Goal: Communication & Community: Answer question/provide support

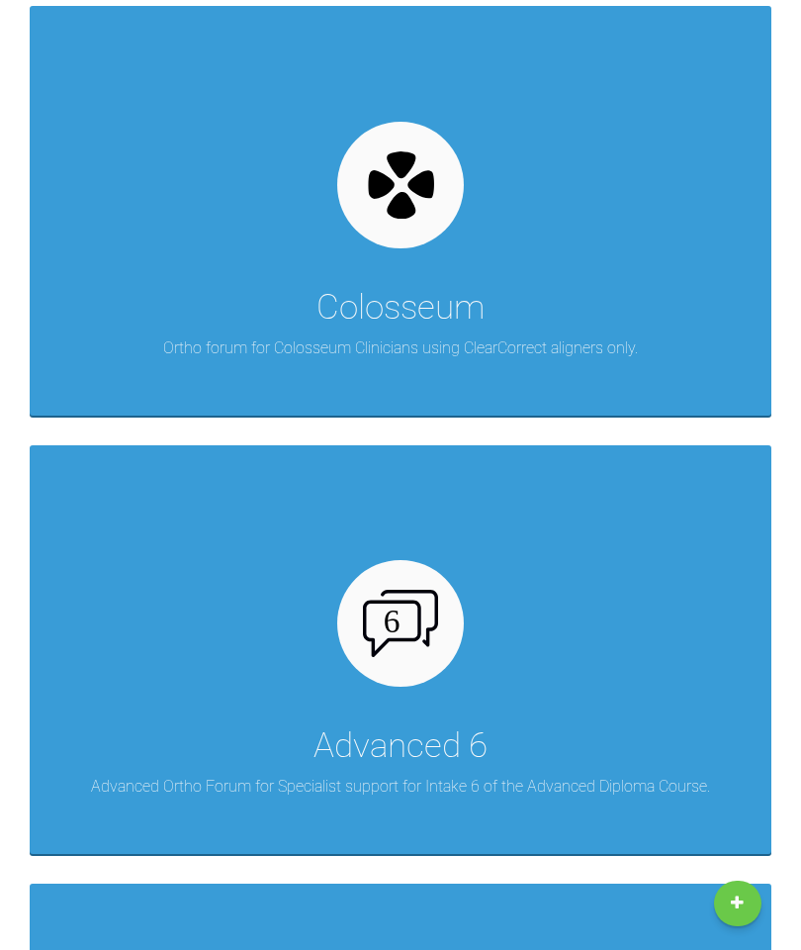
click at [555, 700] on div "Advanced 6 Advanced Ortho Forum for Specialist support for Intake 6 of the Adva…" at bounding box center [401, 649] width 742 height 409
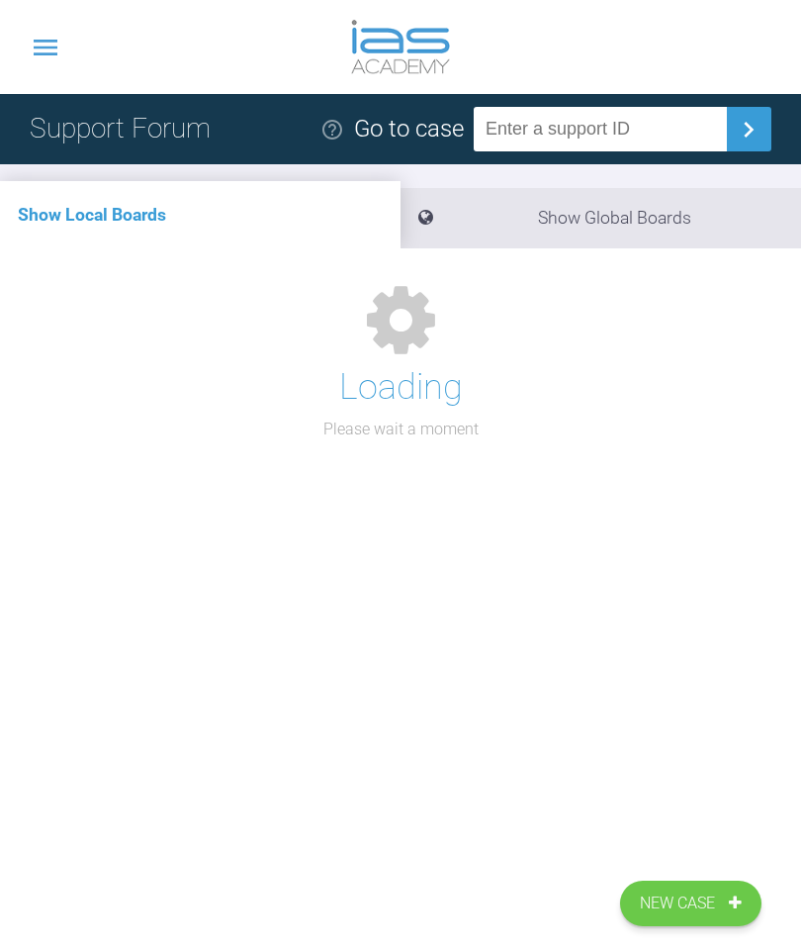
scroll to position [258, 0]
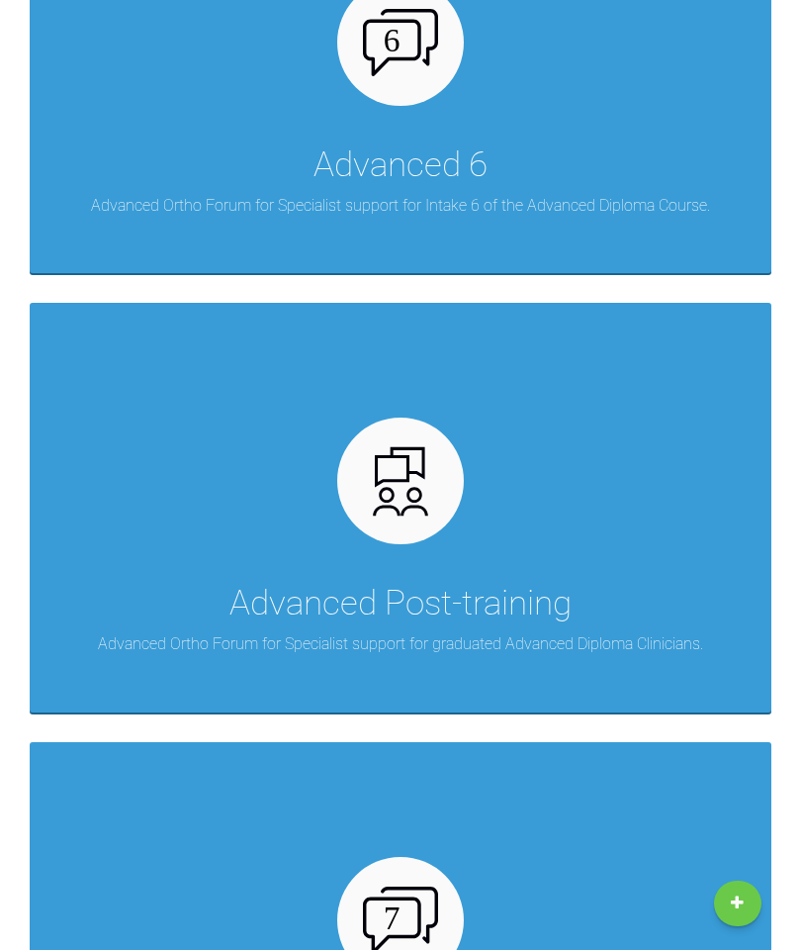
click at [600, 610] on div "Advanced Post-training Advanced Ortho Forum for Specialist support for graduate…" at bounding box center [401, 507] width 742 height 409
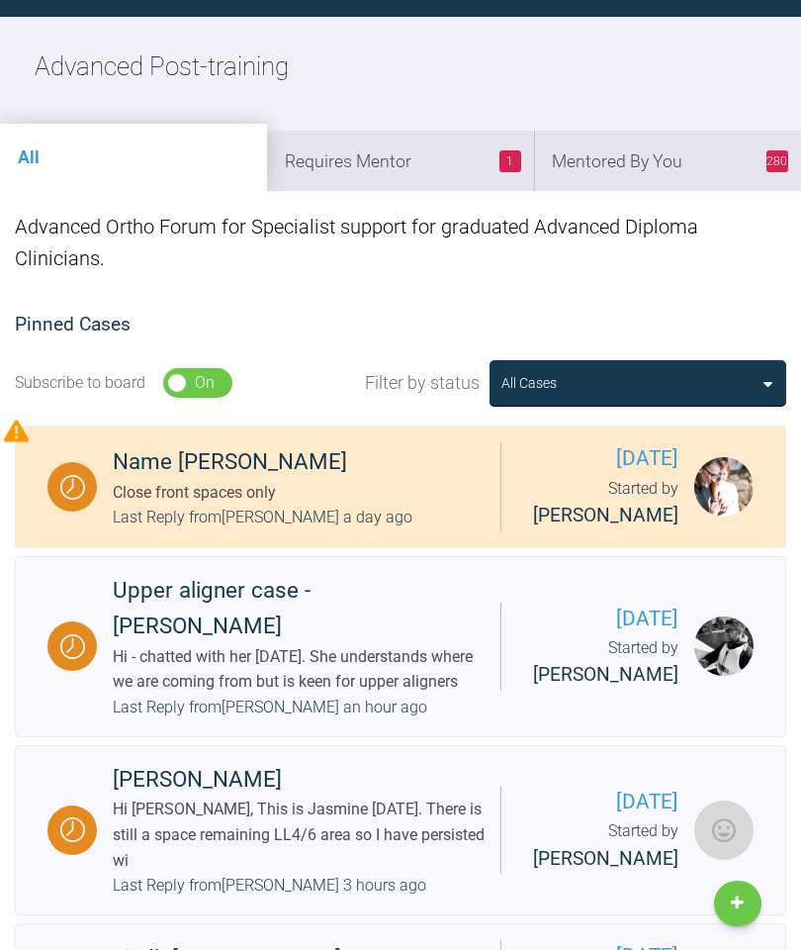
click at [667, 166] on li "280 Mentored By You" at bounding box center [667, 161] width 267 height 60
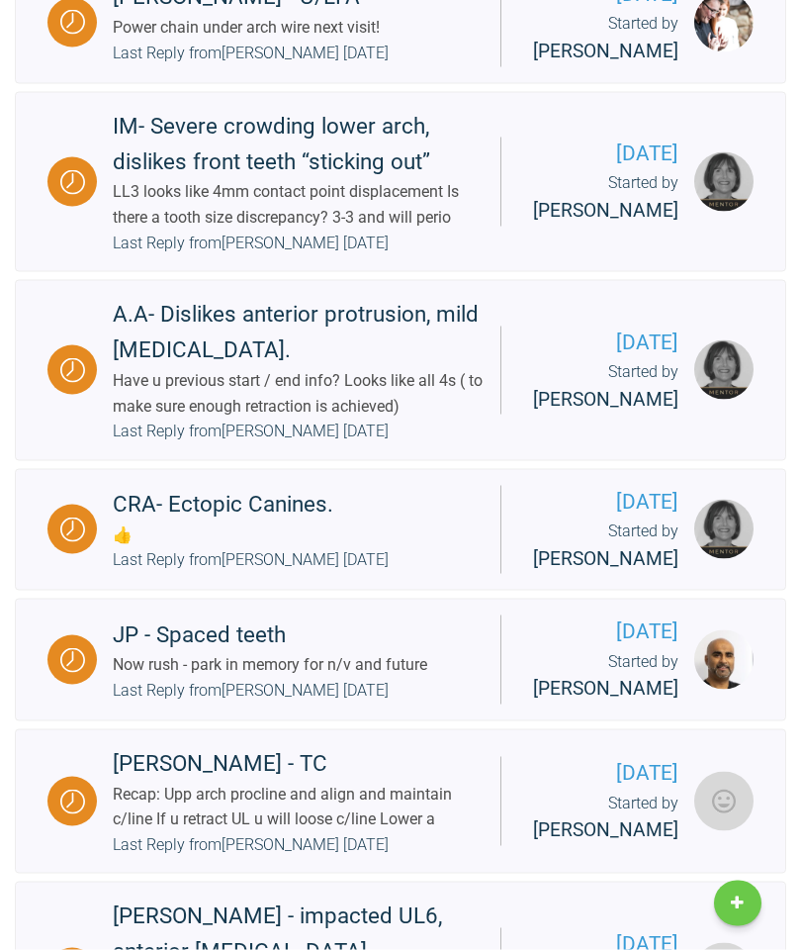
scroll to position [1828, 0]
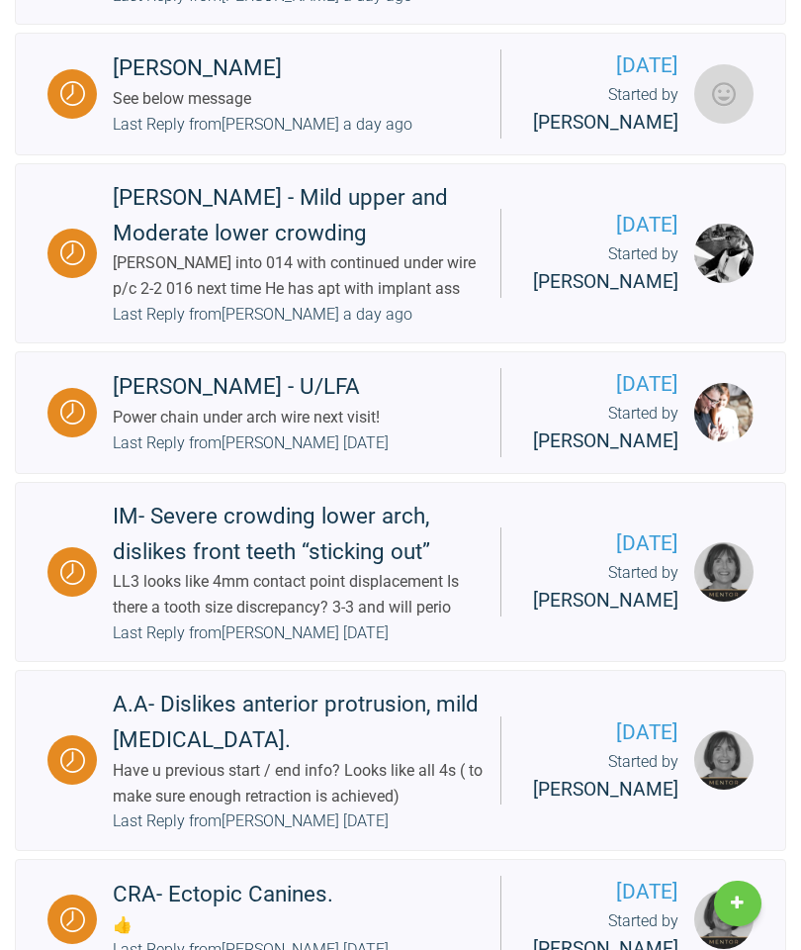
click at [423, 455] on div "[PERSON_NAME] - U/LFA Power chain under arch wire next visit! Last Reply from […" at bounding box center [299, 412] width 404 height 86
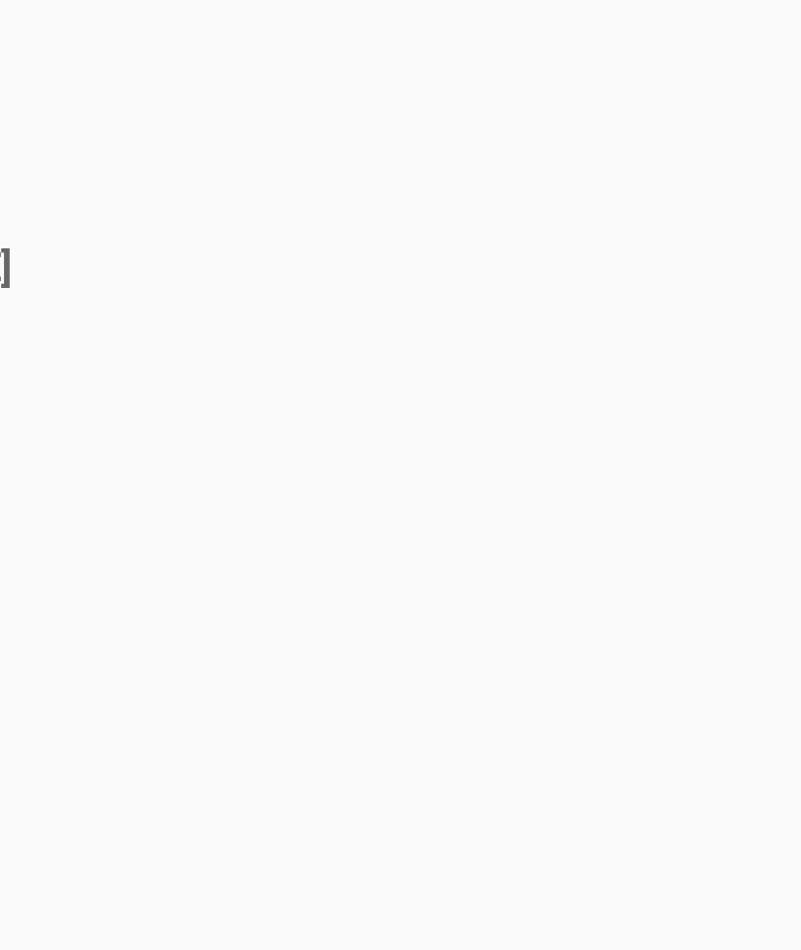
scroll to position [16119, 0]
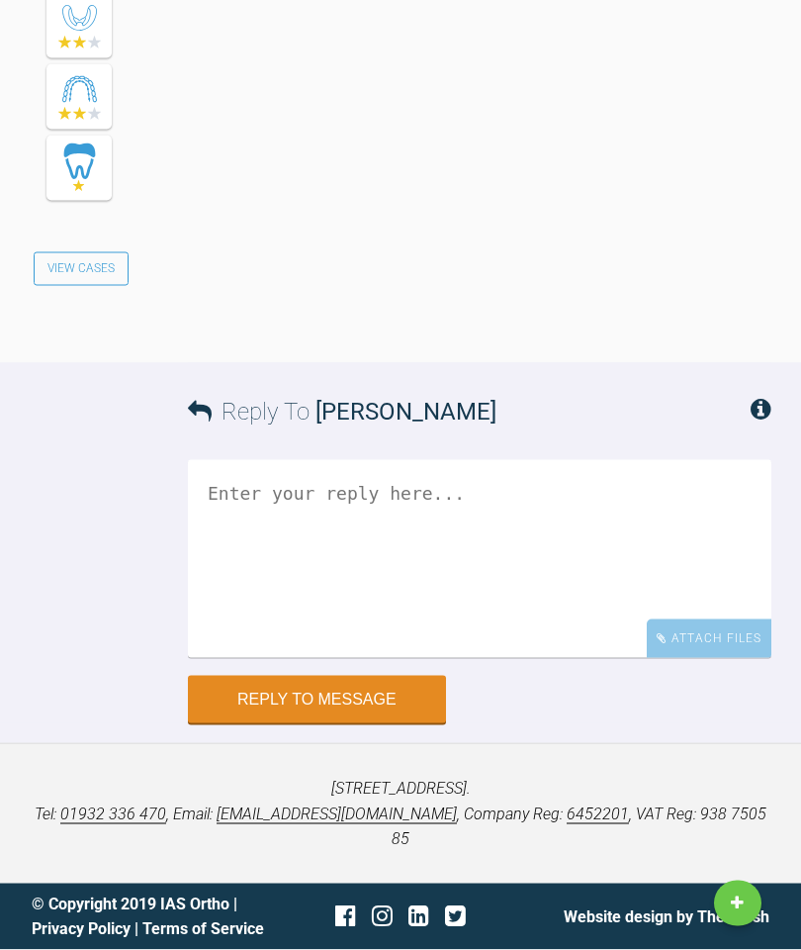
click at [410, 614] on textarea at bounding box center [480, 559] width 584 height 198
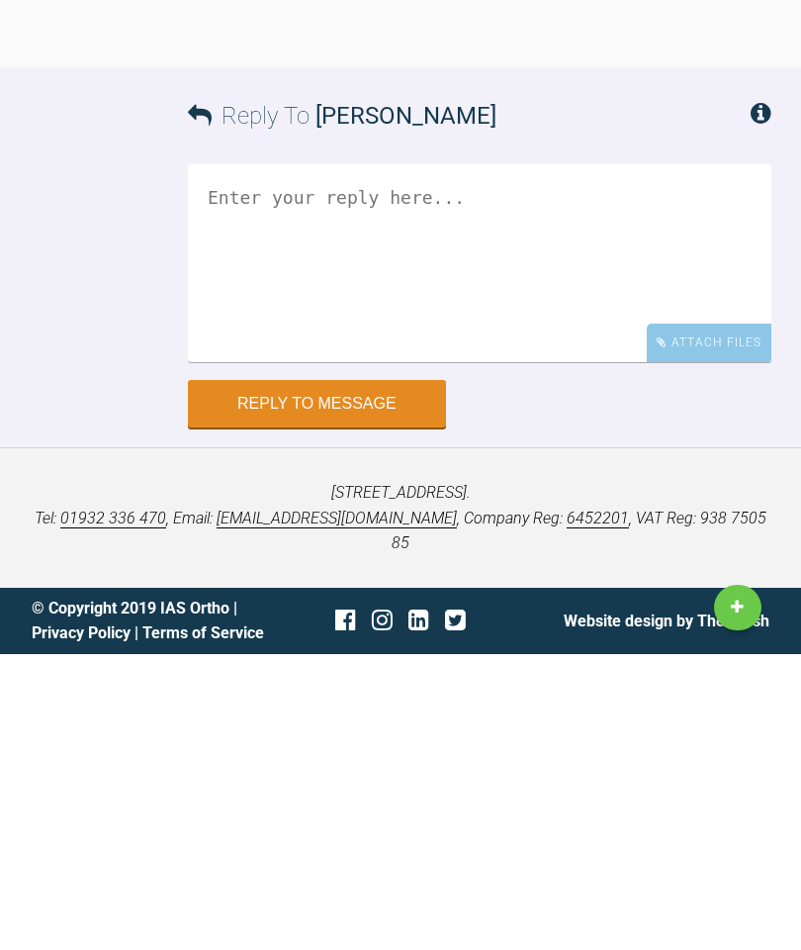
type textarea "p"
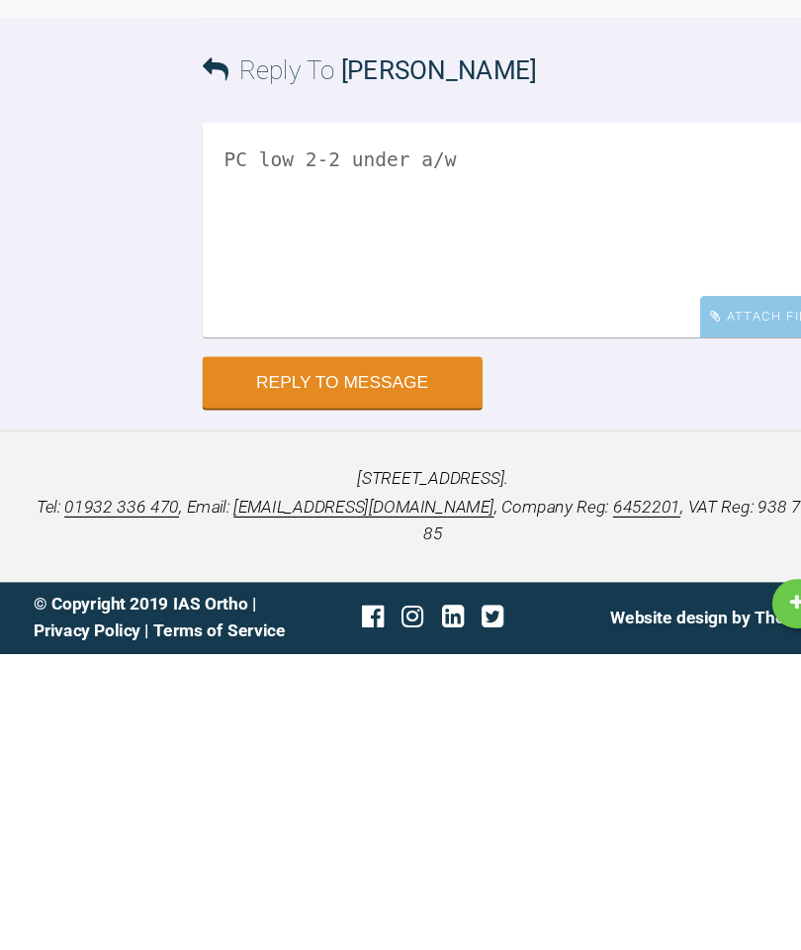
scroll to position [17634, 0]
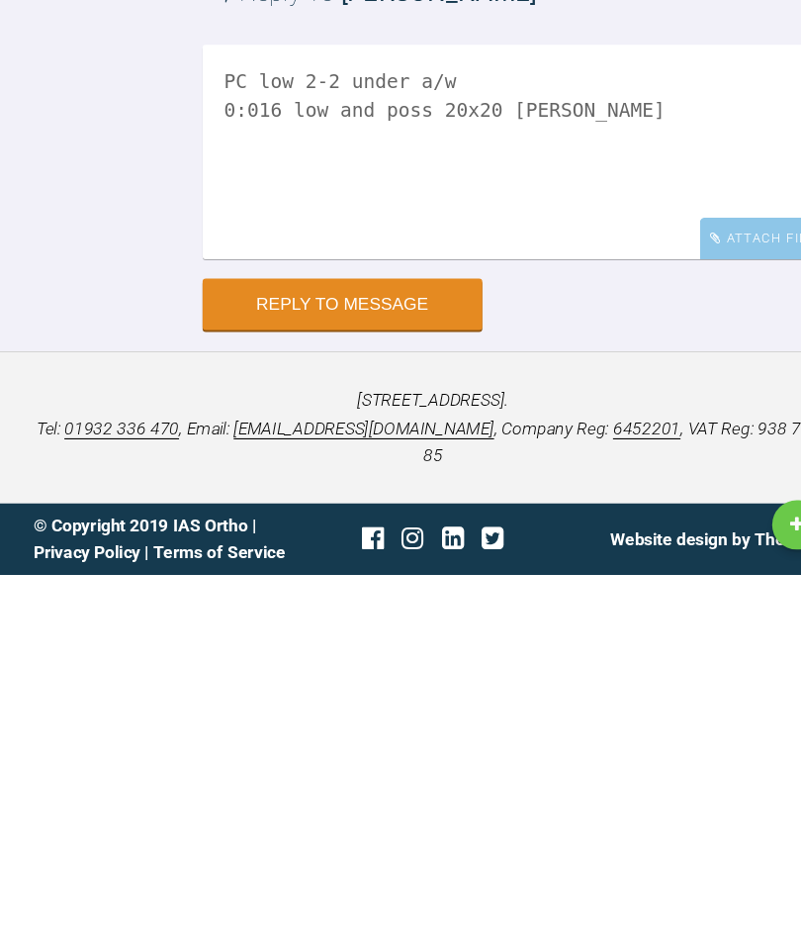
click at [325, 460] on textarea "PC low 2-2 under a/w 0:016 low and poss 20x20 [PERSON_NAME]" at bounding box center [480, 559] width 584 height 198
type textarea "PC low 2-2 under a/w 0:016 low and [PERSON_NAME] 20x20 [PERSON_NAME]"
click at [333, 676] on button "Reply to Message" at bounding box center [317, 699] width 258 height 47
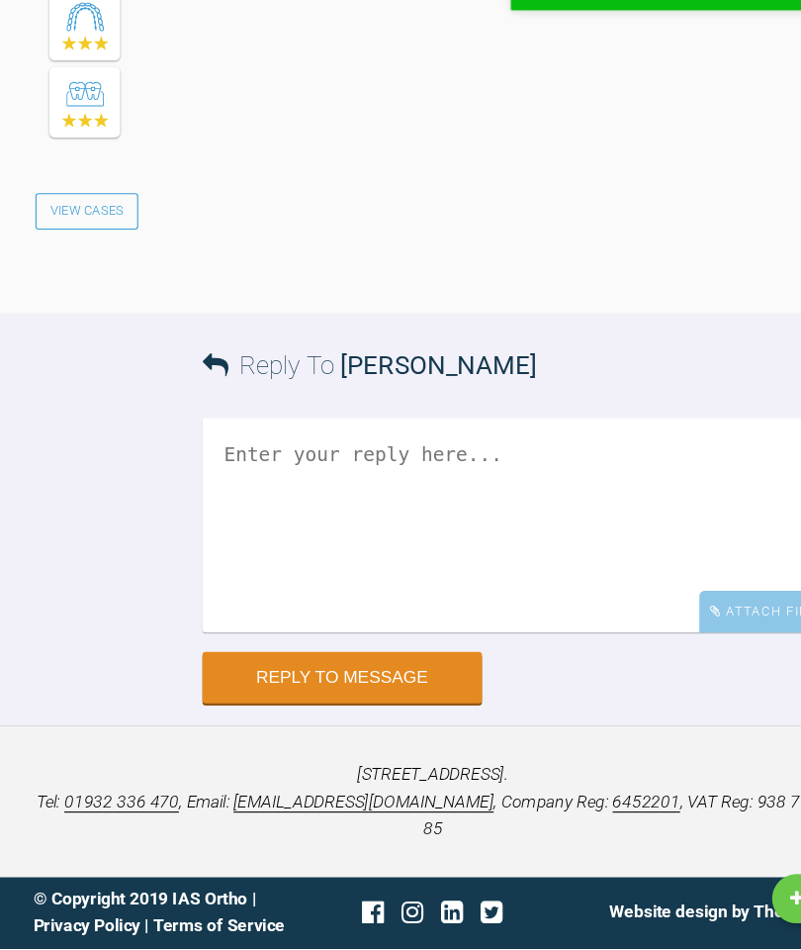
scroll to position [18370, 0]
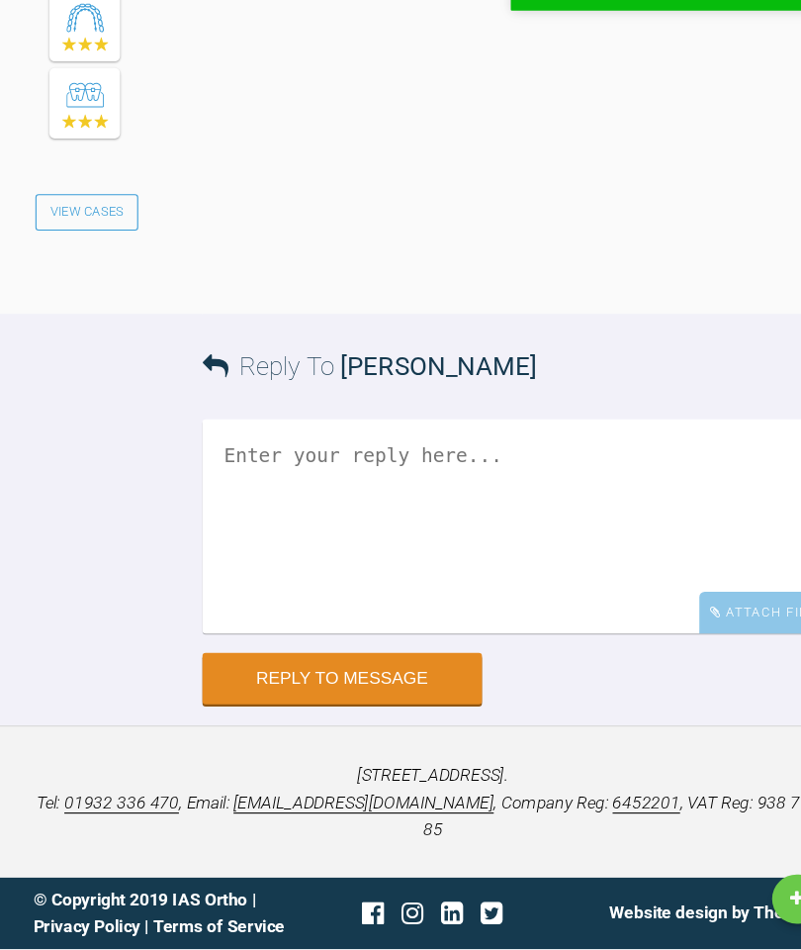
scroll to position [258, 0]
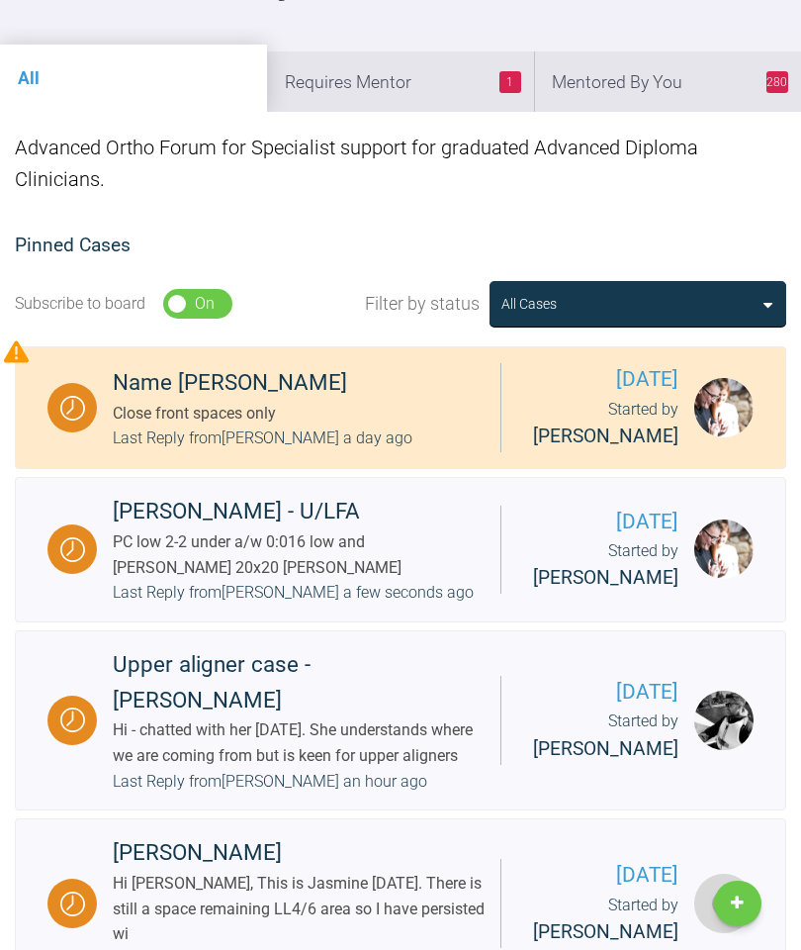
click at [694, 89] on li "280 Mentored By You" at bounding box center [667, 81] width 267 height 60
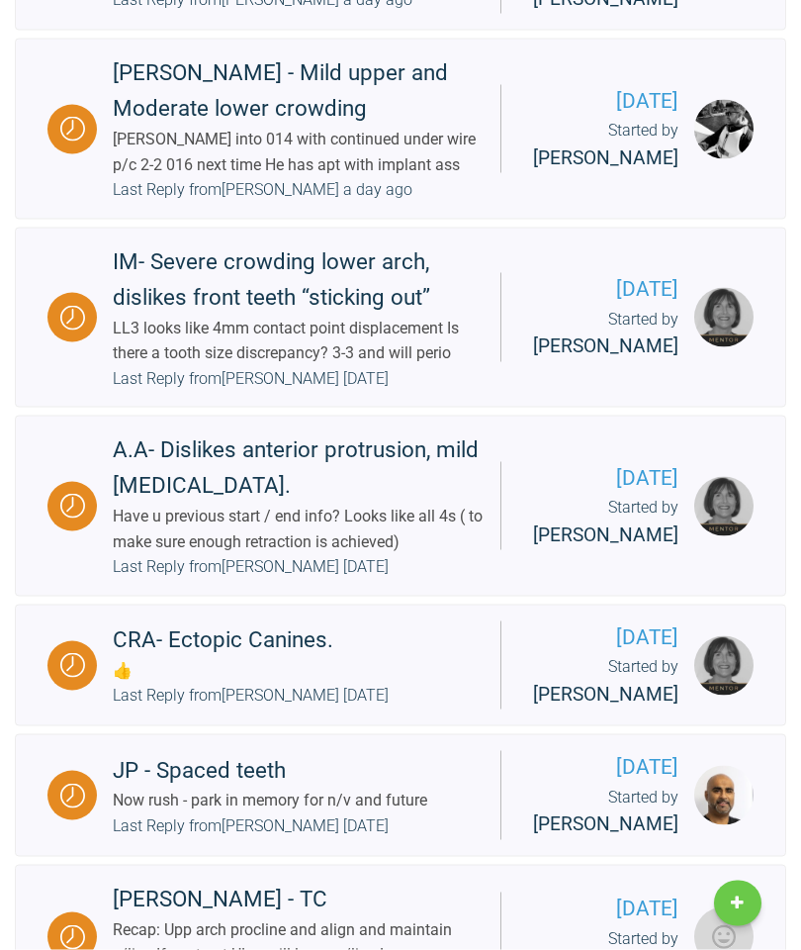
scroll to position [1683, 0]
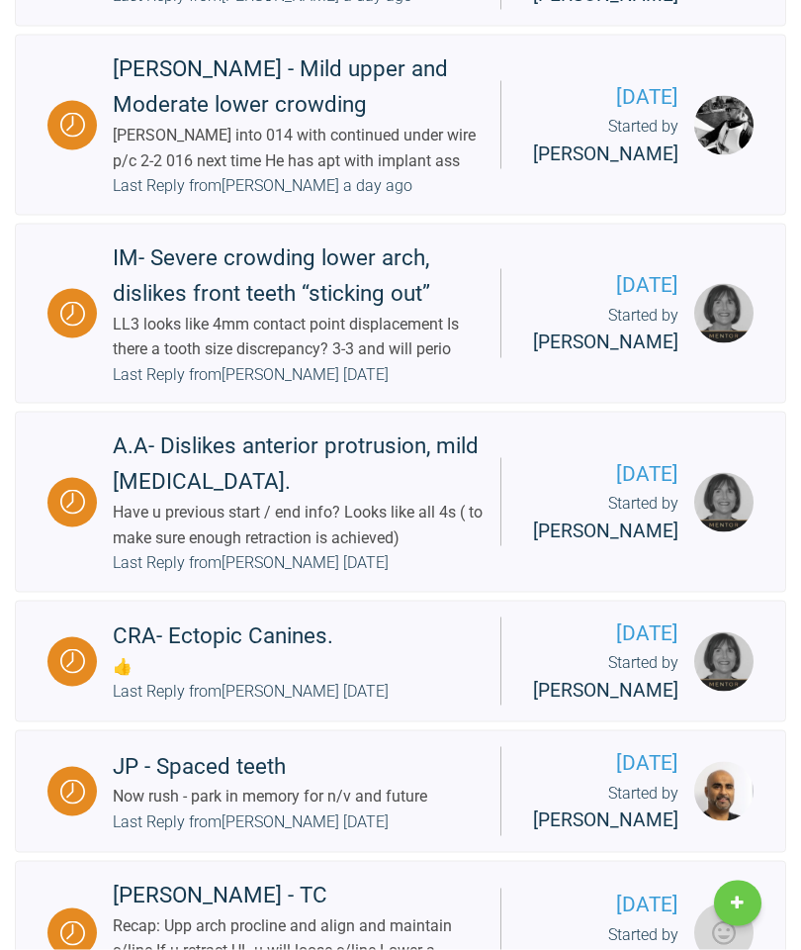
click at [339, 173] on div "[PERSON_NAME] into 014 with continued under wire p/c 2-2 016 next time He has a…" at bounding box center [299, 148] width 372 height 50
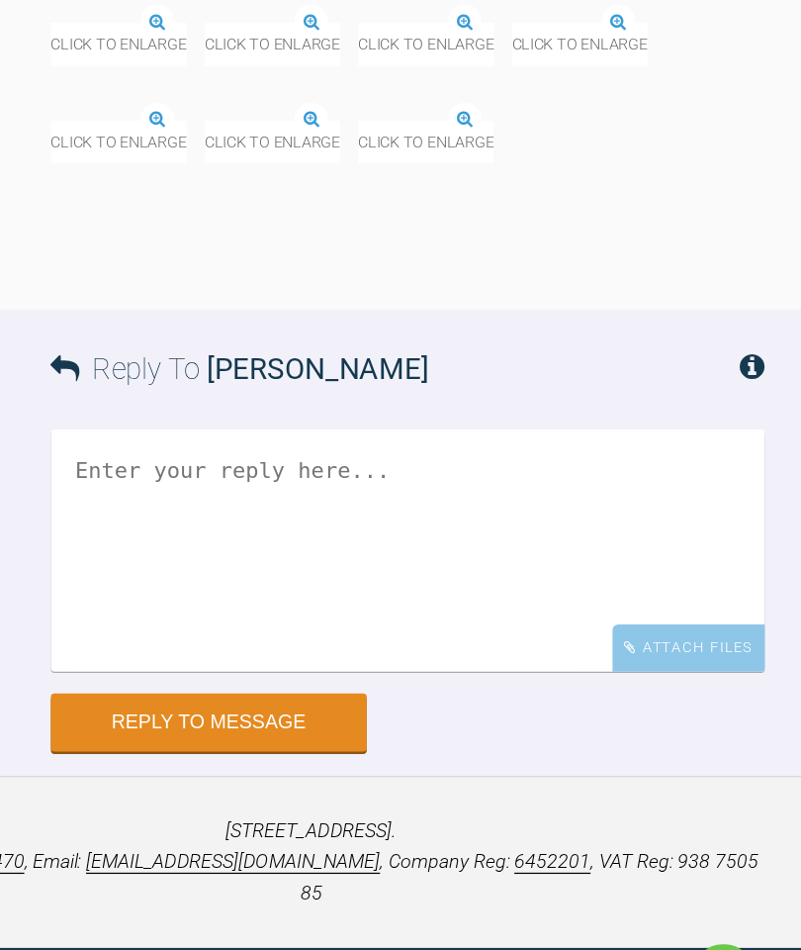
scroll to position [27636, 0]
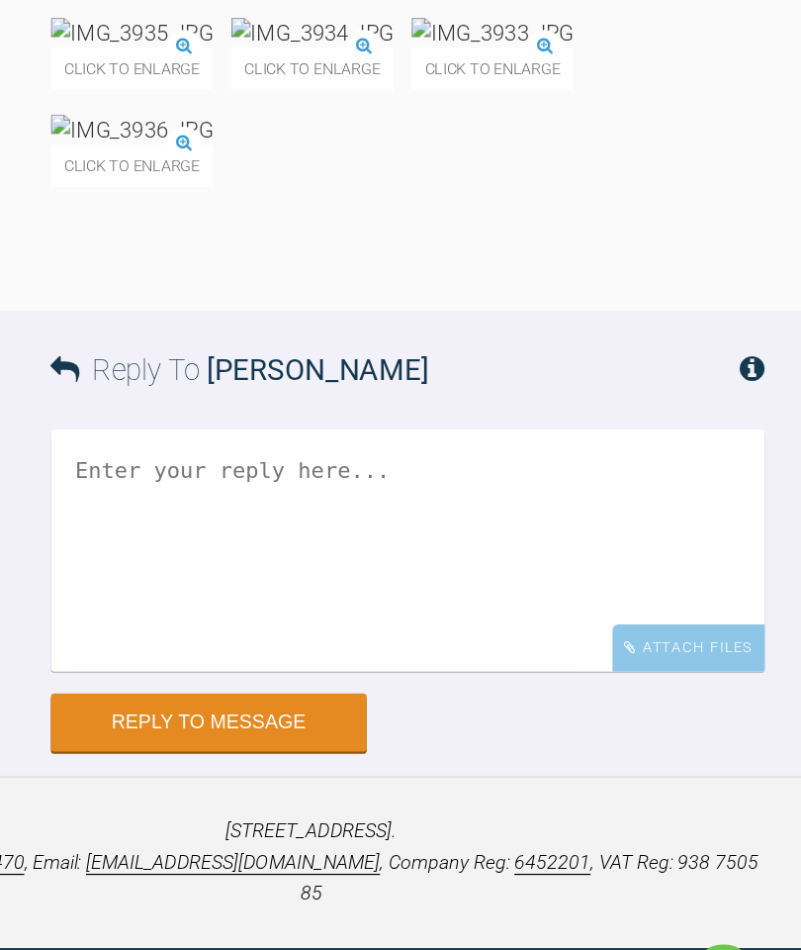
click at [254, 510] on textarea at bounding box center [480, 559] width 584 height 198
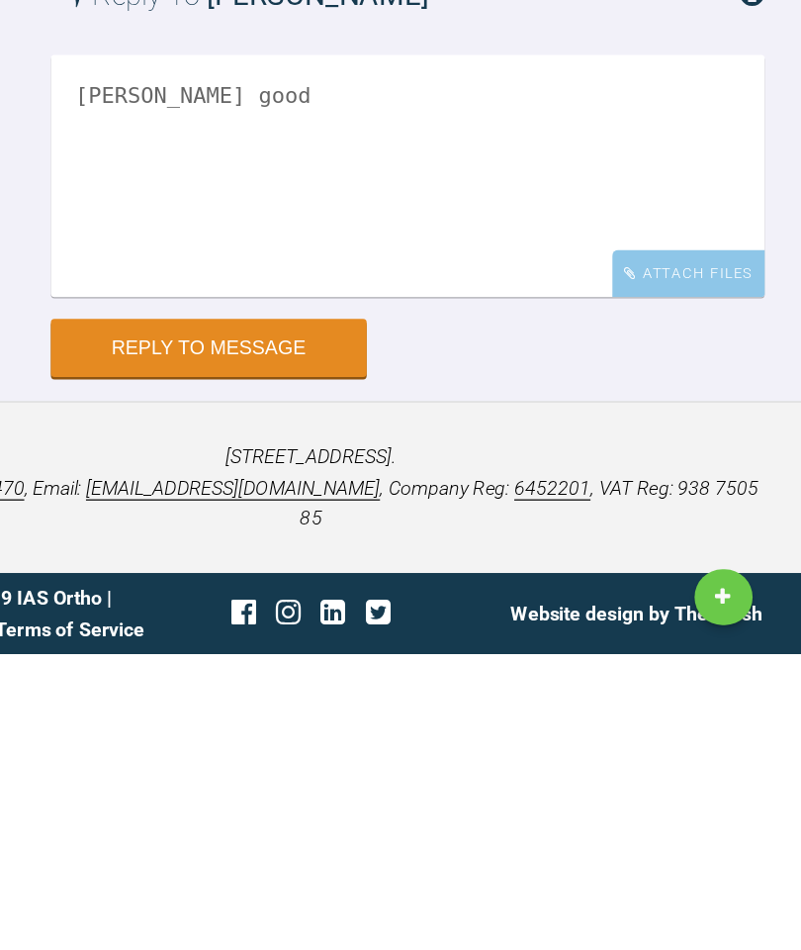
scroll to position [28133, 0]
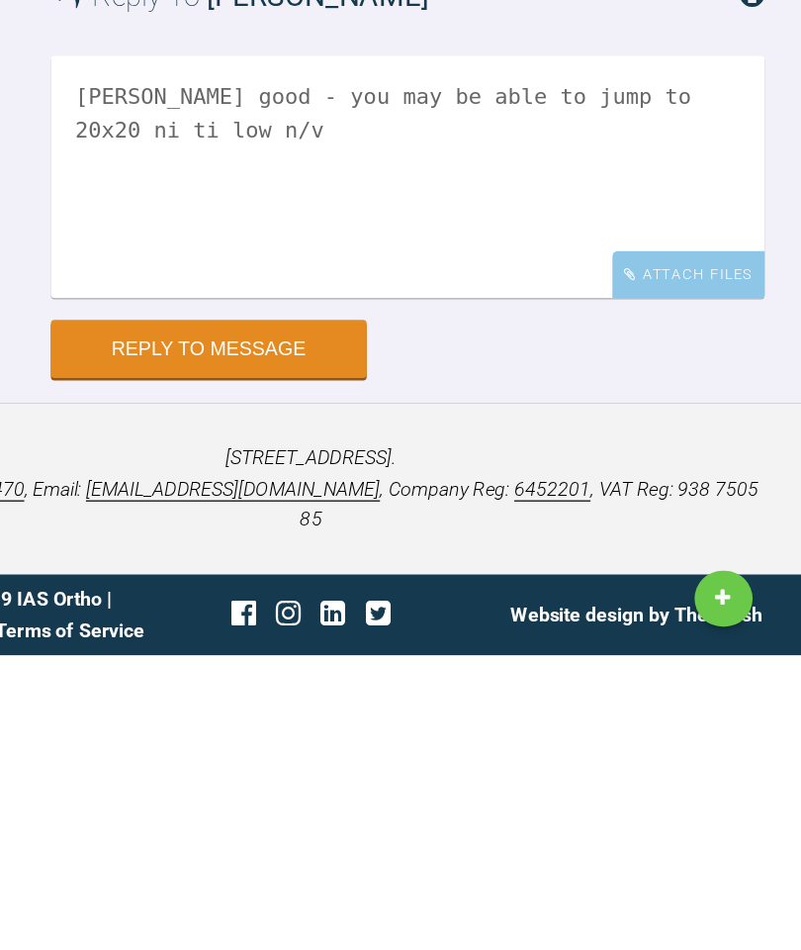
type textarea "[PERSON_NAME] good - you may be able to jump to 20x20 ni ti low n/v"
click at [197, 676] on button "Reply to Message" at bounding box center [317, 699] width 258 height 47
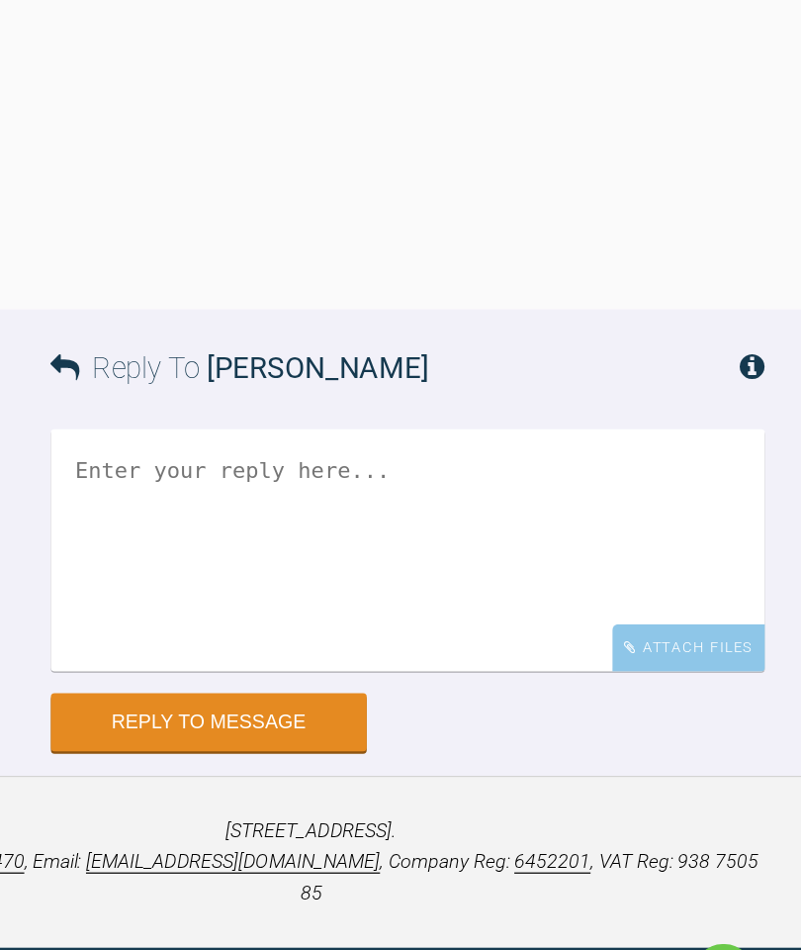
scroll to position [28981, 0]
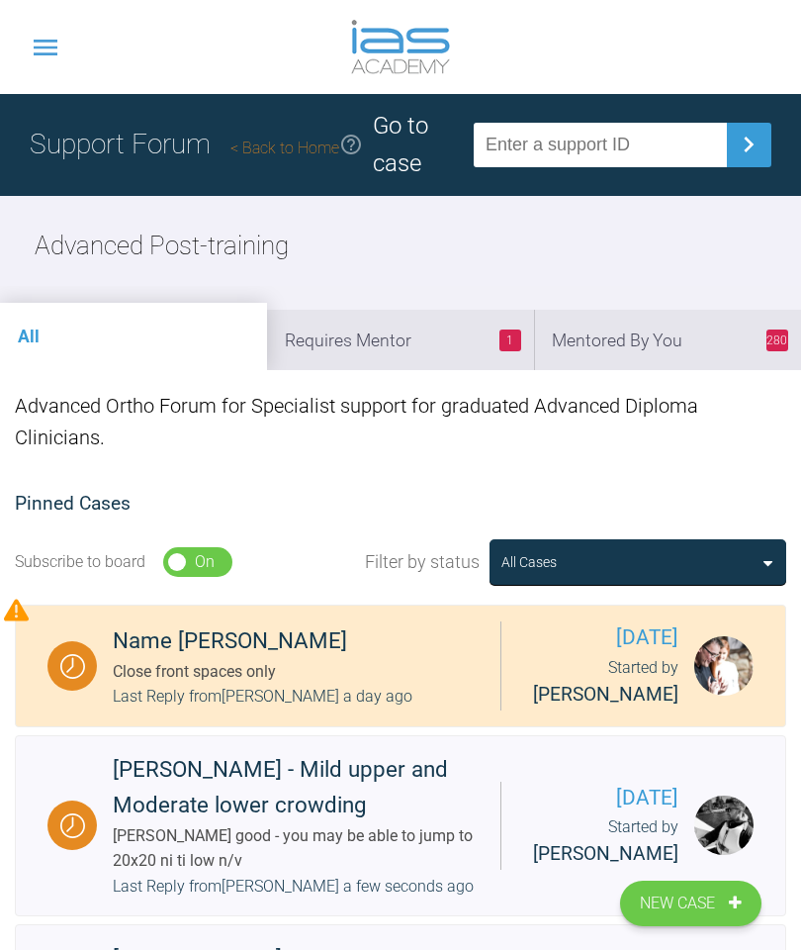
click at [659, 333] on li "280 Mentored By You" at bounding box center [667, 340] width 267 height 60
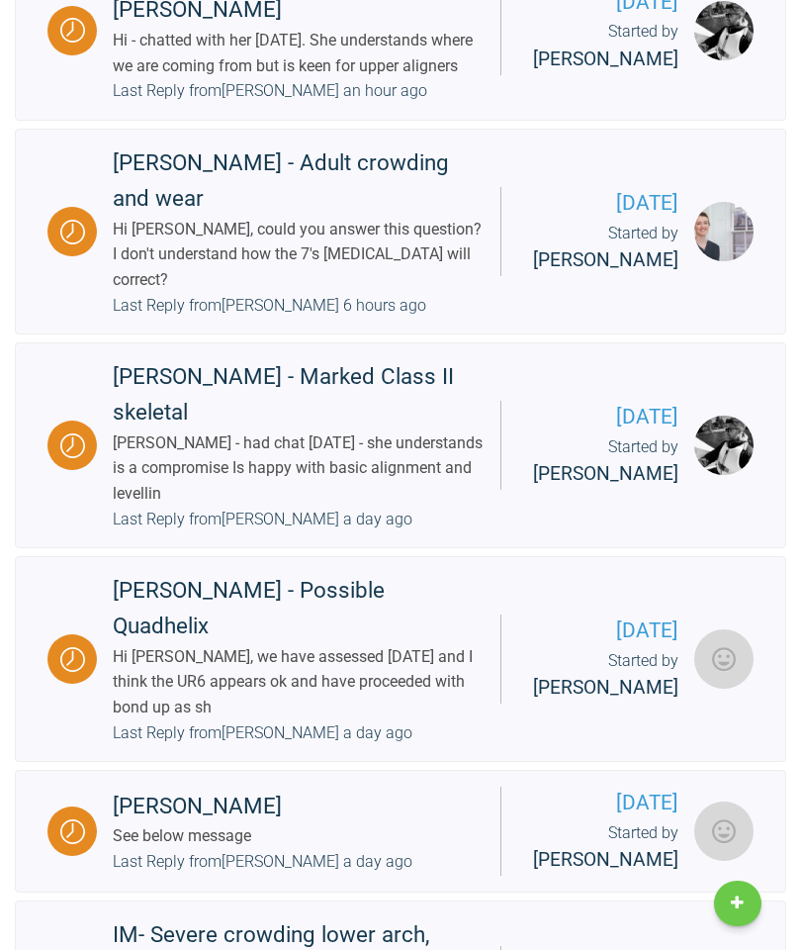
scroll to position [1027, 0]
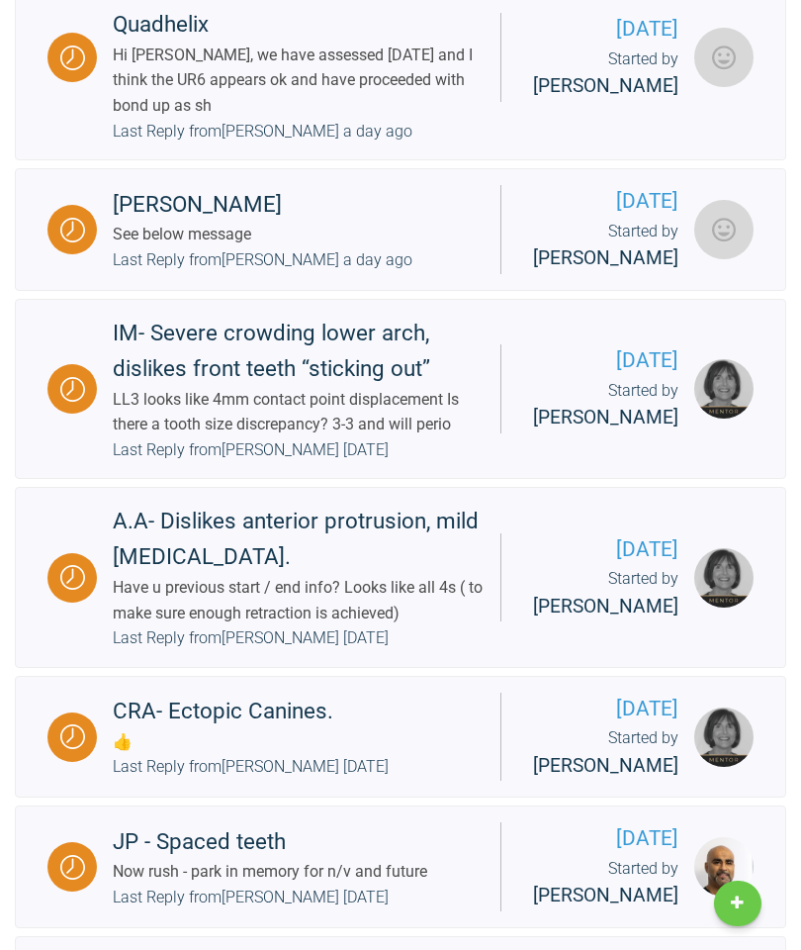
click at [288, 273] on div "Last Reply from [PERSON_NAME] a day ago" at bounding box center [263, 260] width 300 height 26
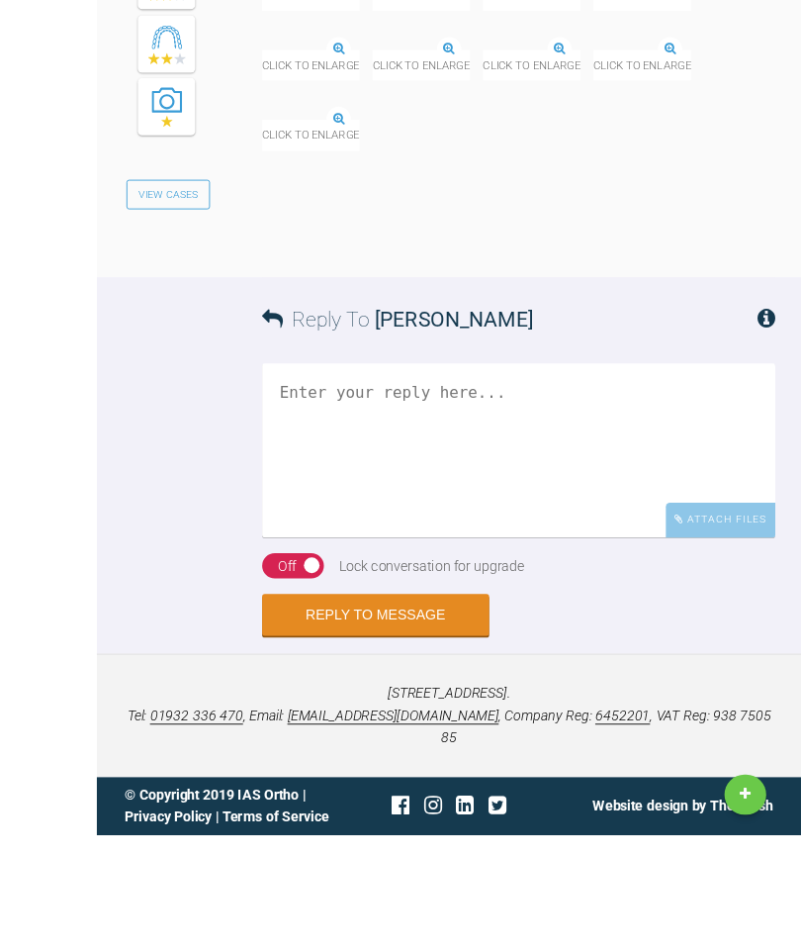
scroll to position [6820, 0]
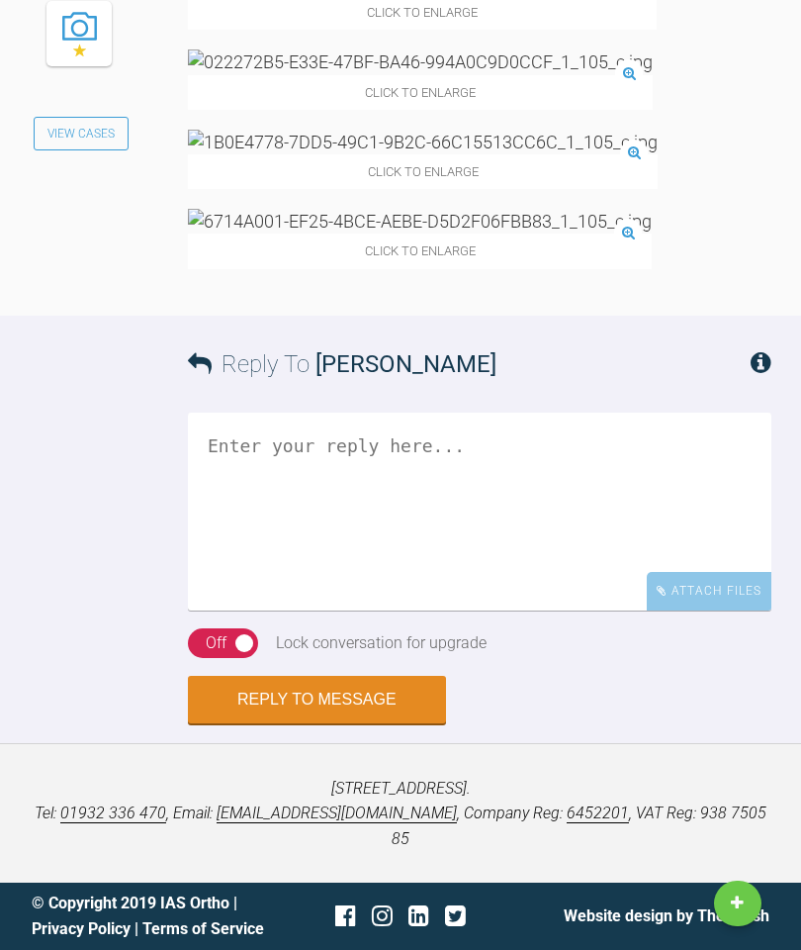
click at [380, 413] on div "Reply To [PERSON_NAME]" at bounding box center [480, 364] width 584 height 97
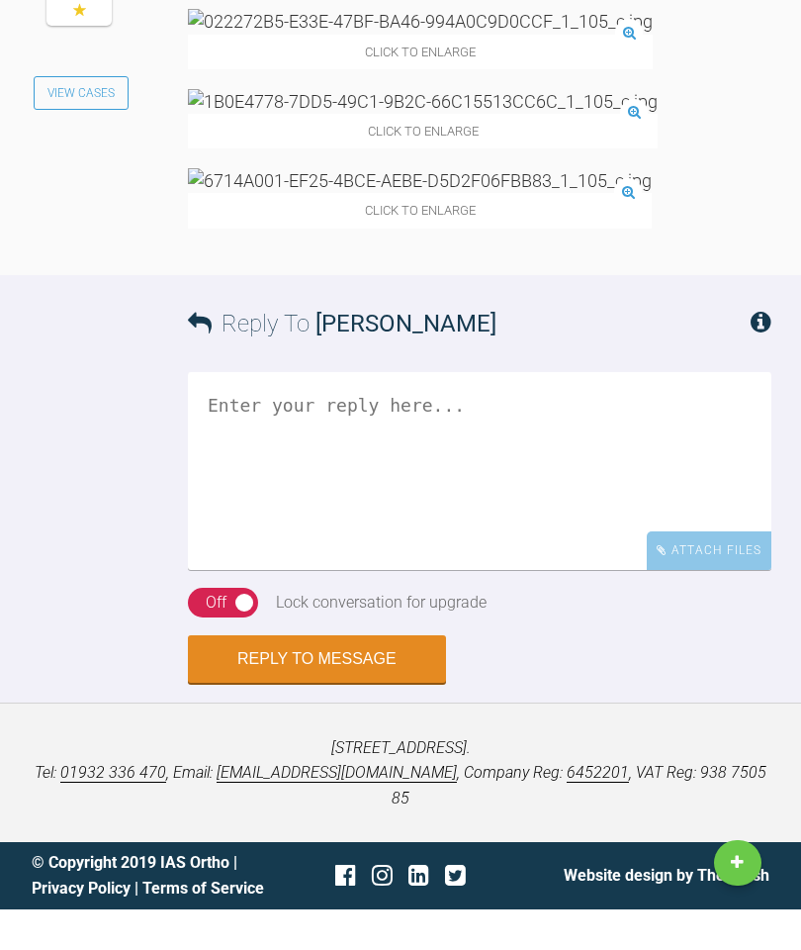
scroll to position [7359, 0]
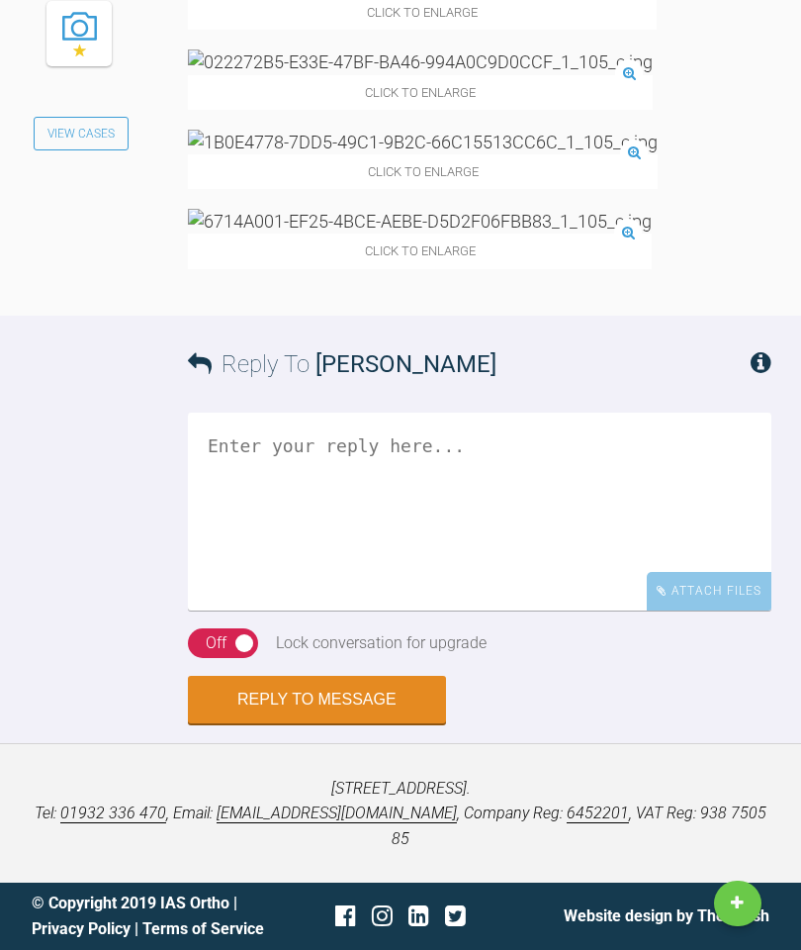
click at [219, 656] on div "Off" at bounding box center [216, 643] width 21 height 26
click at [329, 723] on button "Reply to Message" at bounding box center [317, 699] width 258 height 47
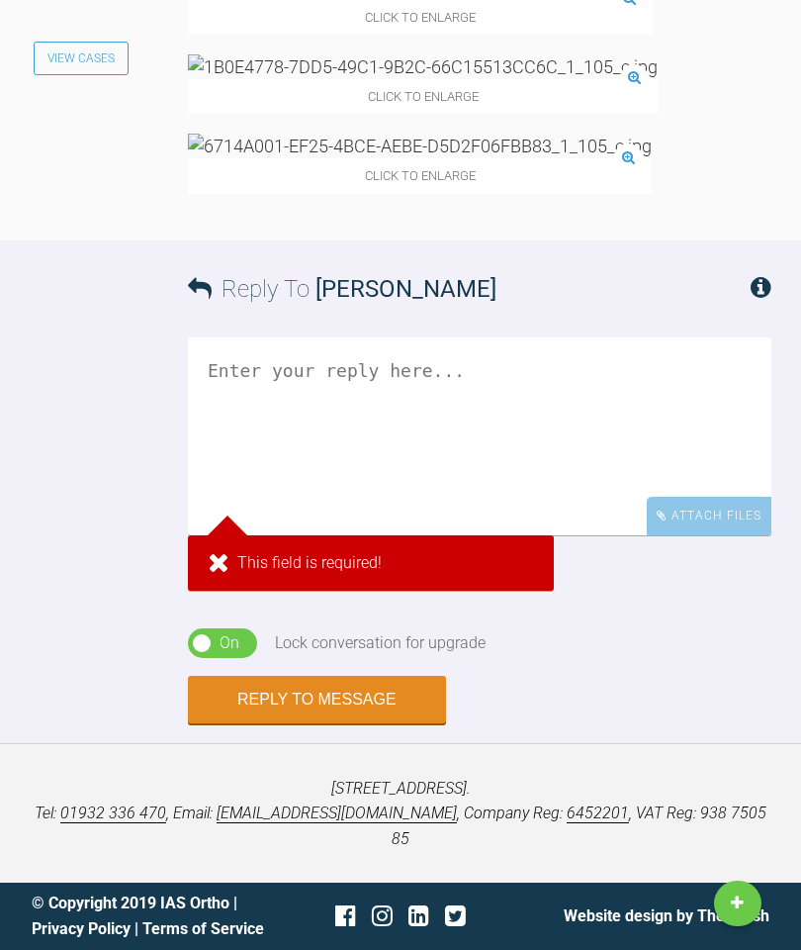
click at [377, 501] on textarea at bounding box center [480, 436] width 584 height 198
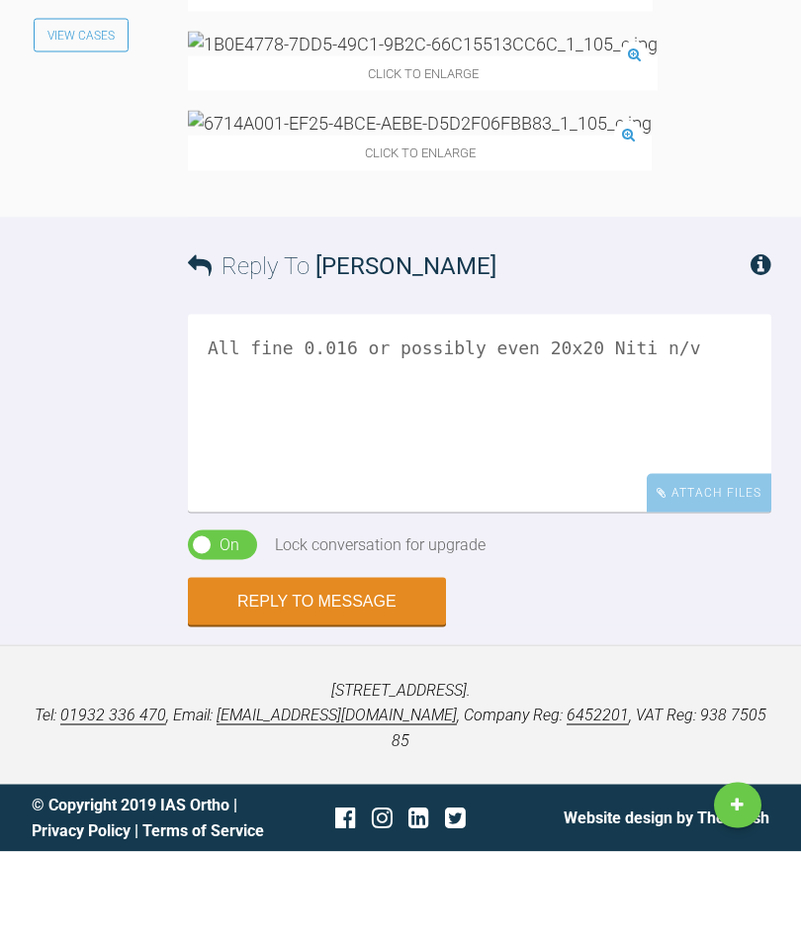
type textarea "All fine 0.016 or possibly even 20x20 Niti n/v"
click at [353, 676] on button "Reply to Message" at bounding box center [317, 699] width 258 height 47
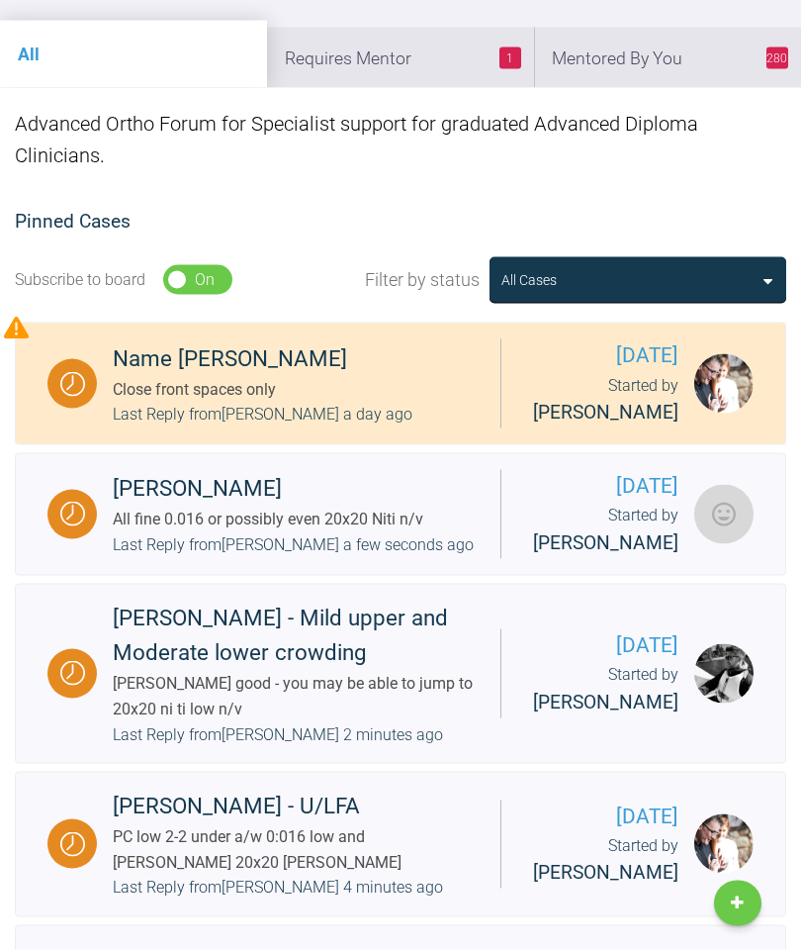
scroll to position [274, 0]
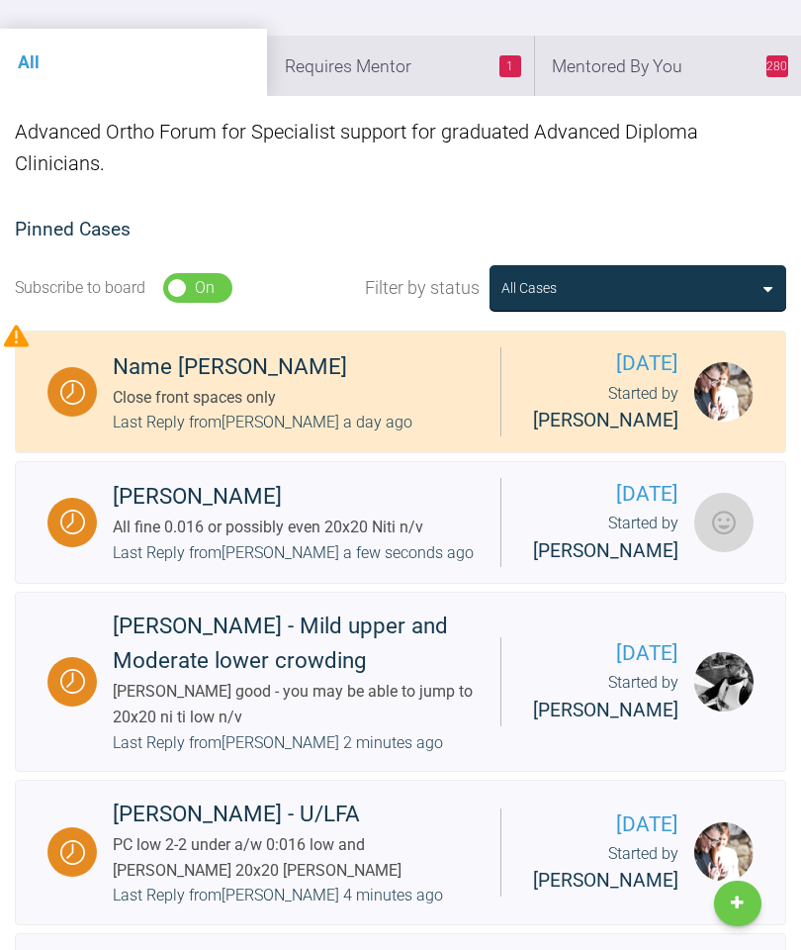
click at [681, 66] on li "280 Mentored By You" at bounding box center [667, 66] width 267 height 60
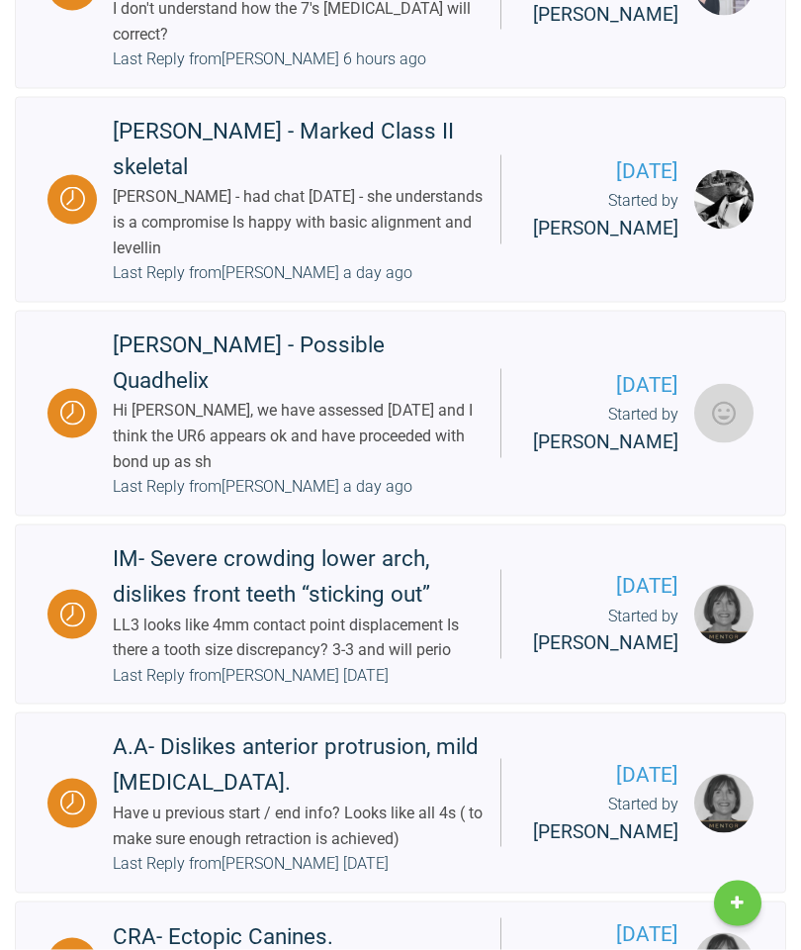
scroll to position [1383, 0]
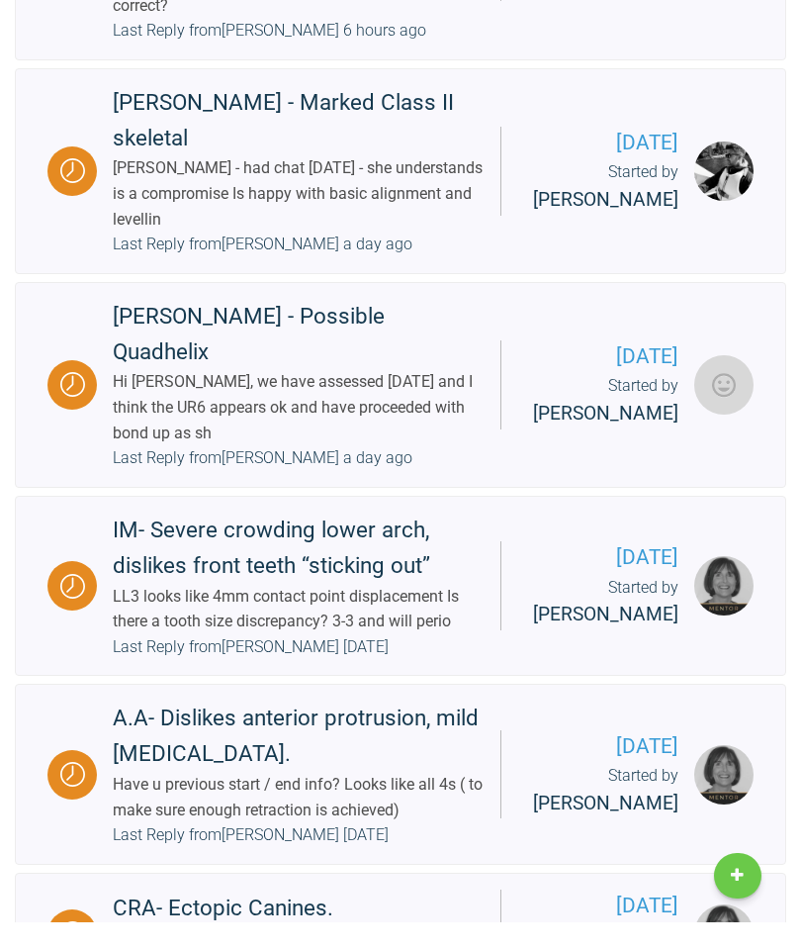
click at [351, 473] on div "Hi [PERSON_NAME], we have assessed [DATE] and I think the UR6 appears ok and ha…" at bounding box center [299, 435] width 372 height 76
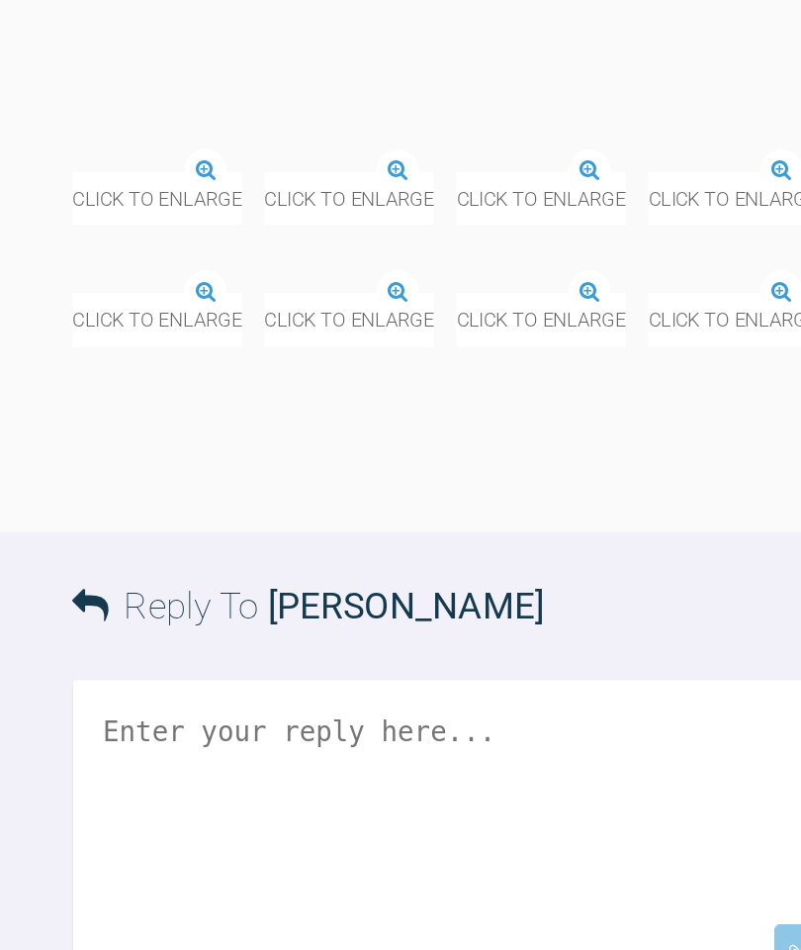
scroll to position [18291, 0]
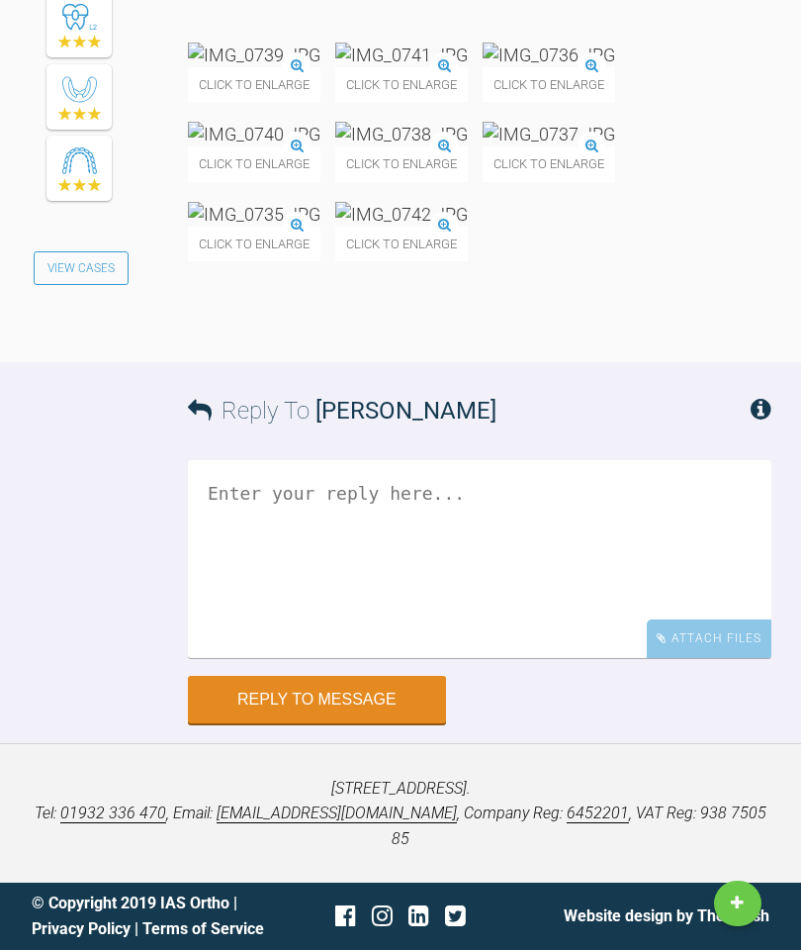
click at [449, 609] on textarea at bounding box center [480, 559] width 584 height 198
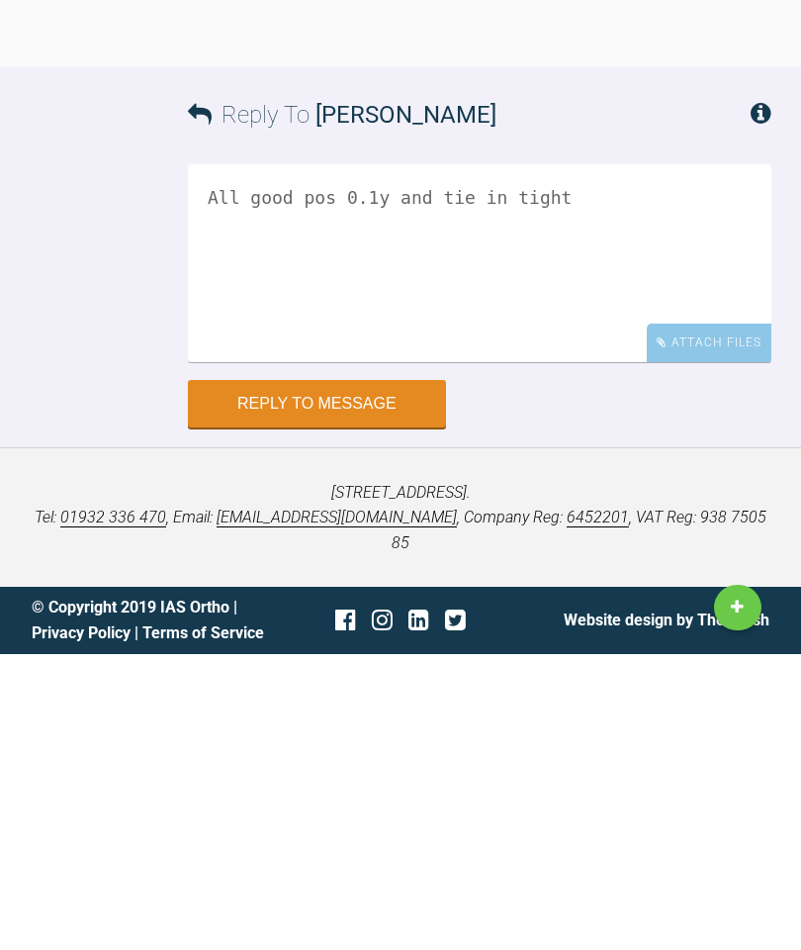
click at [338, 460] on textarea "All good pos 0.1y and tie in tight" at bounding box center [480, 559] width 584 height 198
click at [506, 460] on textarea "All good pos 0.16 and tie in tight" at bounding box center [480, 559] width 584 height 198
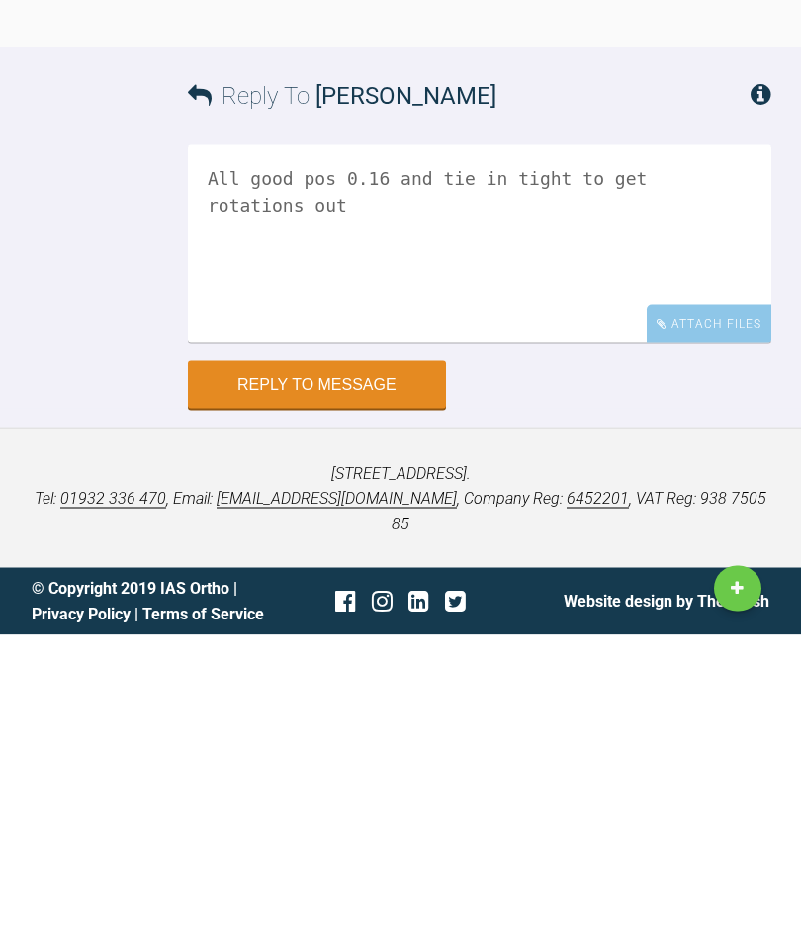
scroll to position [18865, 0]
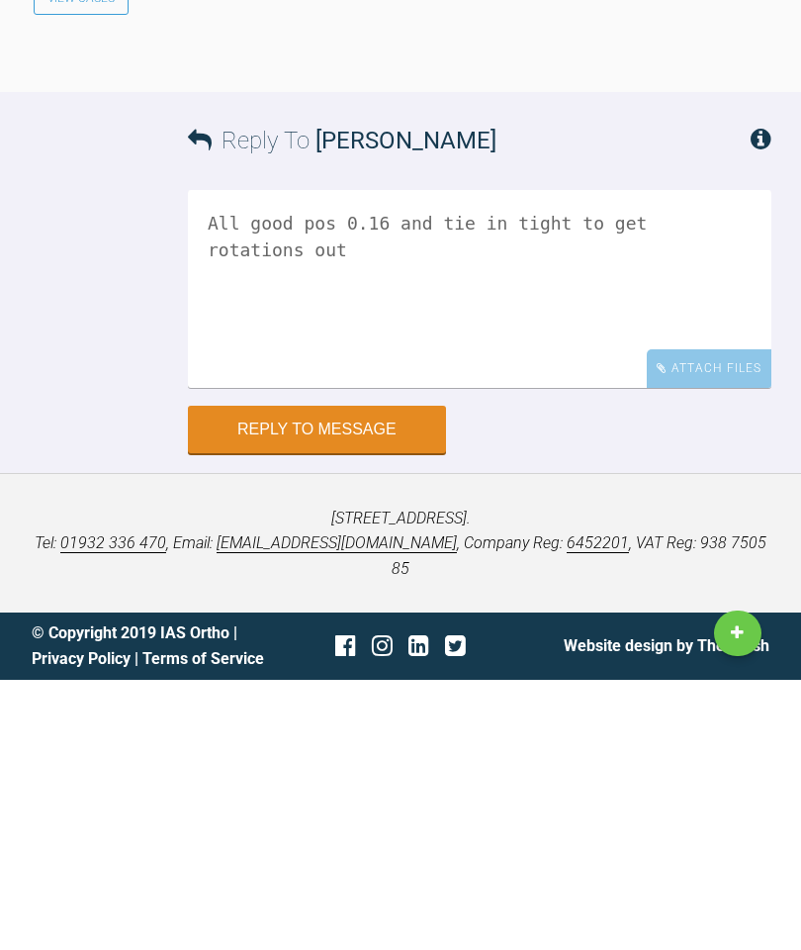
type textarea "All good pos 0.16 and tie in tight to get rotations out"
click at [358, 676] on button "Reply to Message" at bounding box center [317, 699] width 258 height 47
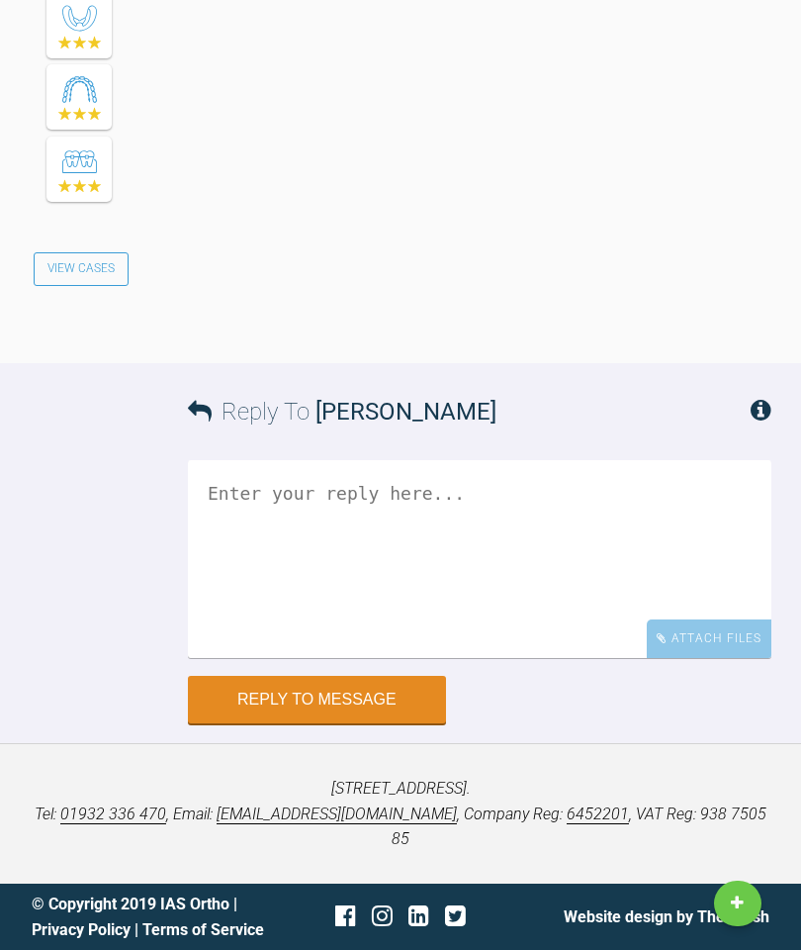
scroll to position [19688, 0]
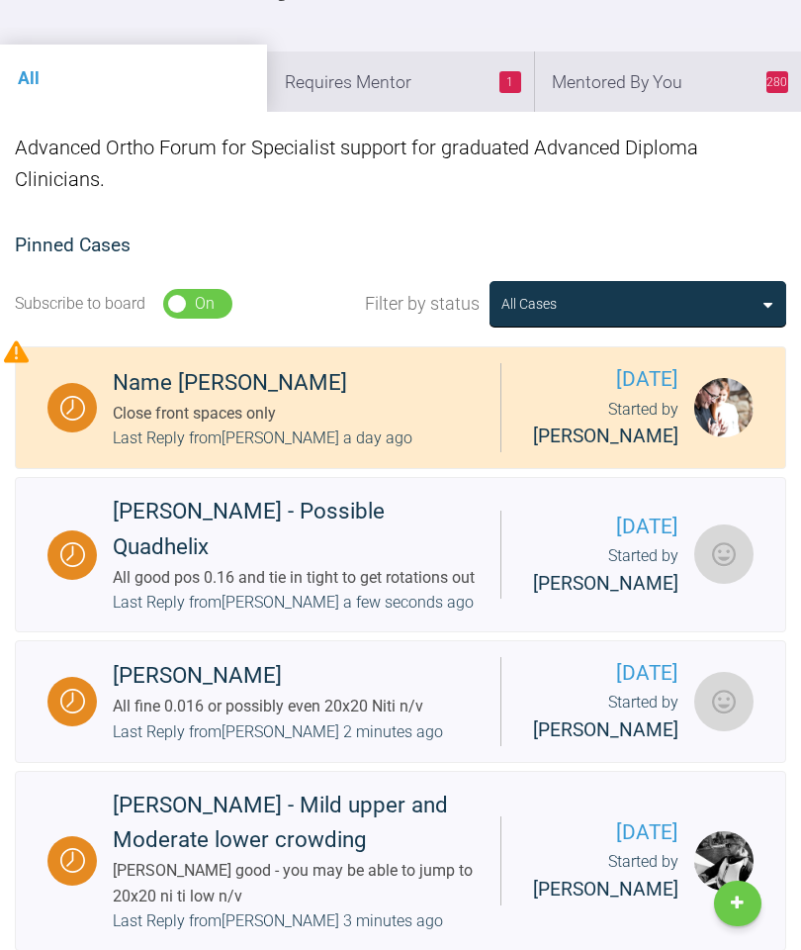
click at [657, 83] on li "280 Mentored By You" at bounding box center [667, 81] width 267 height 60
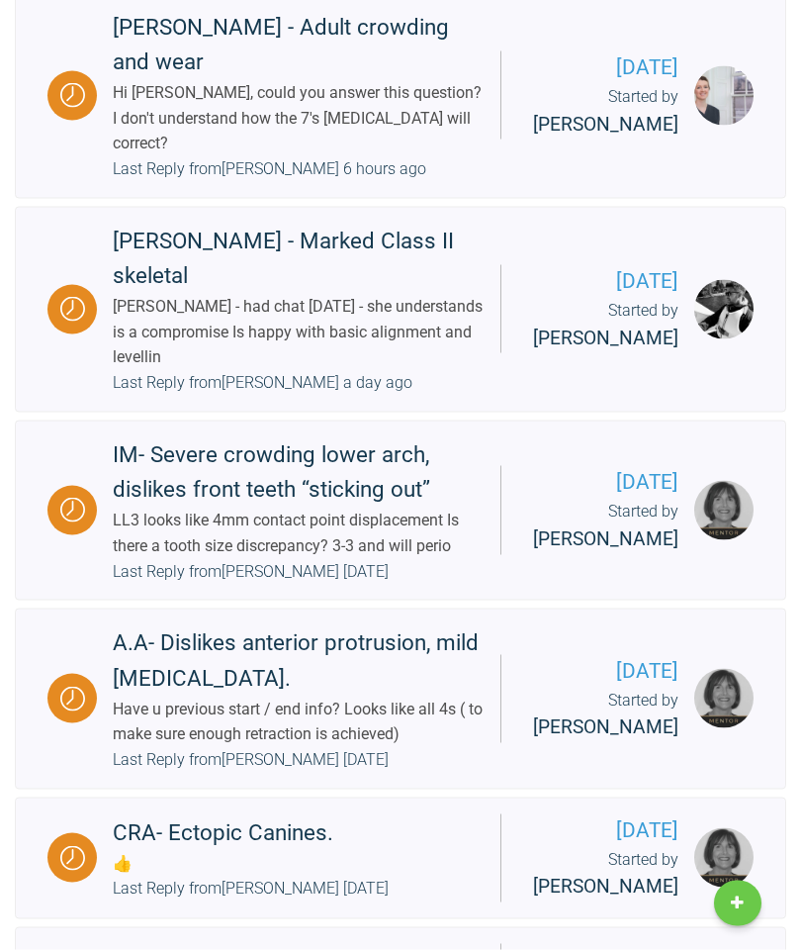
click at [342, 396] on div "Last Reply from [PERSON_NAME] a day ago" at bounding box center [263, 383] width 300 height 26
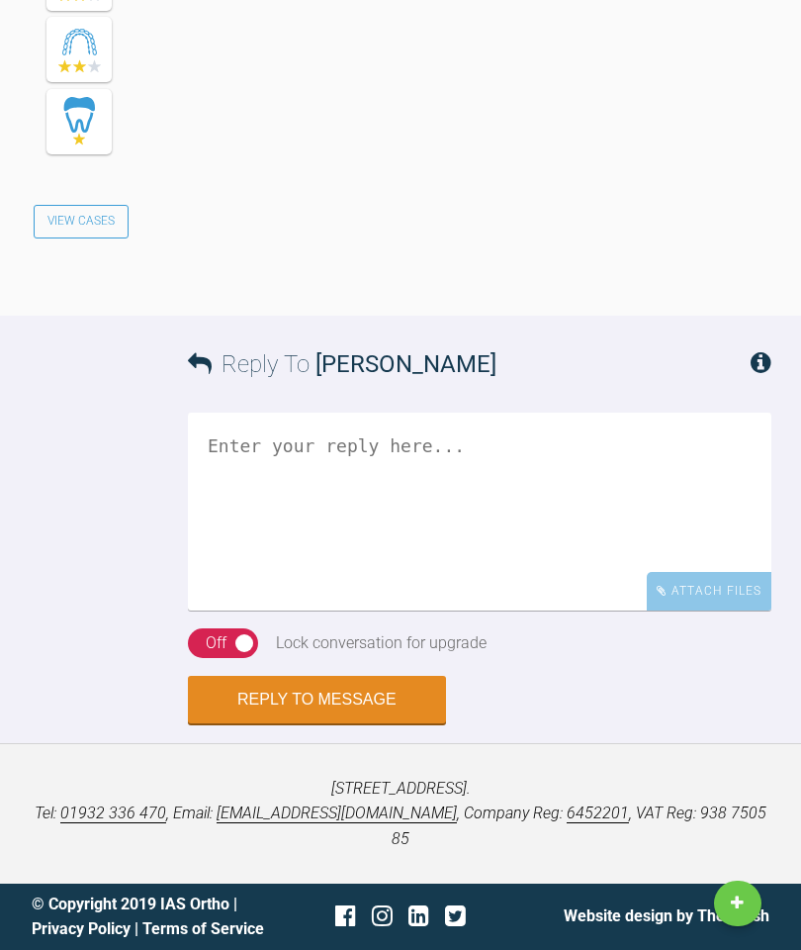
scroll to position [7835, 0]
click at [343, 466] on textarea at bounding box center [480, 512] width 584 height 198
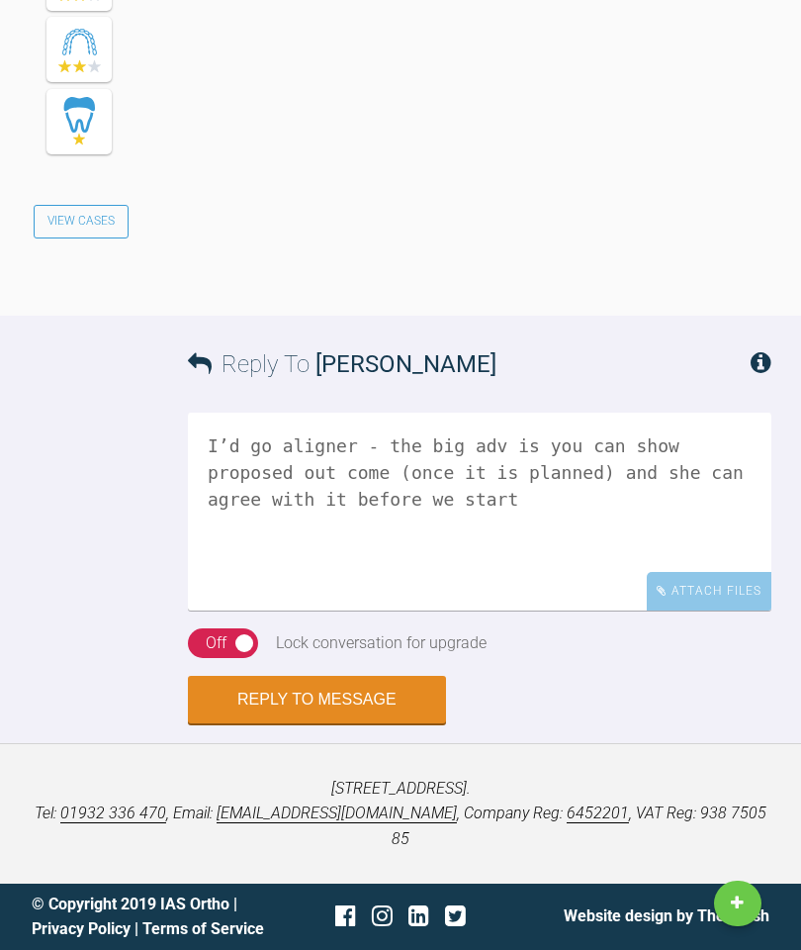
click at [311, 478] on textarea "I’d go aligner - the big adv is you can show proposed out come (once it is plan…" at bounding box center [480, 512] width 584 height 198
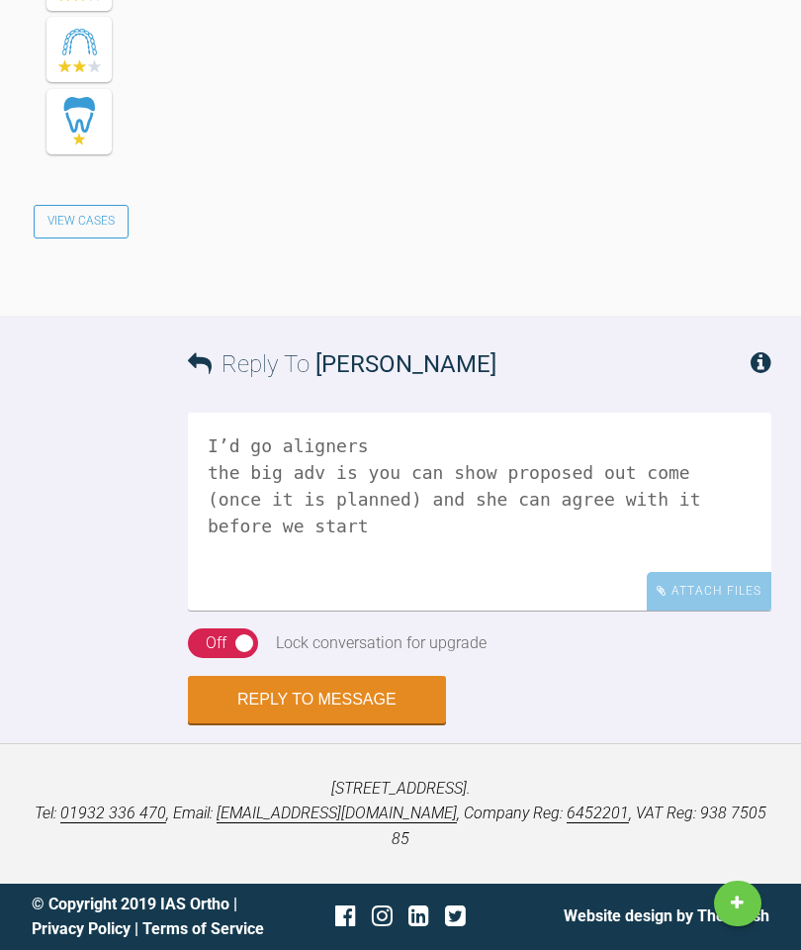
click at [594, 543] on textarea "I’d go aligners the big adv is you can show proposed out come (once it is plann…" at bounding box center [480, 512] width 584 height 198
click at [404, 473] on textarea "I’d go aligners the big adv is you can show proposed out come (once it is plann…" at bounding box center [480, 512] width 584 height 198
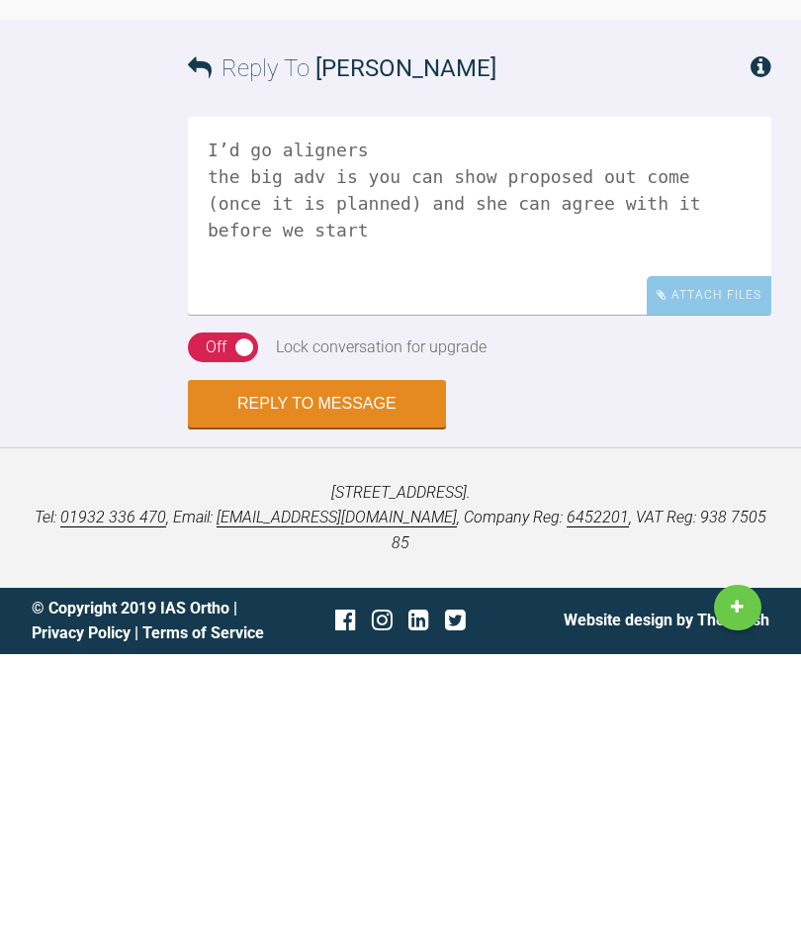
type textarea "I’d go aligners the big adv is you can show proposed out come (once it is plann…"
click at [221, 630] on div "Off" at bounding box center [216, 643] width 21 height 26
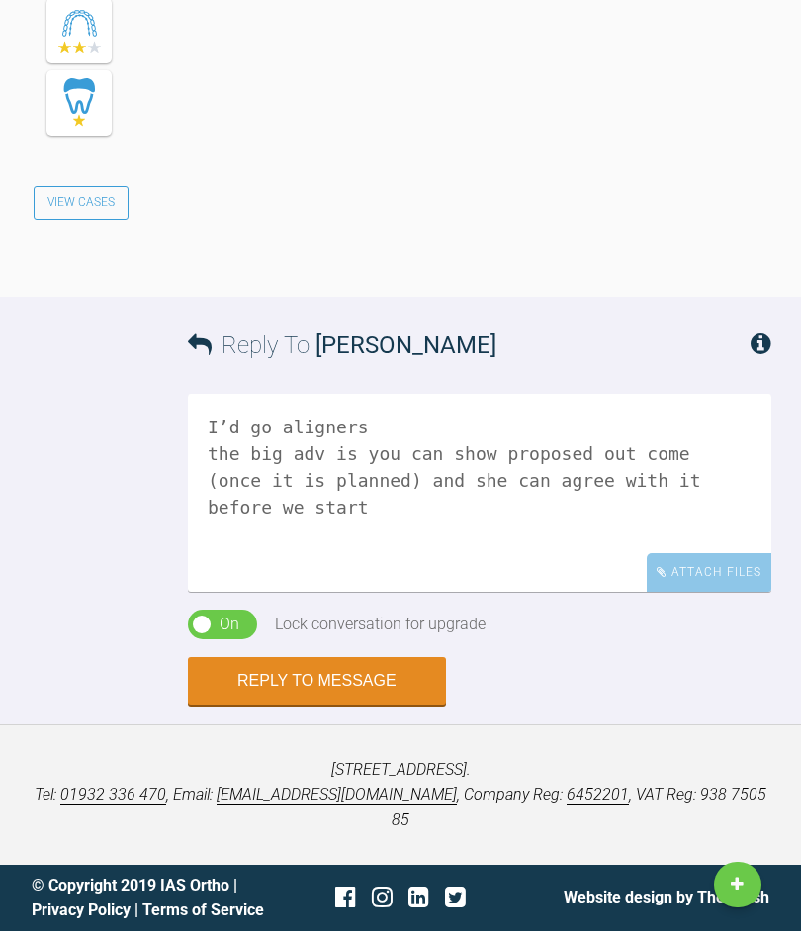
scroll to position [7755, 0]
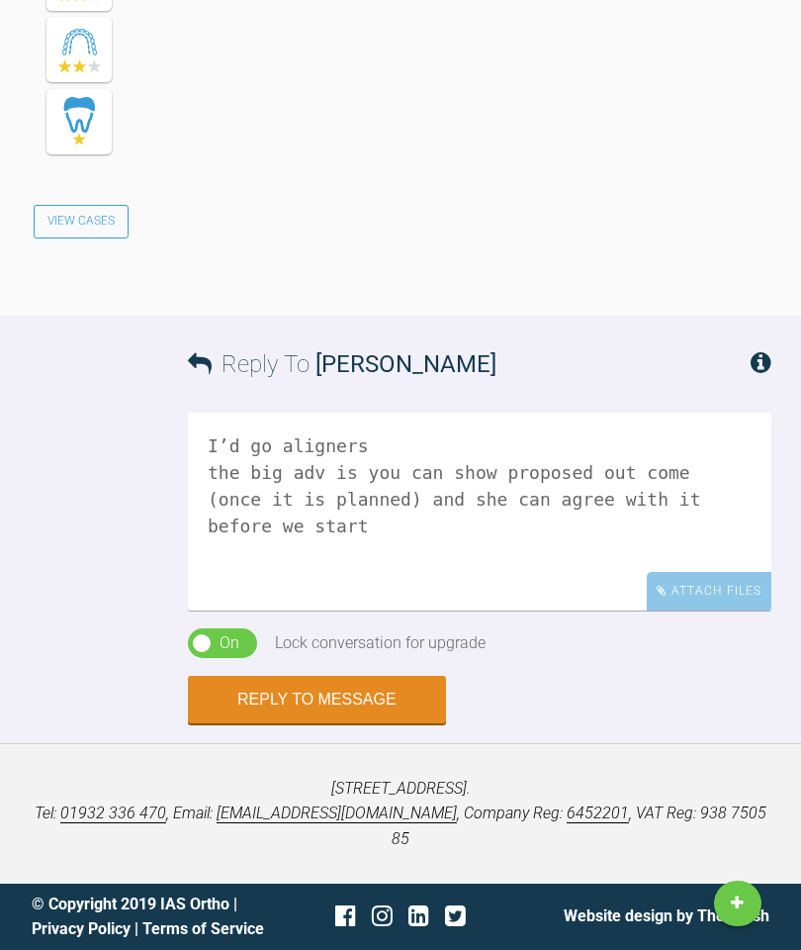
click at [350, 723] on button "Reply to Message" at bounding box center [317, 699] width 258 height 47
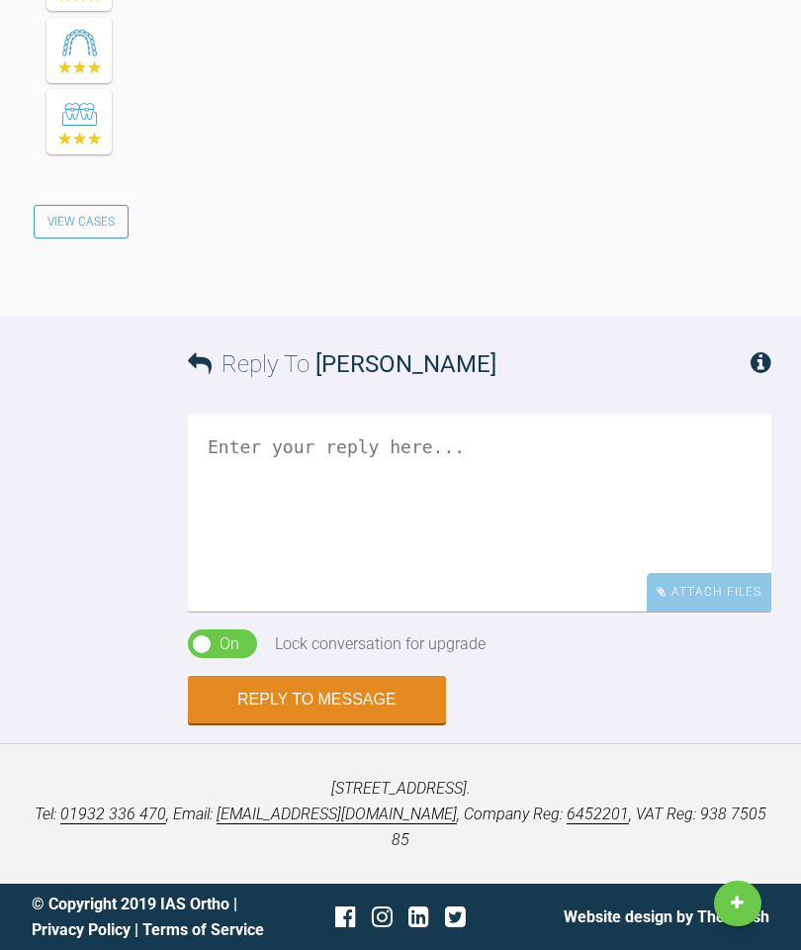
scroll to position [8599, 0]
click at [487, 611] on textarea at bounding box center [480, 513] width 584 height 198
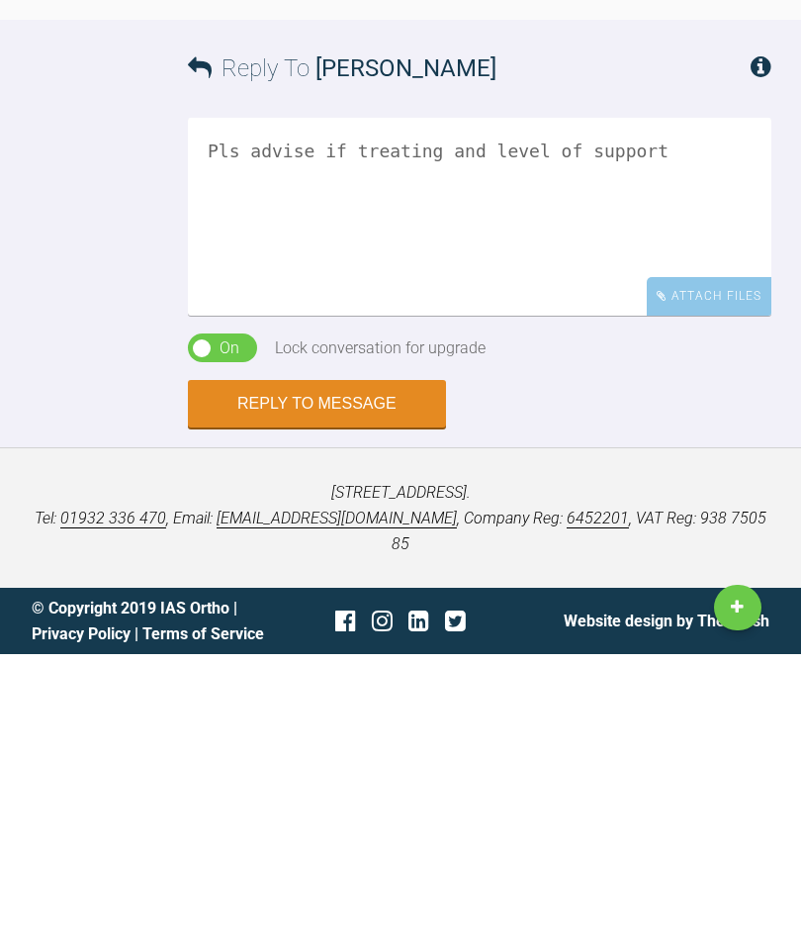
click at [371, 414] on textarea "Pls advise if treating and level of support" at bounding box center [480, 513] width 584 height 198
type textarea "Pls advise if treating - plan and level of support"
click at [333, 676] on button "Reply to Message" at bounding box center [317, 699] width 258 height 47
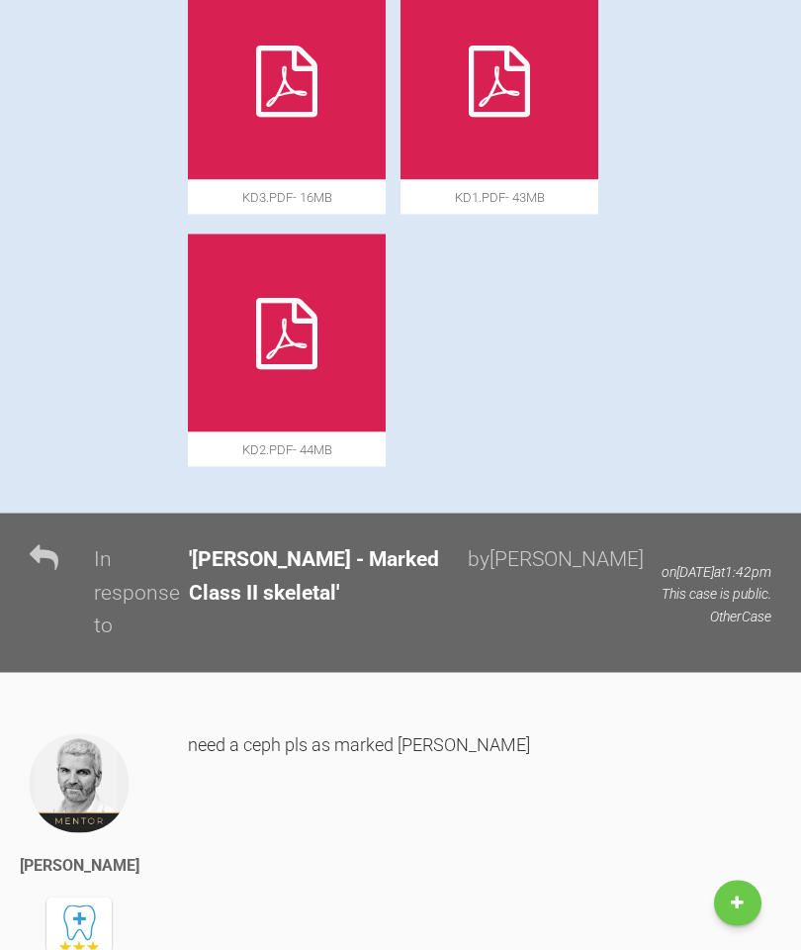
scroll to position [0, 0]
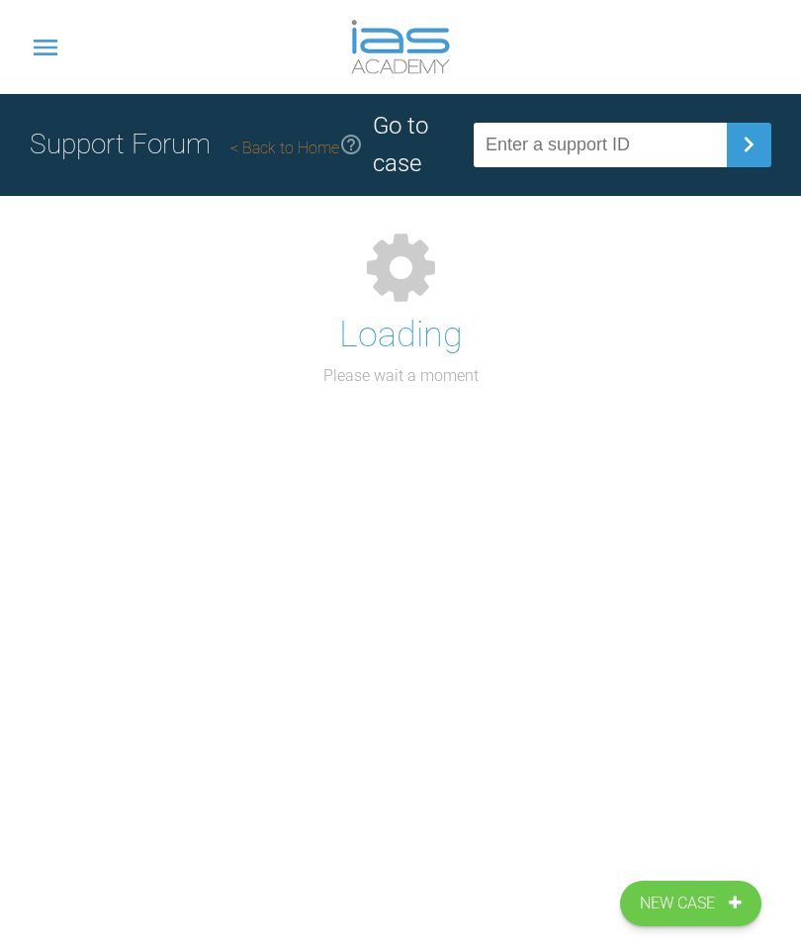
scroll to position [258, 0]
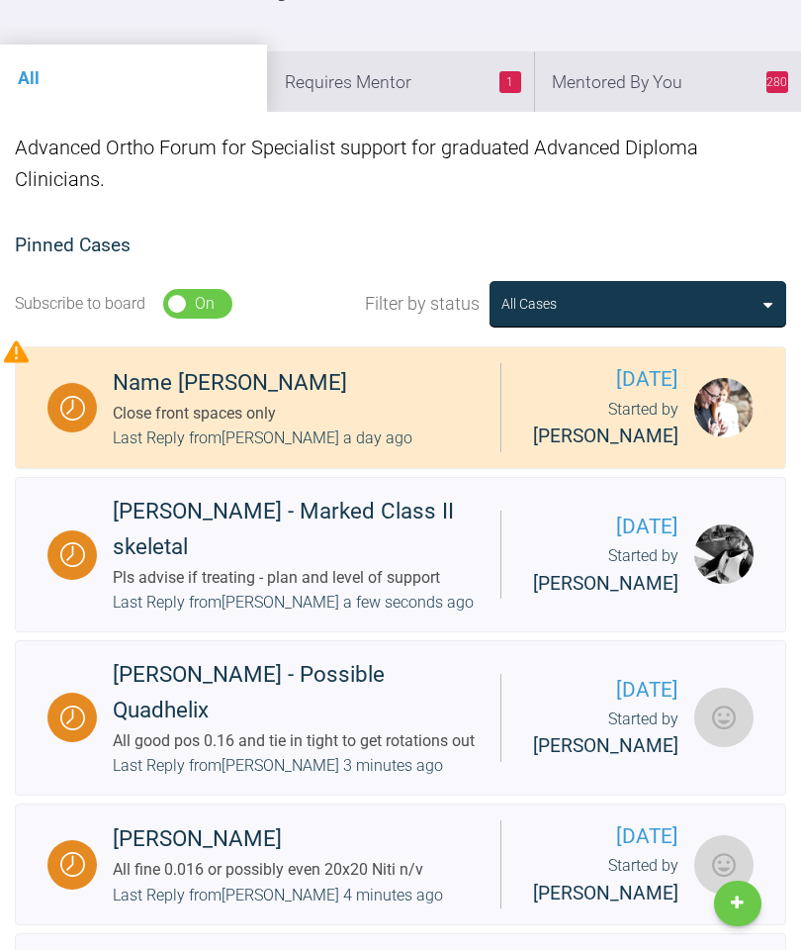
click at [670, 75] on li "280 Mentored By You" at bounding box center [667, 81] width 267 height 60
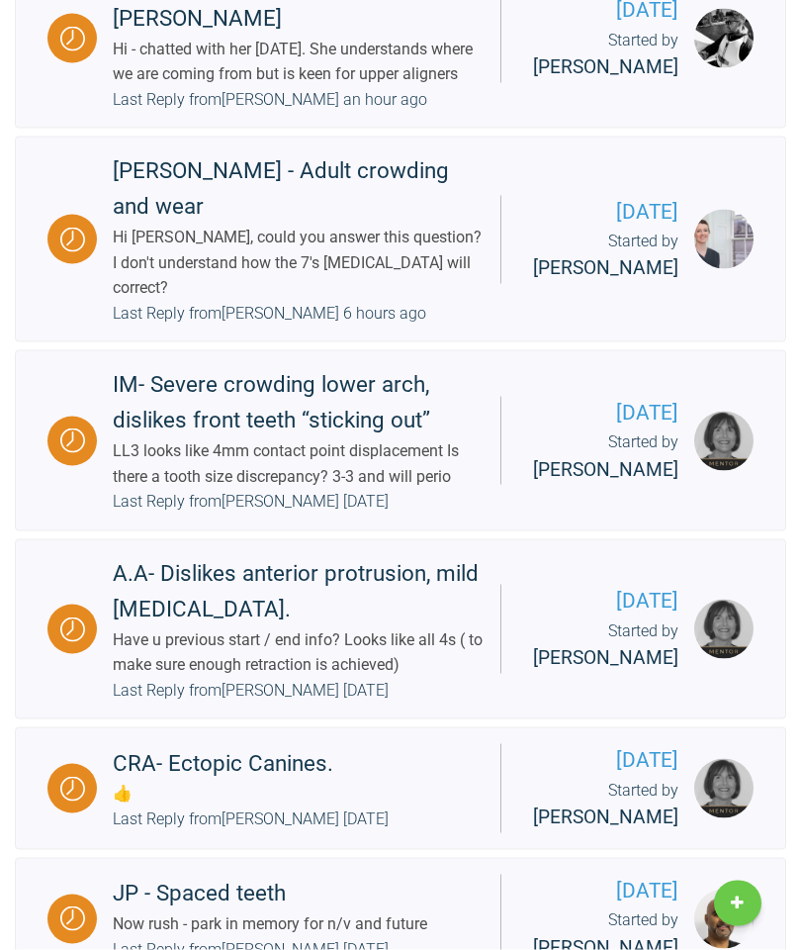
click at [346, 301] on div "Hi [PERSON_NAME], could you answer this question? I don't understand how the 7'…" at bounding box center [299, 263] width 372 height 76
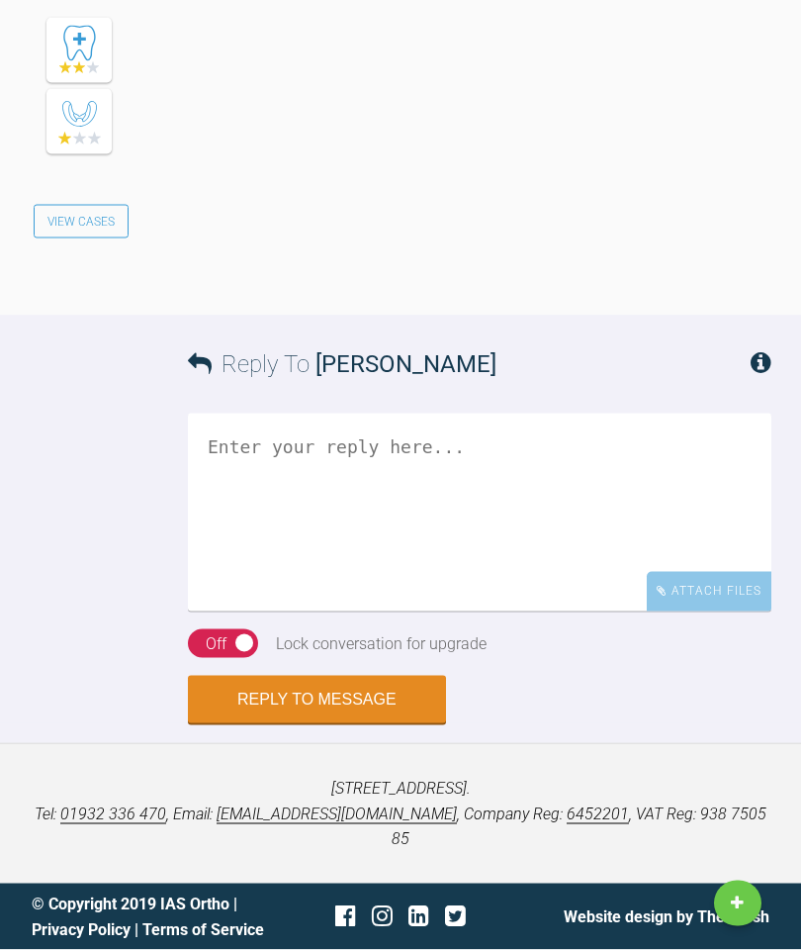
scroll to position [7804, 0]
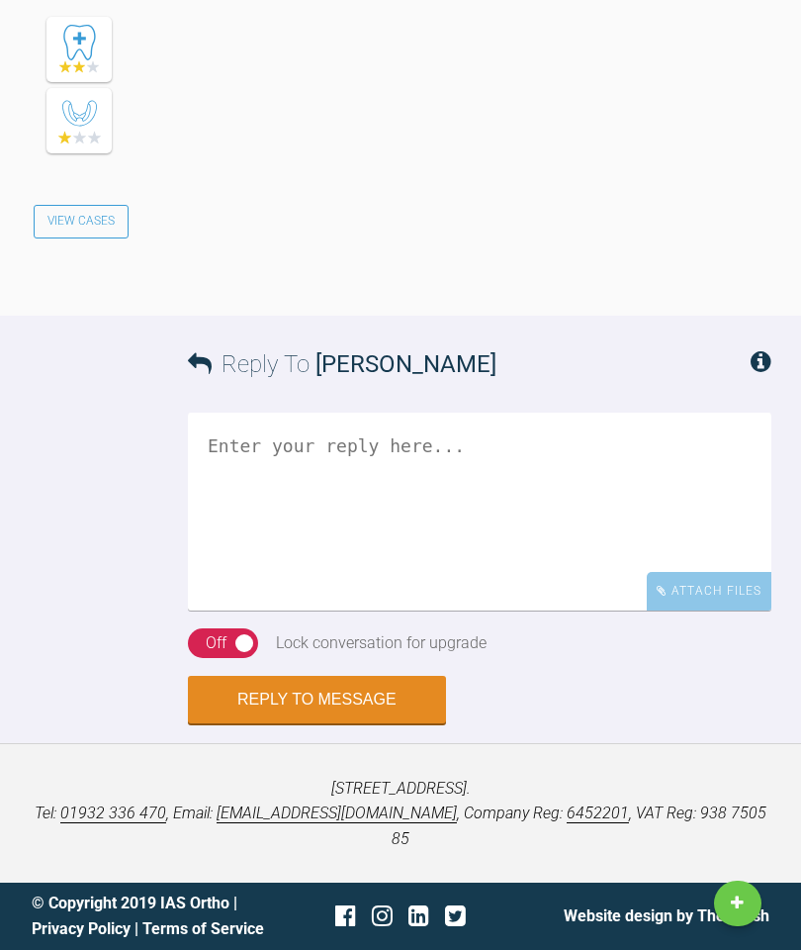
click at [455, 610] on textarea at bounding box center [480, 512] width 584 height 198
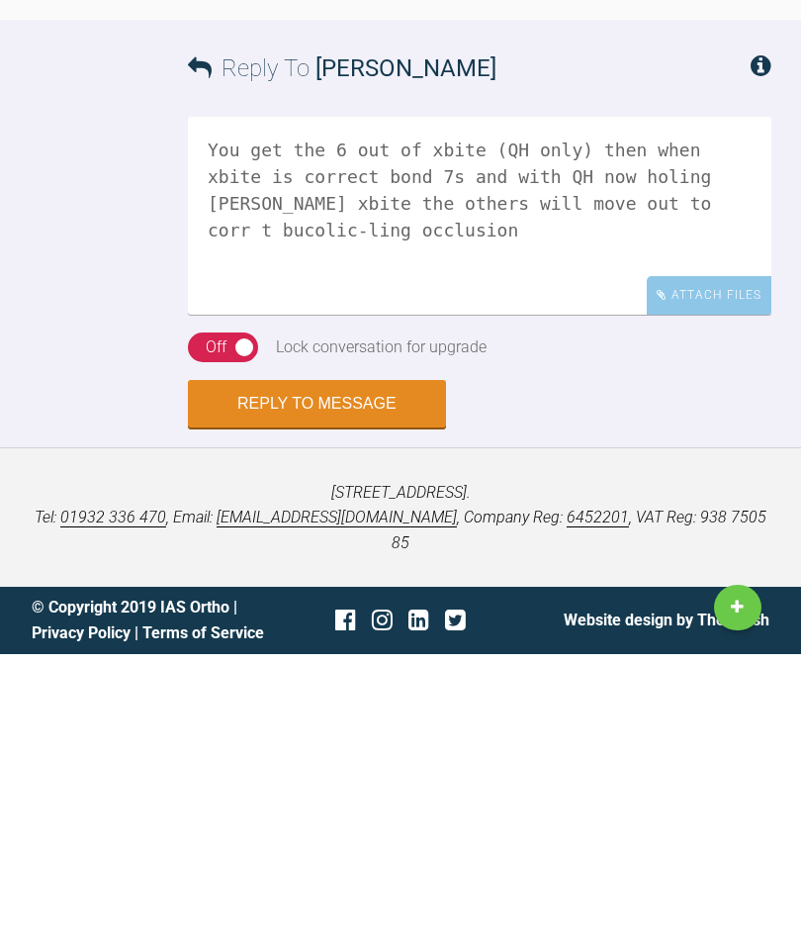
click at [432, 413] on textarea "You get the 6 out of xbite (QH only) then when xbite is correct bond 7s and wit…" at bounding box center [480, 512] width 584 height 198
click at [621, 413] on textarea "You get the 6 out of xbite (QH only) then when xbite is correct bond 7s and wit…" at bounding box center [480, 512] width 584 height 198
click at [423, 413] on textarea "You get the 6 out of xbite (QH only) then when xbite is correct bond 7s and wit…" at bounding box center [480, 512] width 584 height 198
click at [683, 413] on textarea "You get the 6 out of xbite (QH only) then when xbite is correct bond 7s and wit…" at bounding box center [480, 512] width 584 height 198
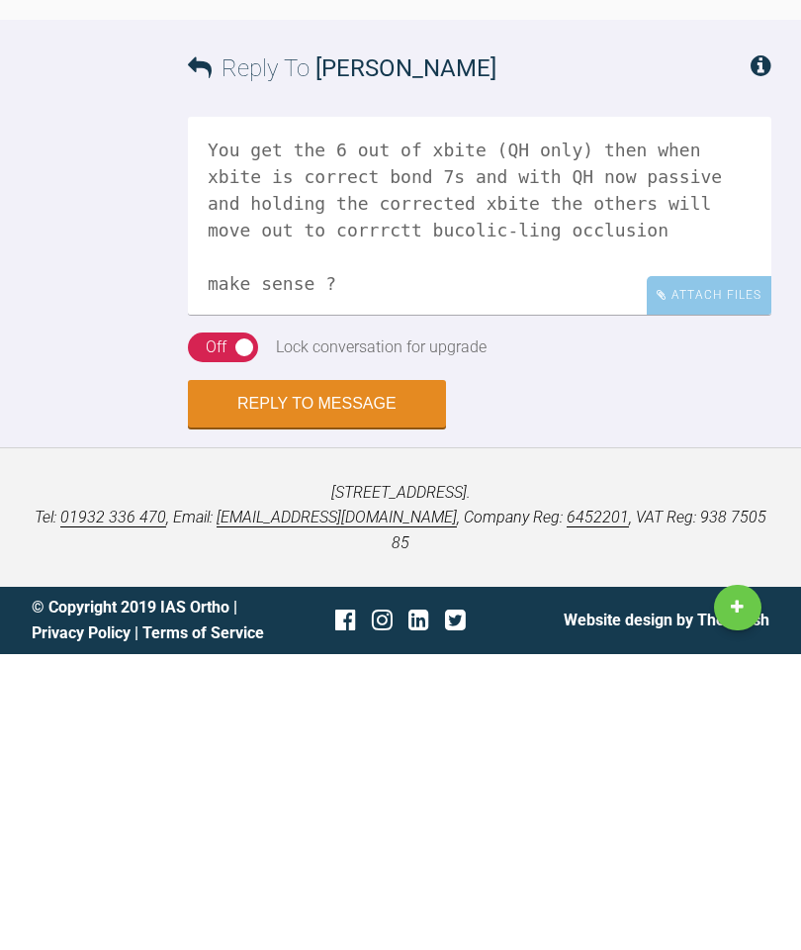
type textarea "You get the 6 out of xbite (QH only) then when xbite is correct bond 7s and wit…"
click at [312, 676] on button "Reply to Message" at bounding box center [317, 699] width 258 height 47
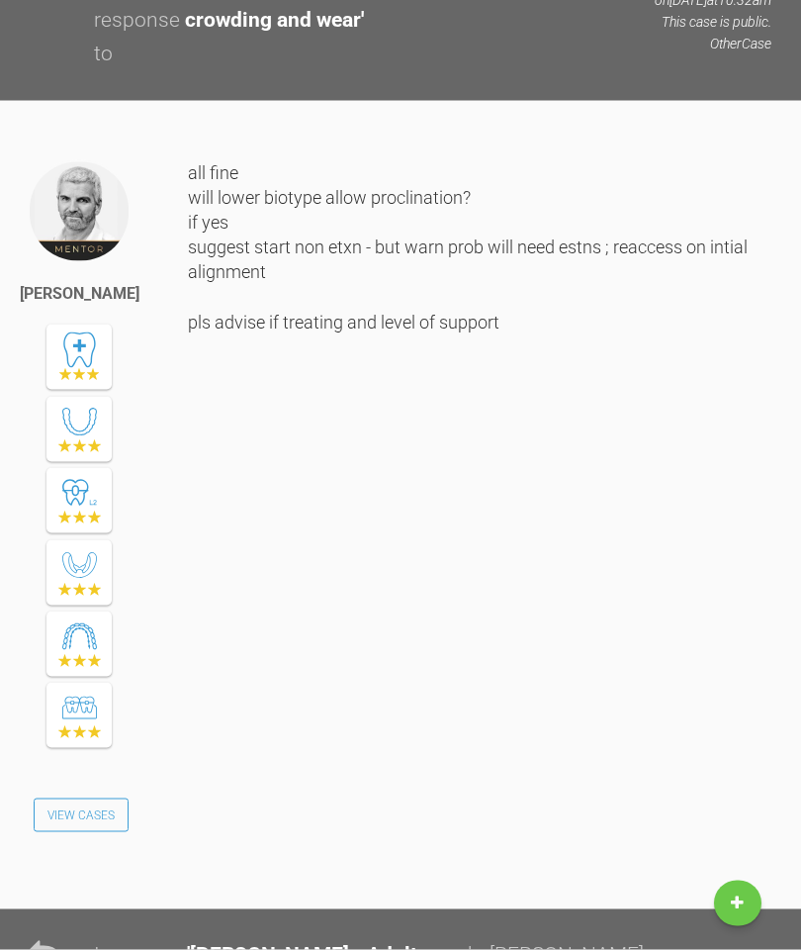
scroll to position [1445, 0]
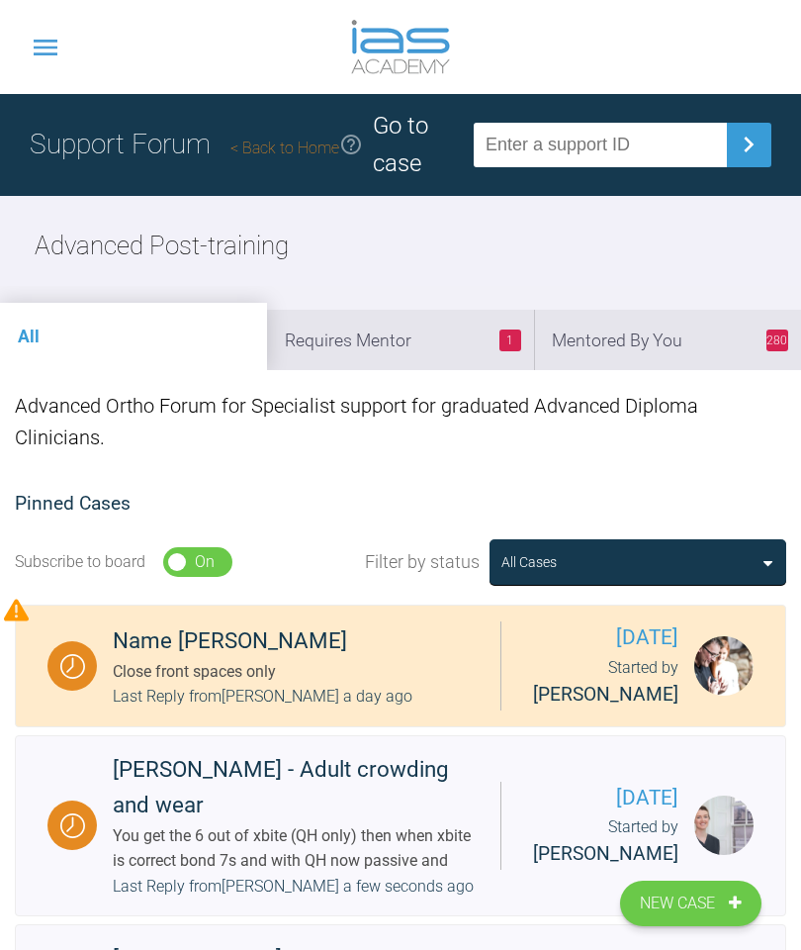
click at [676, 348] on li "280 Mentored By You" at bounding box center [667, 340] width 267 height 60
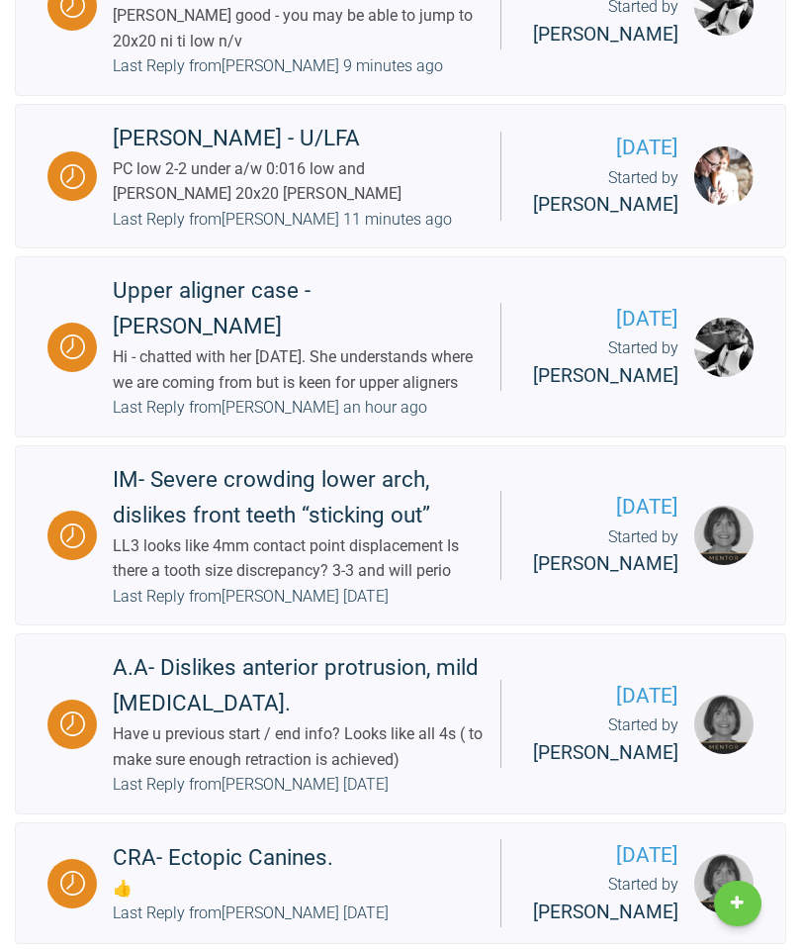
click at [370, 395] on div "Hi - chatted with her [DATE]. She understands where we are coming from but is k…" at bounding box center [299, 369] width 372 height 50
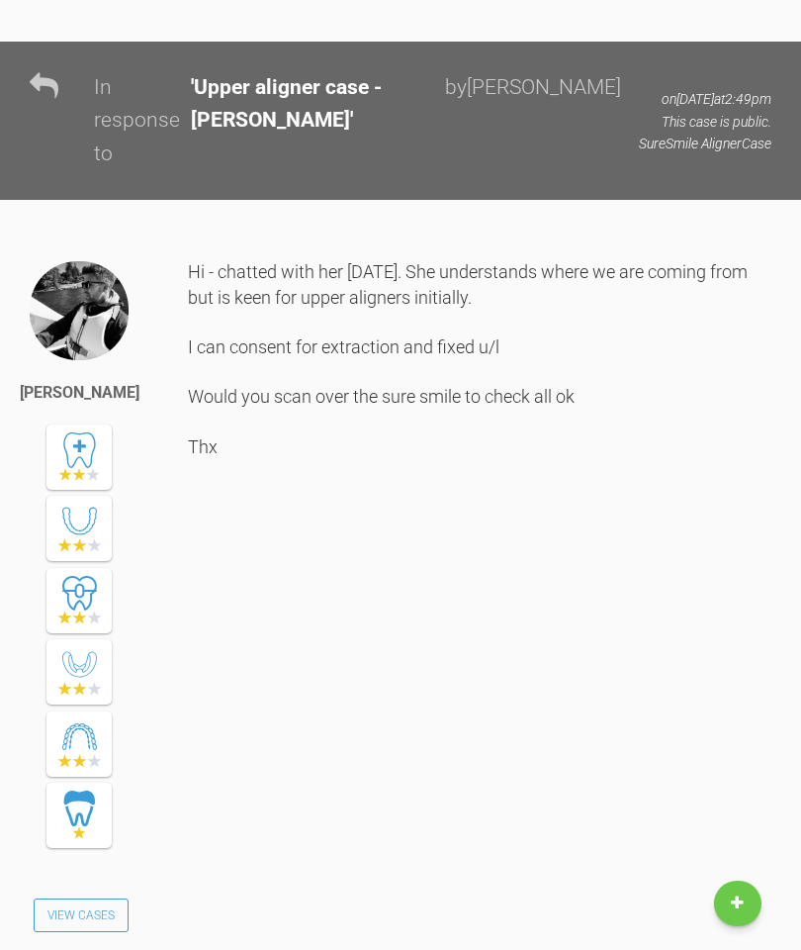
scroll to position [16084, 0]
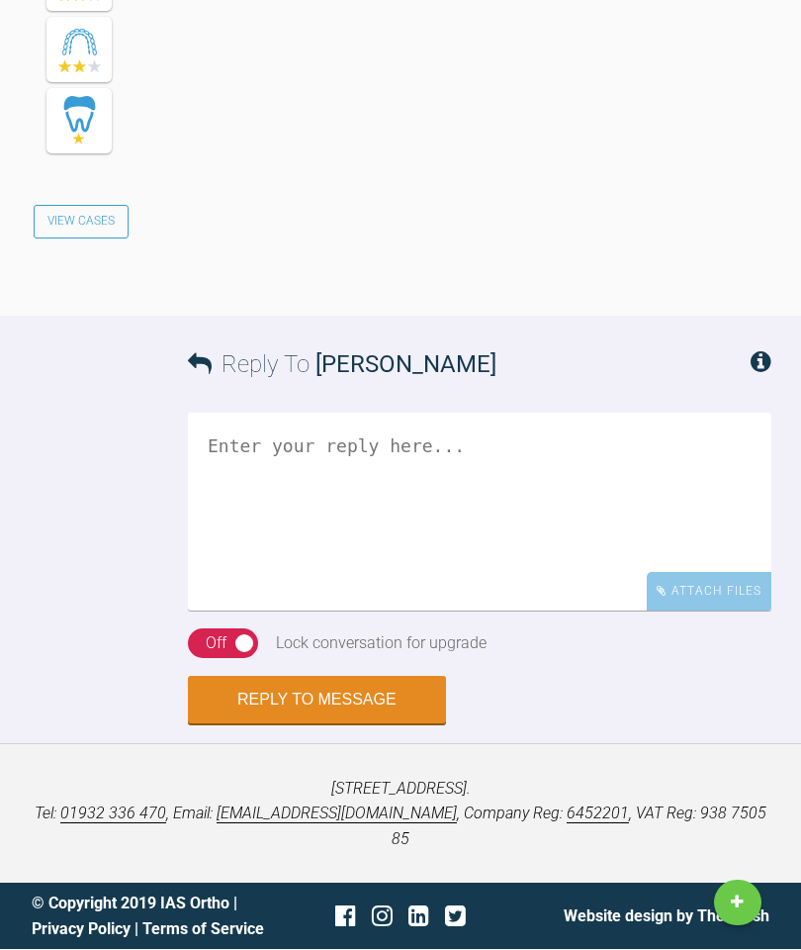
click at [367, 546] on textarea at bounding box center [480, 513] width 584 height 198
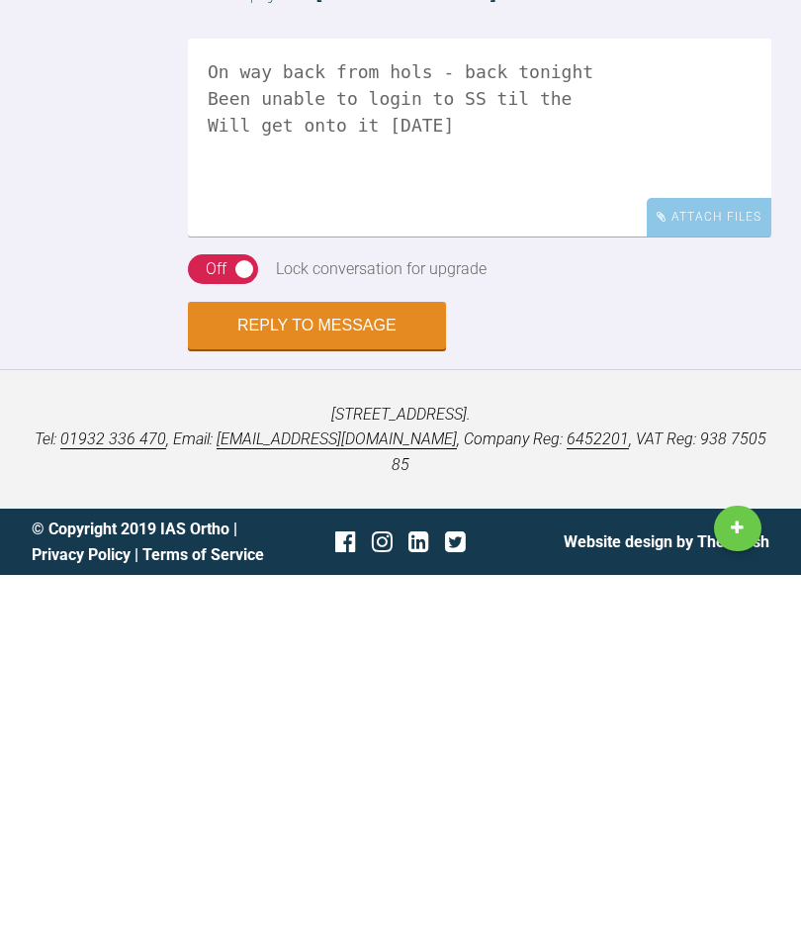
scroll to position [17063, 0]
type textarea "On way back from hols - back tonight Been unable to login to SS til the Will ge…"
click at [360, 677] on button "Reply to Message" at bounding box center [317, 700] width 258 height 47
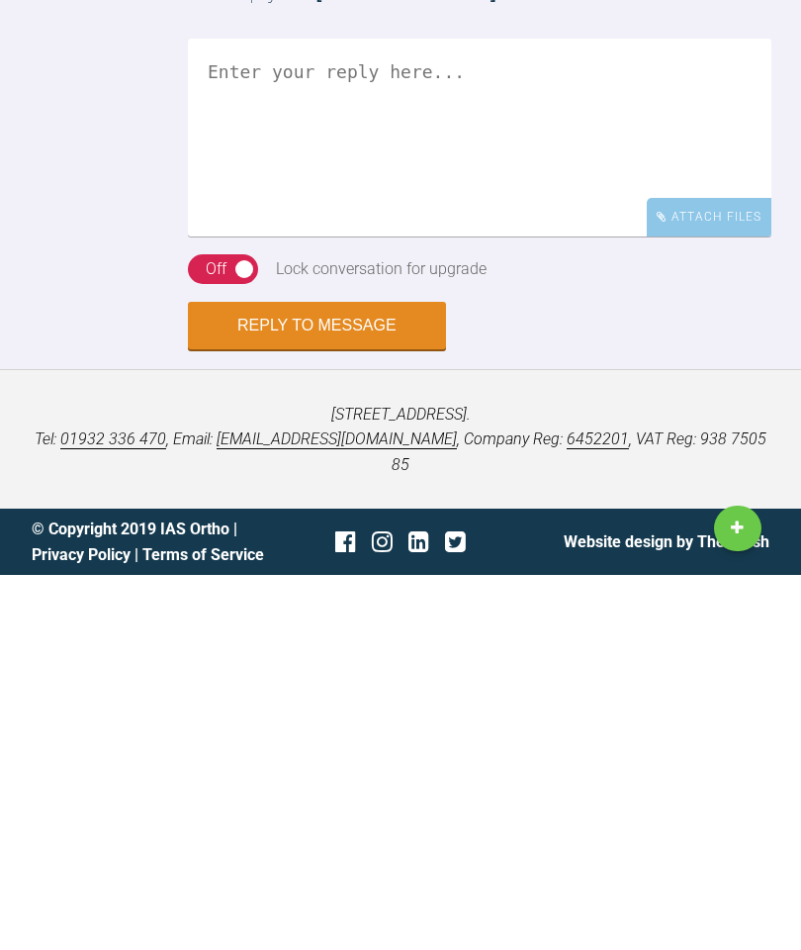
scroll to position [17118, 0]
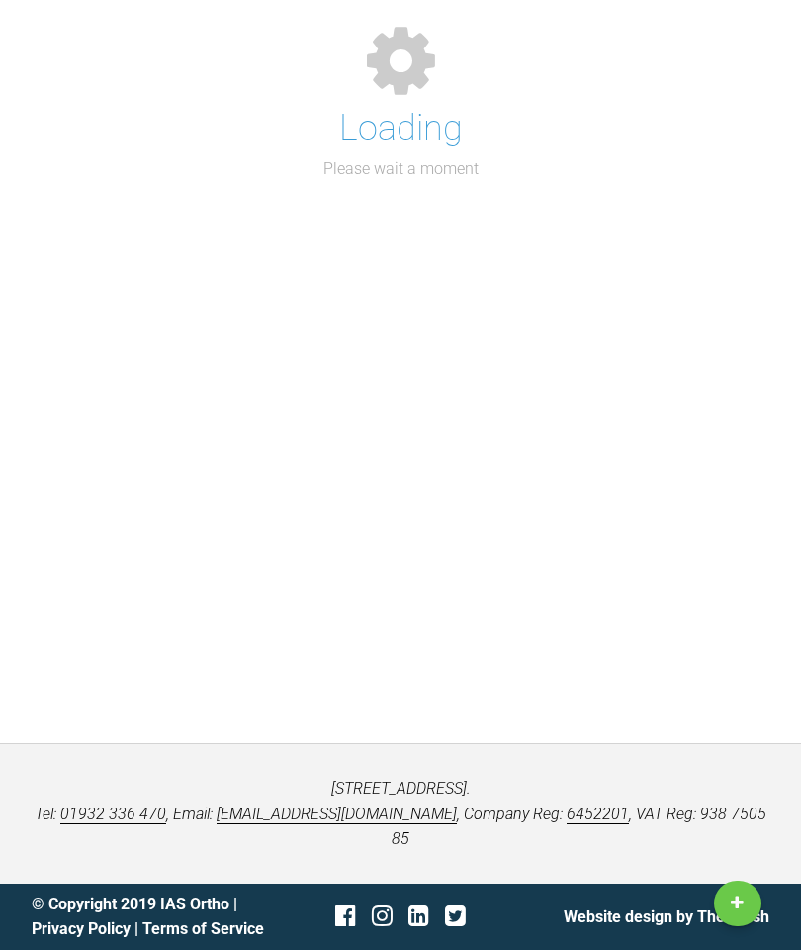
scroll to position [258, 0]
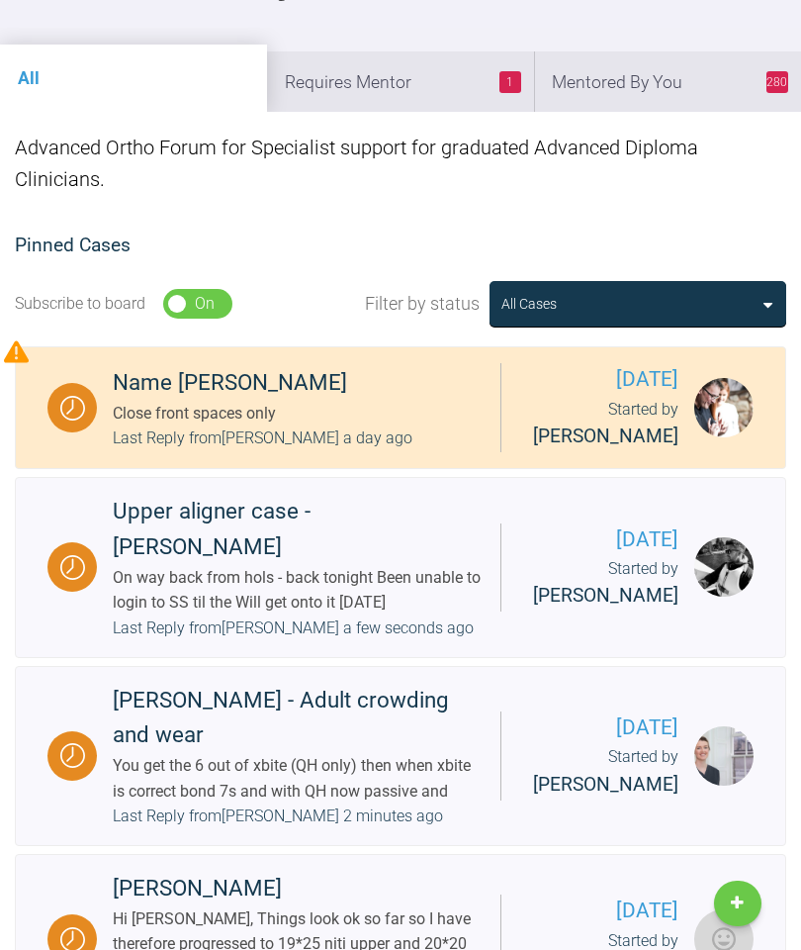
click at [401, 87] on li "1 Requires Mentor" at bounding box center [400, 81] width 267 height 60
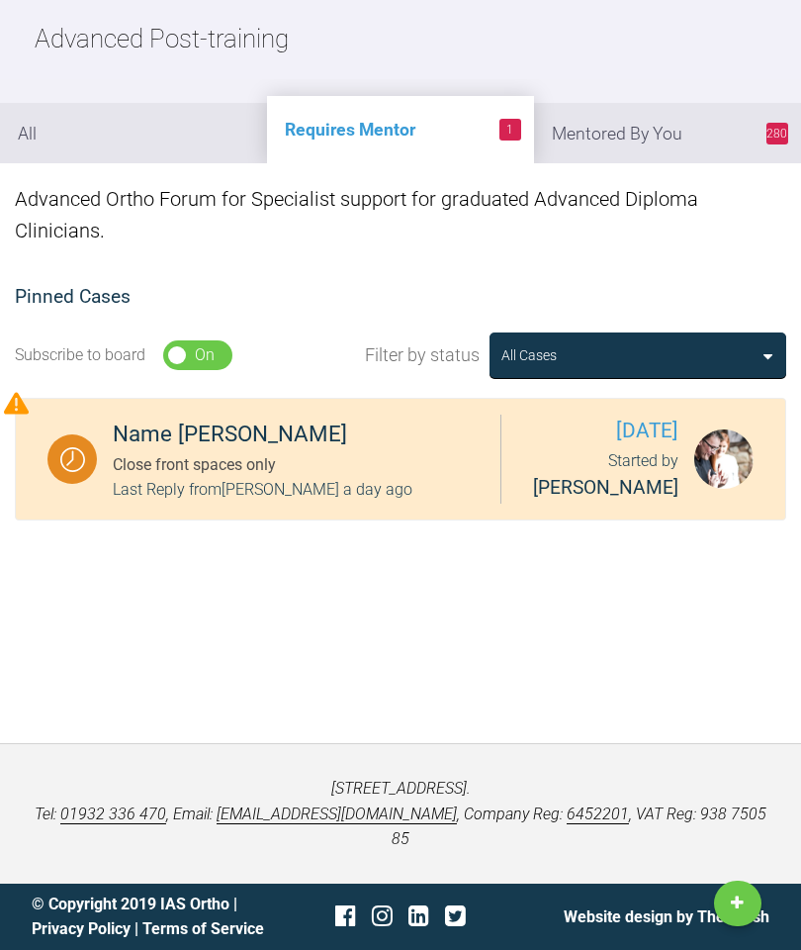
click at [383, 477] on div "Last Reply from [PERSON_NAME] a day ago" at bounding box center [263, 490] width 300 height 26
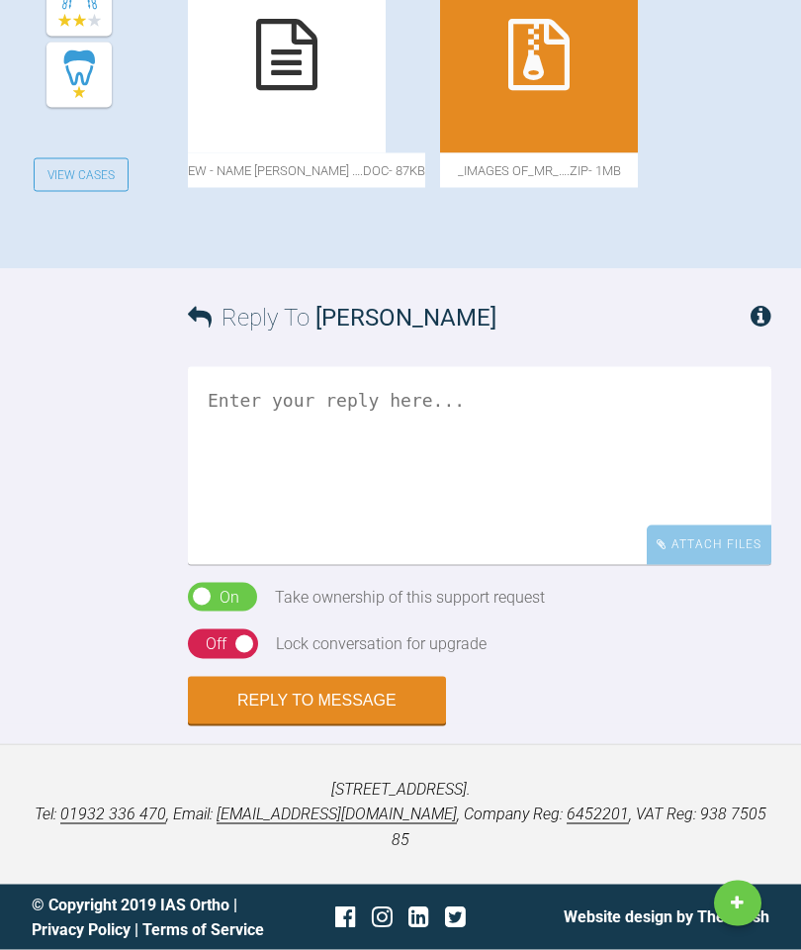
scroll to position [989, 0]
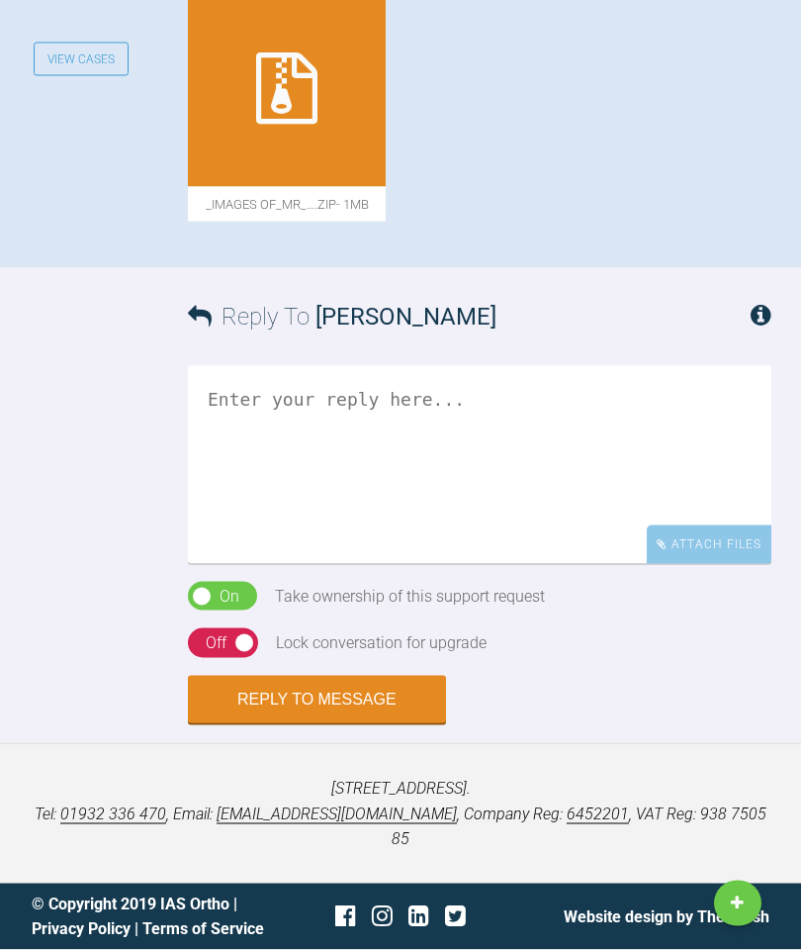
scroll to position [1134, 0]
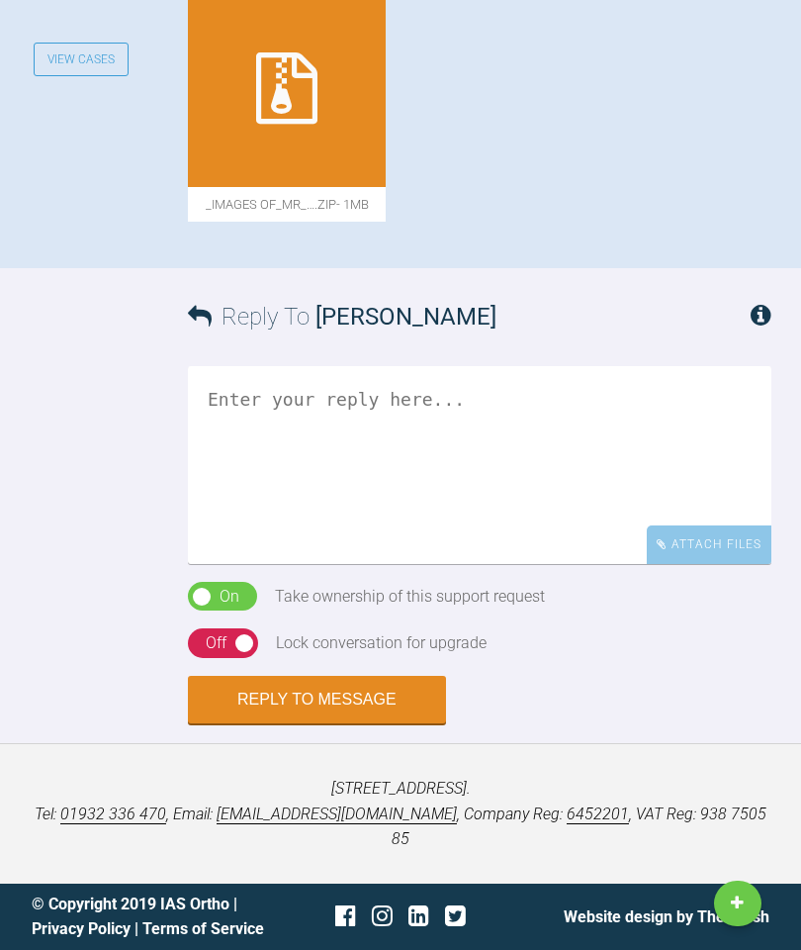
click at [295, 124] on icon at bounding box center [286, 87] width 61 height 71
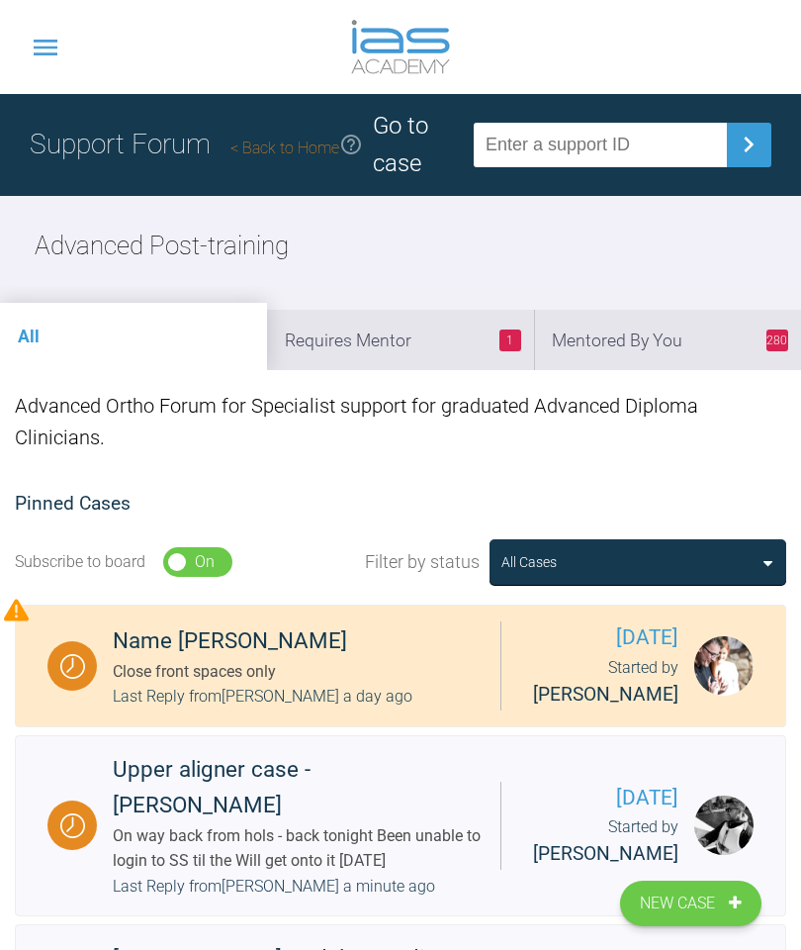
click at [301, 154] on link "Back to Home" at bounding box center [285, 148] width 109 height 19
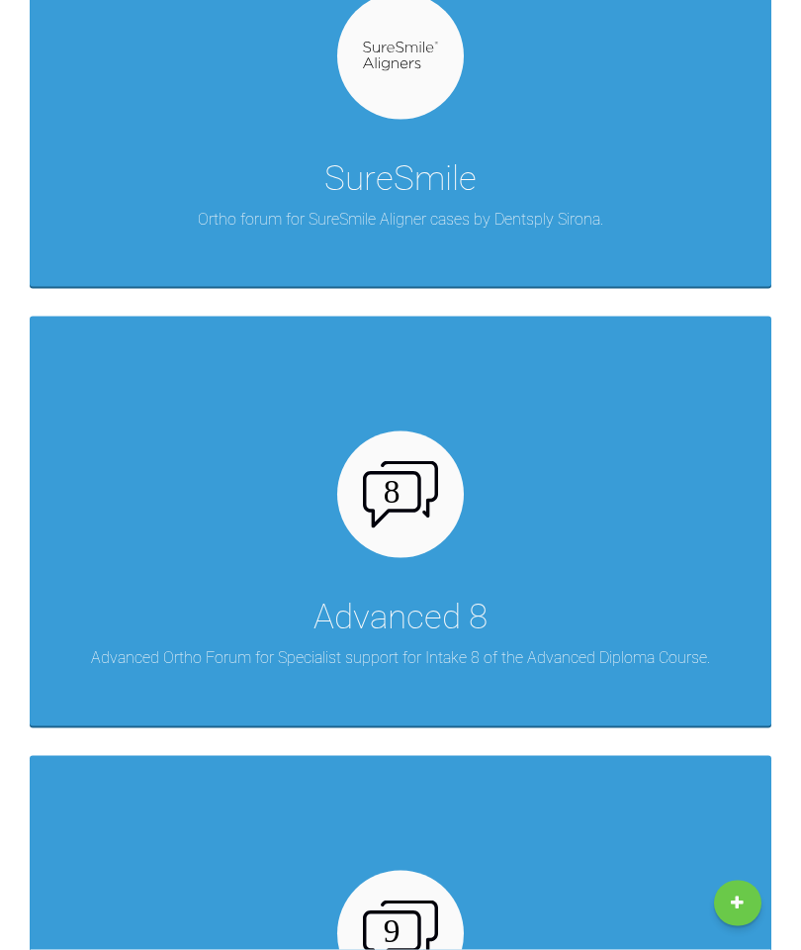
click at [564, 555] on div "Advanced 8 Advanced Ortho Forum for Specialist support for Intake 8 of the Adva…" at bounding box center [401, 521] width 742 height 409
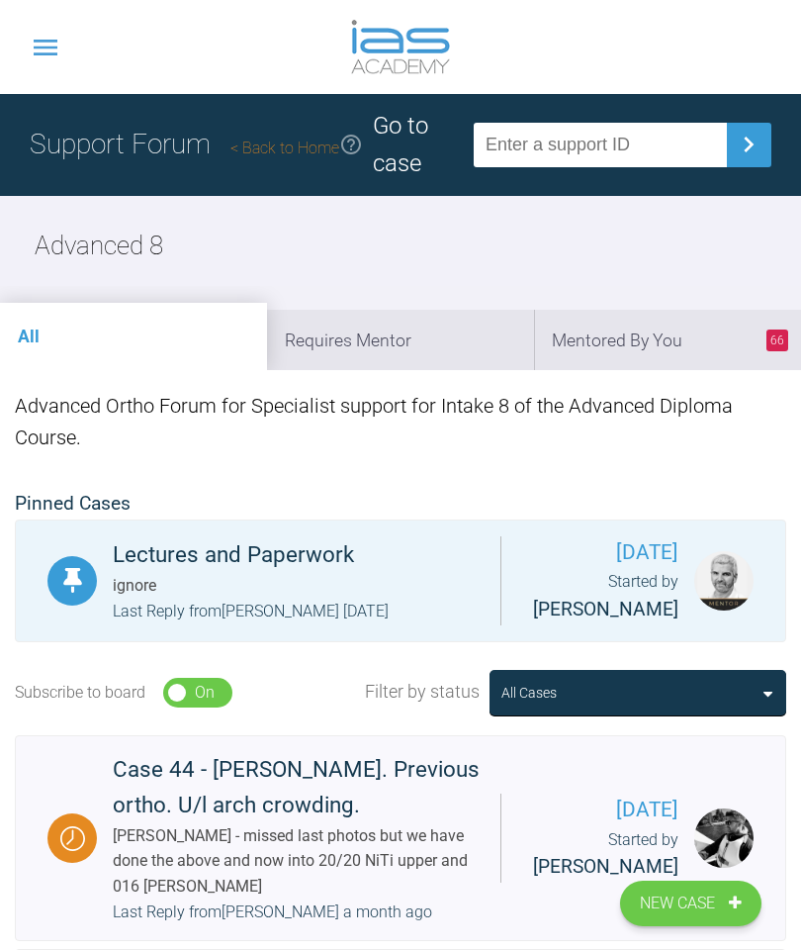
click at [286, 154] on link "Back to Home" at bounding box center [285, 148] width 109 height 19
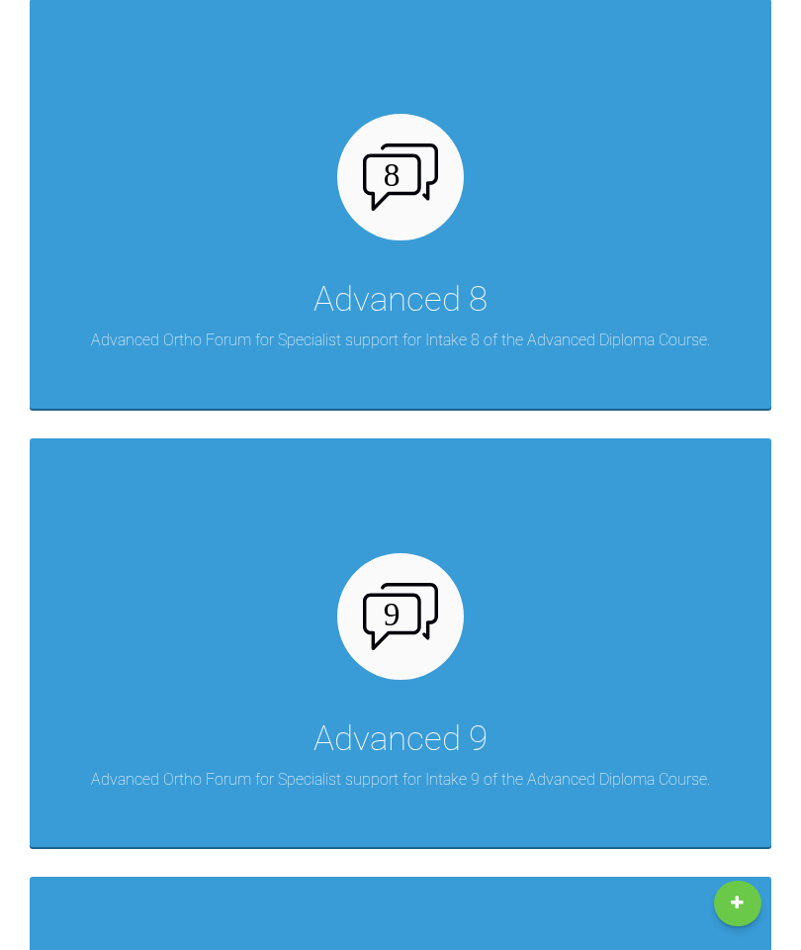
click at [430, 657] on div at bounding box center [400, 616] width 127 height 127
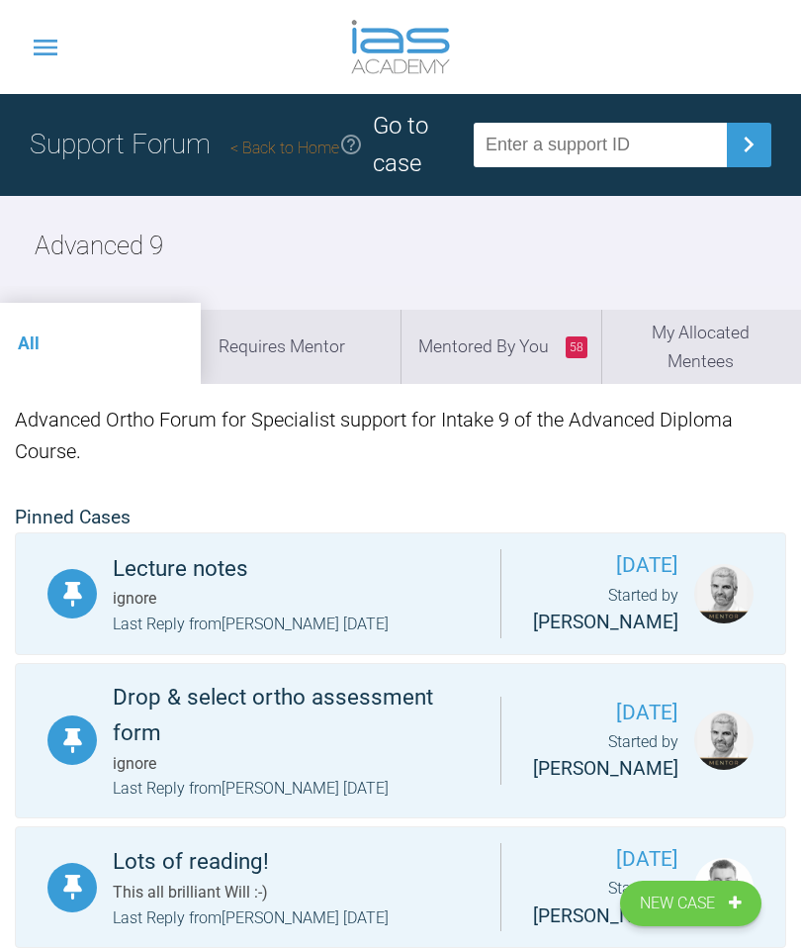
click at [299, 148] on link "Back to Home" at bounding box center [285, 148] width 109 height 19
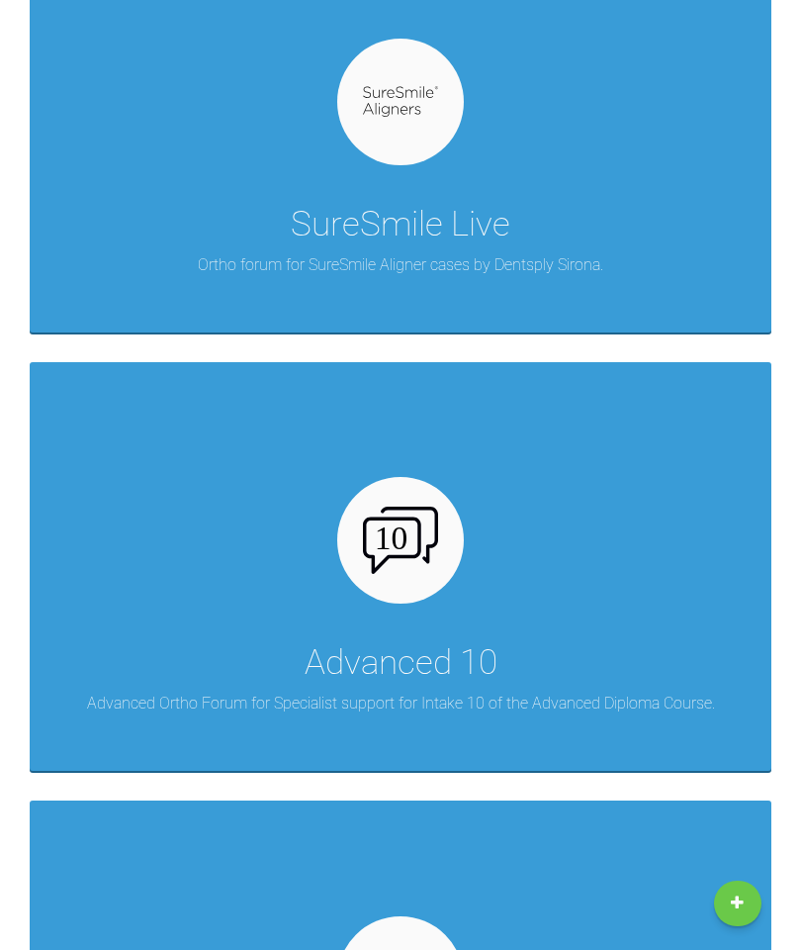
click at [416, 551] on img at bounding box center [401, 540] width 76 height 67
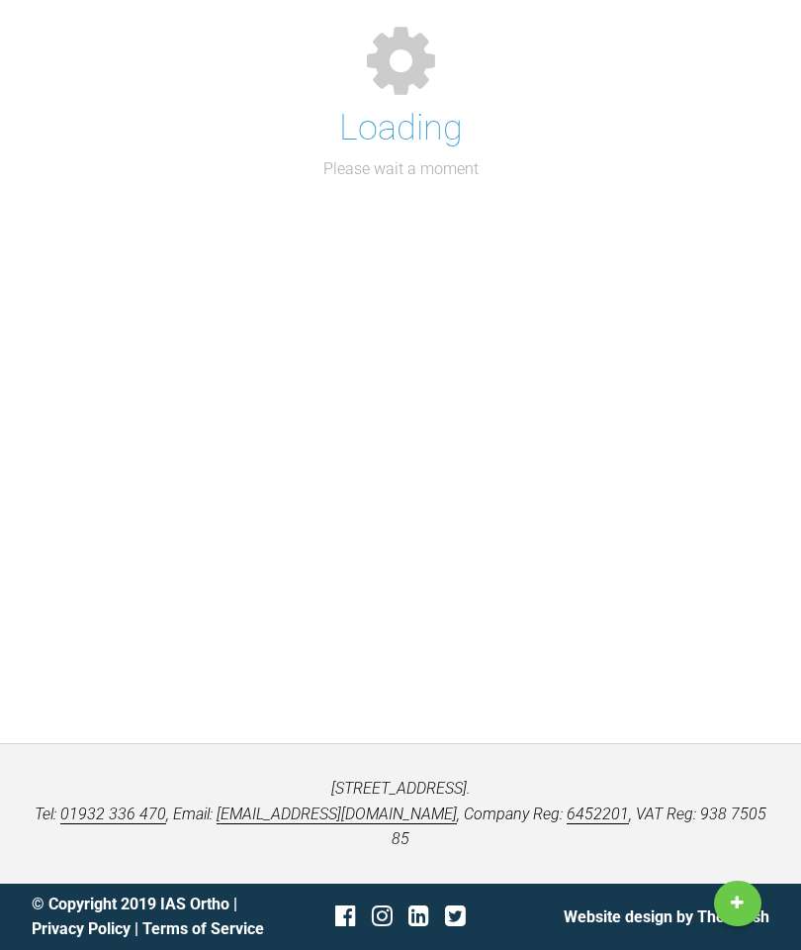
scroll to position [258, 0]
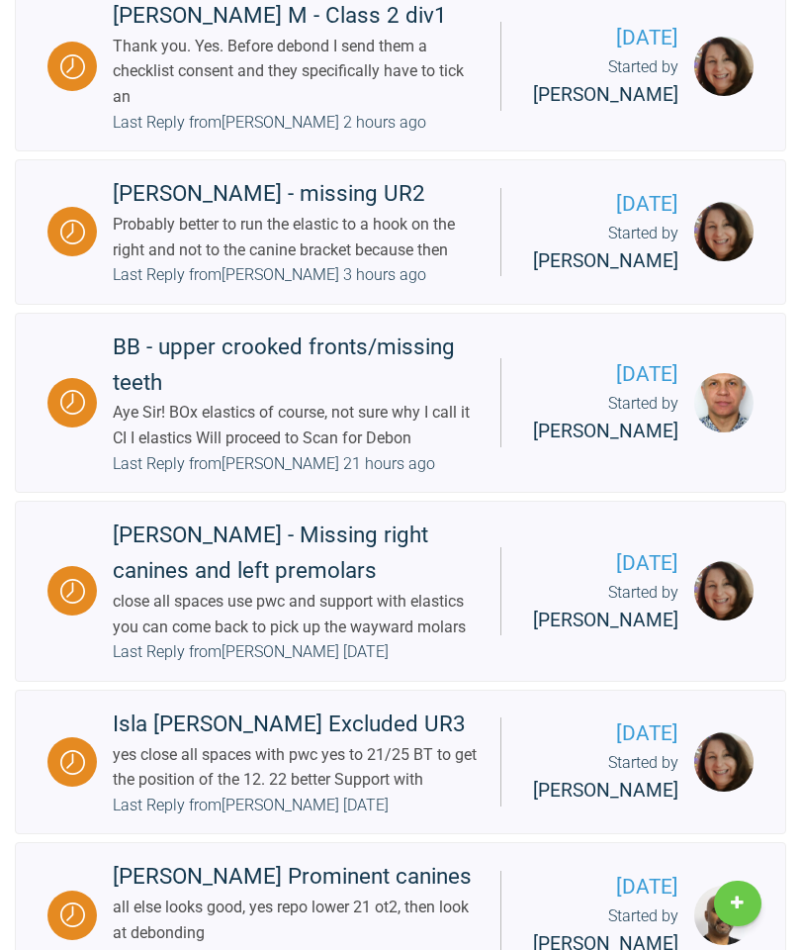
click at [355, 450] on div "Aye Sir! BOx elastics of course, not sure why I call it CI I elastics Will proc…" at bounding box center [299, 425] width 372 height 50
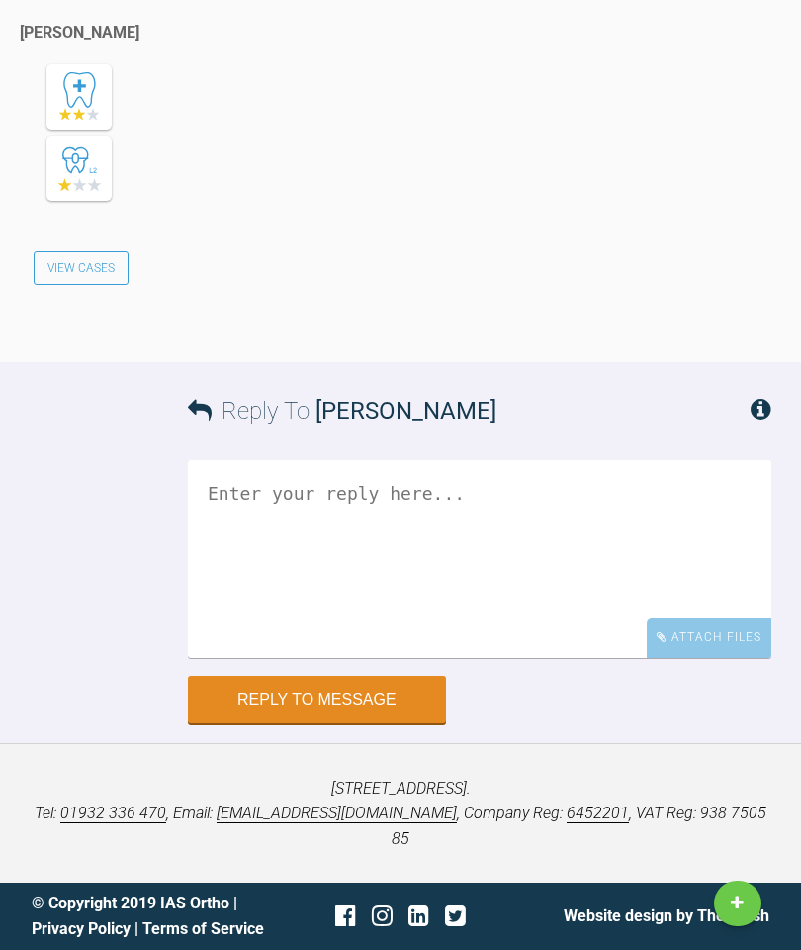
scroll to position [62449, 0]
click at [387, 658] on textarea at bounding box center [480, 559] width 584 height 198
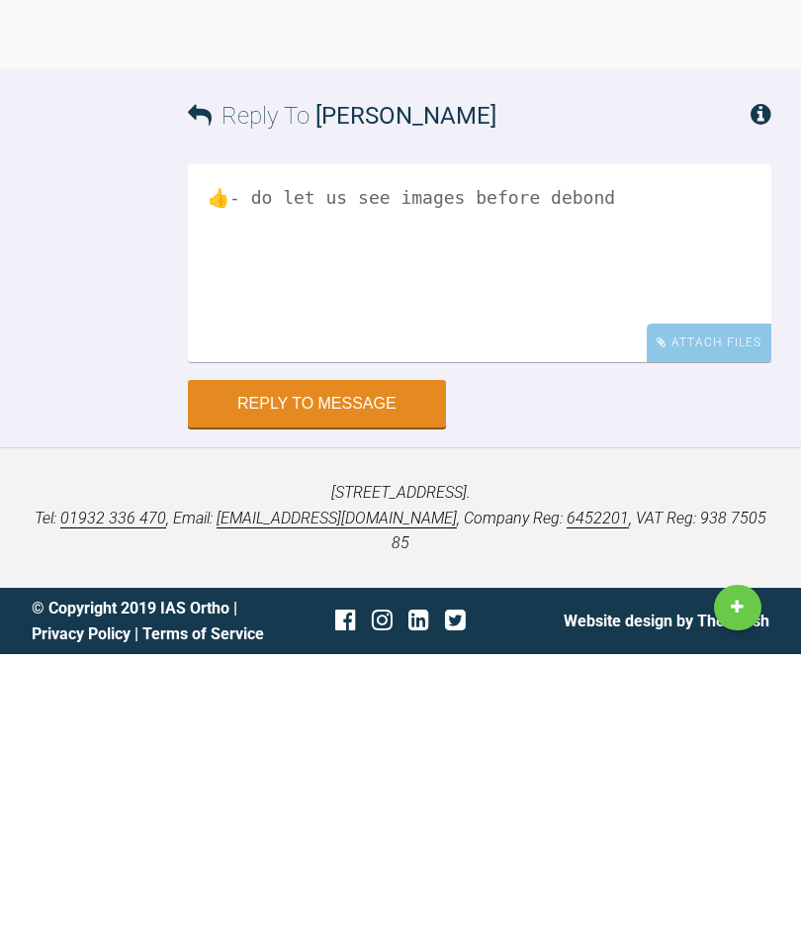
type textarea "👍- do let us see images before debond"
click at [334, 676] on button "Reply to Message" at bounding box center [317, 699] width 258 height 47
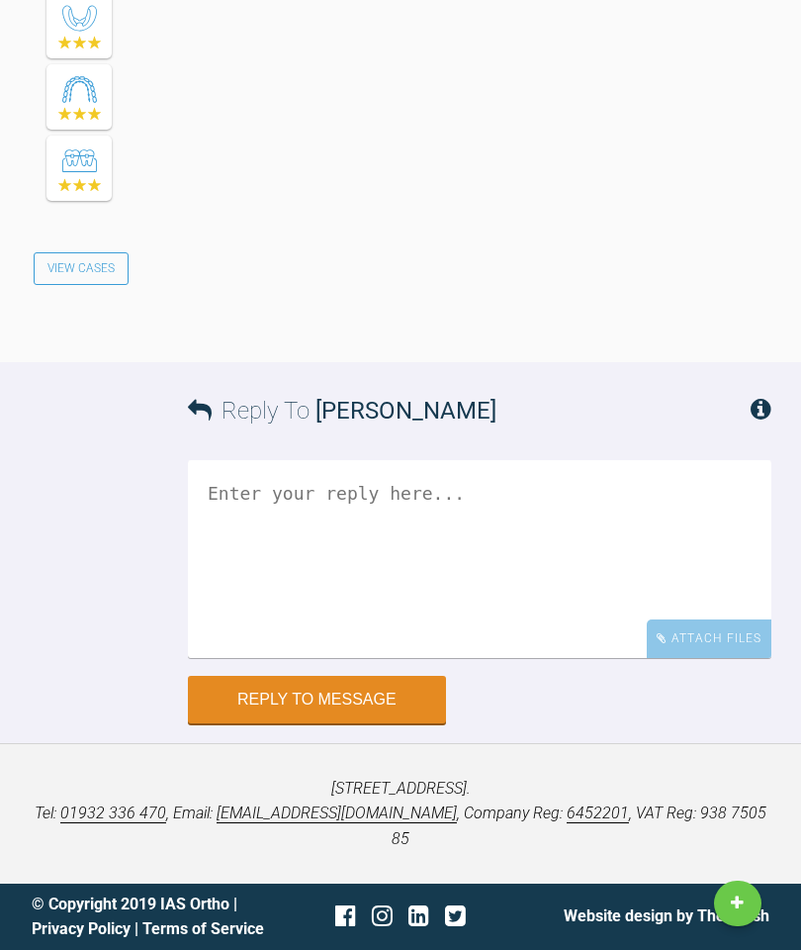
scroll to position [62936, 0]
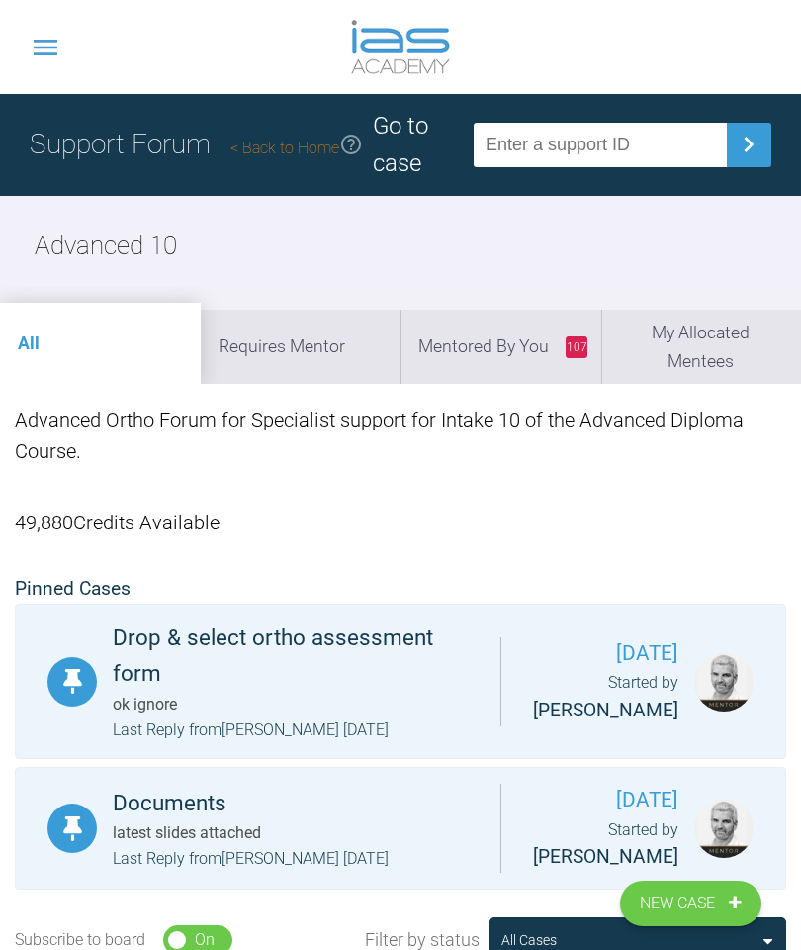
click at [517, 339] on li "107 Mentored By You" at bounding box center [501, 346] width 201 height 73
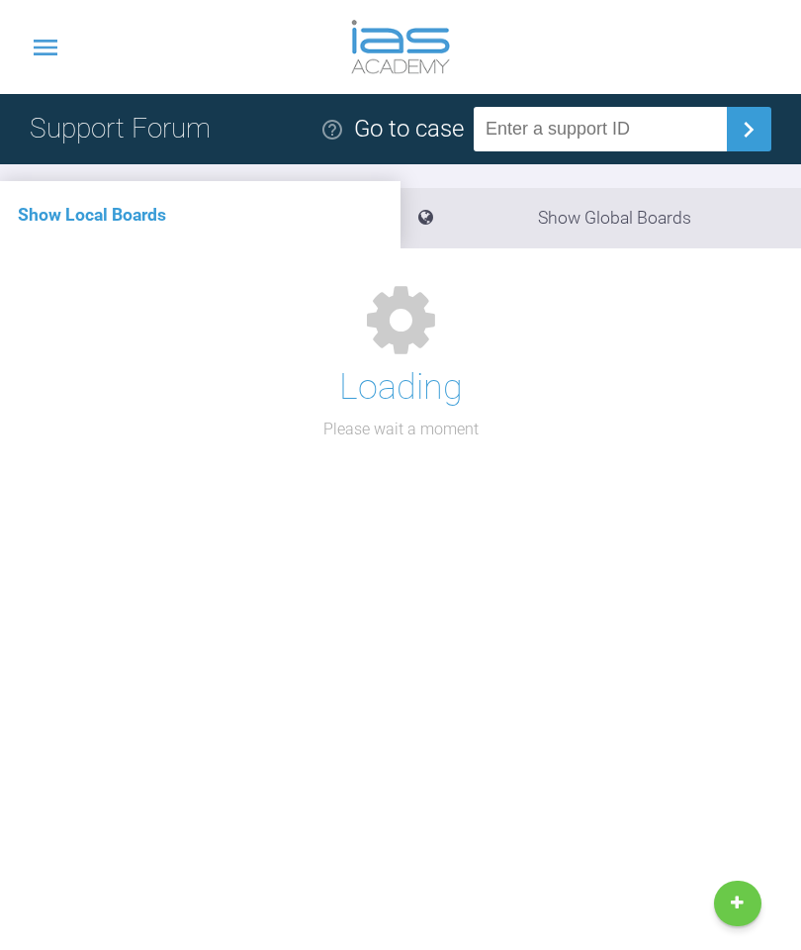
scroll to position [258, 0]
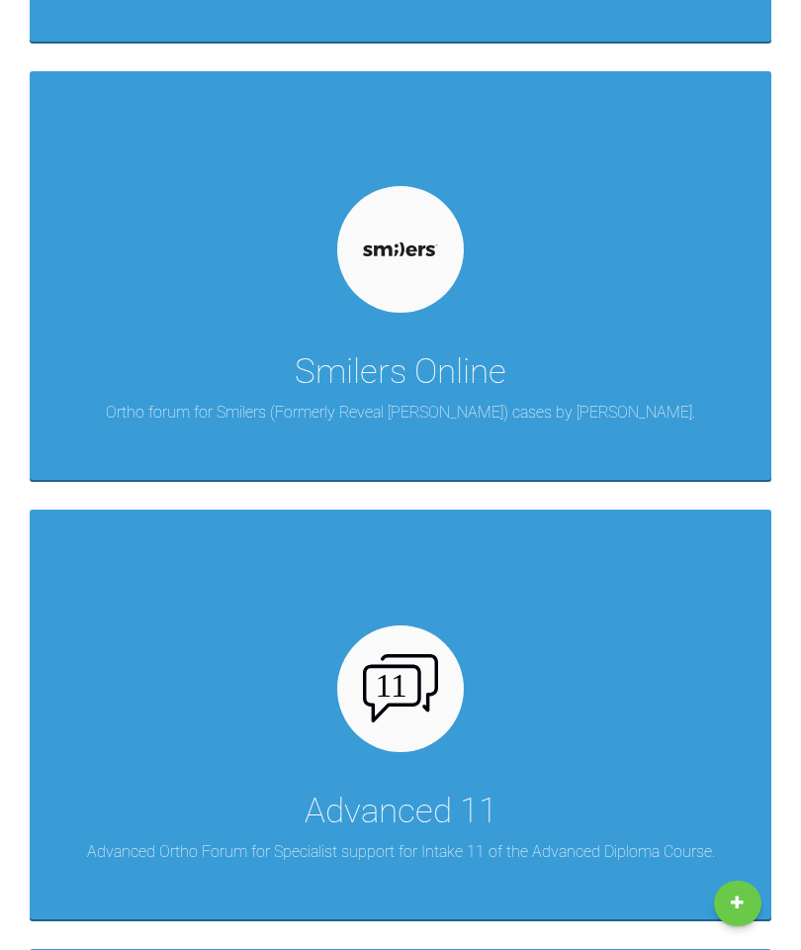
click at [439, 737] on div "Advanced 11 Advanced Ortho Forum for Specialist support for Intake 11 of the Ad…" at bounding box center [401, 714] width 742 height 409
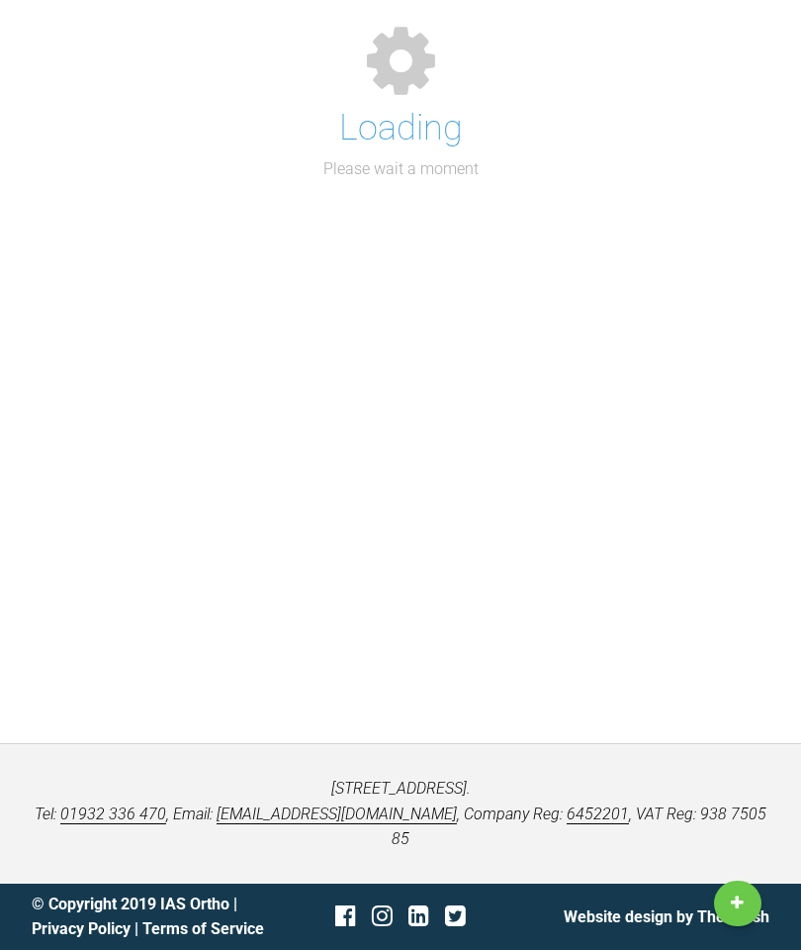
scroll to position [179, 0]
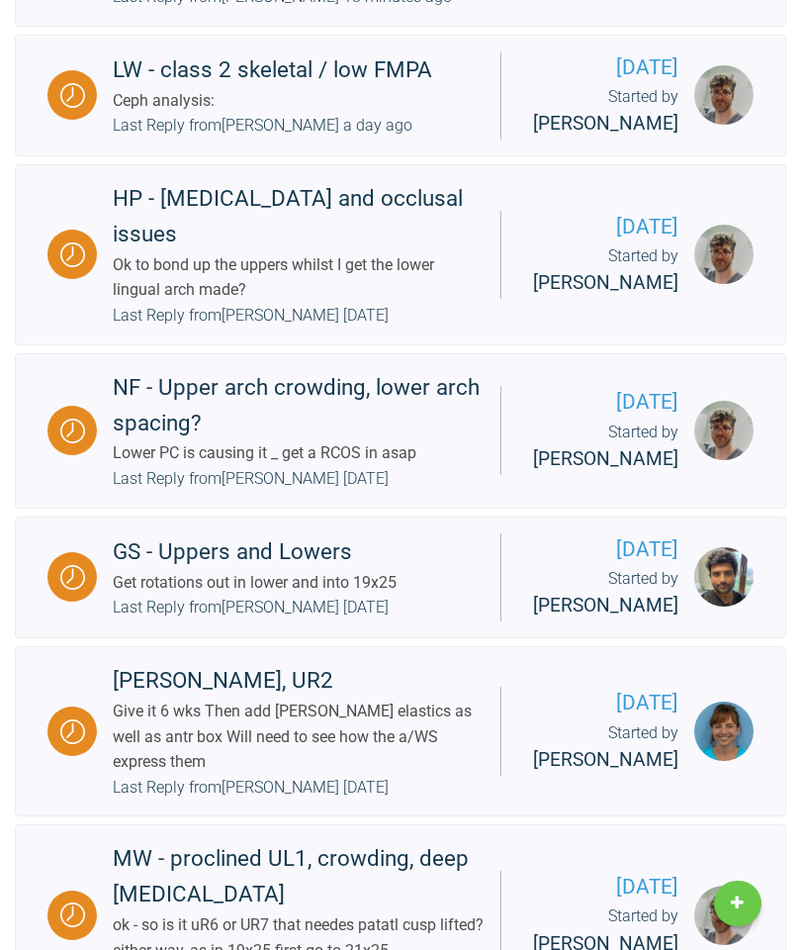
click at [413, 303] on div "Ok to bond up the uppers whilst I get the lower lingual arch made?" at bounding box center [299, 277] width 372 height 50
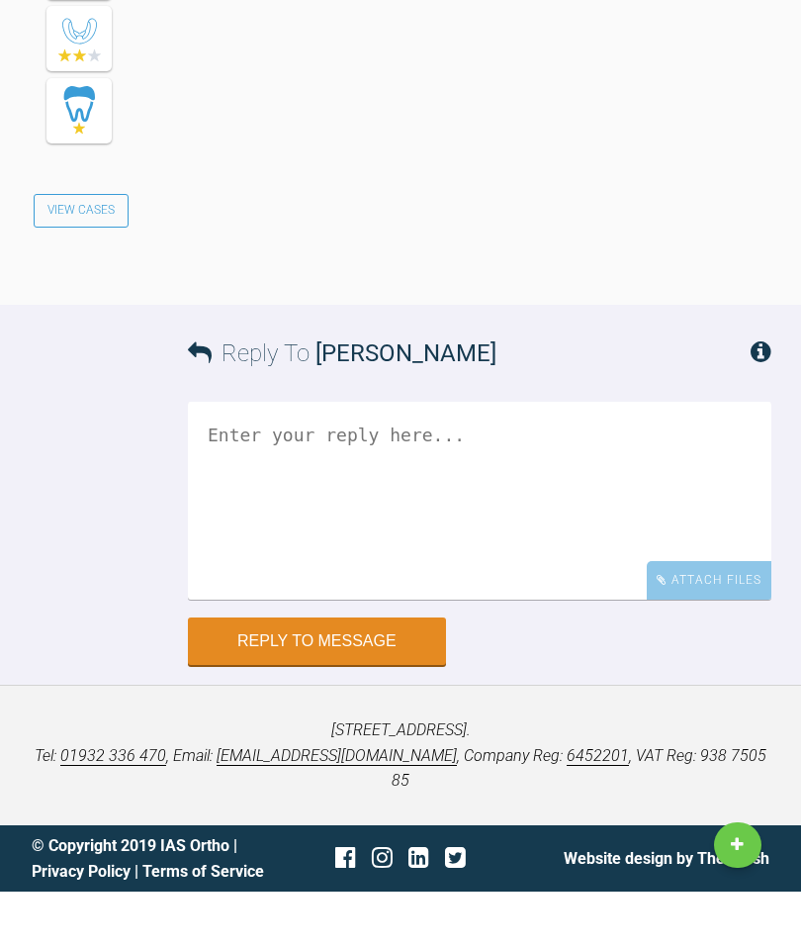
scroll to position [34171, 0]
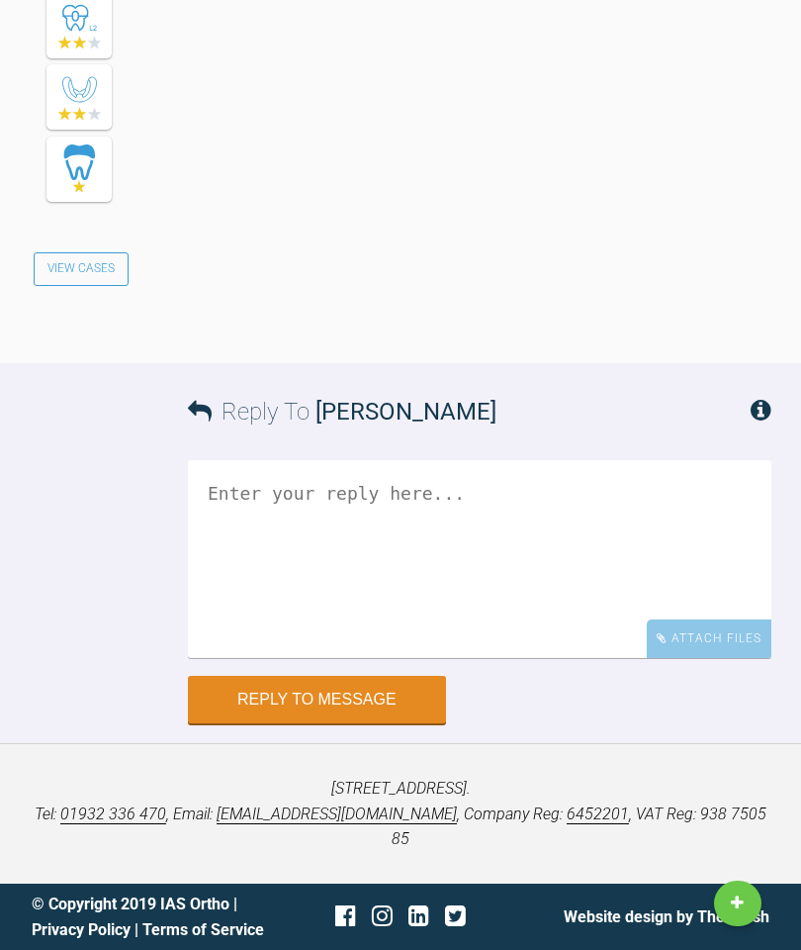
click at [394, 611] on textarea at bounding box center [480, 559] width 584 height 198
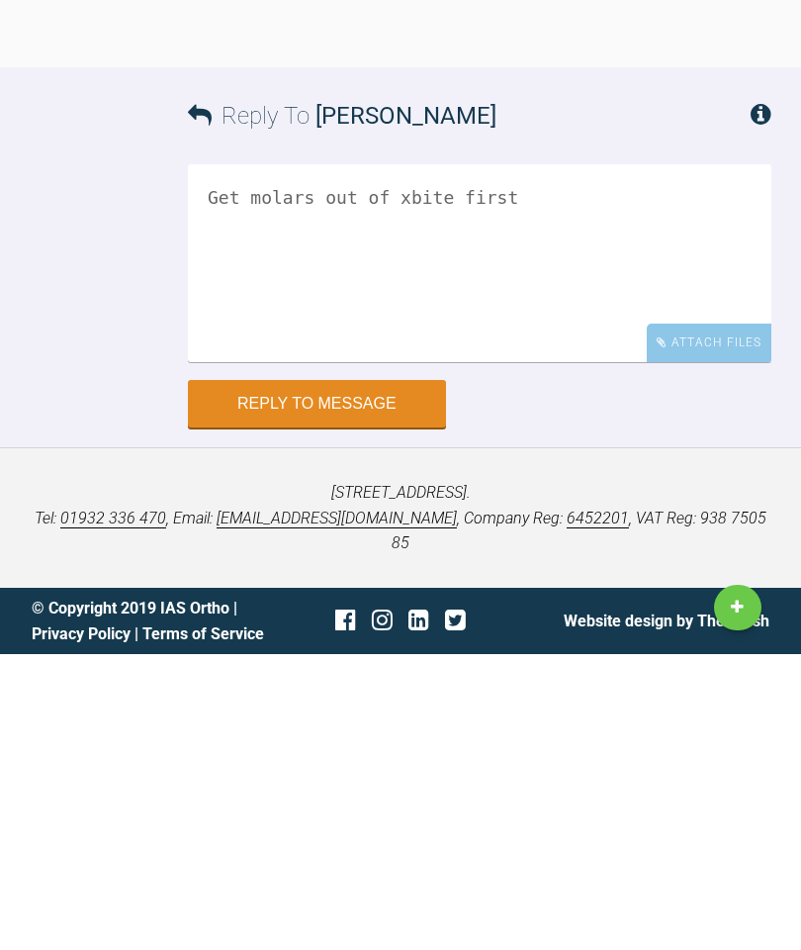
scroll to position [34251, 0]
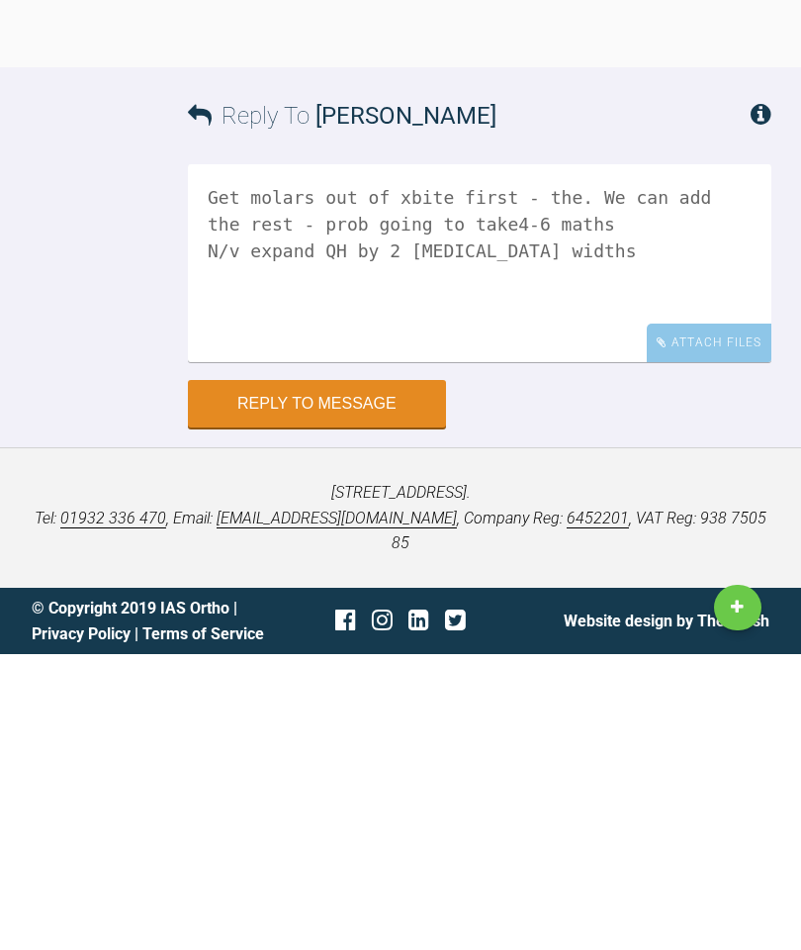
type textarea "Get molars out of xbite first - the. We can add the rest - prob going to take4-…"
click at [348, 676] on button "Reply to Message" at bounding box center [317, 699] width 258 height 47
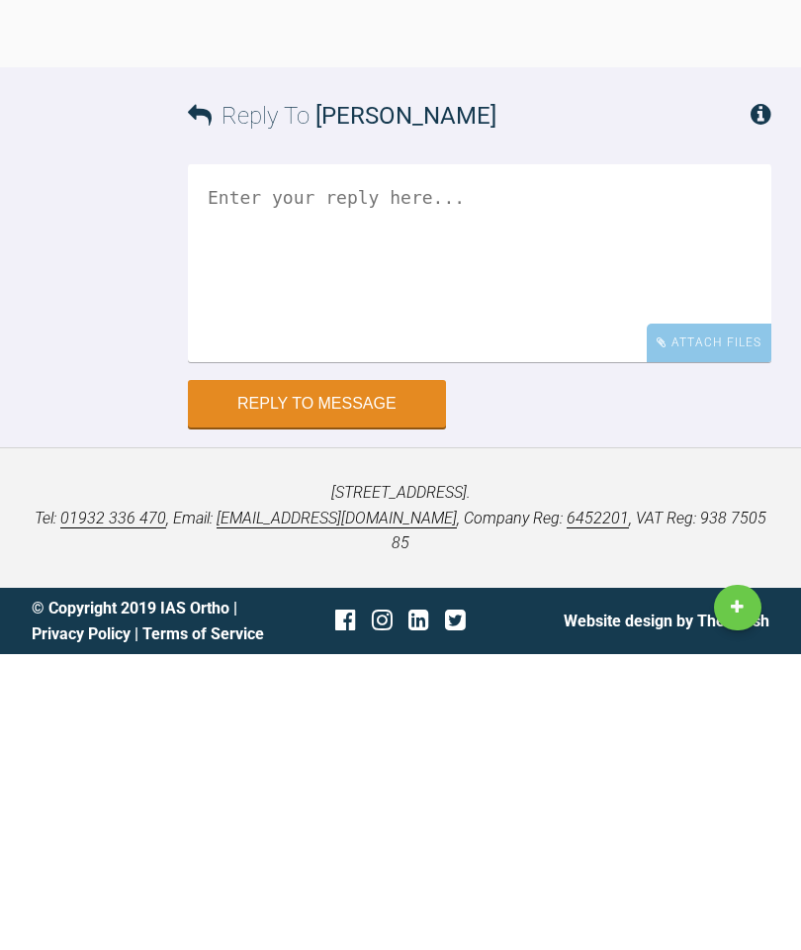
scroll to position [34171, 0]
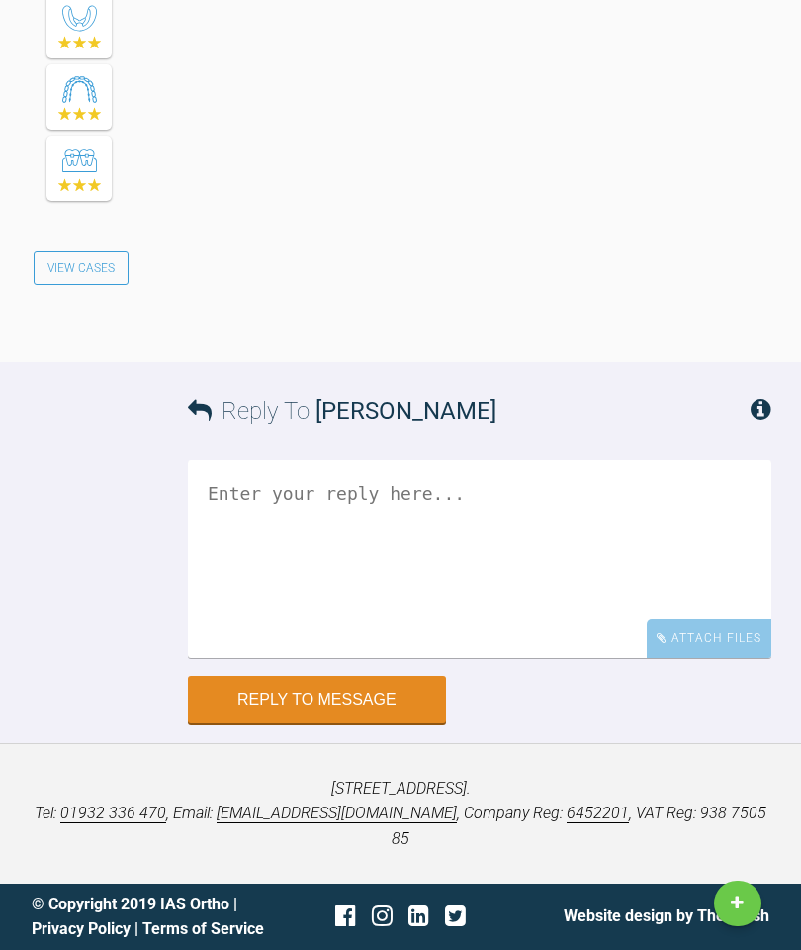
scroll to position [258, 0]
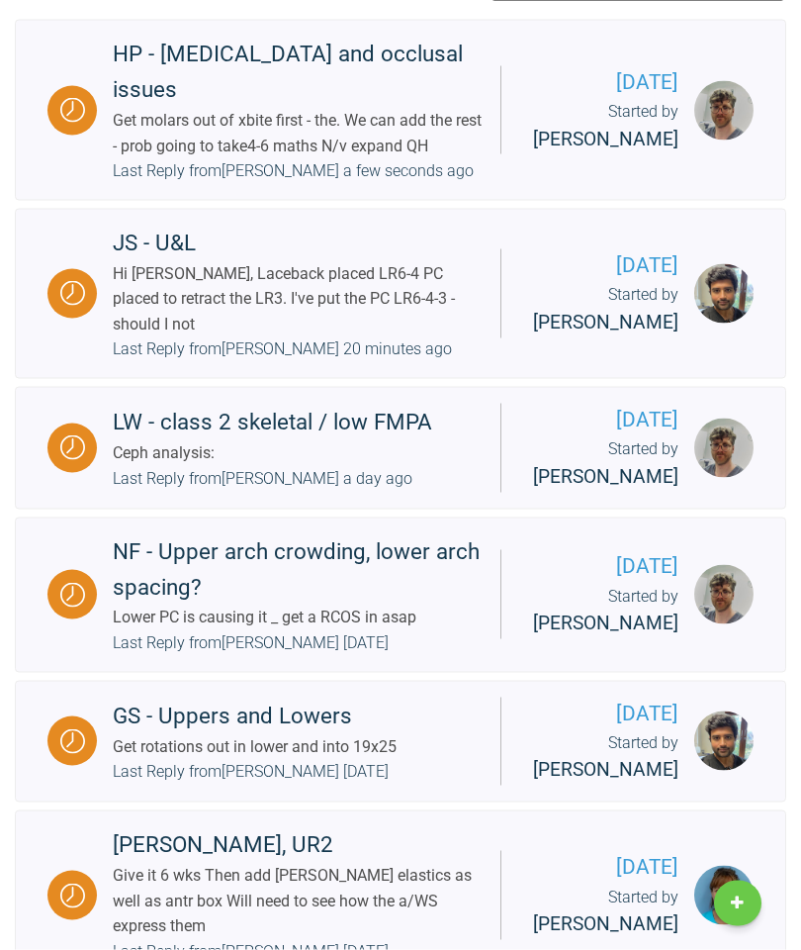
click at [361, 466] on div "Ceph analysis:" at bounding box center [273, 453] width 320 height 26
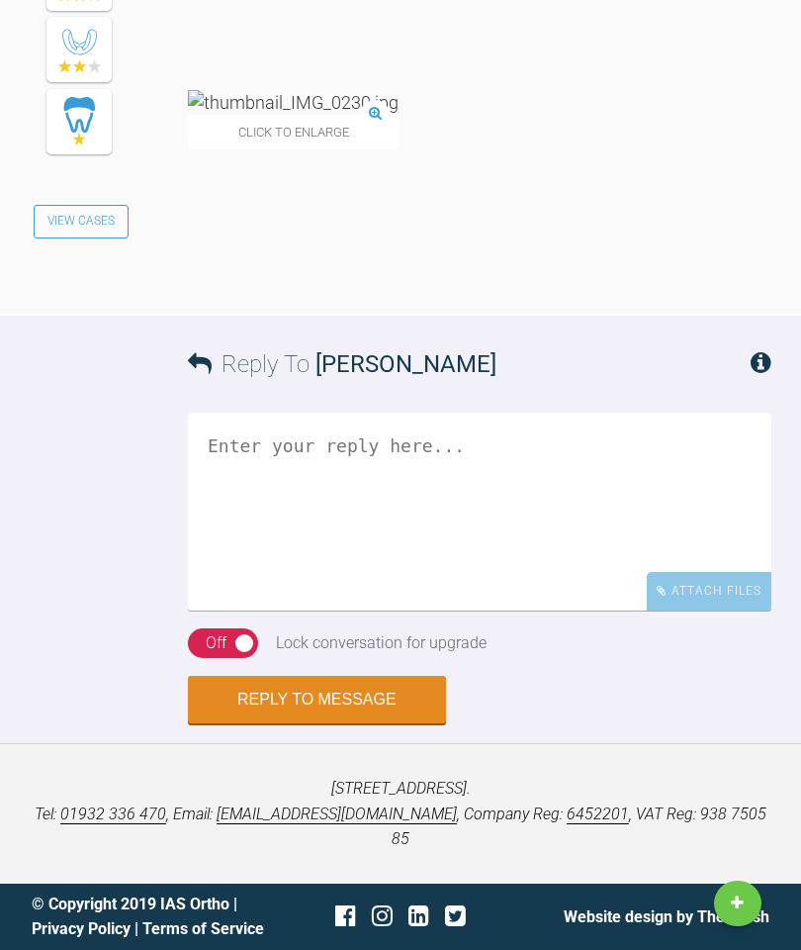
scroll to position [4324, 0]
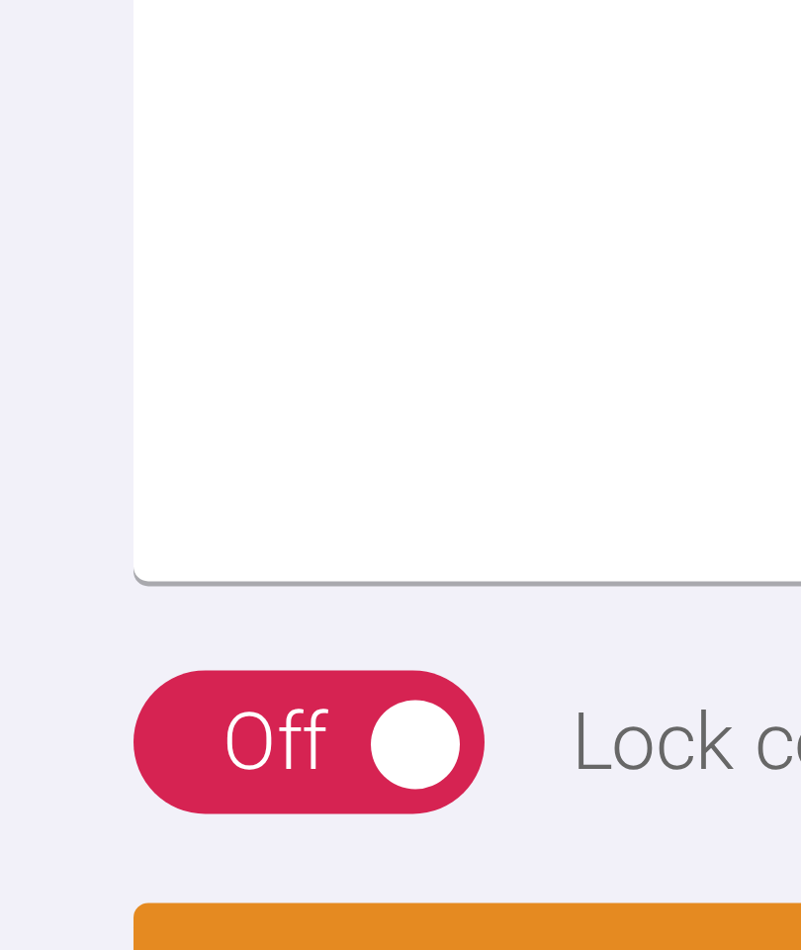
click at [188, 115] on img at bounding box center [293, 102] width 211 height 25
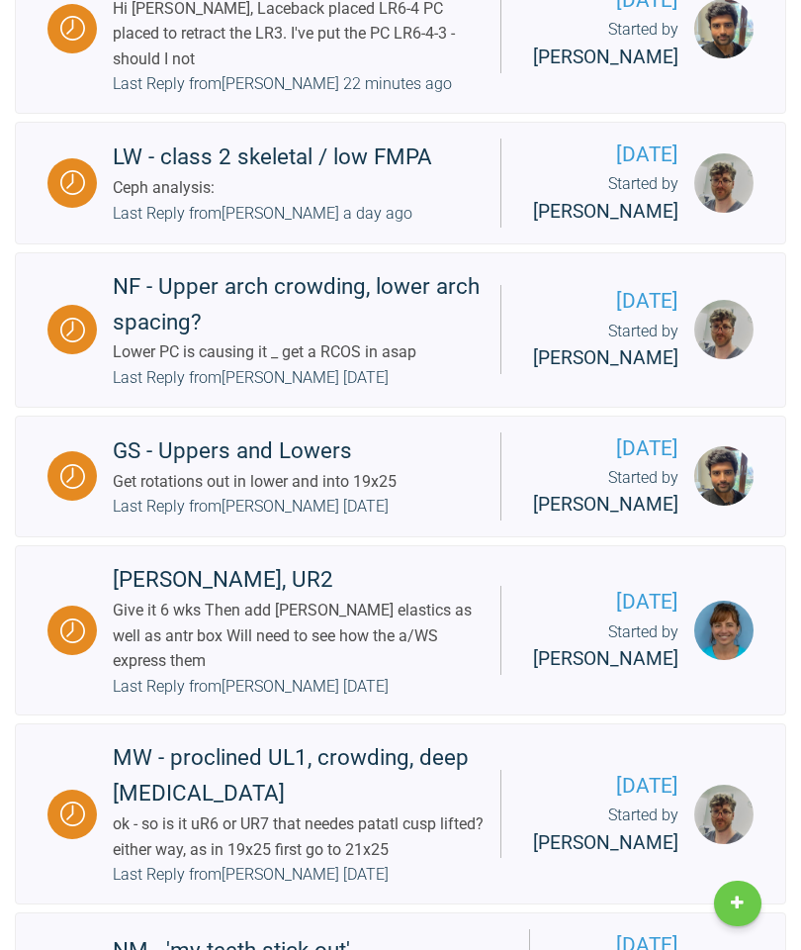
scroll to position [1081, 0]
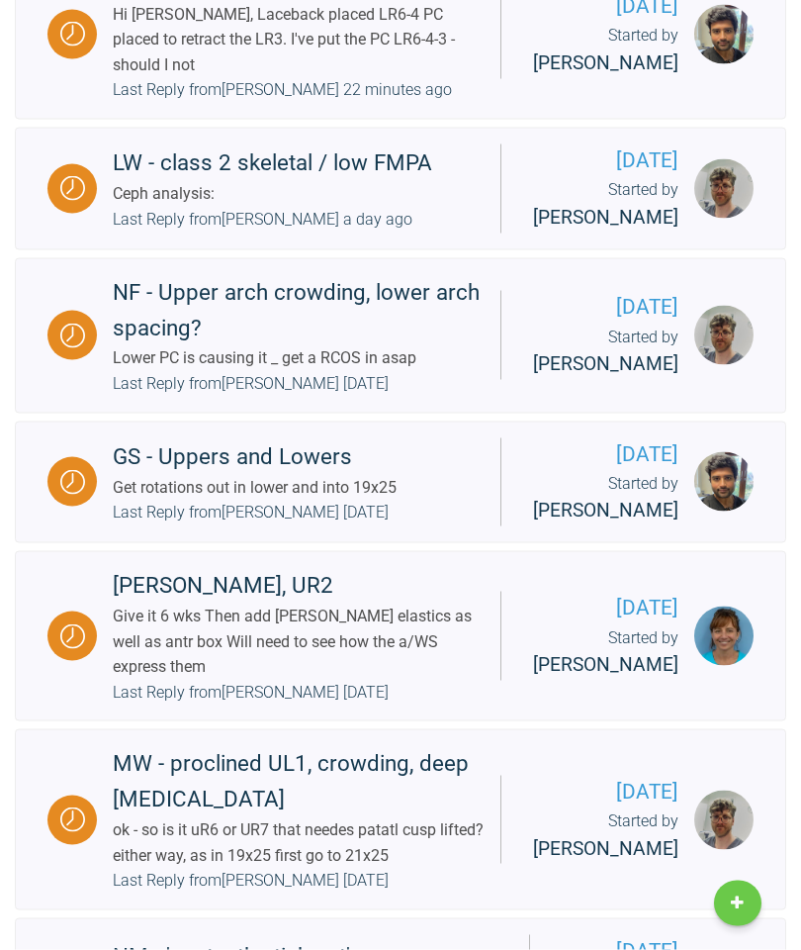
click at [363, 207] on div "Ceph analysis:" at bounding box center [273, 194] width 320 height 26
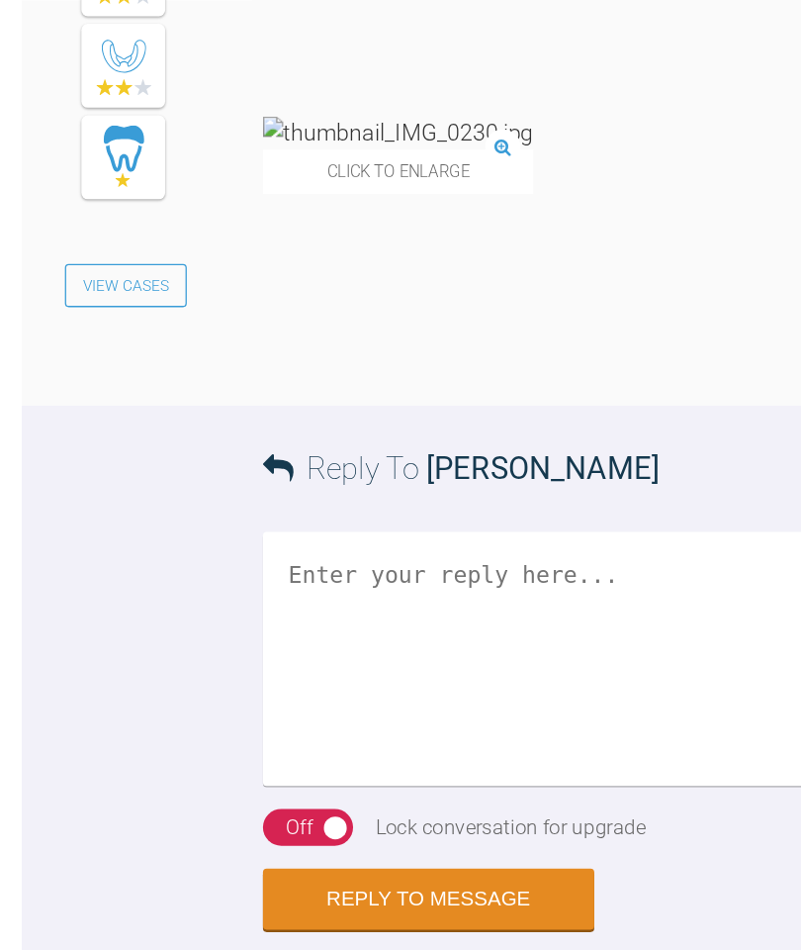
scroll to position [4520, 0]
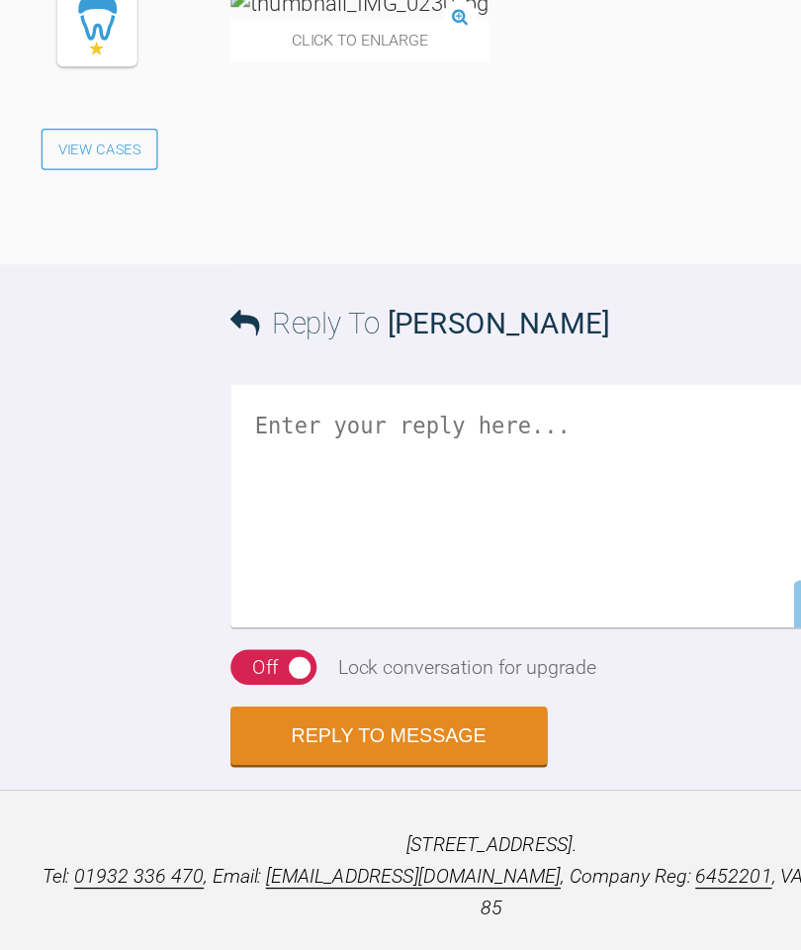
click at [328, 611] on textarea at bounding box center [480, 513] width 584 height 198
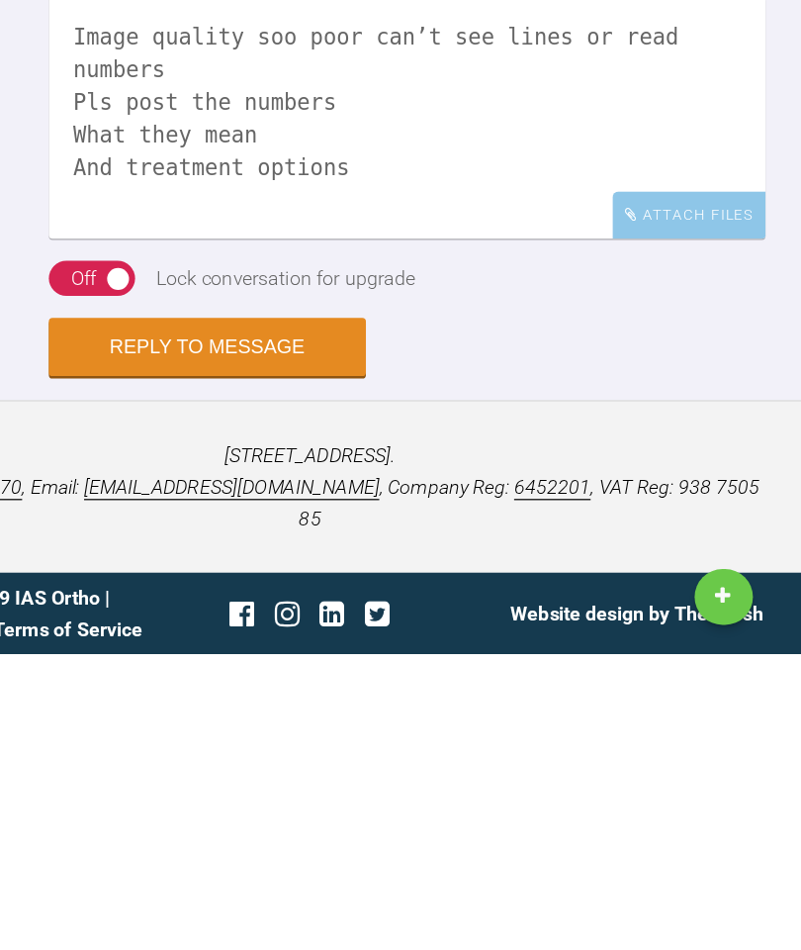
type textarea "Image quality soo poor can’t see lines or read numbers Pls post the numbers Wha…"
click at [206, 631] on div "Off" at bounding box center [216, 644] width 21 height 26
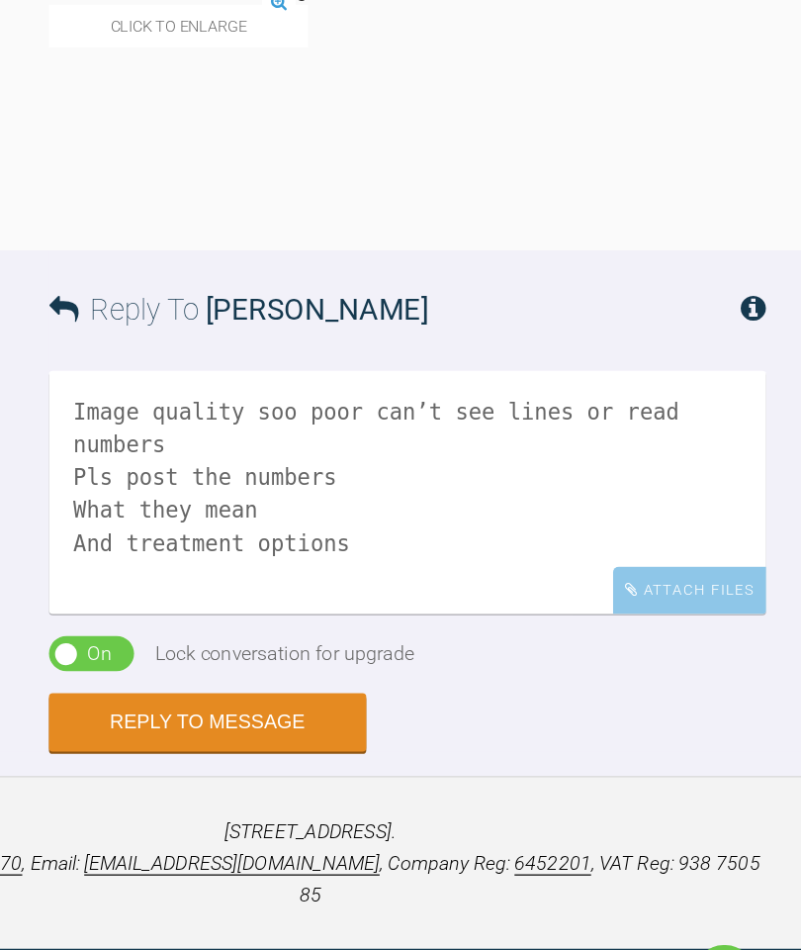
click at [192, 676] on button "Reply to Message" at bounding box center [317, 699] width 258 height 47
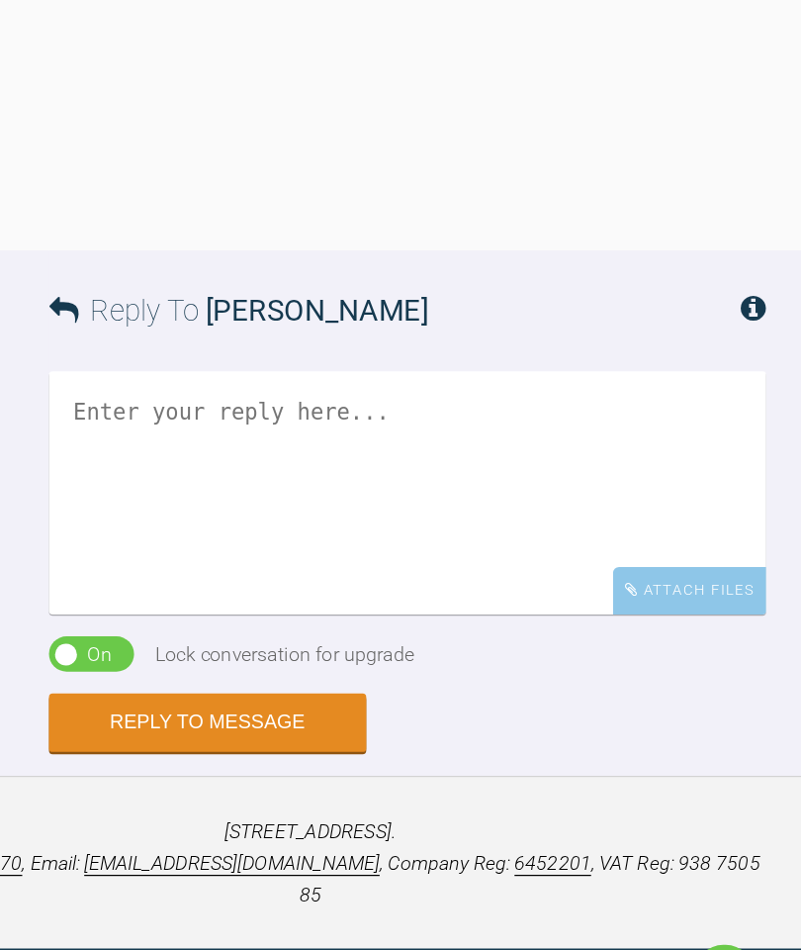
scroll to position [5473, 0]
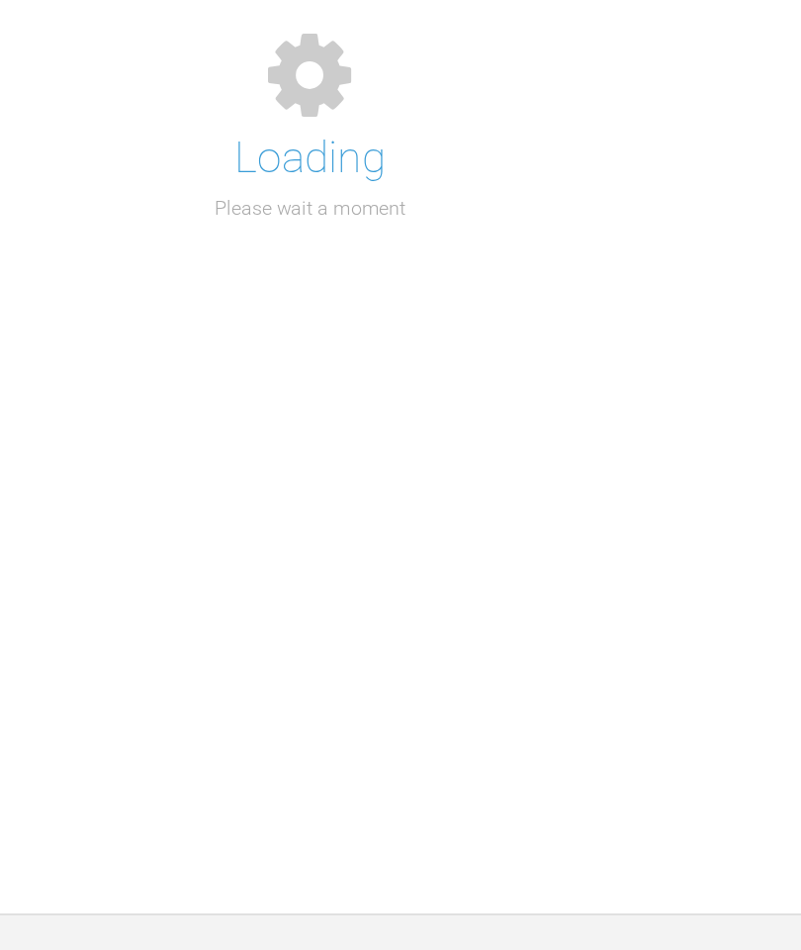
scroll to position [258, 0]
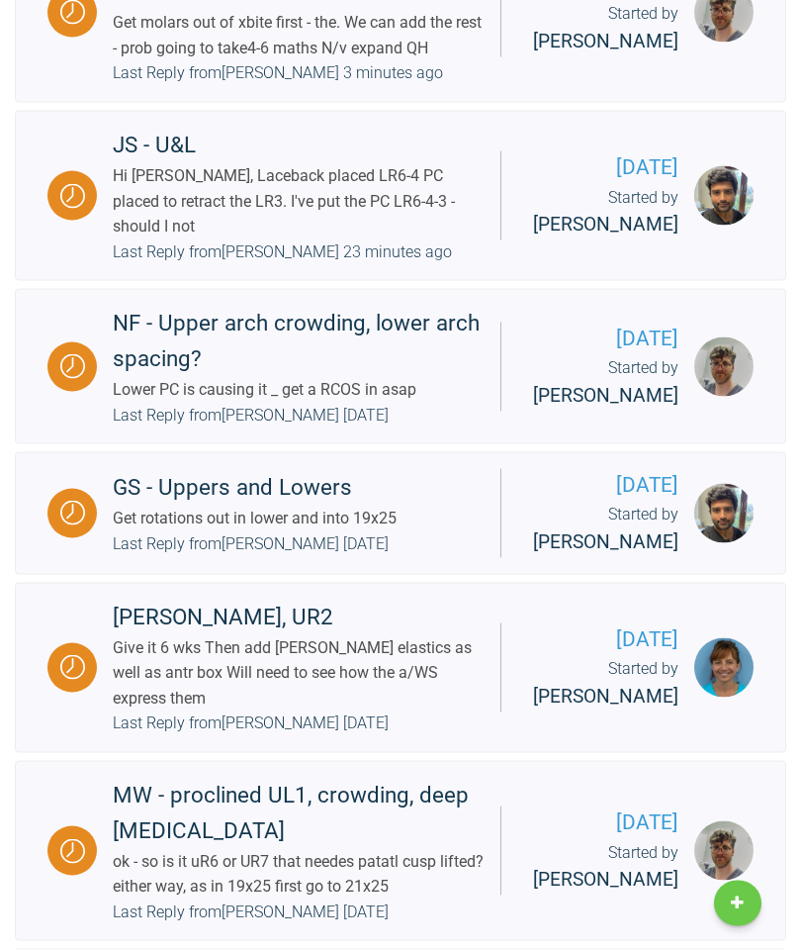
click at [403, 239] on div "Hi [PERSON_NAME], Laceback placed LR6-4 PC placed to retract the LR3. I've put …" at bounding box center [299, 201] width 372 height 76
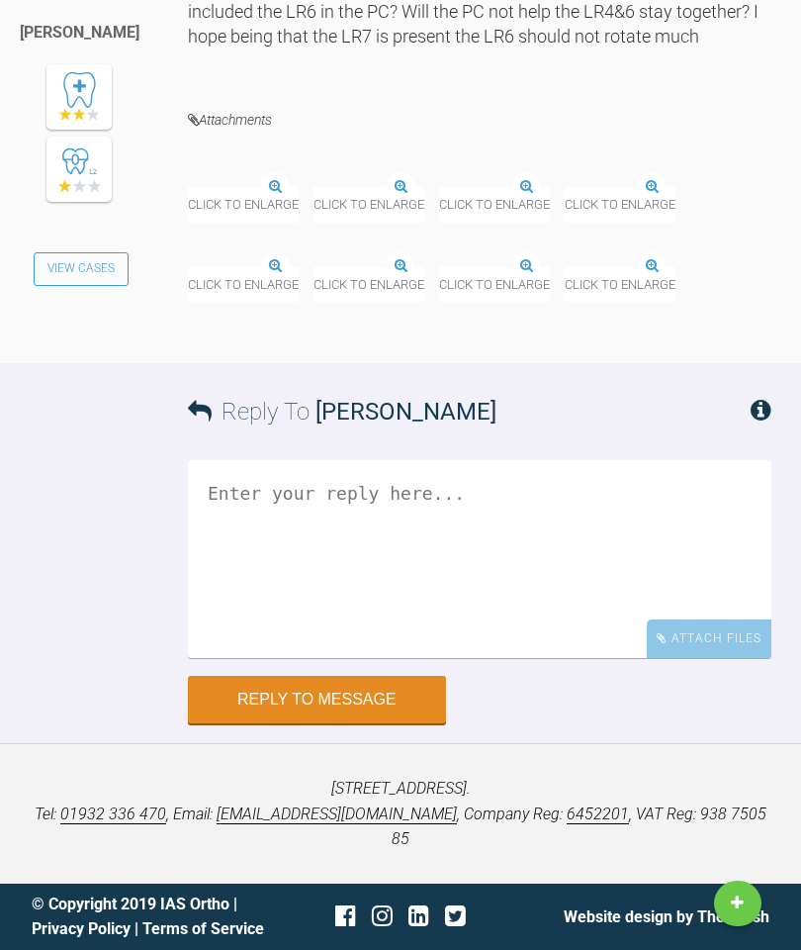
scroll to position [39683, 0]
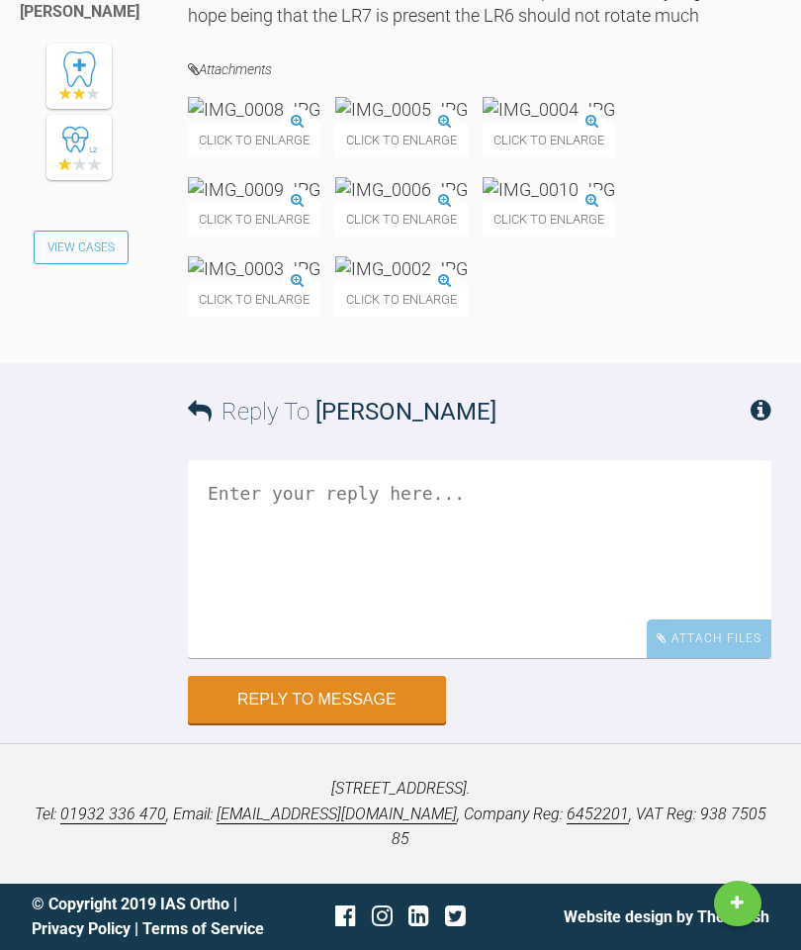
click at [402, 658] on textarea at bounding box center [480, 559] width 584 height 198
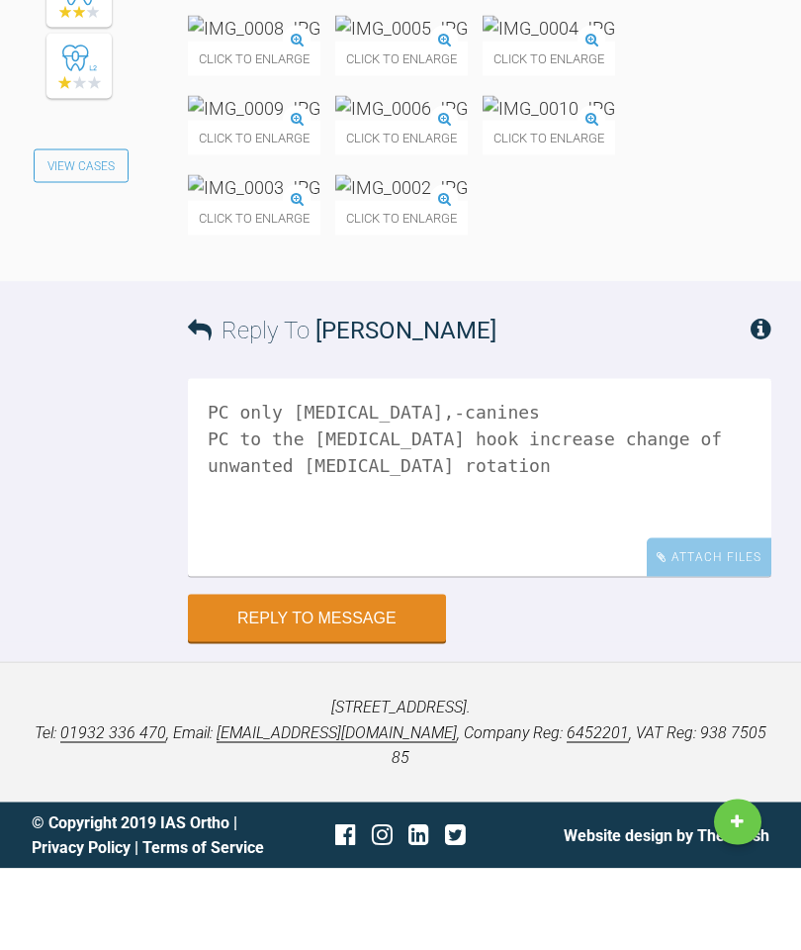
scroll to position [40032, 0]
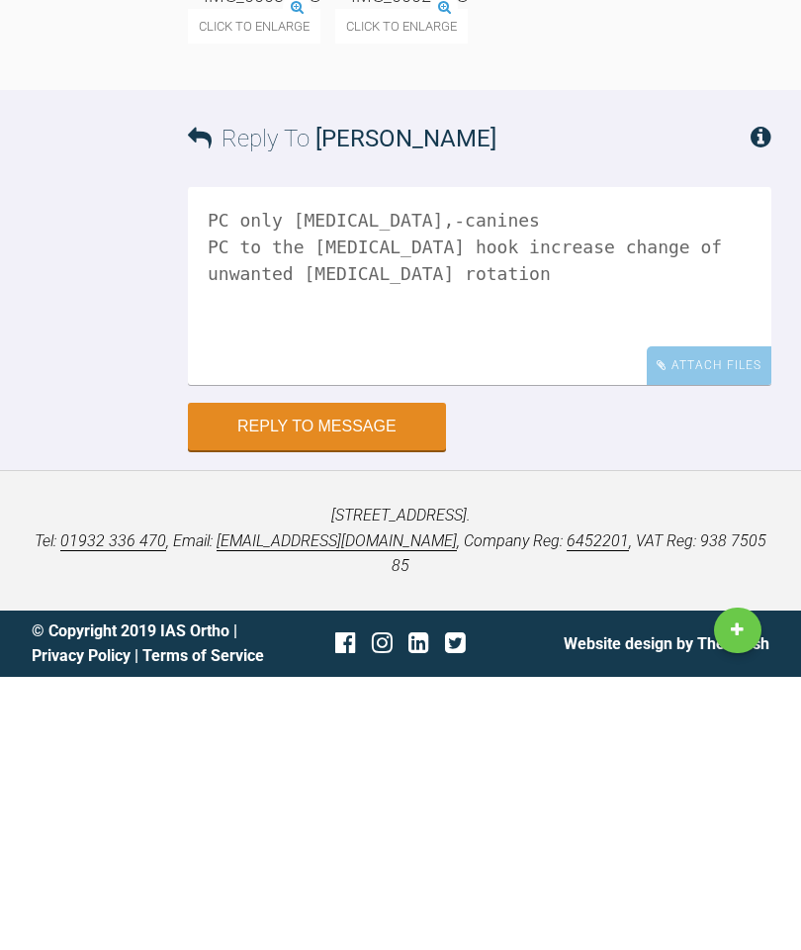
click at [445, 460] on textarea "PC only [MEDICAL_DATA],-canines PC to the [MEDICAL_DATA] hook increase change o…" at bounding box center [480, 559] width 584 height 198
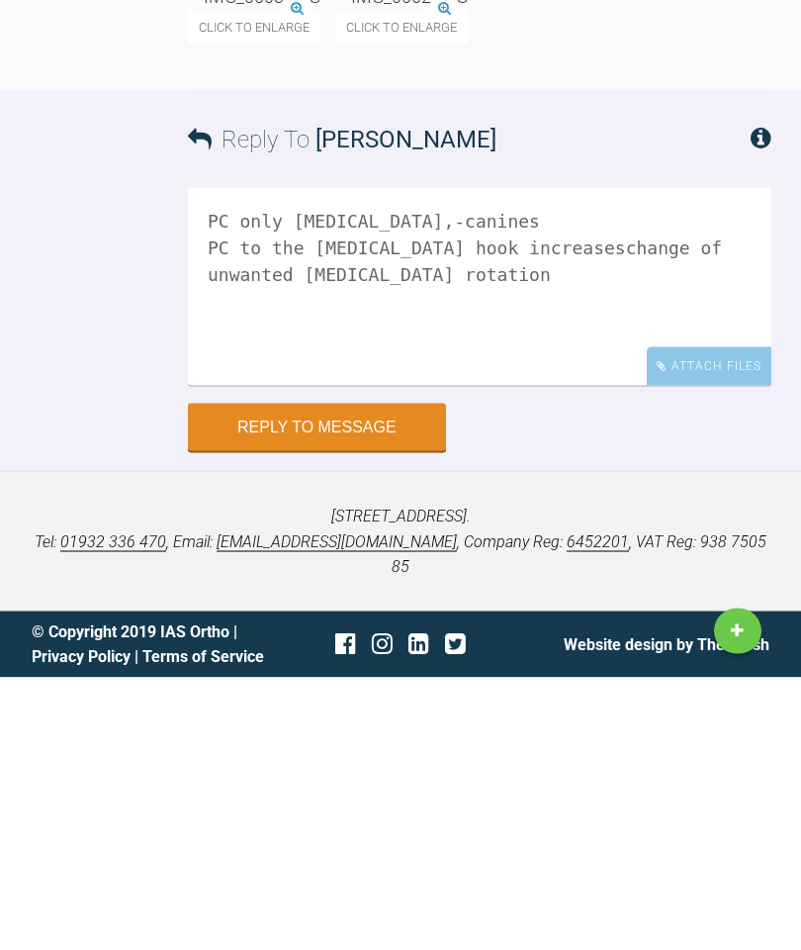
click at [514, 460] on textarea "PC only [MEDICAL_DATA],-canines PC to the [MEDICAL_DATA] hook increaseschange o…" at bounding box center [480, 559] width 584 height 198
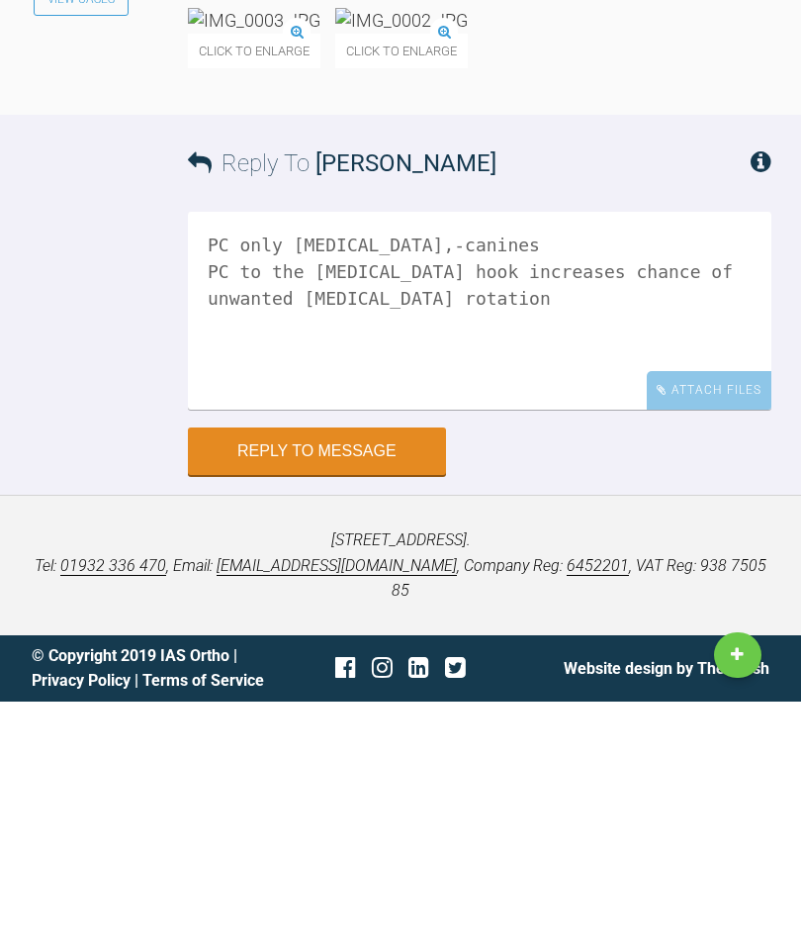
click at [455, 460] on textarea "PC only [MEDICAL_DATA],-canines PC to the [MEDICAL_DATA] hook increases chance …" at bounding box center [480, 559] width 584 height 198
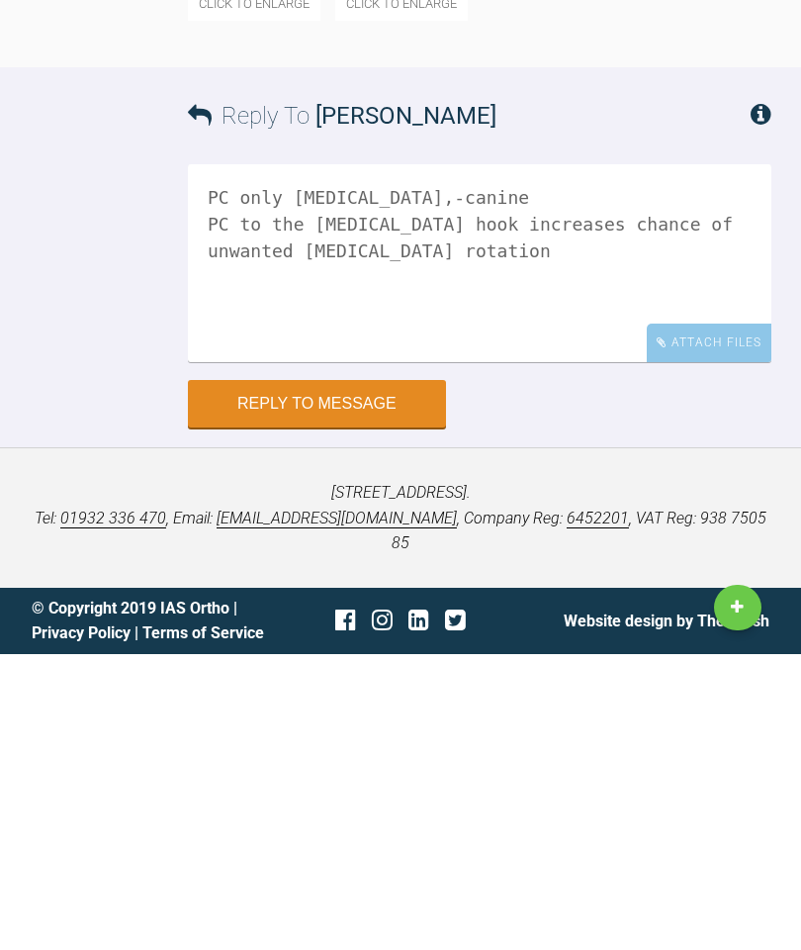
scroll to position [40113, 0]
click at [734, 460] on textarea "PC only [MEDICAL_DATA],-canine PC to the [MEDICAL_DATA] hook increases chance o…" at bounding box center [480, 559] width 584 height 198
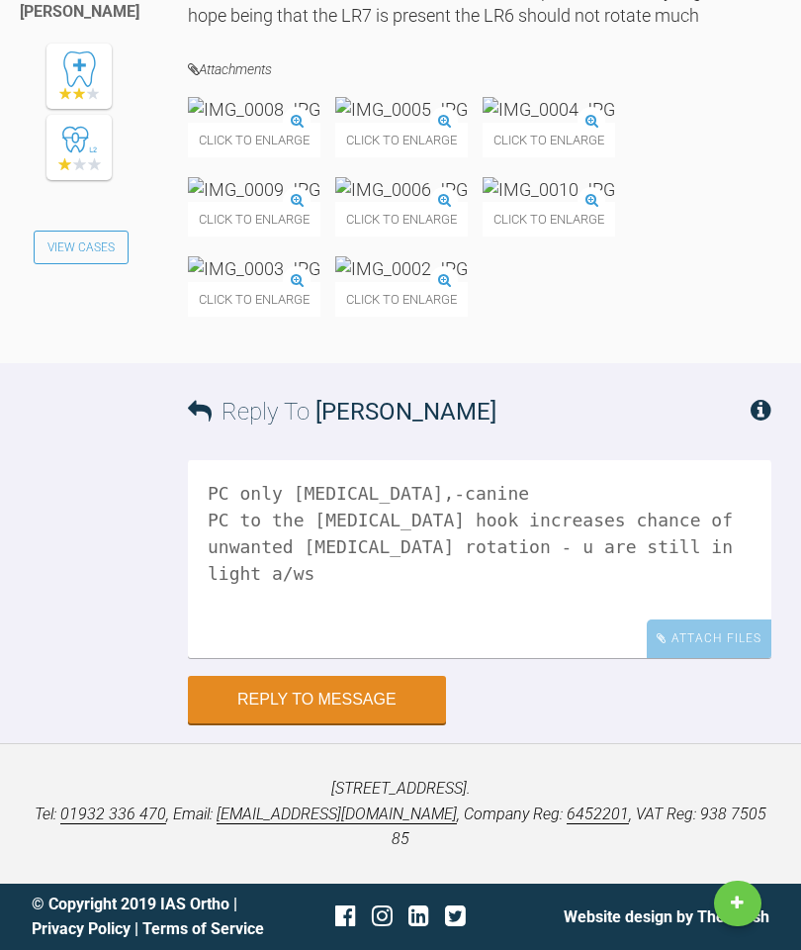
scroll to position [37177, 0]
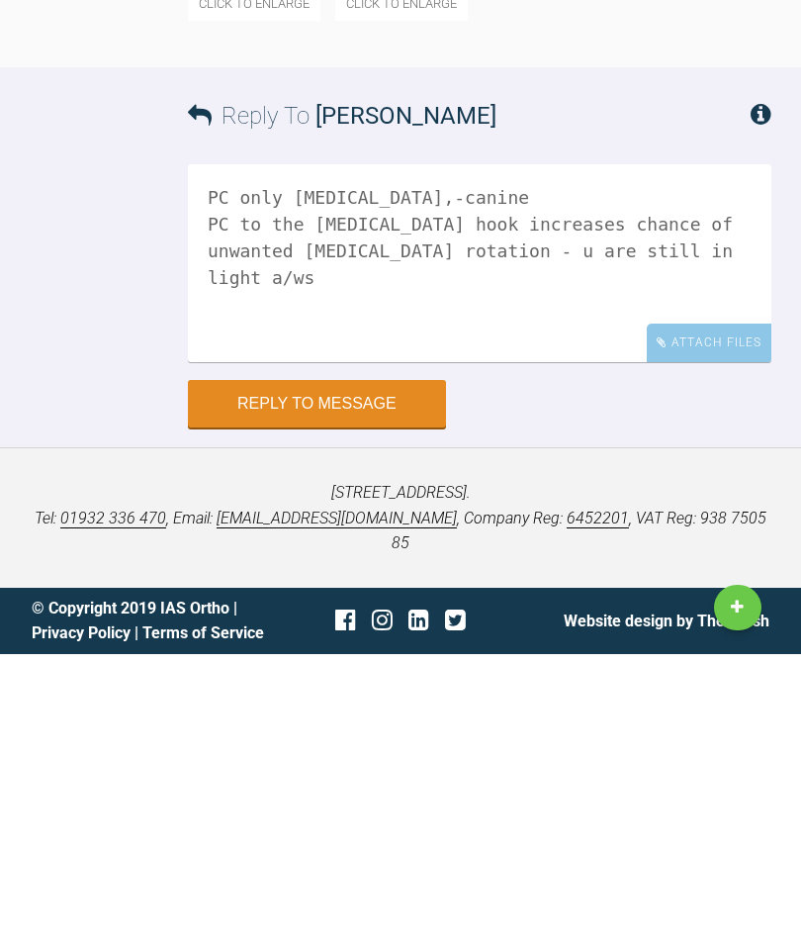
type textarea "PC only [MEDICAL_DATA],-canine PC to the [MEDICAL_DATA] hook increases chance o…"
click at [351, 676] on button "Reply to Message" at bounding box center [317, 699] width 258 height 47
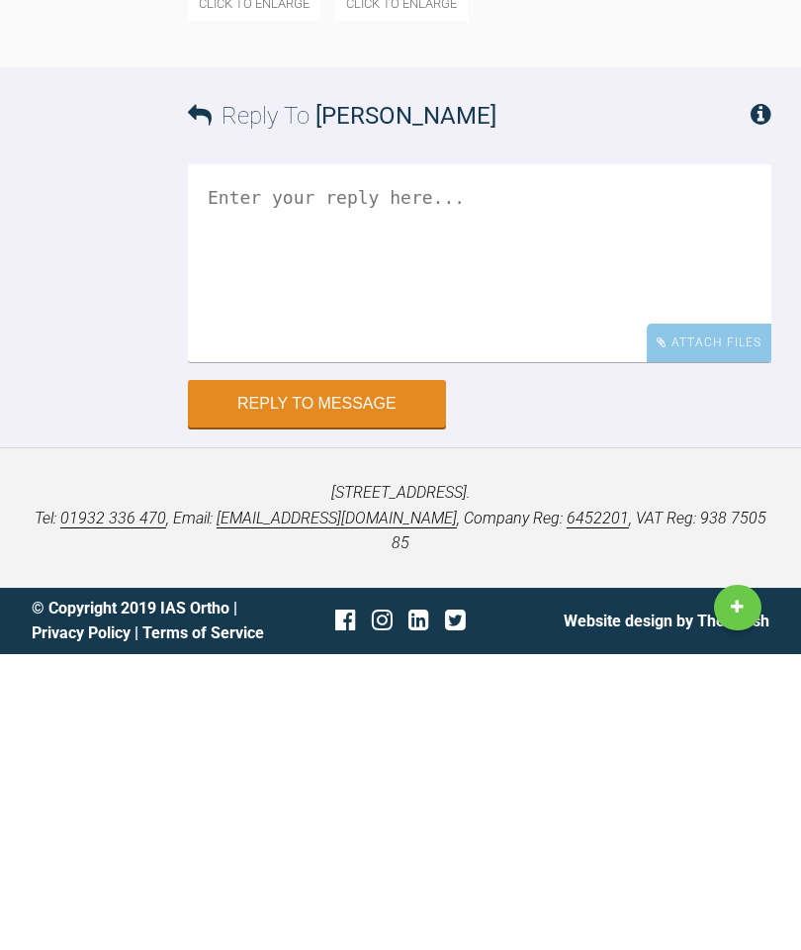
scroll to position [40131, 0]
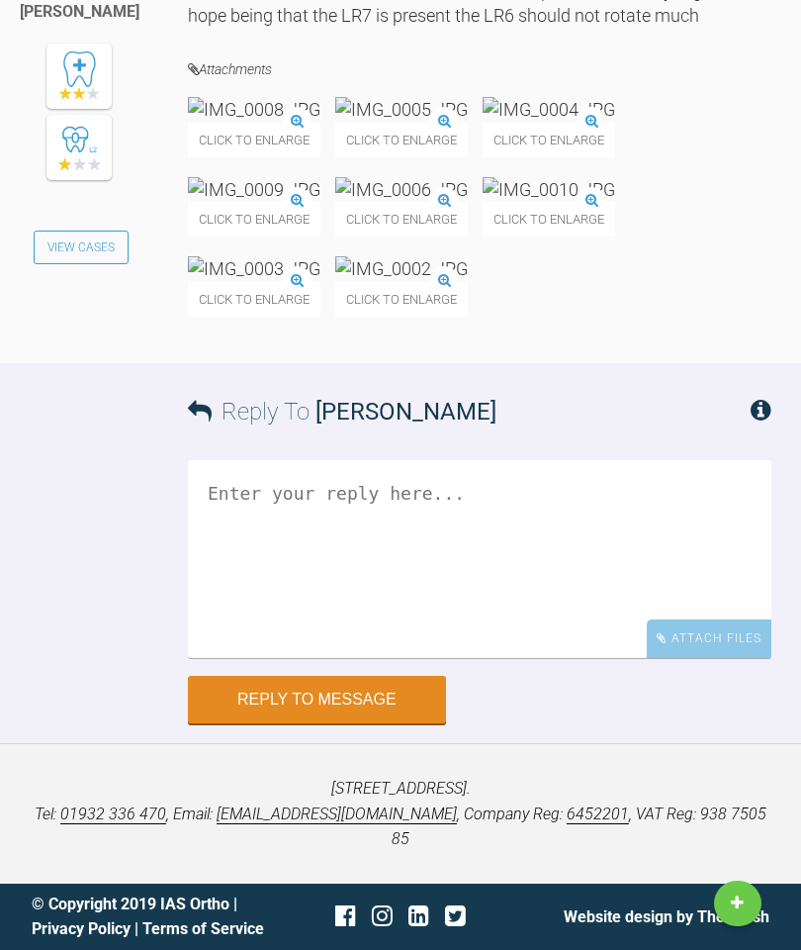
click at [339, 723] on button "Reply to Message" at bounding box center [317, 699] width 258 height 47
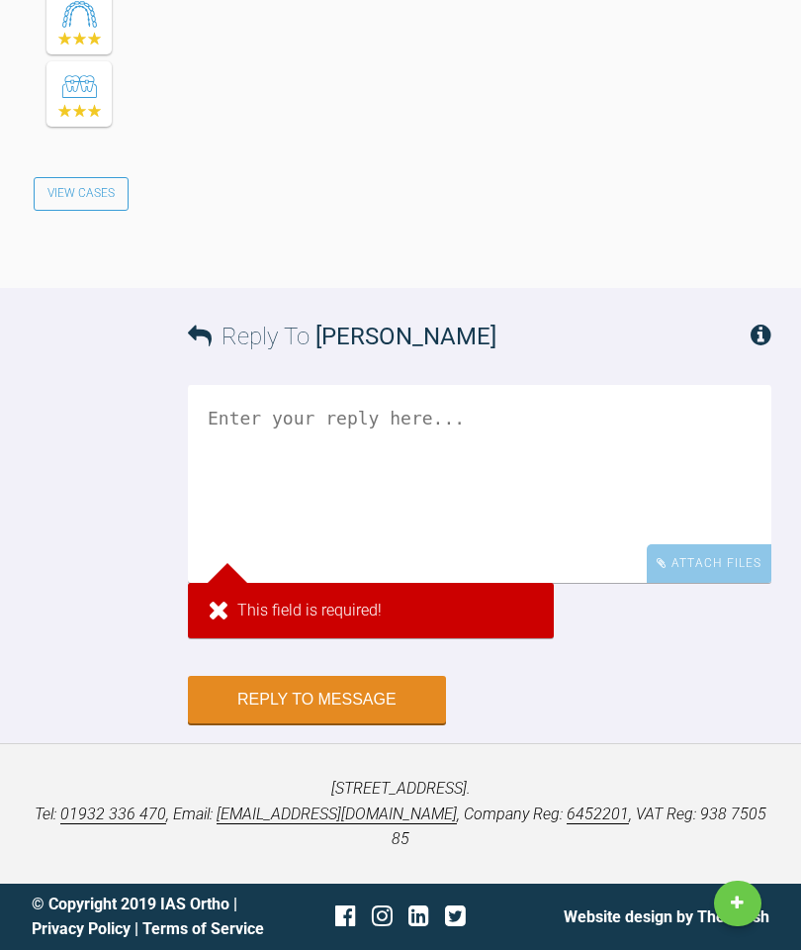
scroll to position [40441, 0]
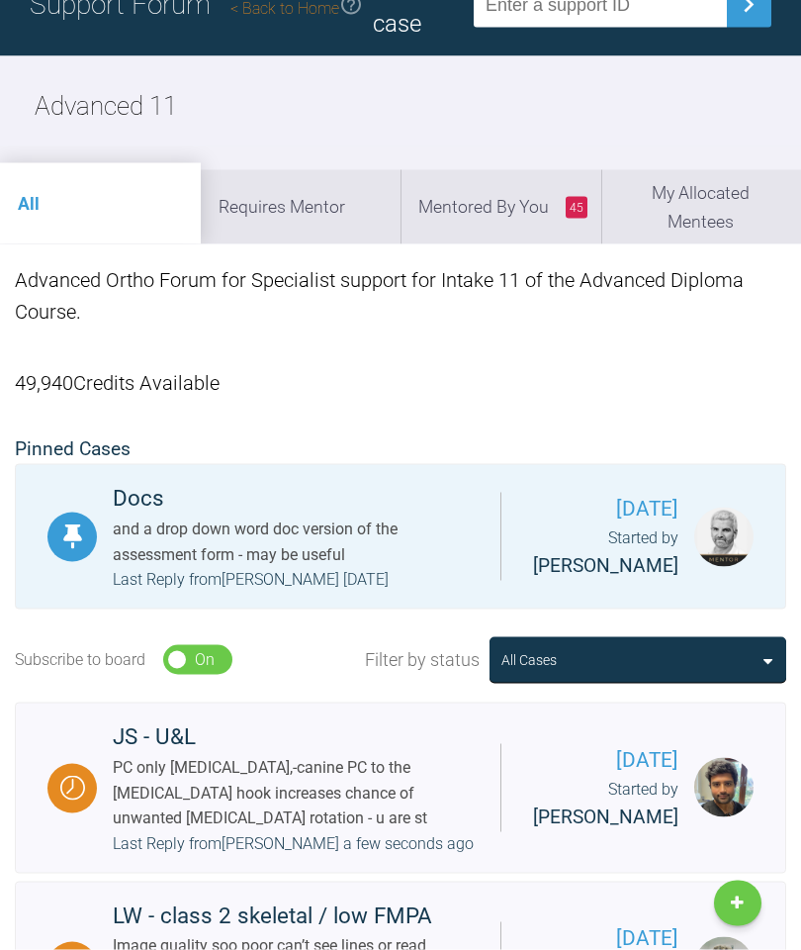
click at [513, 207] on li "45 Mentored By You" at bounding box center [501, 206] width 201 height 73
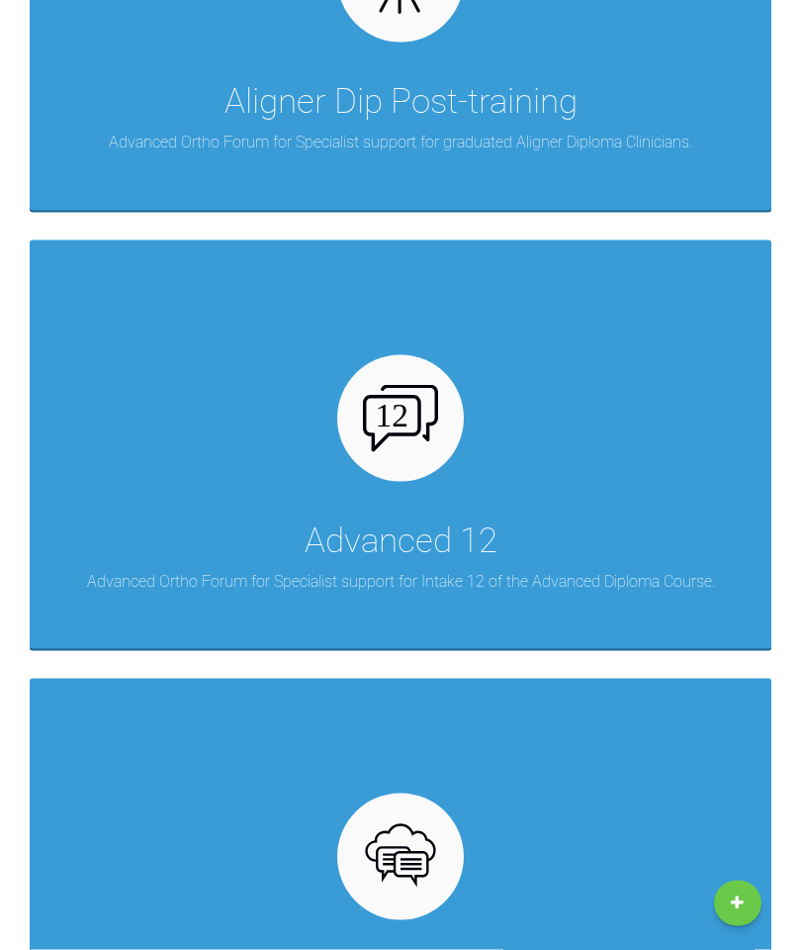
click at [457, 449] on div "Advanced 12 Advanced Ortho Forum for Specialist support for Intake 12 of the Ad…" at bounding box center [401, 444] width 742 height 409
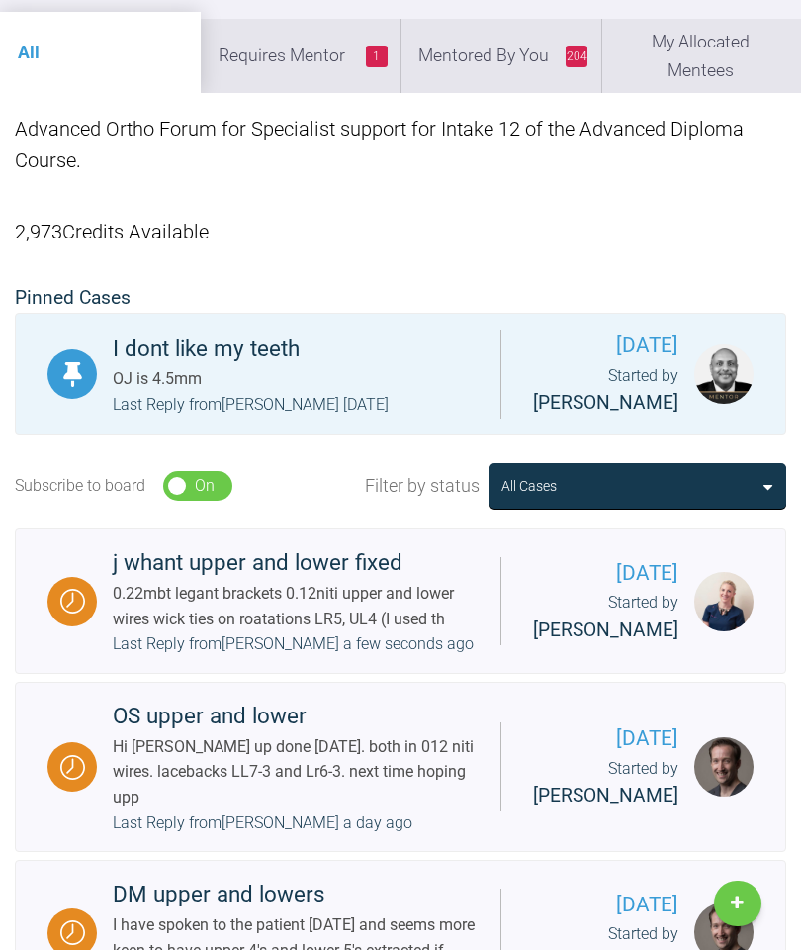
scroll to position [290, 0]
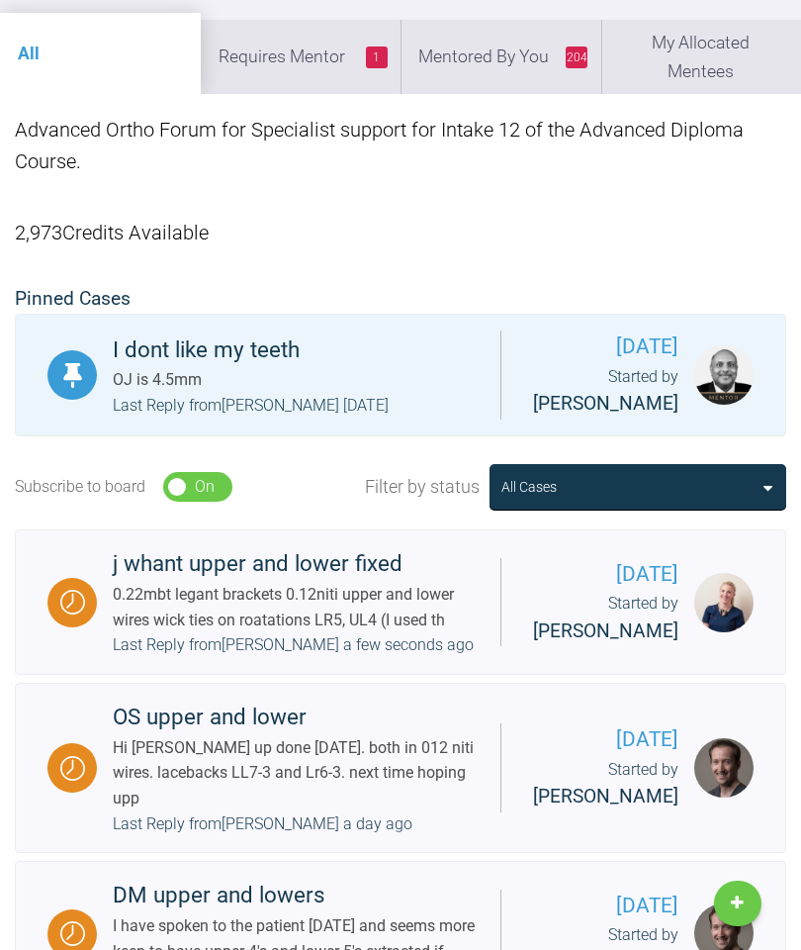
click at [326, 71] on li "1 Requires Mentor" at bounding box center [301, 56] width 201 height 73
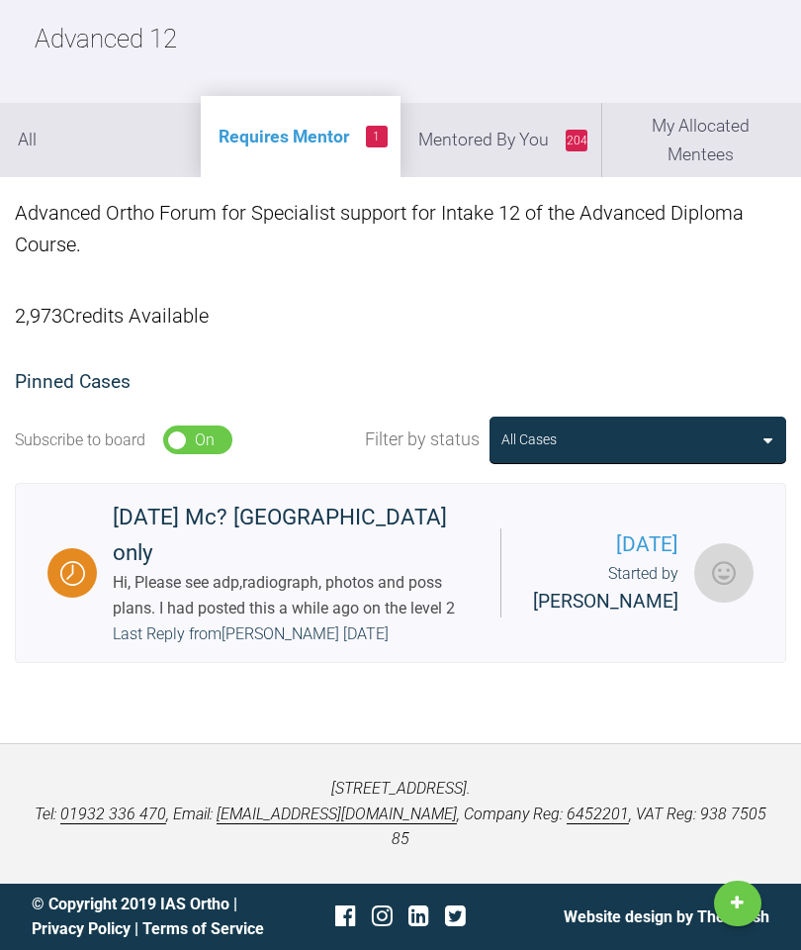
click at [107, 103] on li "All" at bounding box center [100, 139] width 201 height 73
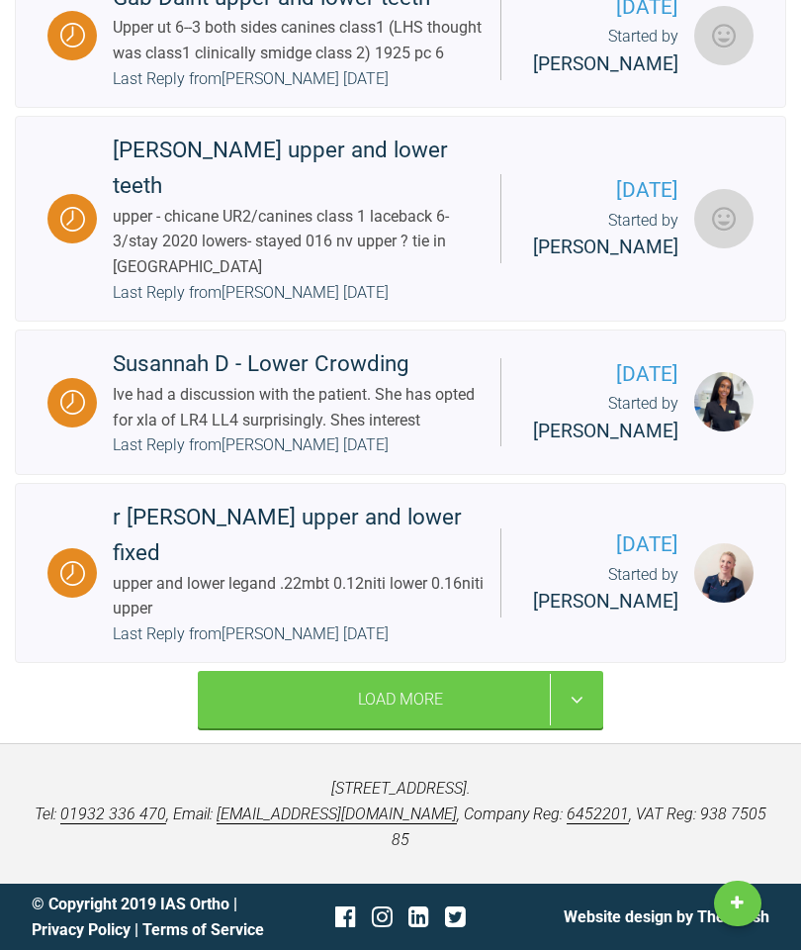
scroll to position [4441, 0]
click at [387, 728] on div "Load More" at bounding box center [401, 699] width 406 height 57
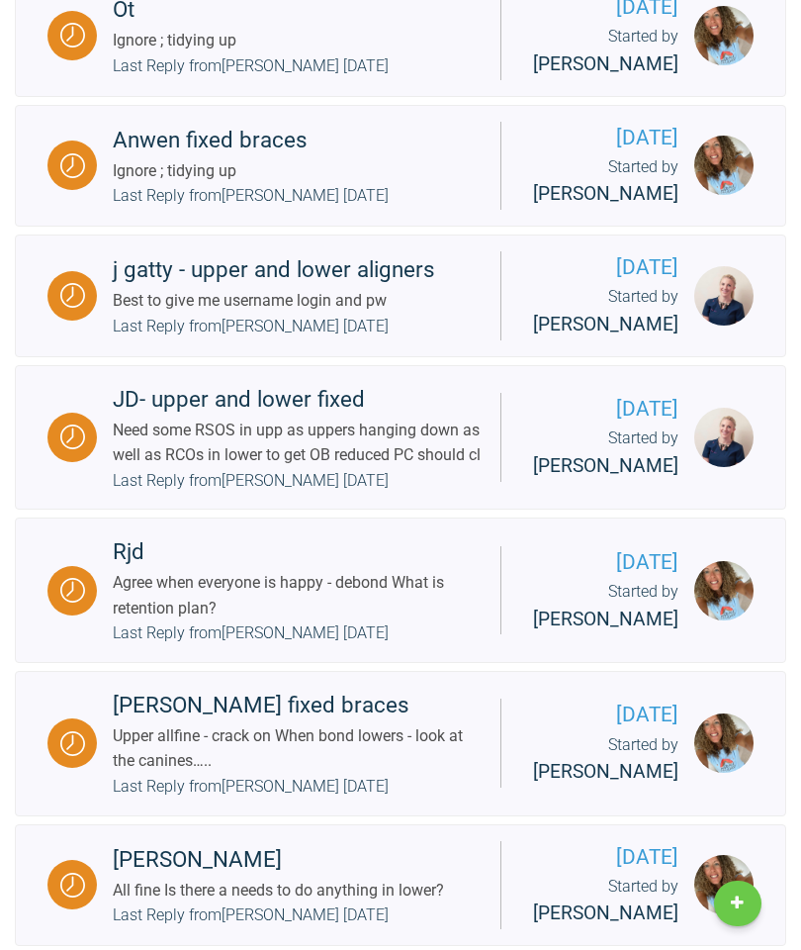
scroll to position [5049, 0]
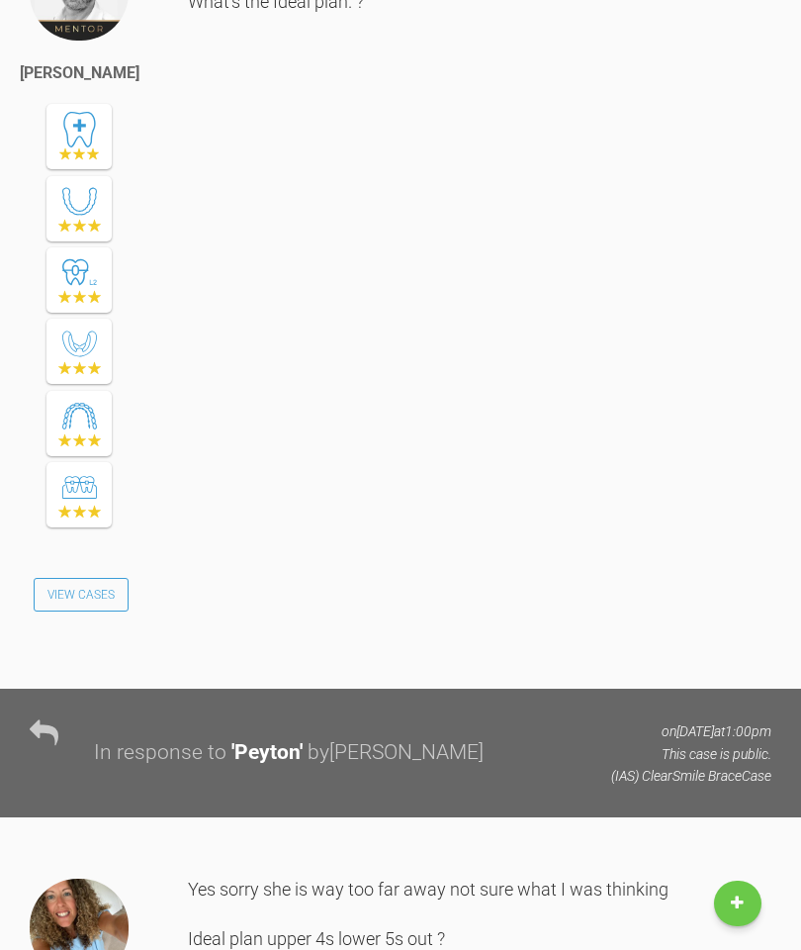
scroll to position [1573, 0]
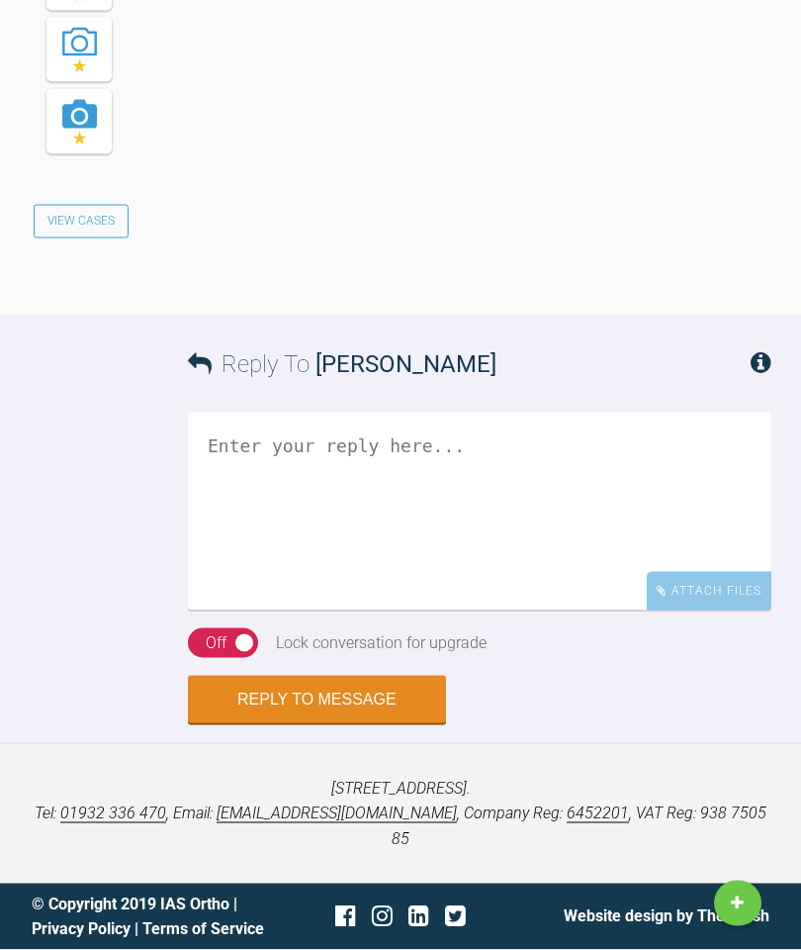
click at [379, 610] on textarea at bounding box center [480, 512] width 584 height 198
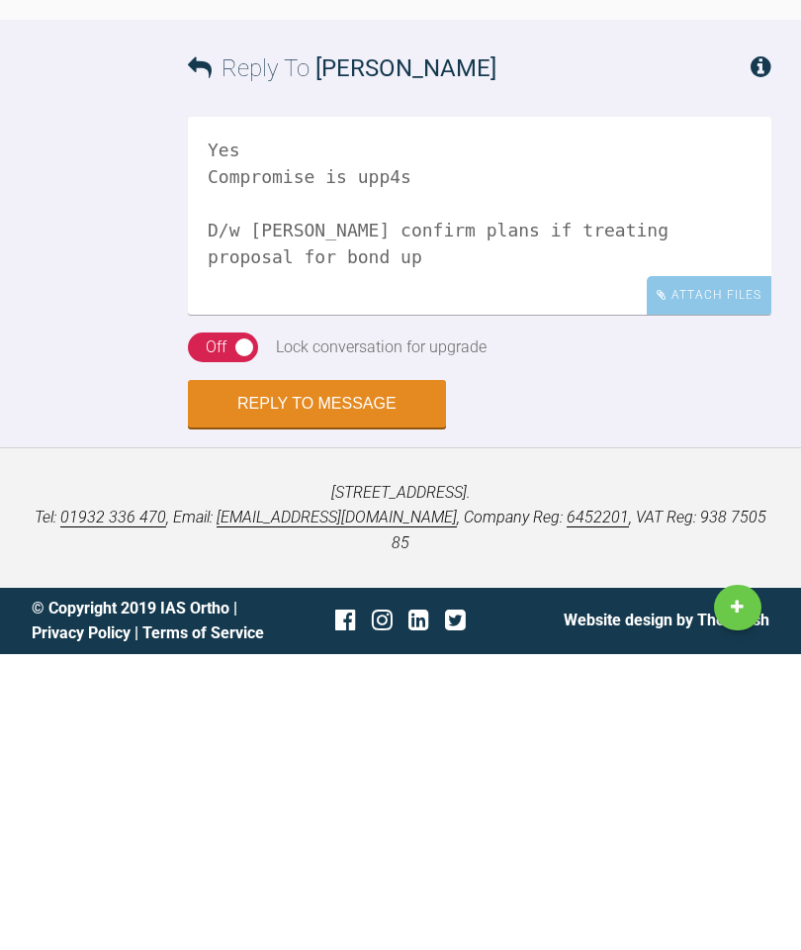
type textarea "Yes Compromise is upp4s D/w [PERSON_NAME] confirm plans if treating proposal fo…"
click at [211, 628] on div "On Off" at bounding box center [223, 643] width 70 height 30
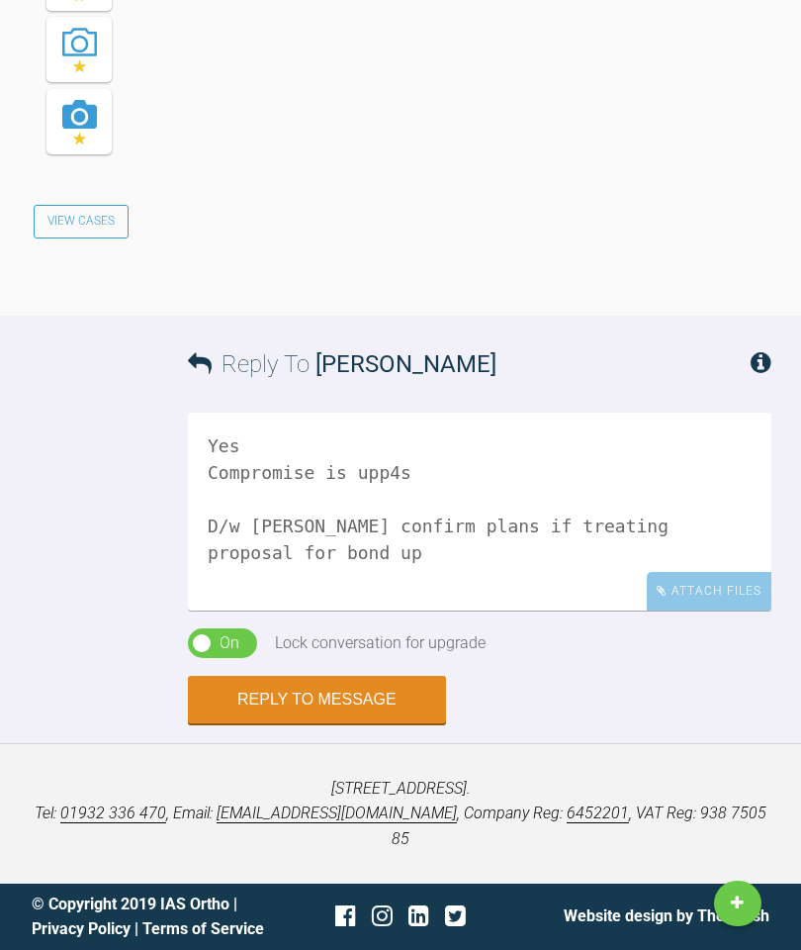
click at [326, 723] on button "Reply to Message" at bounding box center [317, 699] width 258 height 47
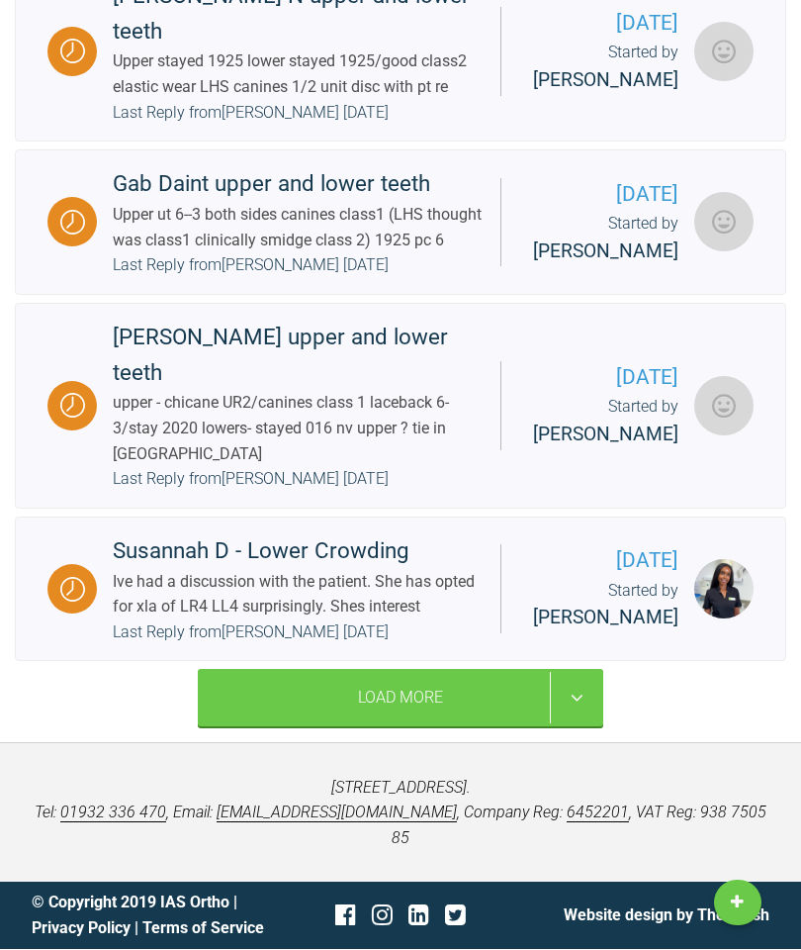
scroll to position [4647, 0]
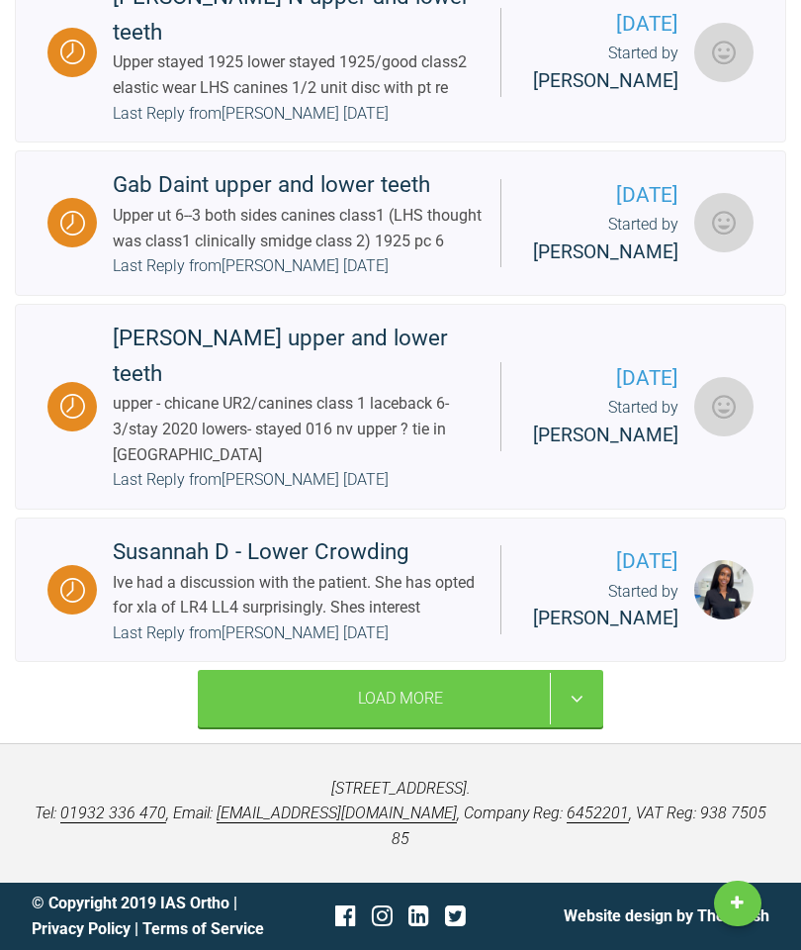
click at [435, 727] on div "Load More" at bounding box center [401, 698] width 406 height 57
click at [460, 727] on div "Load More" at bounding box center [401, 698] width 406 height 57
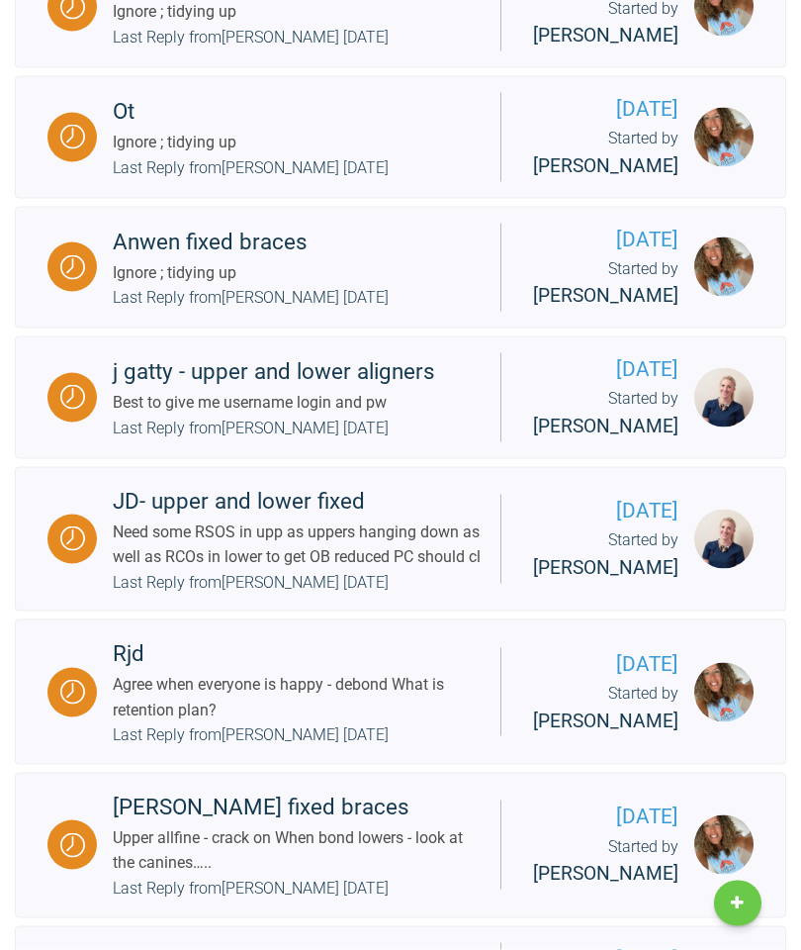
scroll to position [4946, 0]
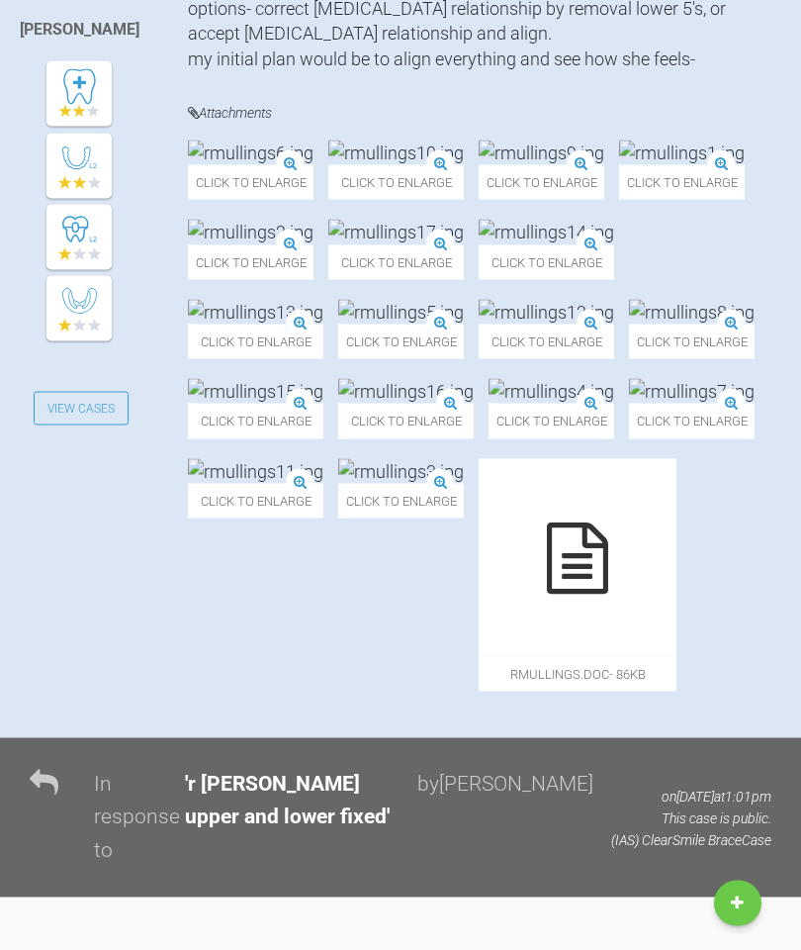
scroll to position [499, 0]
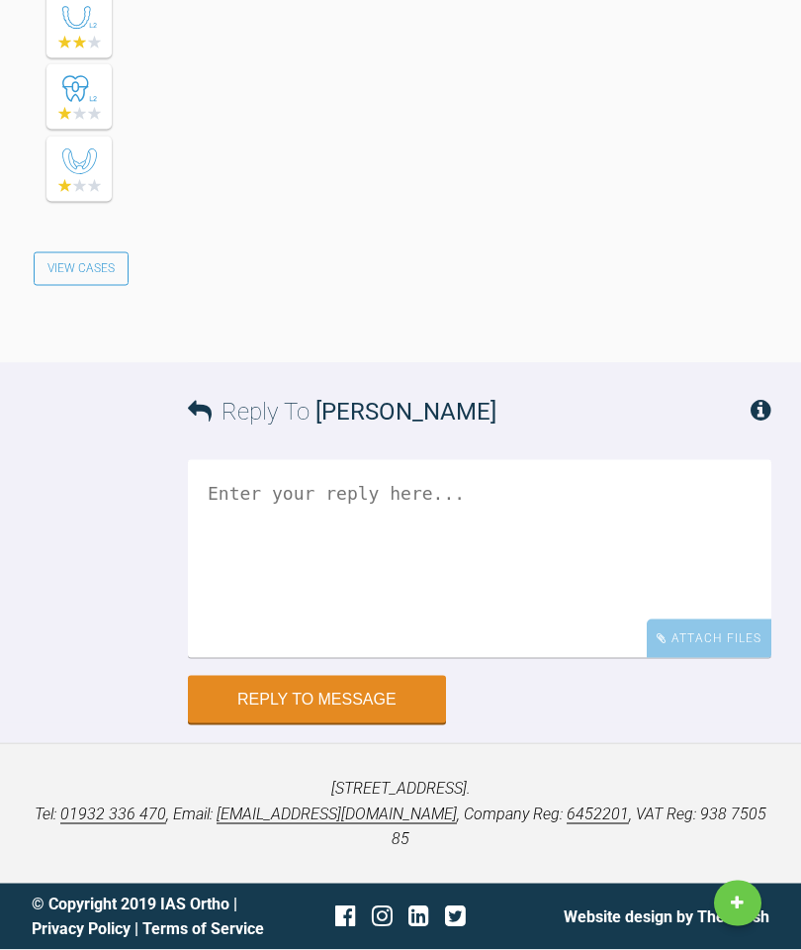
click at [444, 658] on textarea at bounding box center [480, 559] width 584 height 198
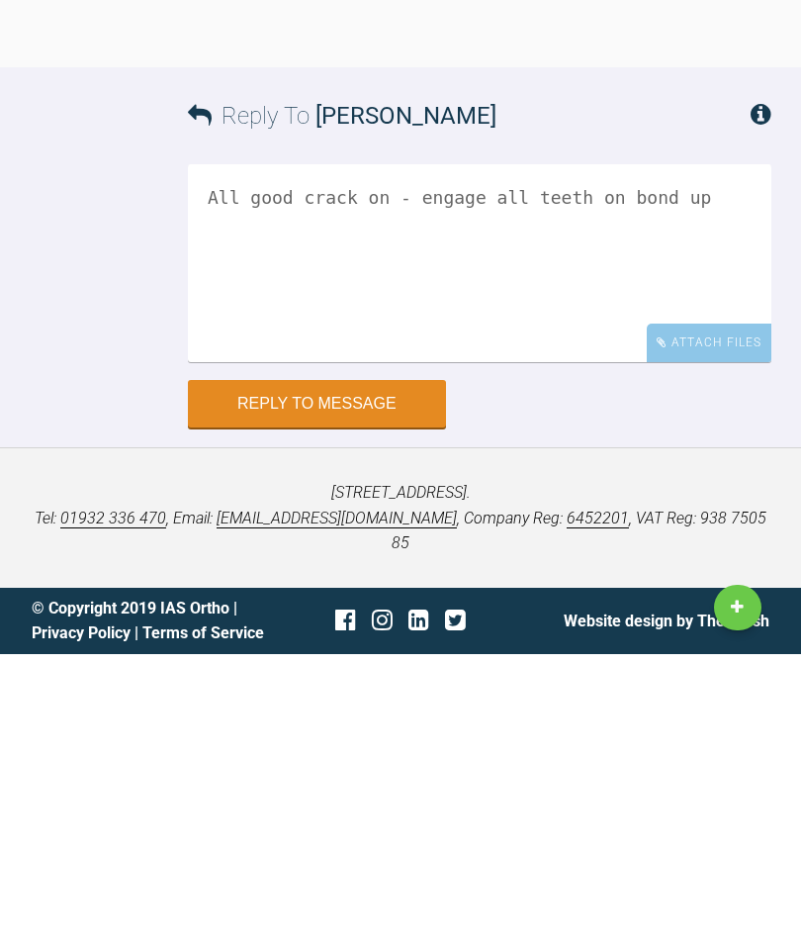
scroll to position [6162, 0]
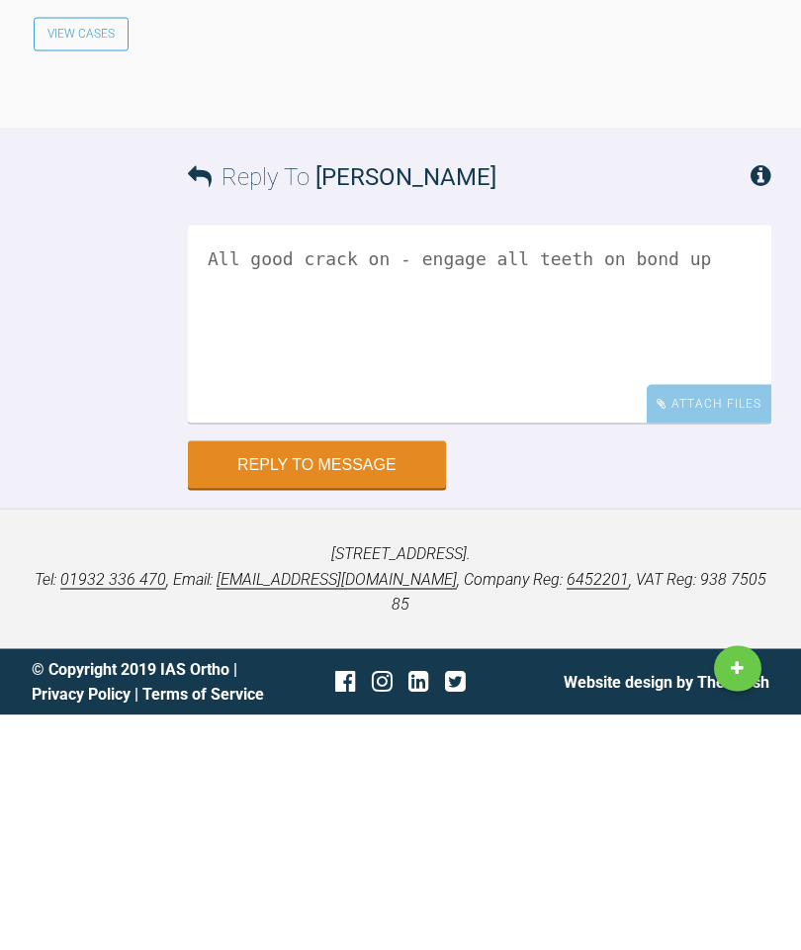
type textarea "All good crack on - engage all teeth on bond up"
click at [361, 676] on button "Reply to Message" at bounding box center [317, 699] width 258 height 47
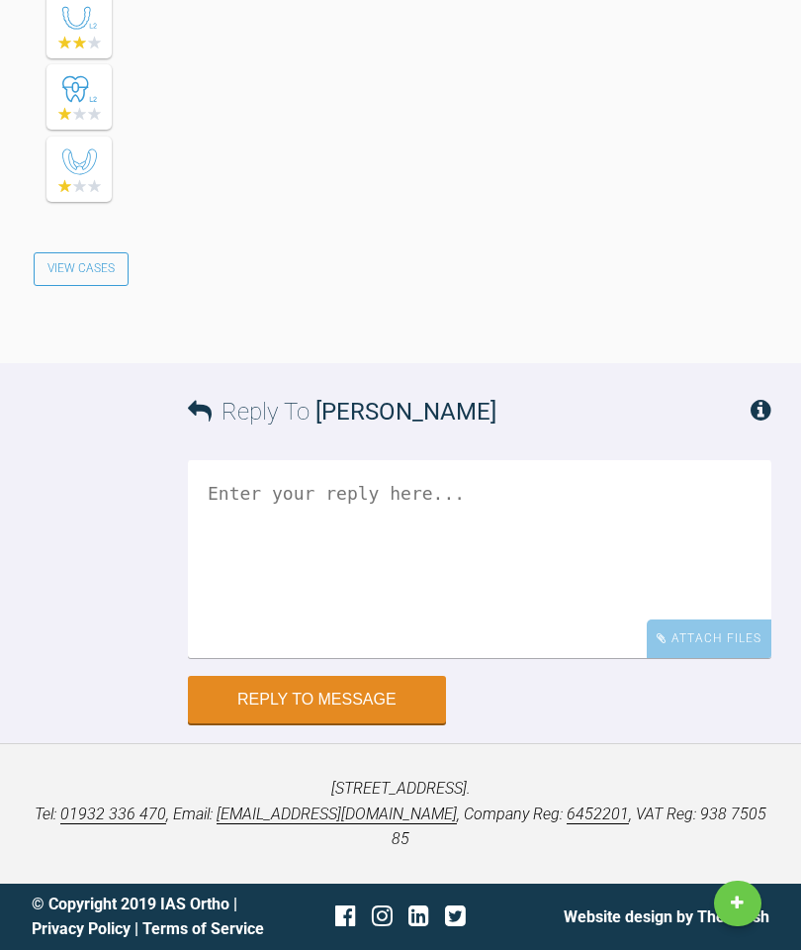
click at [377, 723] on button "Reply to Message" at bounding box center [317, 699] width 258 height 47
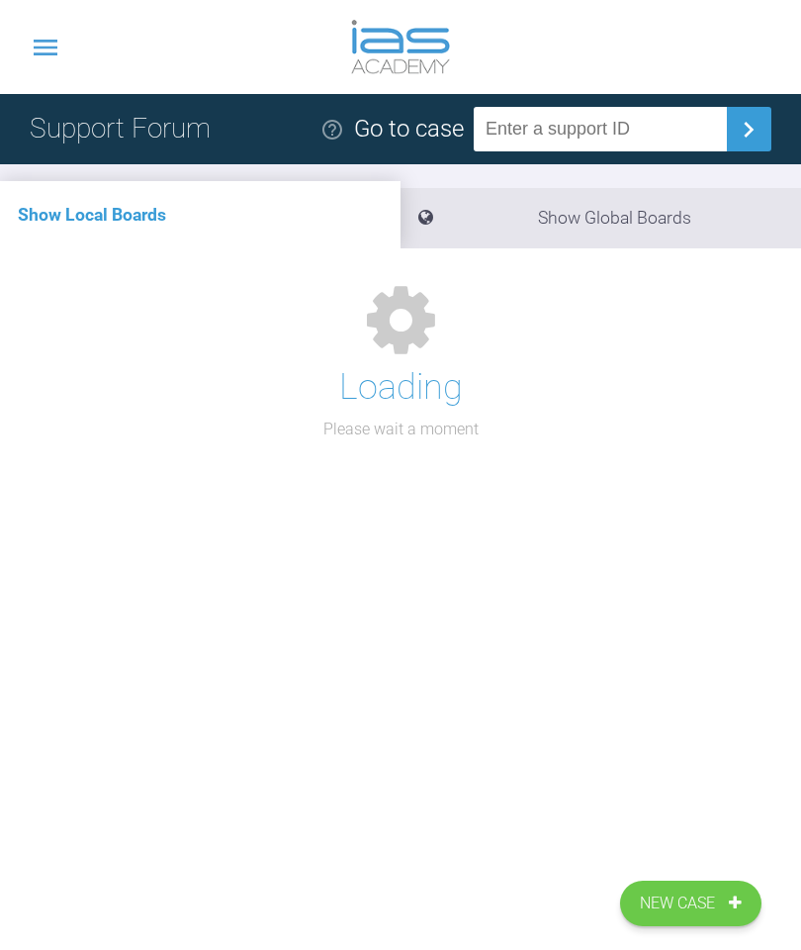
scroll to position [258, 0]
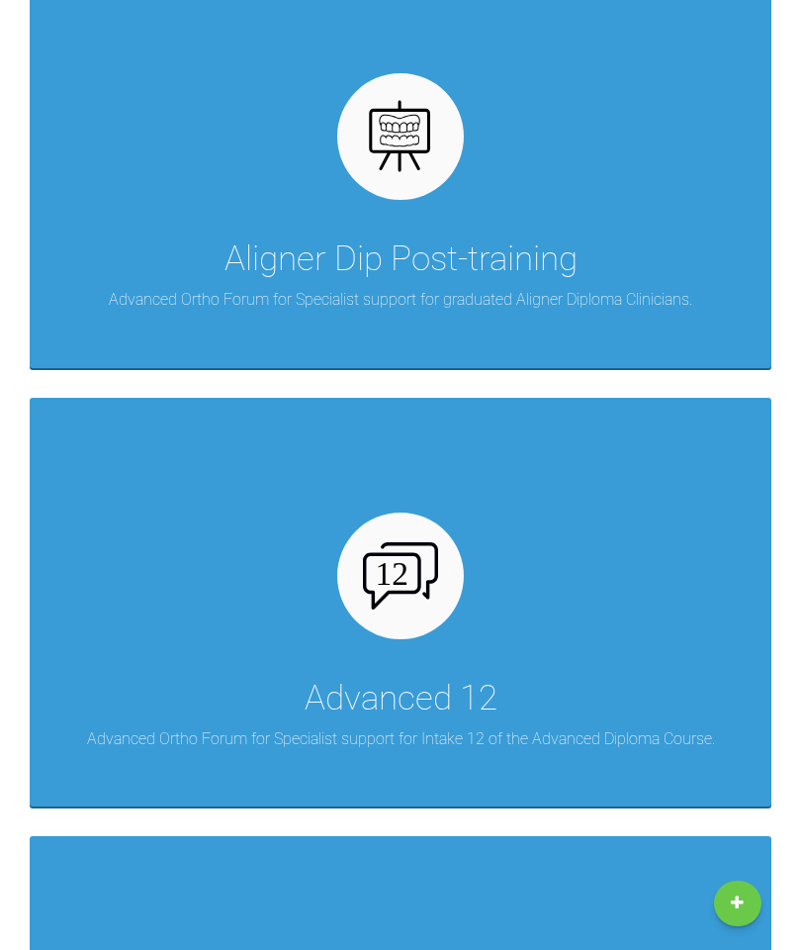
click at [400, 561] on img at bounding box center [401, 575] width 76 height 67
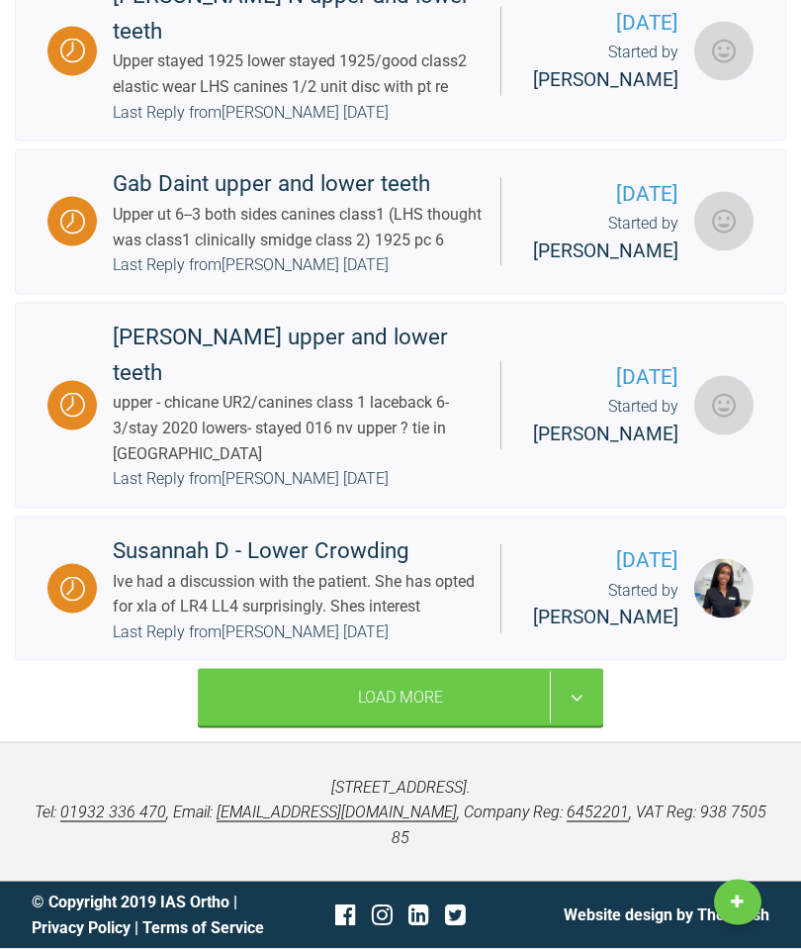
scroll to position [4647, 0]
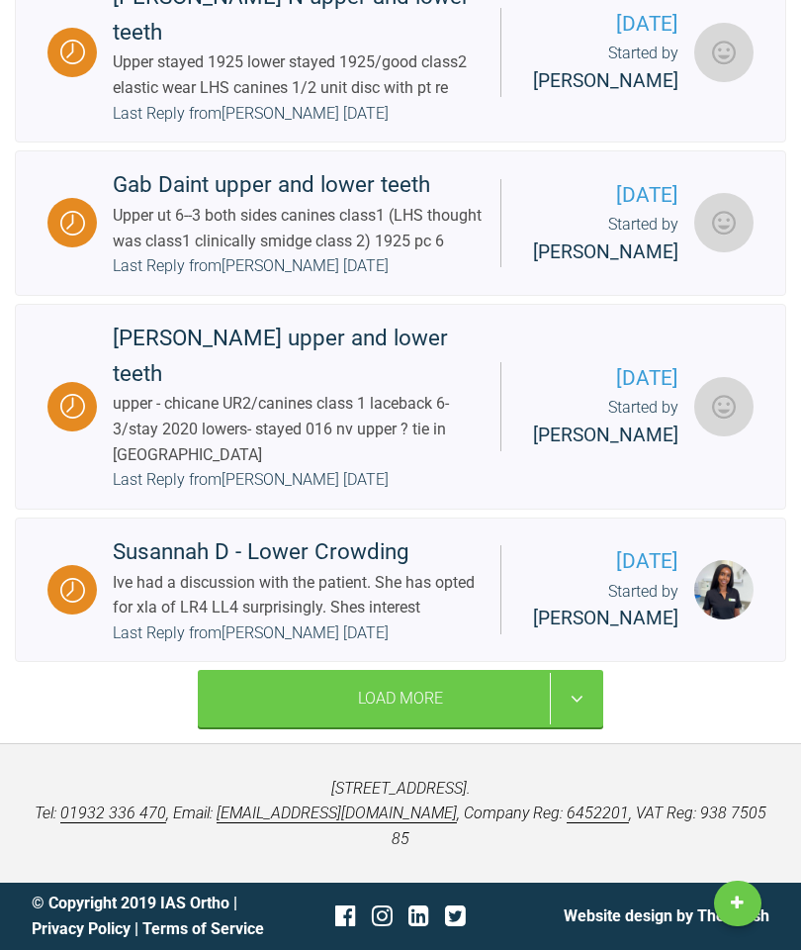
click at [448, 727] on div "Load More" at bounding box center [401, 698] width 406 height 57
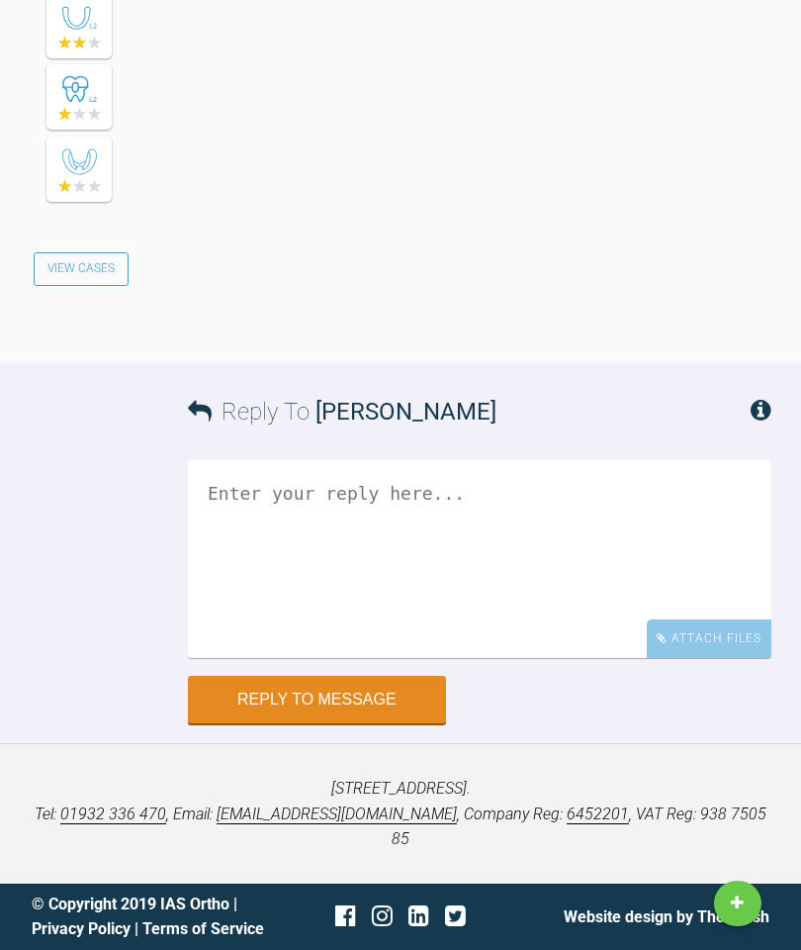
scroll to position [5716, 0]
click at [429, 658] on textarea at bounding box center [480, 559] width 584 height 198
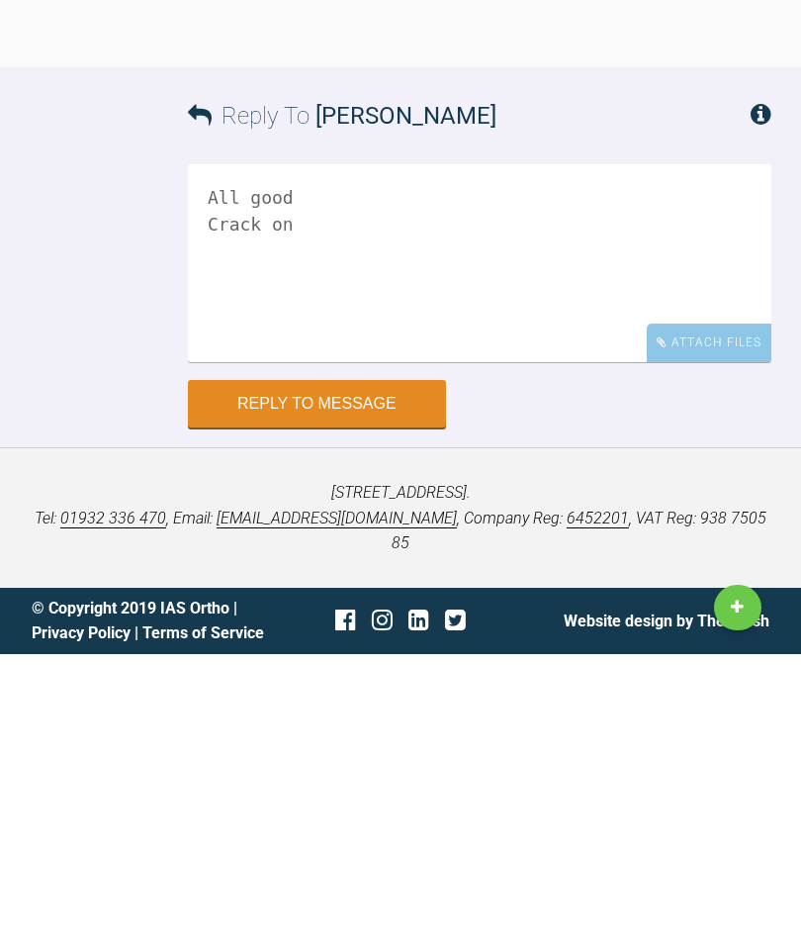
type textarea "All good Crack on"
click at [359, 676] on button "Reply to Message" at bounding box center [317, 699] width 258 height 47
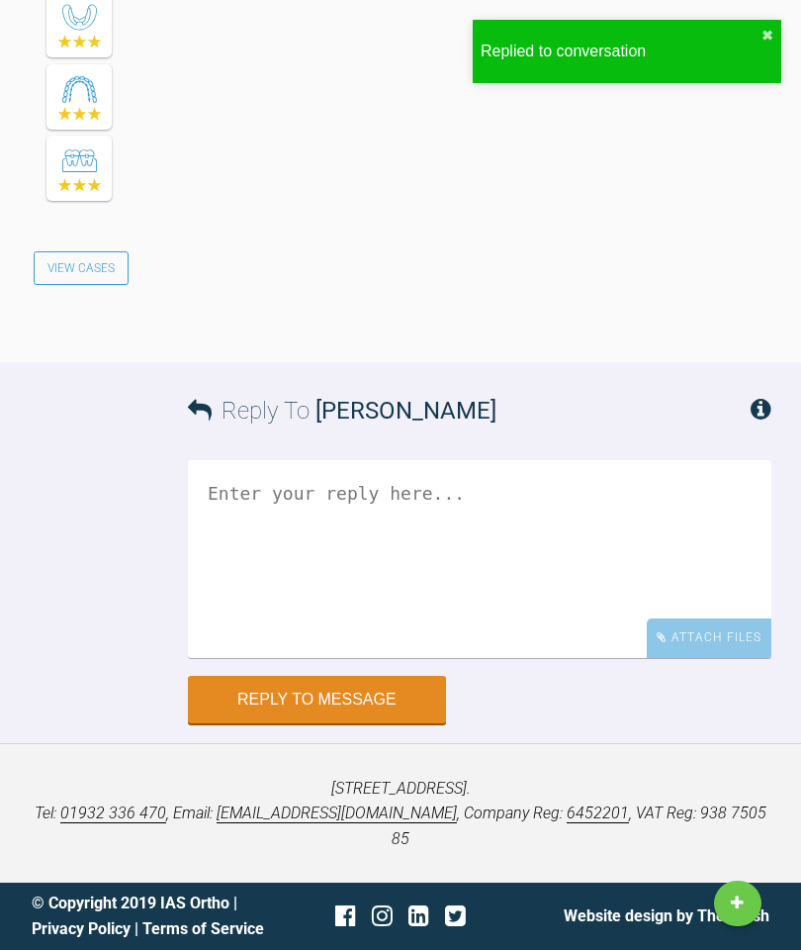
scroll to position [6985, 0]
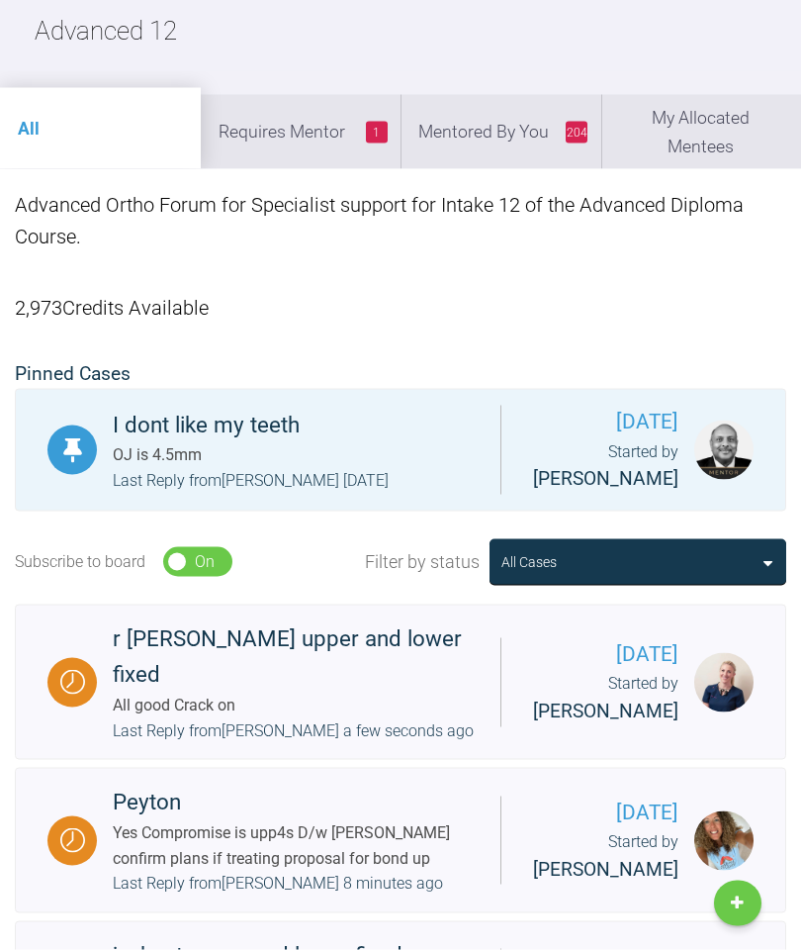
scroll to position [216, 0]
click at [516, 138] on li "204 Mentored By You" at bounding box center [501, 130] width 201 height 73
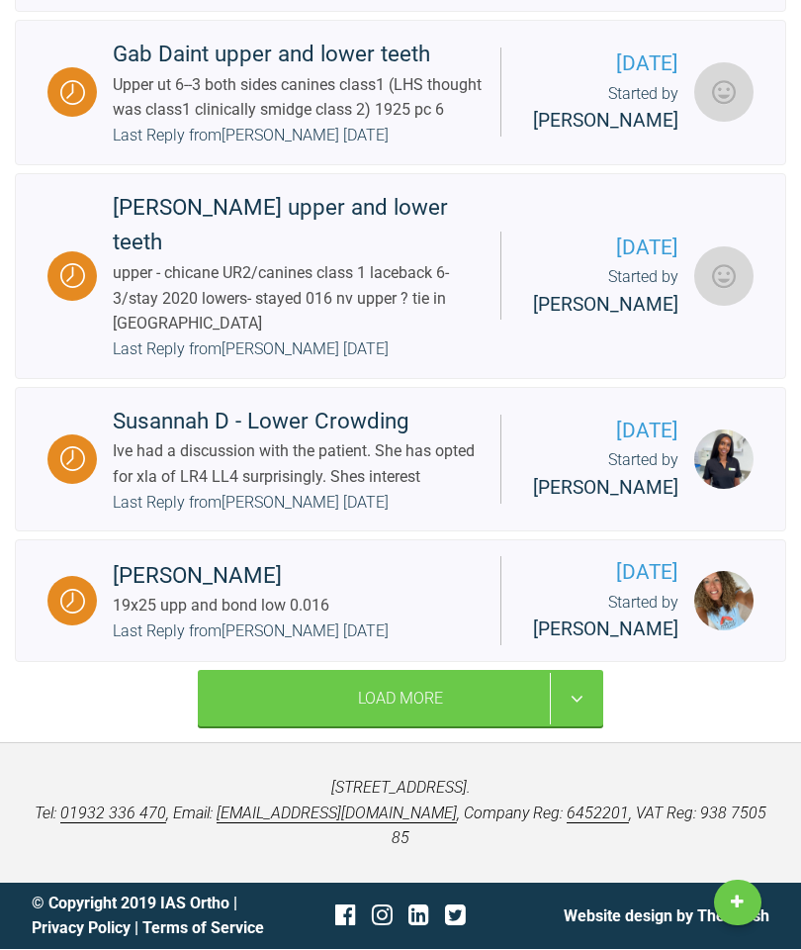
scroll to position [4614, 0]
click at [369, 490] on div "Ive had a discussion with the patient. She has opted for xla of LR4 LL4 surpris…" at bounding box center [299, 464] width 372 height 50
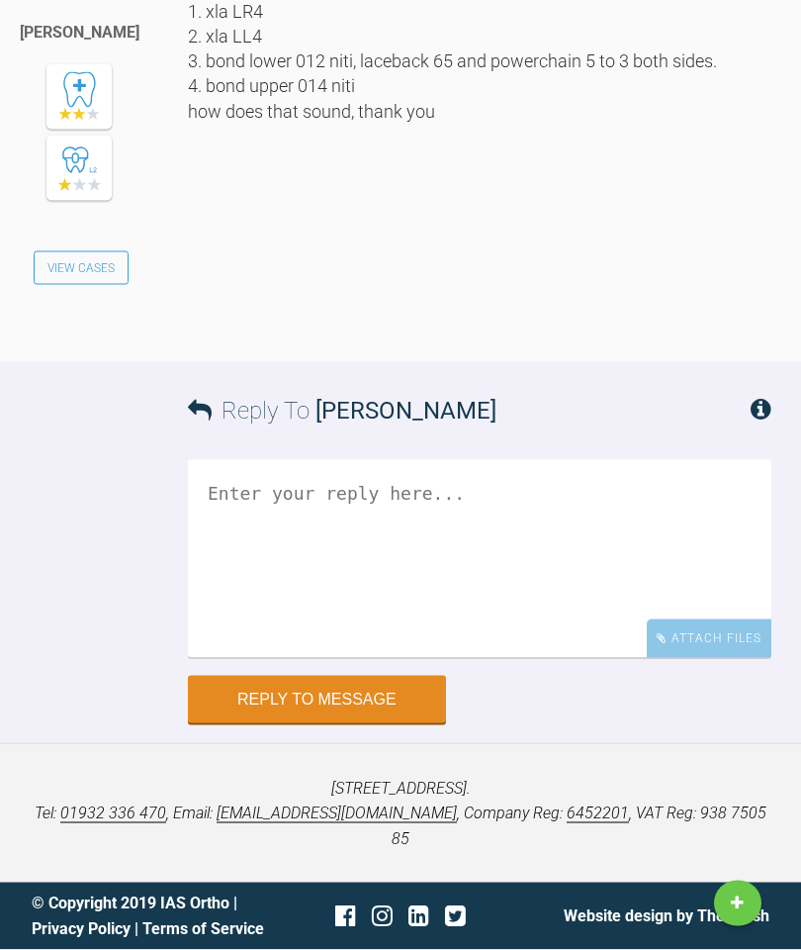
scroll to position [10856, 0]
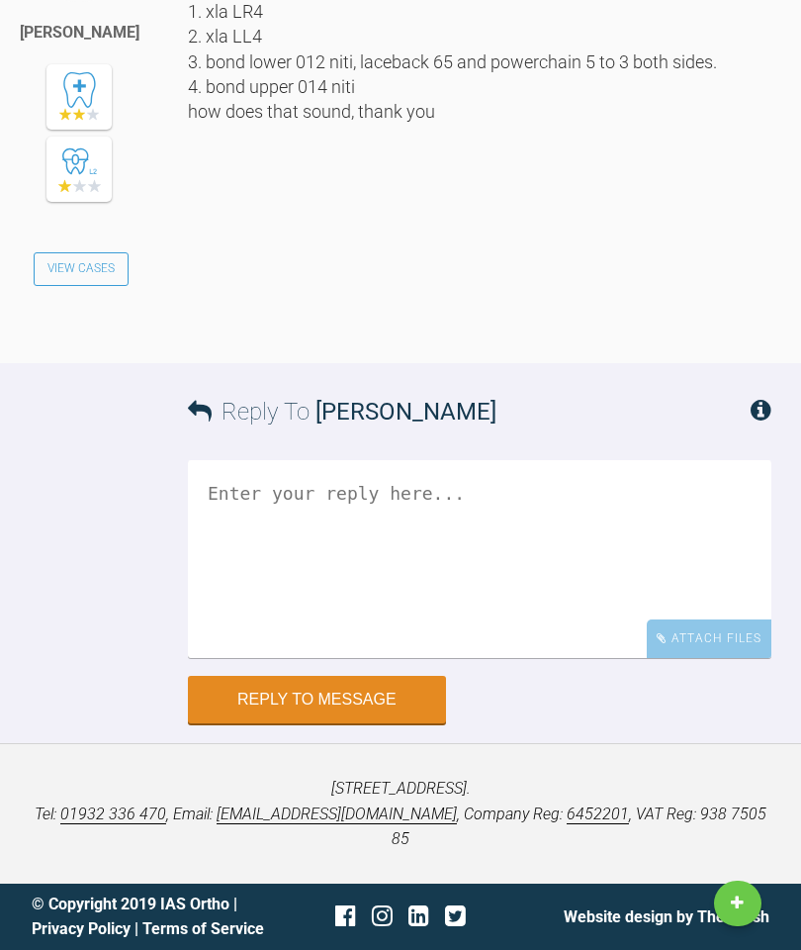
click at [429, 658] on textarea at bounding box center [480, 559] width 584 height 198
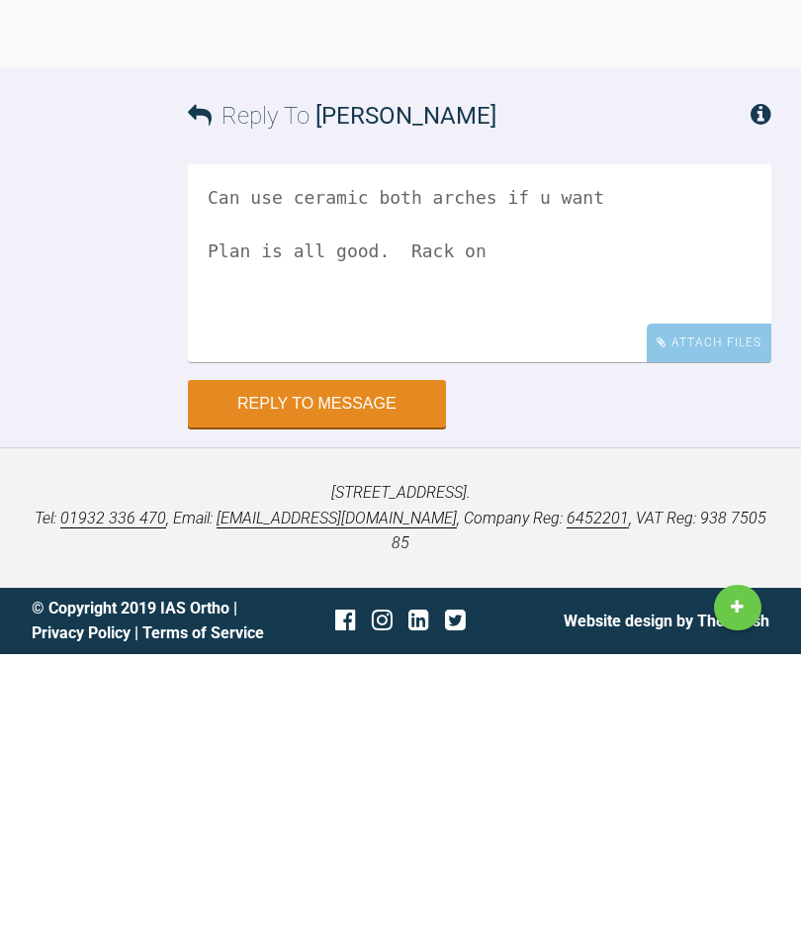
click at [353, 460] on textarea "Can use ceramic both arches if u want Plan is all good. Rack on" at bounding box center [480, 559] width 584 height 198
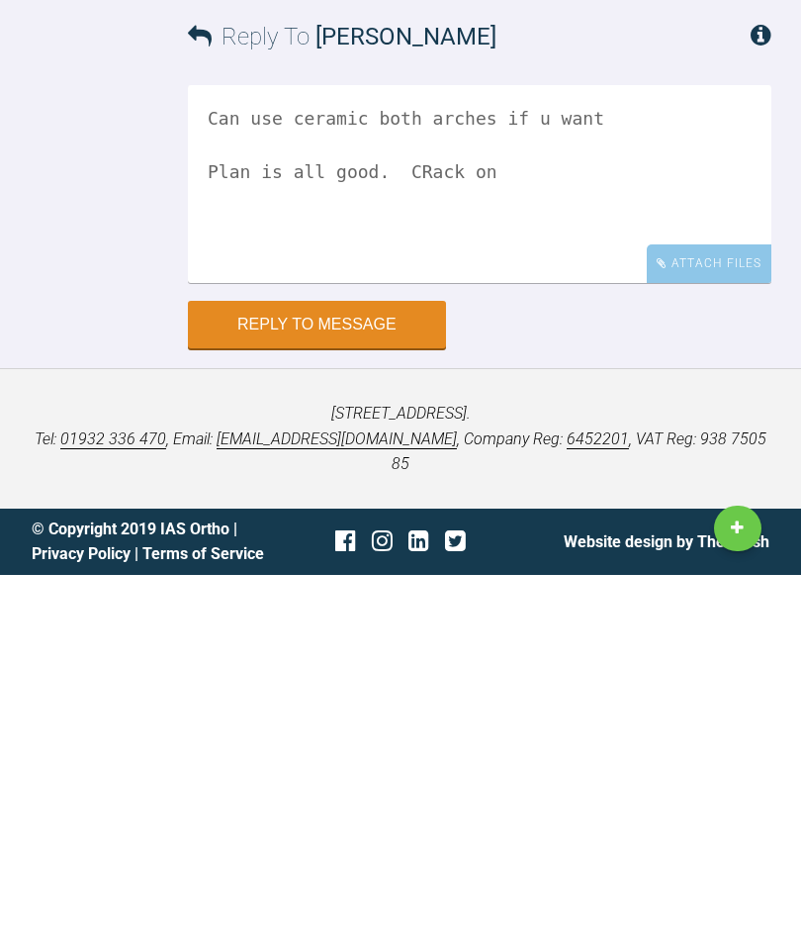
scroll to position [11294, 0]
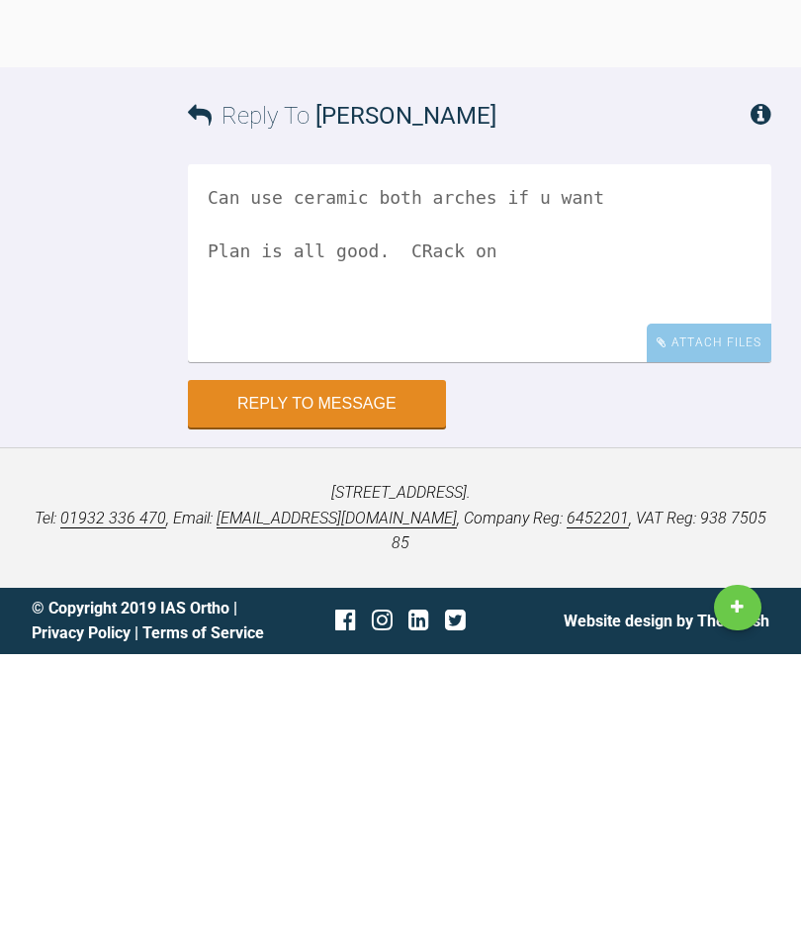
type textarea "Can use ceramic both arches if u want Plan is all good. CRack on"
click at [340, 676] on button "Reply to Message" at bounding box center [317, 699] width 258 height 47
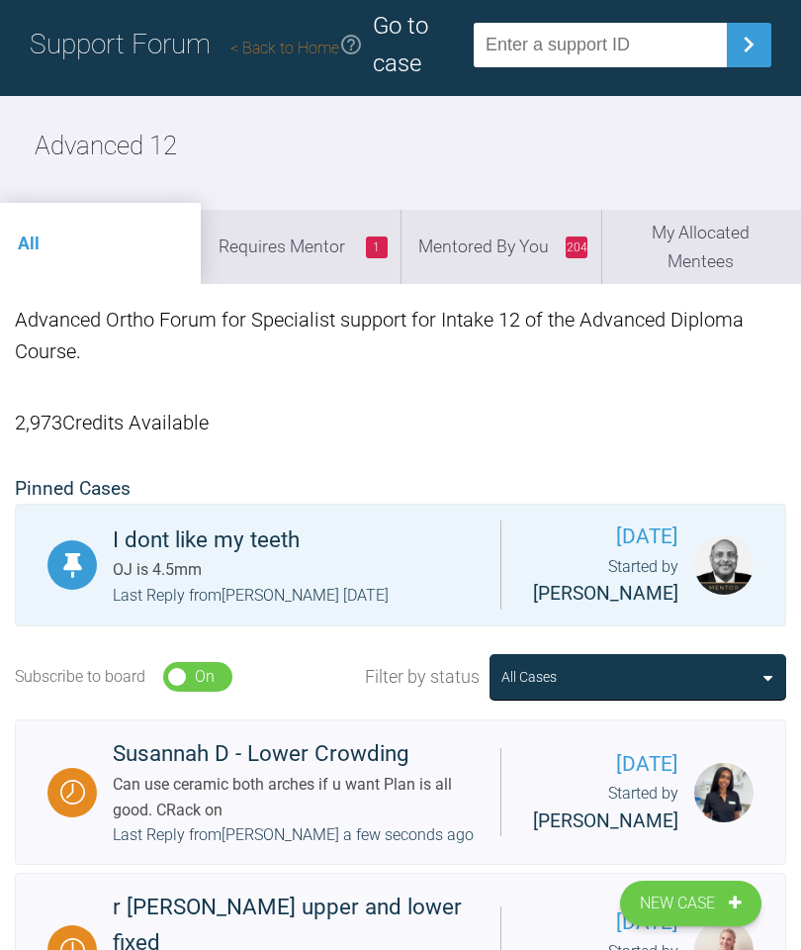
scroll to position [97, 0]
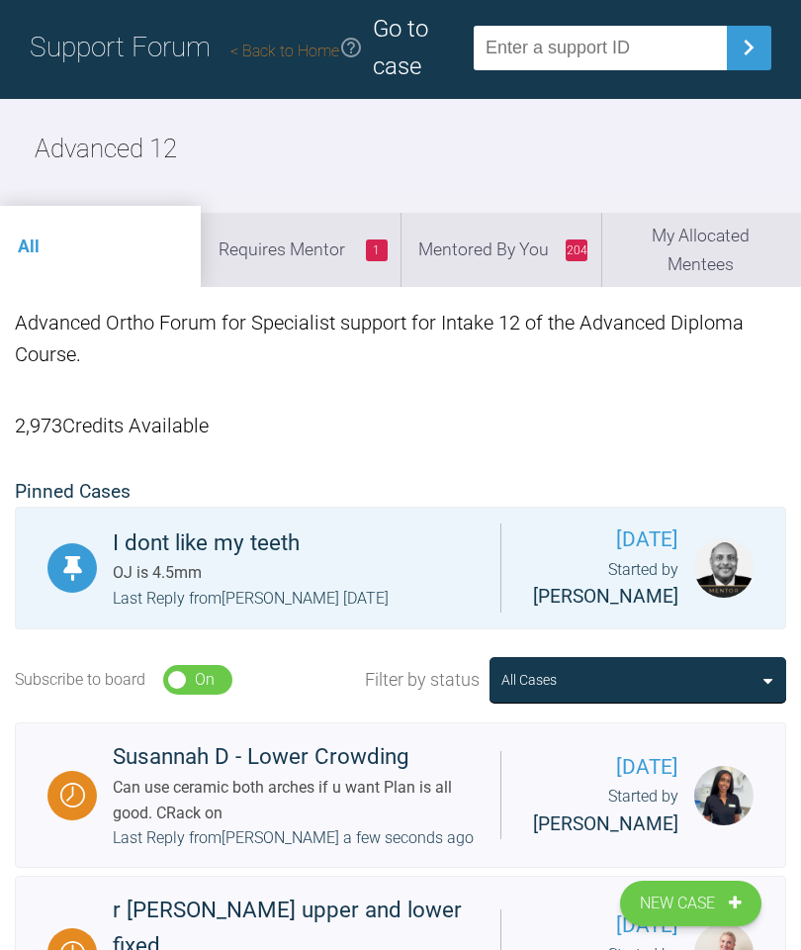
click at [505, 256] on li "204 Mentored By You" at bounding box center [501, 249] width 201 height 73
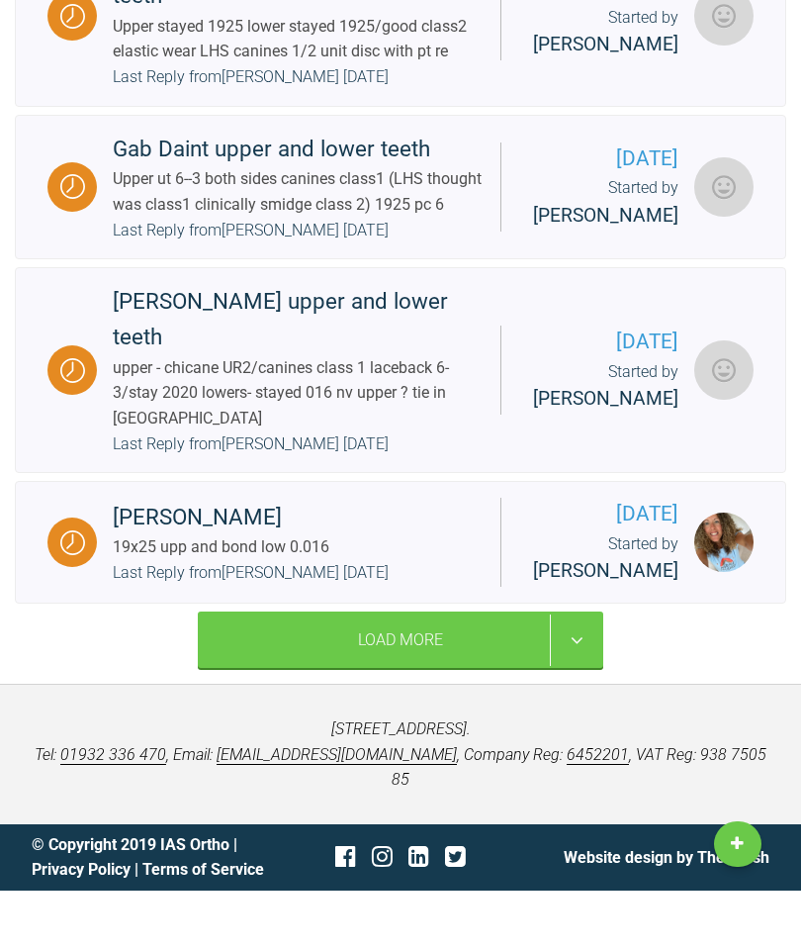
scroll to position [4557, 0]
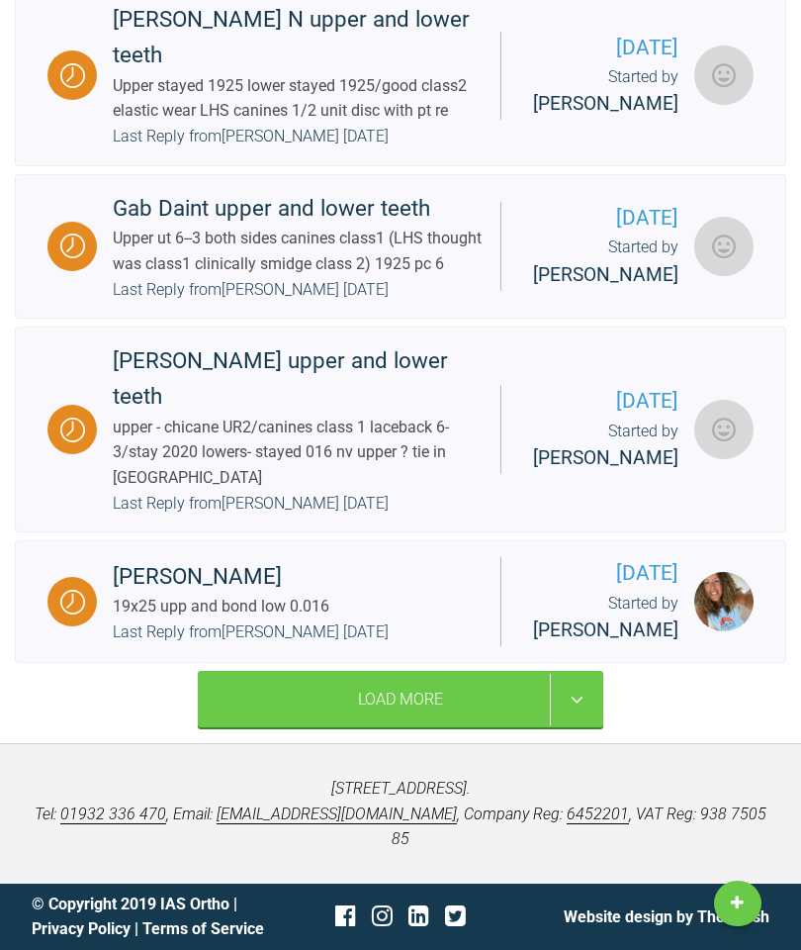
click at [437, 728] on div "Load More" at bounding box center [401, 699] width 406 height 57
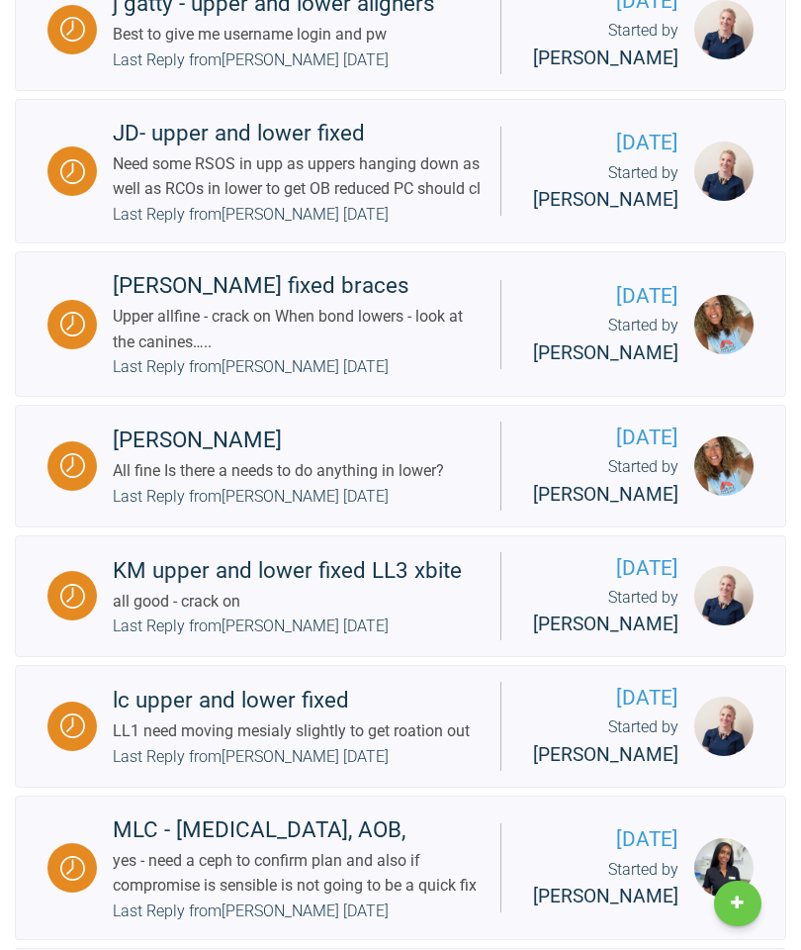
scroll to position [4665, 0]
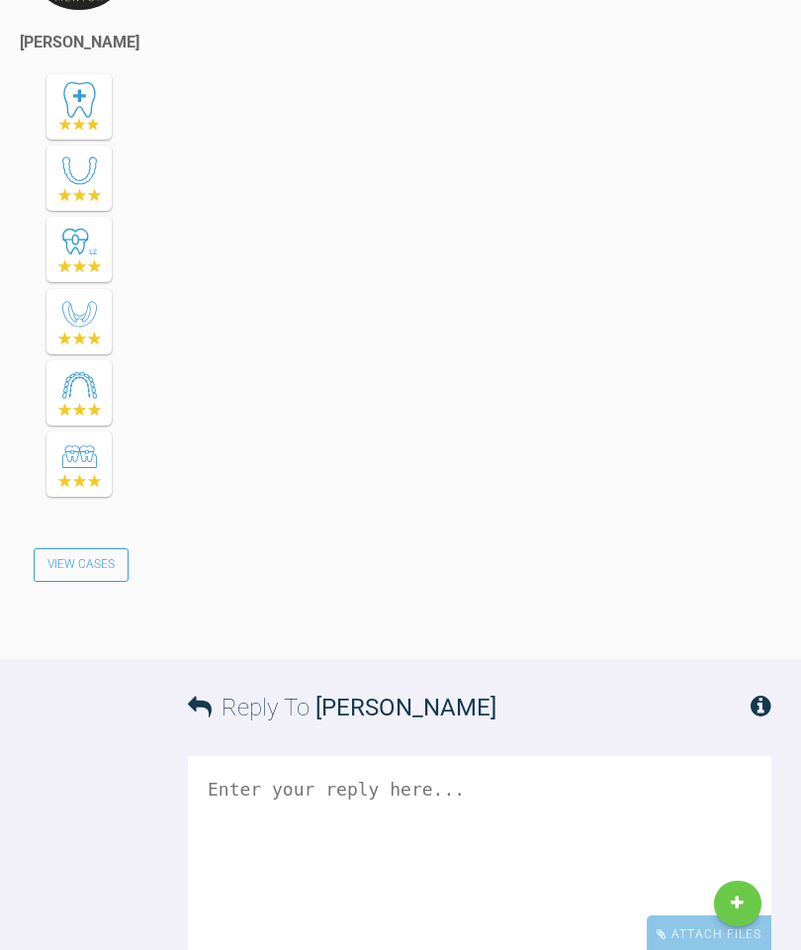
scroll to position [258, 0]
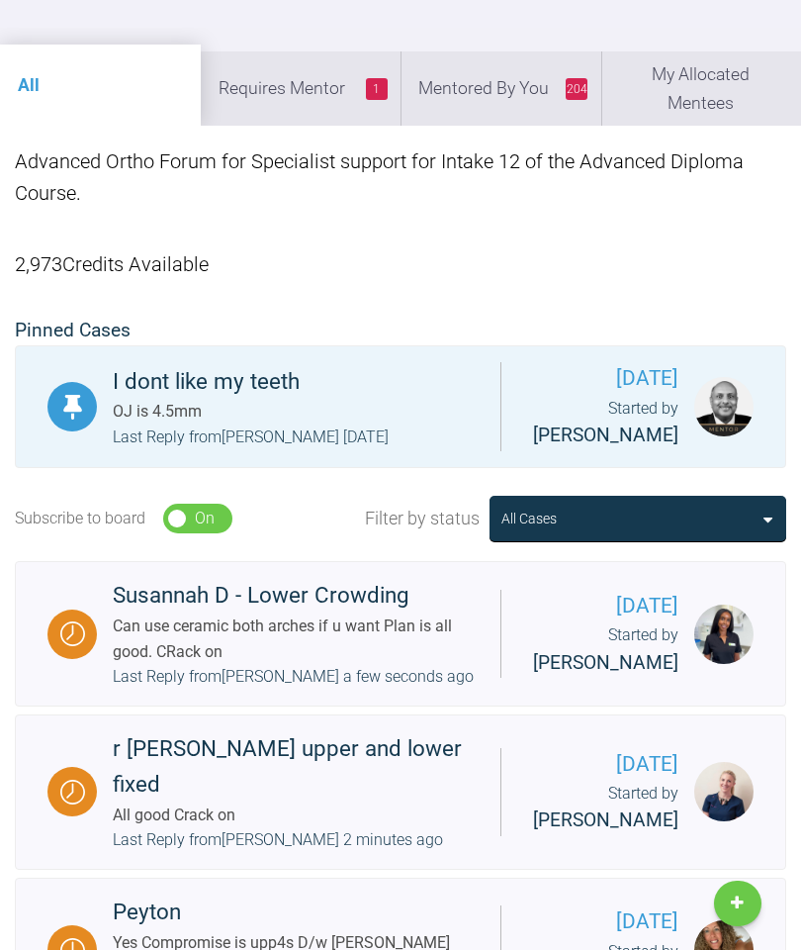
click at [518, 95] on li "204 Mentored By You" at bounding box center [501, 87] width 201 height 73
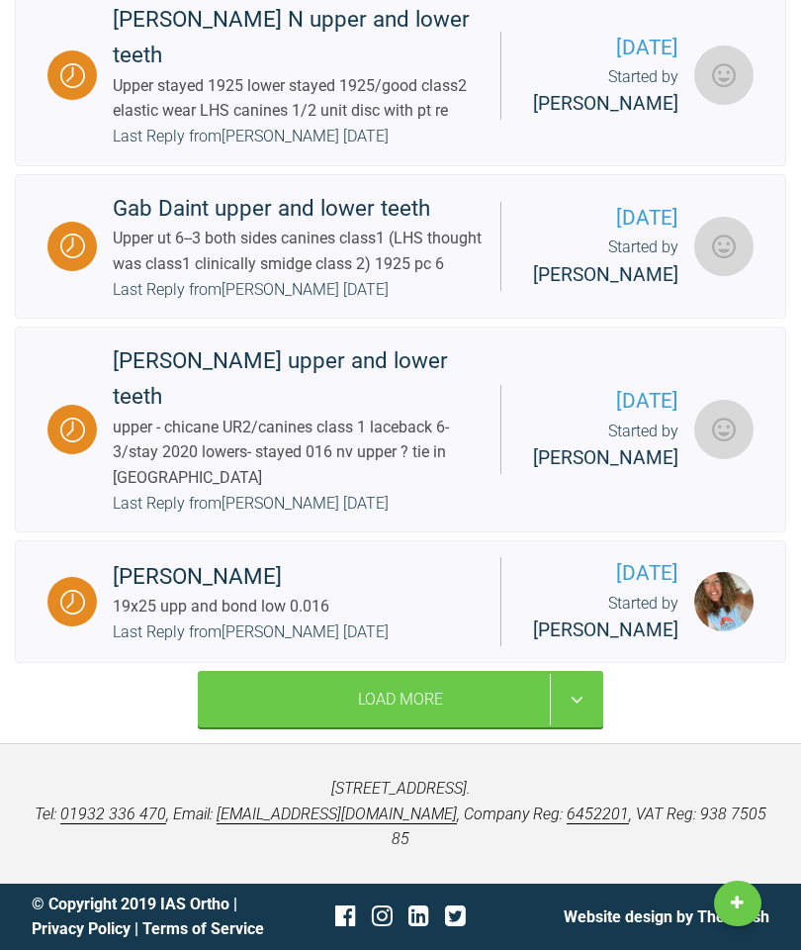
scroll to position [4459, 0]
click at [441, 728] on div "Load More" at bounding box center [401, 699] width 406 height 57
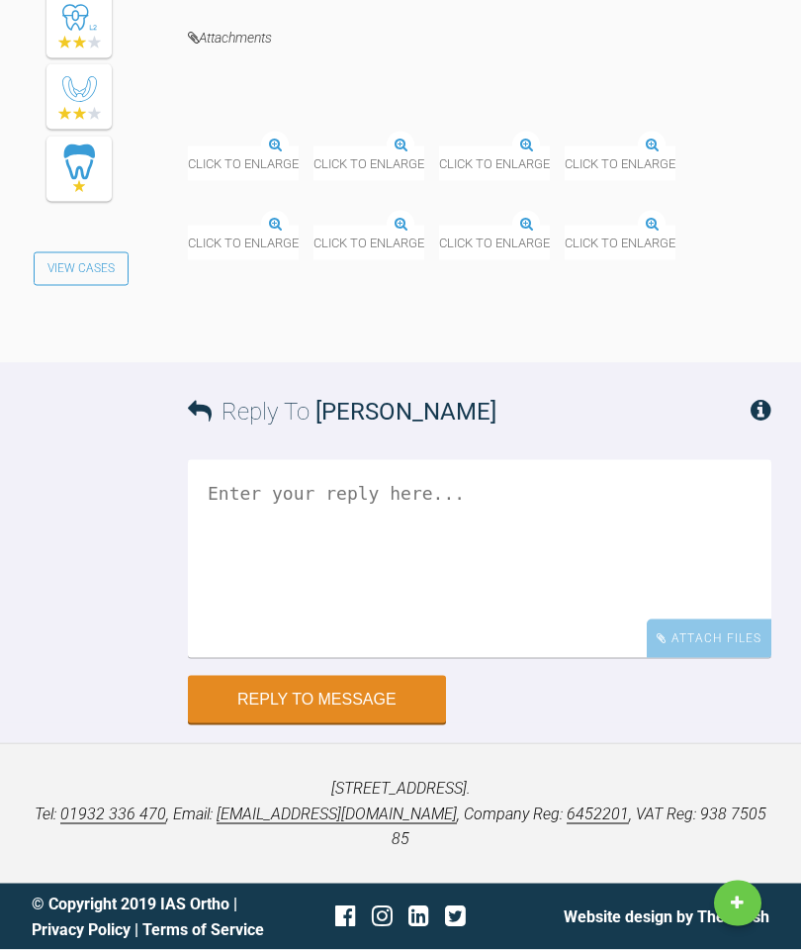
scroll to position [15237, 0]
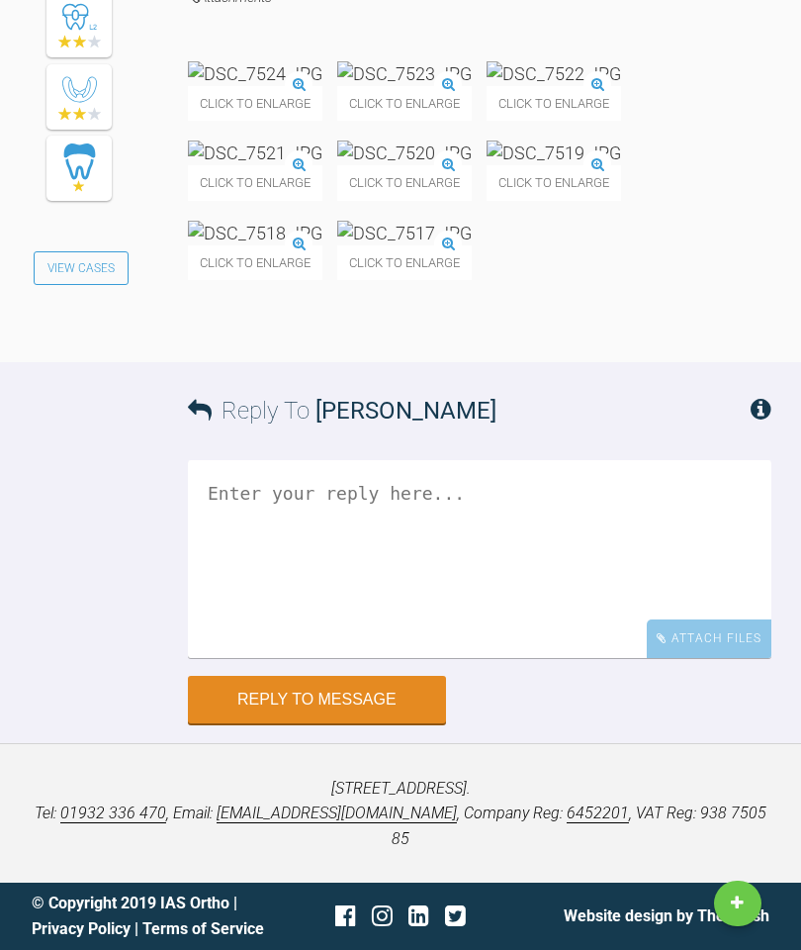
click at [401, 658] on textarea at bounding box center [480, 559] width 584 height 198
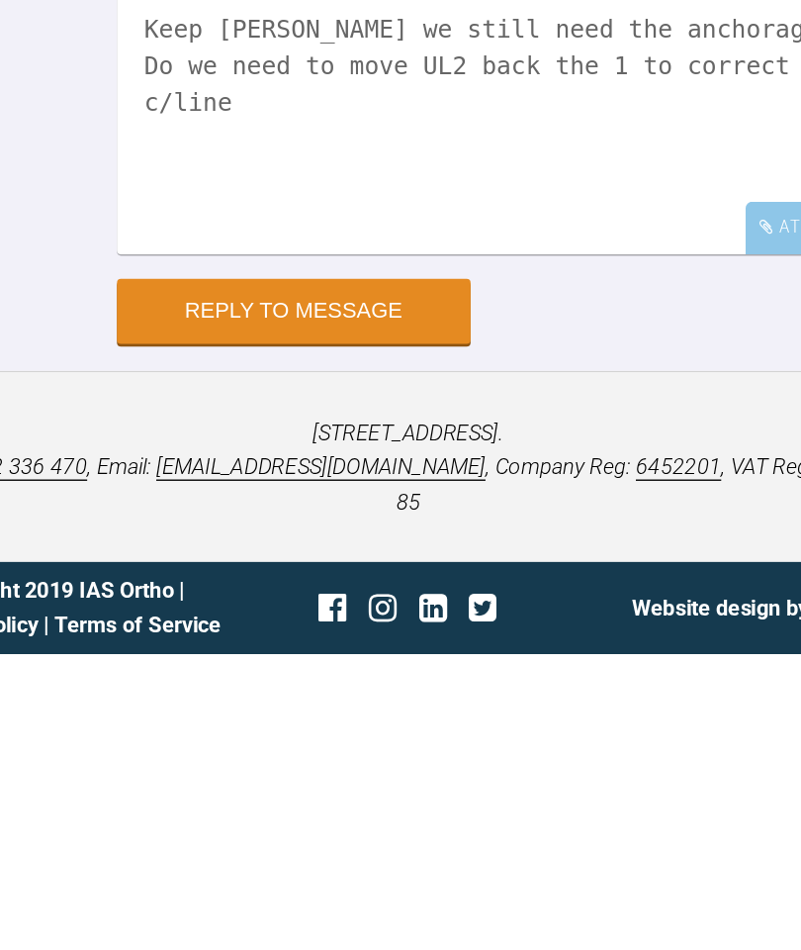
scroll to position [15523, 0]
click at [32, 890] on div "© Copyright 2019 IAS Ortho | Privacy Policy | Terms of Service" at bounding box center [155, 915] width 246 height 50
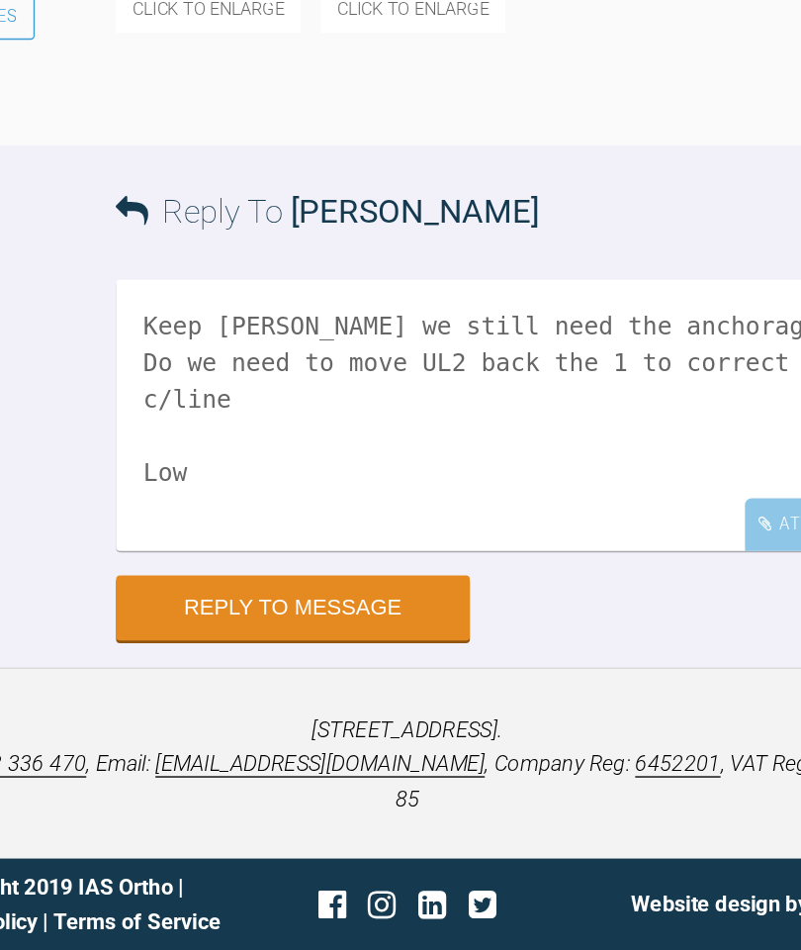
click at [211, 460] on textarea "Keep [PERSON_NAME] we still need the anchorage Do we need to move UL2 back the …" at bounding box center [480, 559] width 584 height 198
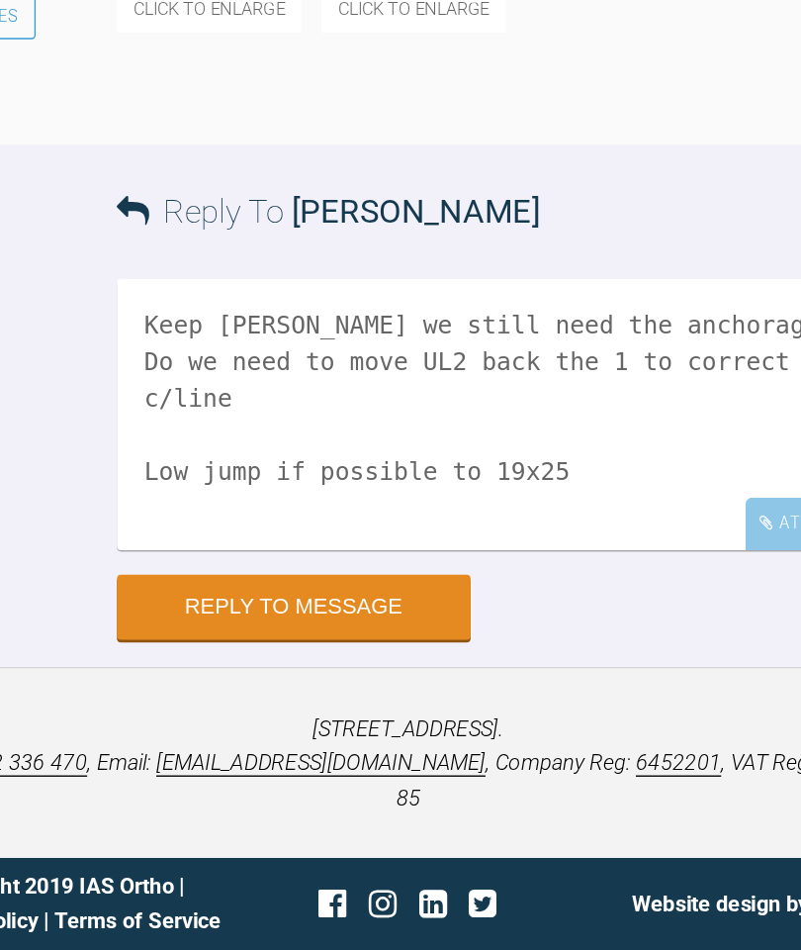
click at [188, 460] on textarea "Keep [PERSON_NAME] we still need the anchorage Do we need to move UL2 back the …" at bounding box center [480, 559] width 584 height 198
click at [367, 460] on textarea "Keep [PERSON_NAME] we still need the anchorage Do we need to move UL2 back the …" at bounding box center [480, 559] width 584 height 198
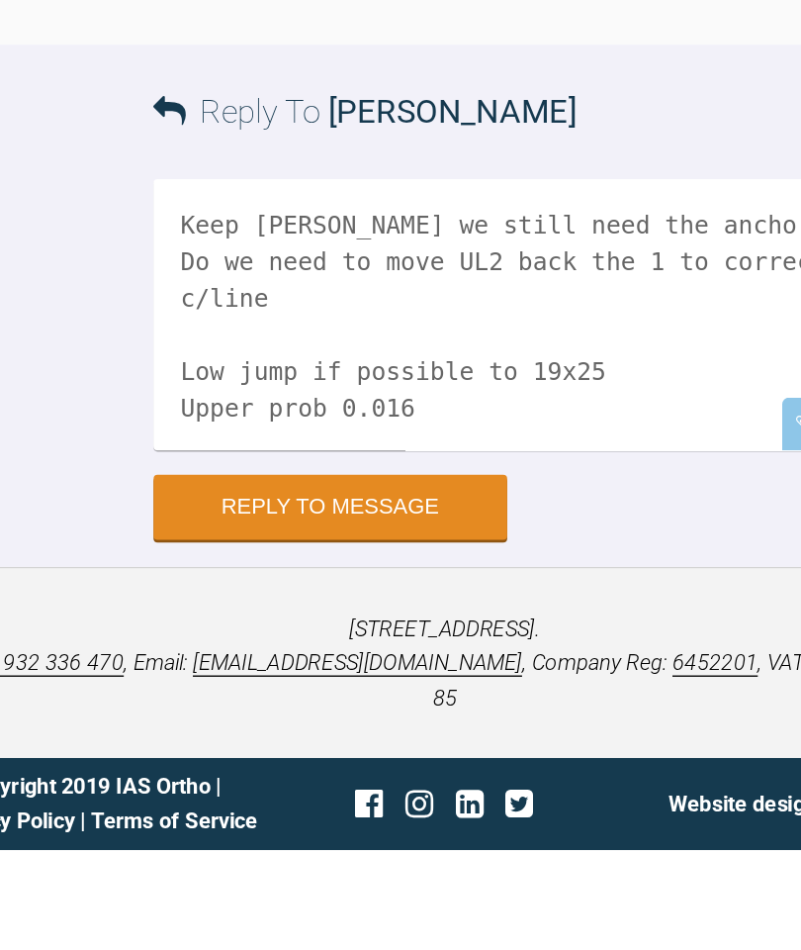
type textarea "Keep [PERSON_NAME] we still need the anchorage Do we need to move UL2 back the …"
click at [290, 676] on button "Reply to Message" at bounding box center [317, 699] width 258 height 47
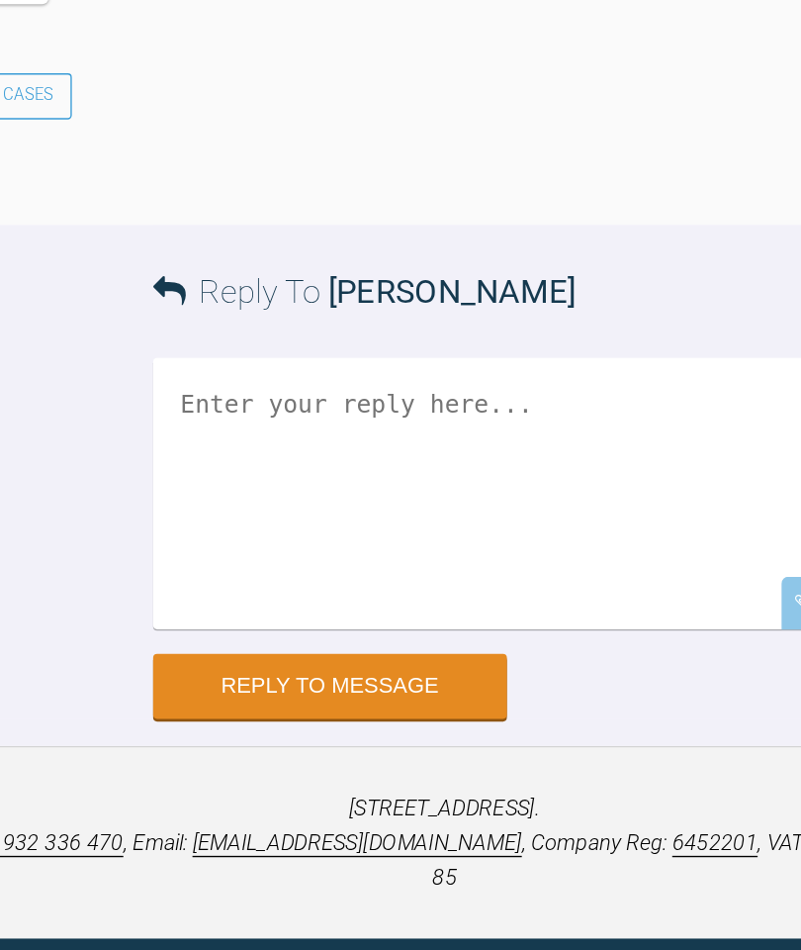
scroll to position [16147, 0]
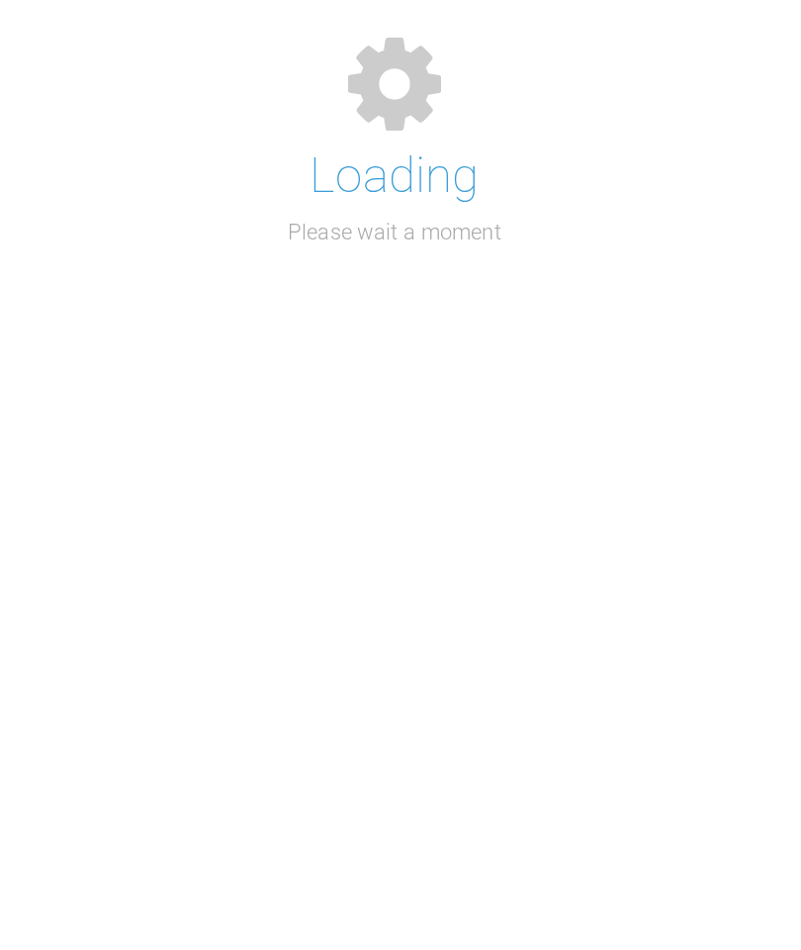
scroll to position [258, 0]
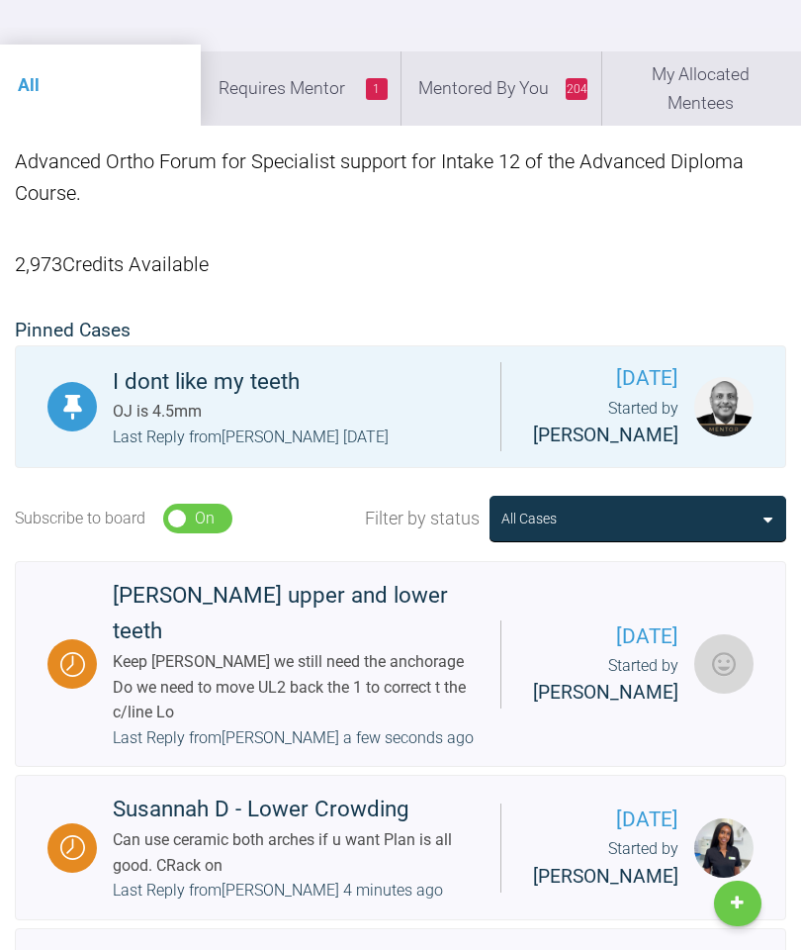
click at [517, 87] on li "204 Mentored By You" at bounding box center [501, 87] width 201 height 73
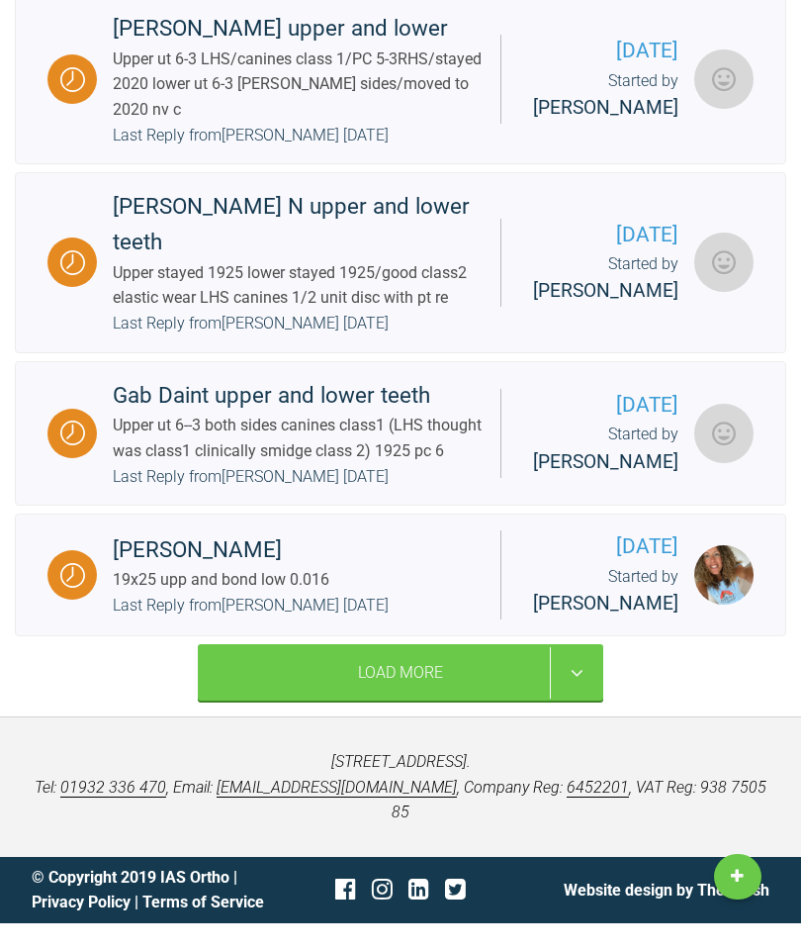
scroll to position [4557, 0]
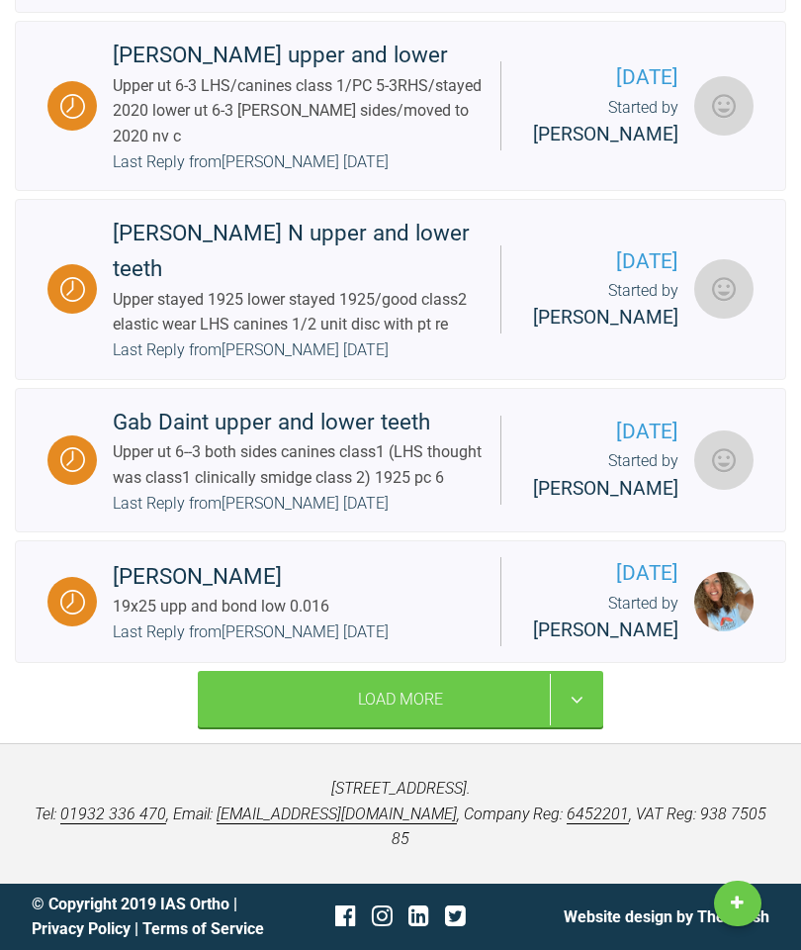
click at [409, 444] on div "Upper ut 6--3 both sides canines class1 (LHS thought was class1 clinically smid…" at bounding box center [299, 464] width 372 height 50
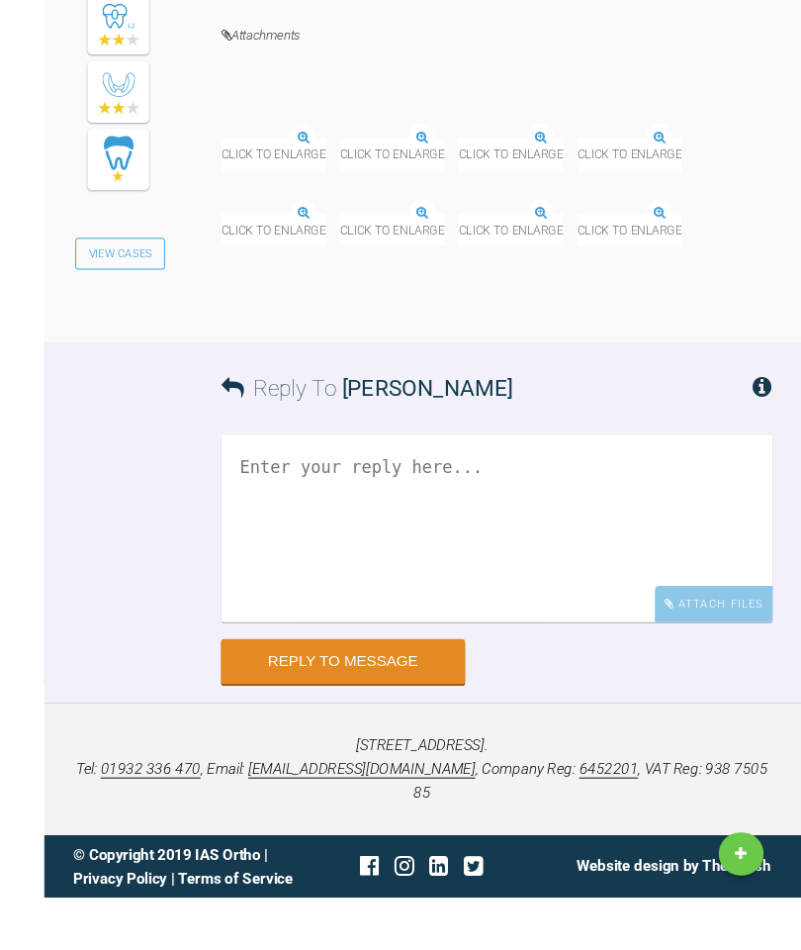
scroll to position [20905, 0]
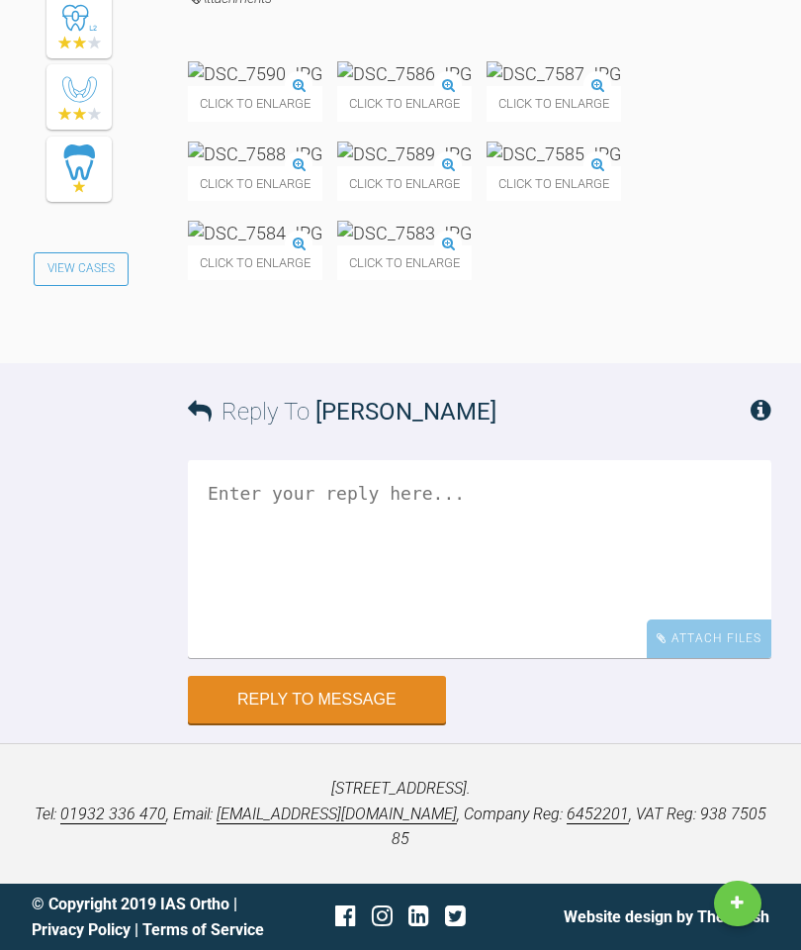
click at [461, 658] on textarea at bounding box center [480, 559] width 584 height 198
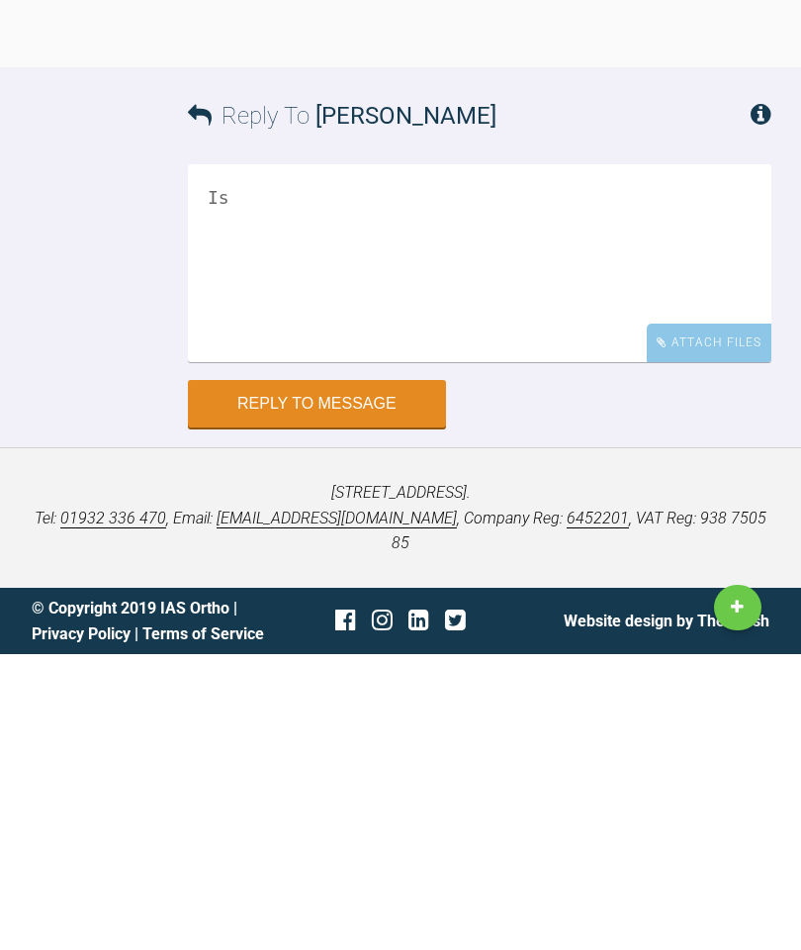
type textarea "I"
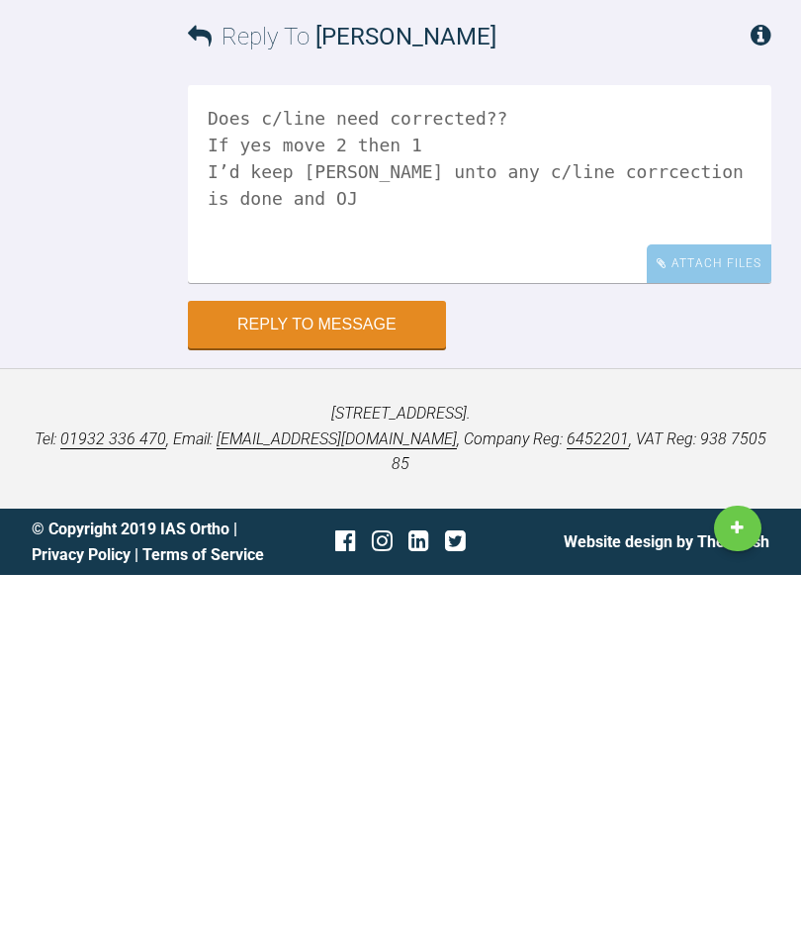
scroll to position [21288, 0]
type textarea "Does c/line need corrected?? If yes move 2 then 1 I’d keep [PERSON_NAME] unto a…"
click at [344, 676] on button "Reply to Message" at bounding box center [317, 699] width 258 height 47
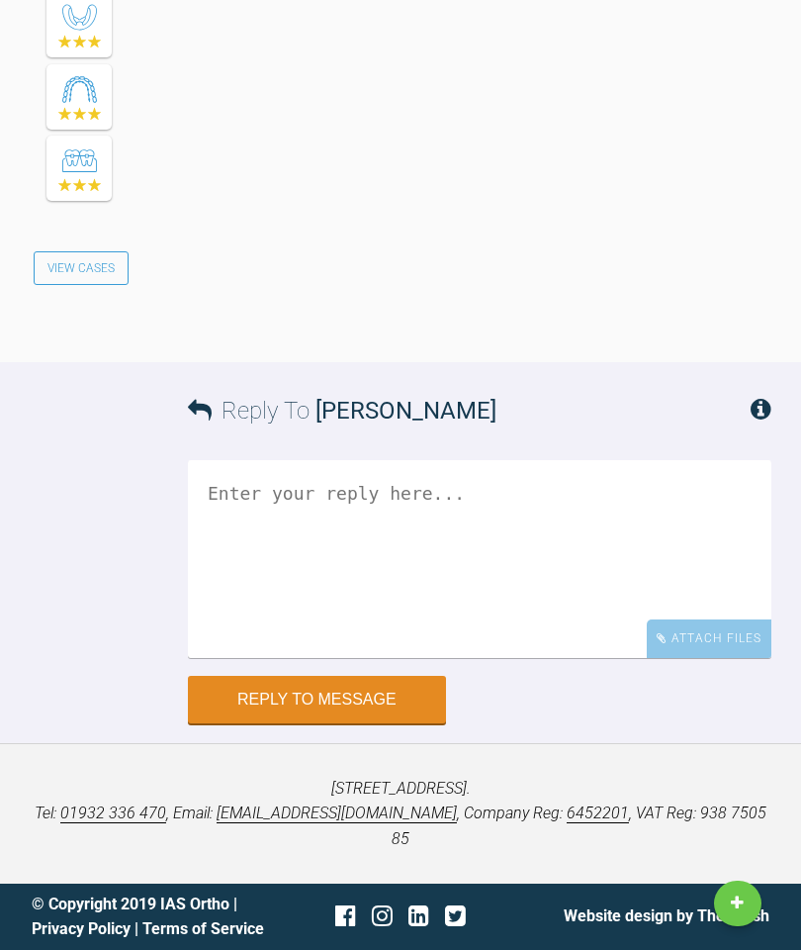
scroll to position [22098, 0]
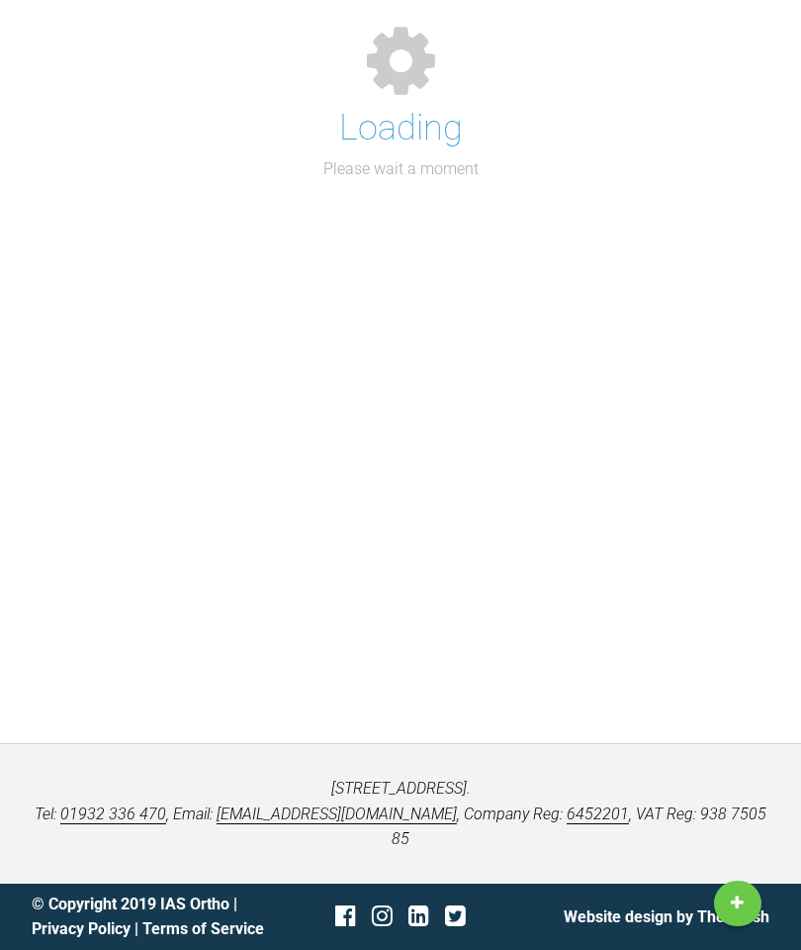
scroll to position [258, 0]
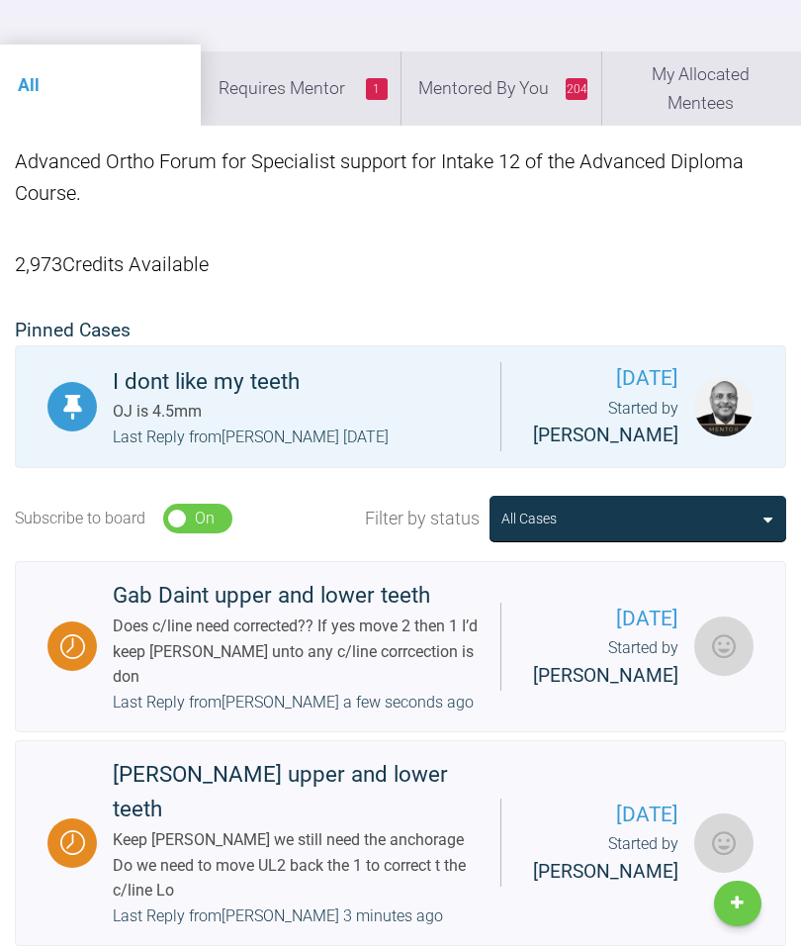
click at [507, 92] on li "204 Mentored By You" at bounding box center [501, 87] width 201 height 73
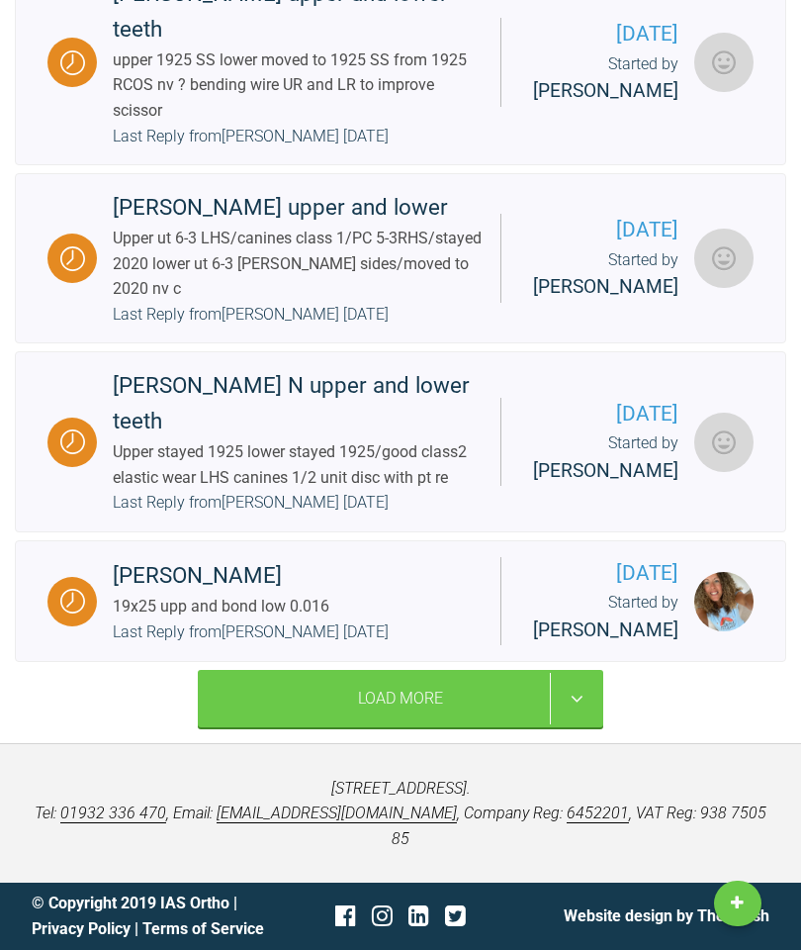
scroll to position [4333, 0]
click at [400, 490] on div "Upper stayed 1925 lower stayed 1925/good class2 elastic wear LHS canines 1/2 un…" at bounding box center [299, 464] width 372 height 50
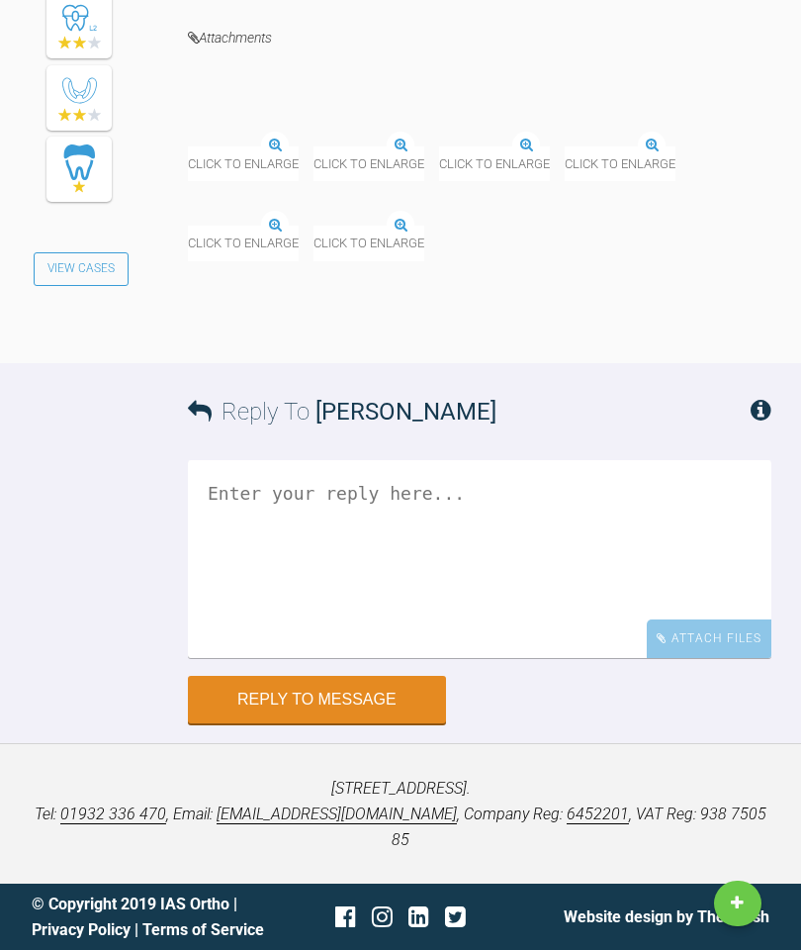
scroll to position [39581, 0]
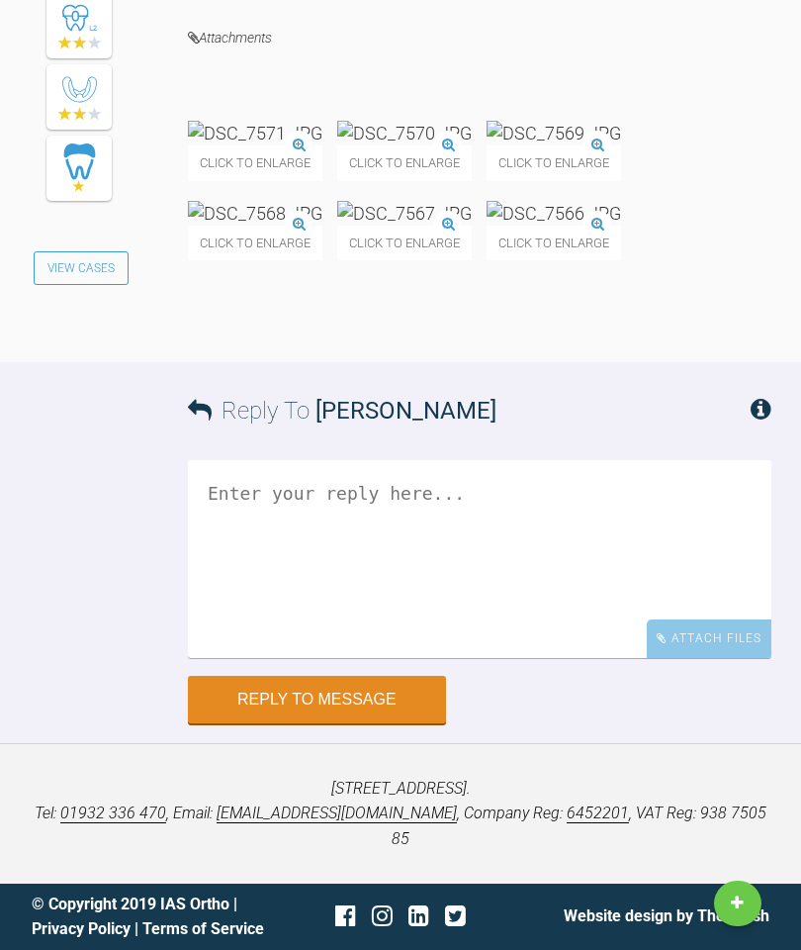
click at [441, 658] on textarea at bounding box center [480, 559] width 584 height 198
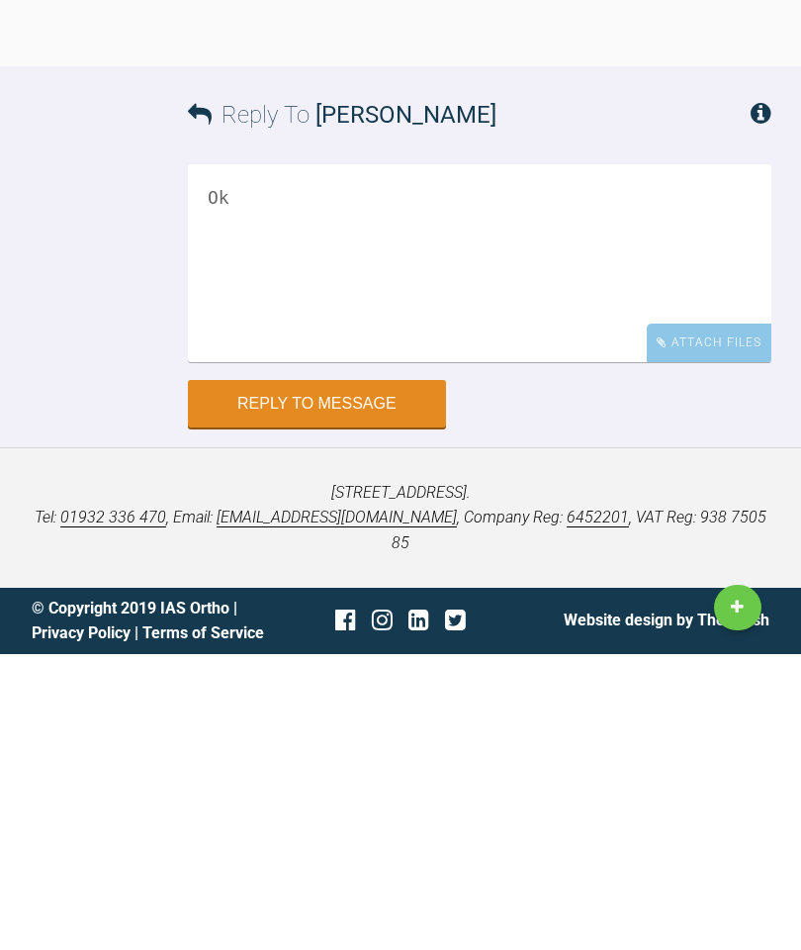
scroll to position [40291, 0]
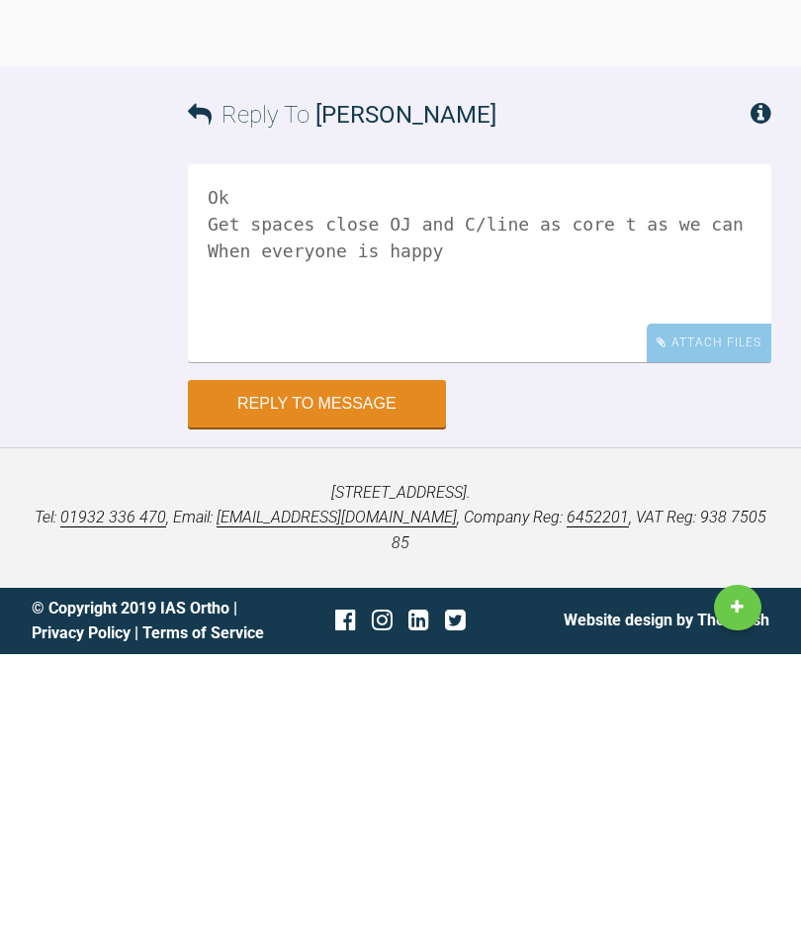
click at [657, 460] on textarea "Ok Get spaces close OJ and C/line as core t as we can When everyone is happy" at bounding box center [480, 559] width 584 height 198
click at [458, 460] on textarea "Ok Get spaces close OJ and C/line as core t as we can Detail as req’d When ever…" at bounding box center [480, 559] width 584 height 198
click at [91, 776] on p "[STREET_ADDRESS]. Tel: [PHONE_NUMBER] , Email: [EMAIL_ADDRESS][DOMAIN_NAME] , C…" at bounding box center [401, 814] width 738 height 76
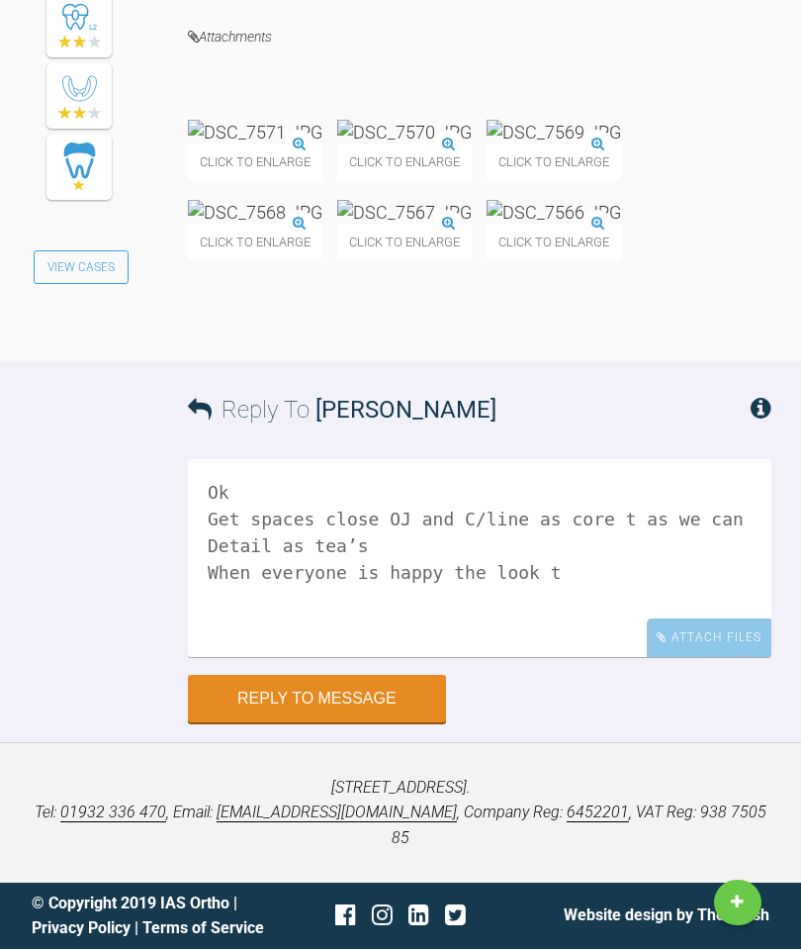
click at [524, 595] on textarea "Ok Get spaces close OJ and C/line as core t as we can Detail as tea’s When ever…" at bounding box center [480, 559] width 584 height 198
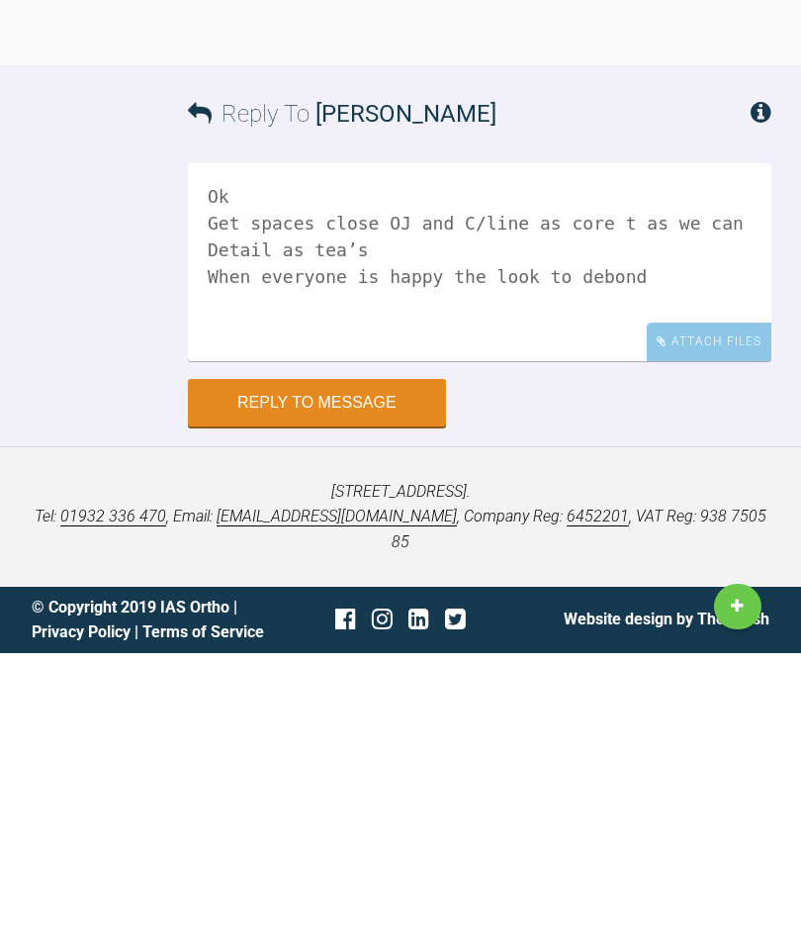
type textarea "Ok Get spaces close OJ and C/line as core t as we can Detail as tea’s When ever…"
click at [370, 676] on button "Reply to Message" at bounding box center [317, 699] width 258 height 47
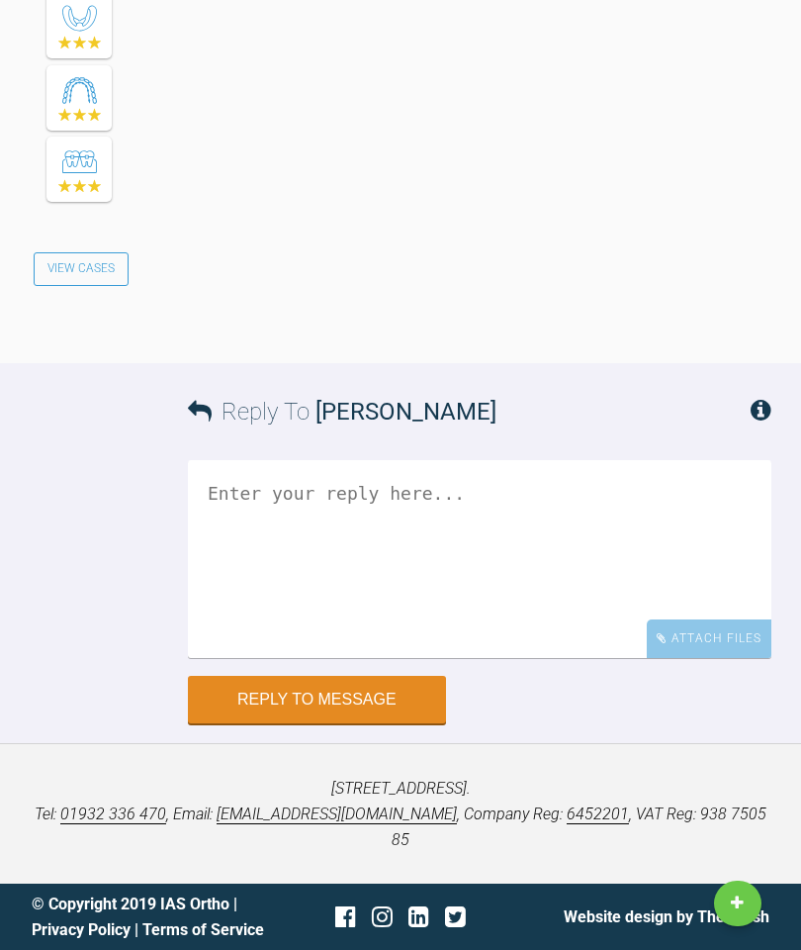
scroll to position [41101, 0]
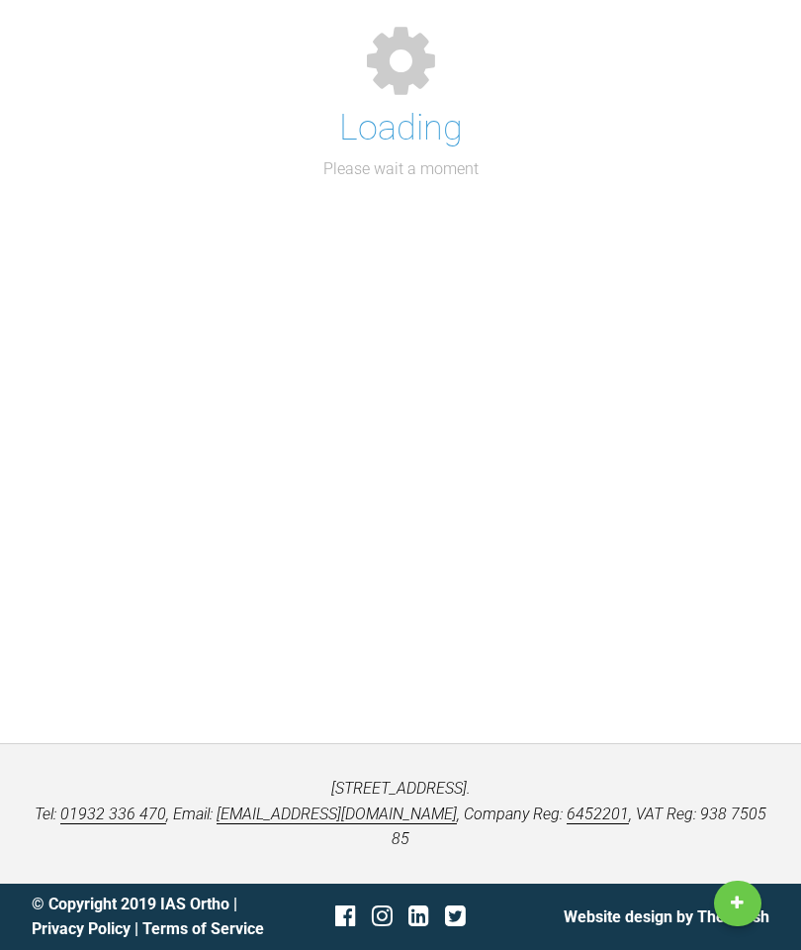
scroll to position [258, 0]
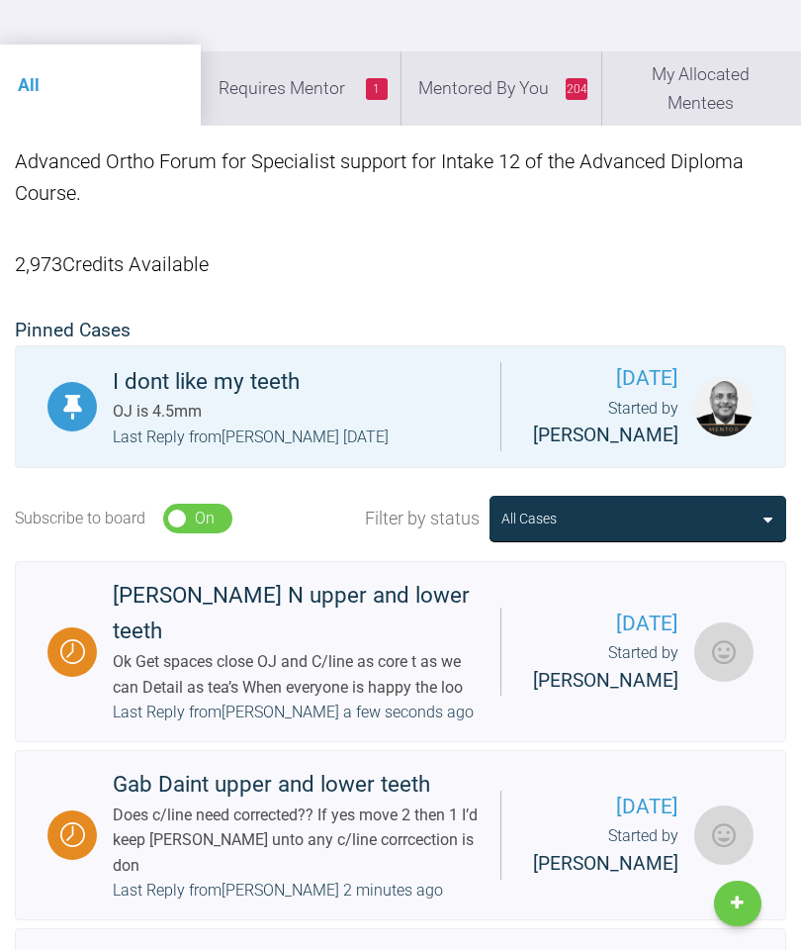
click at [499, 106] on li "204 Mentored By You" at bounding box center [501, 87] width 201 height 73
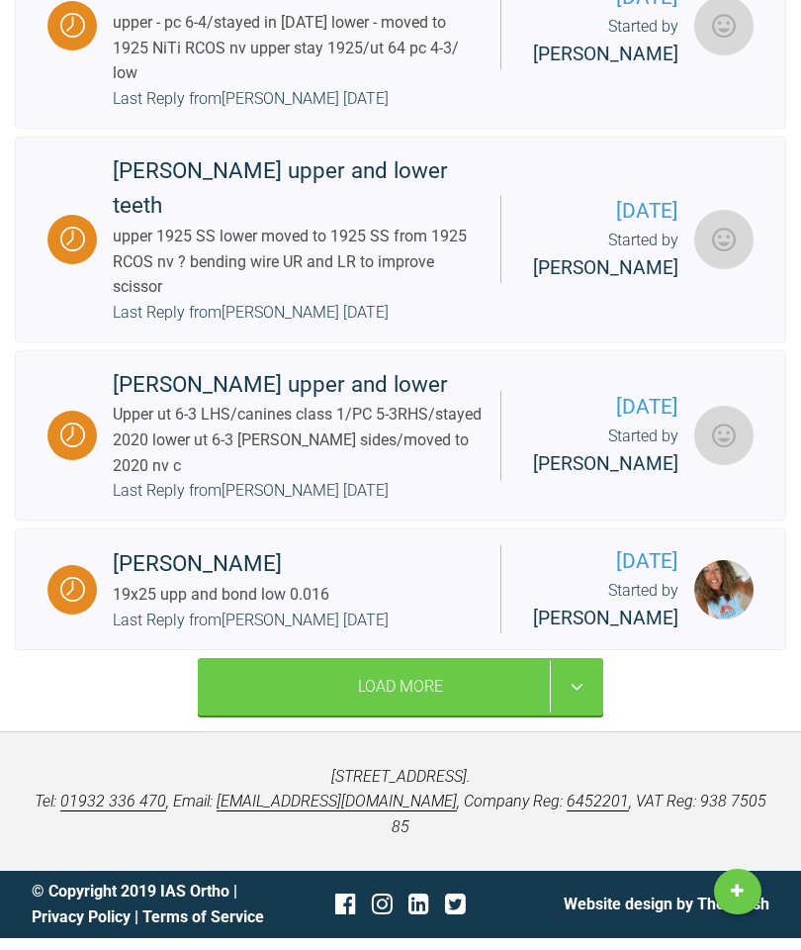
scroll to position [4557, 0]
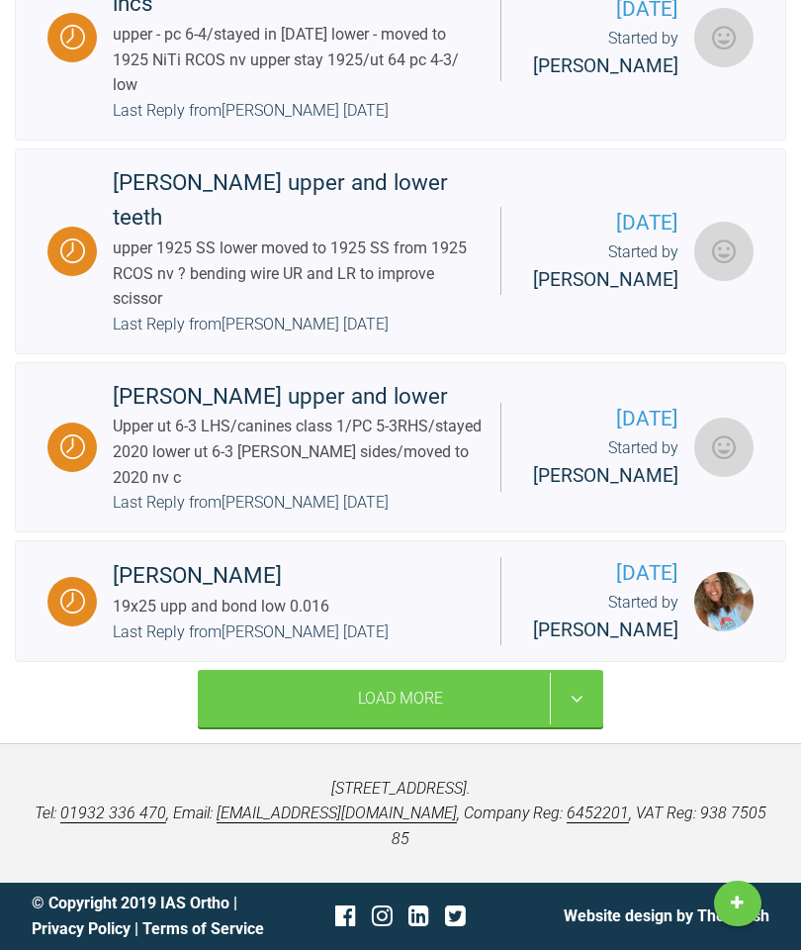
click at [400, 472] on div "[PERSON_NAME] upper and lower Upper ut 6-3 LHS/canines class 1/PC 5-3RHS/stayed…" at bounding box center [299, 447] width 404 height 137
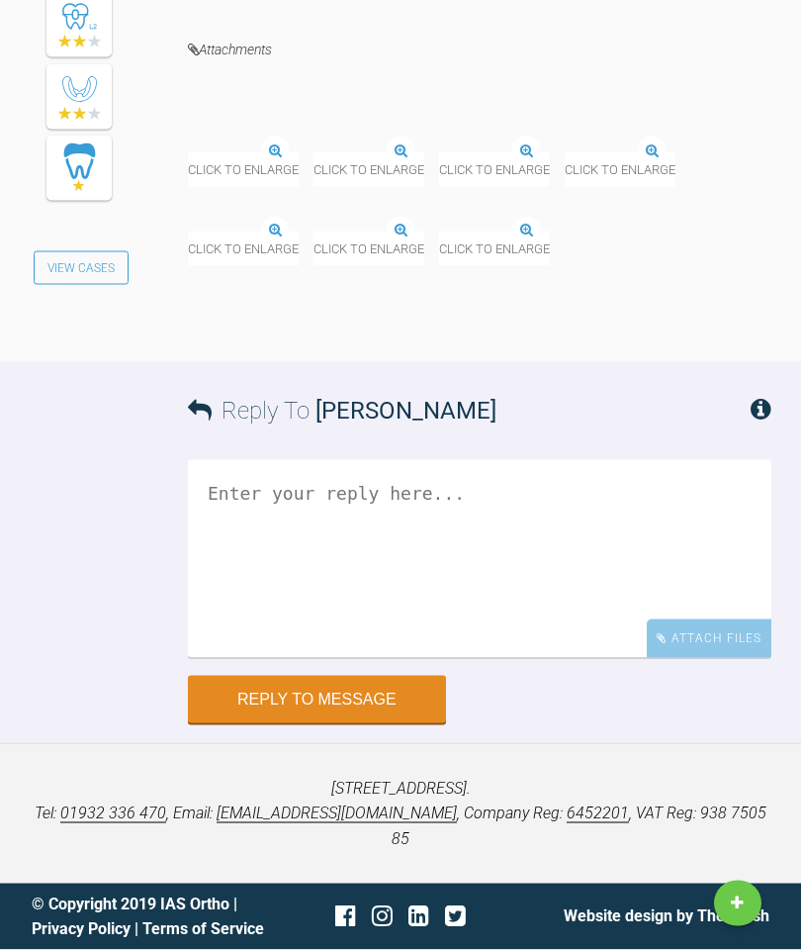
scroll to position [23185, 0]
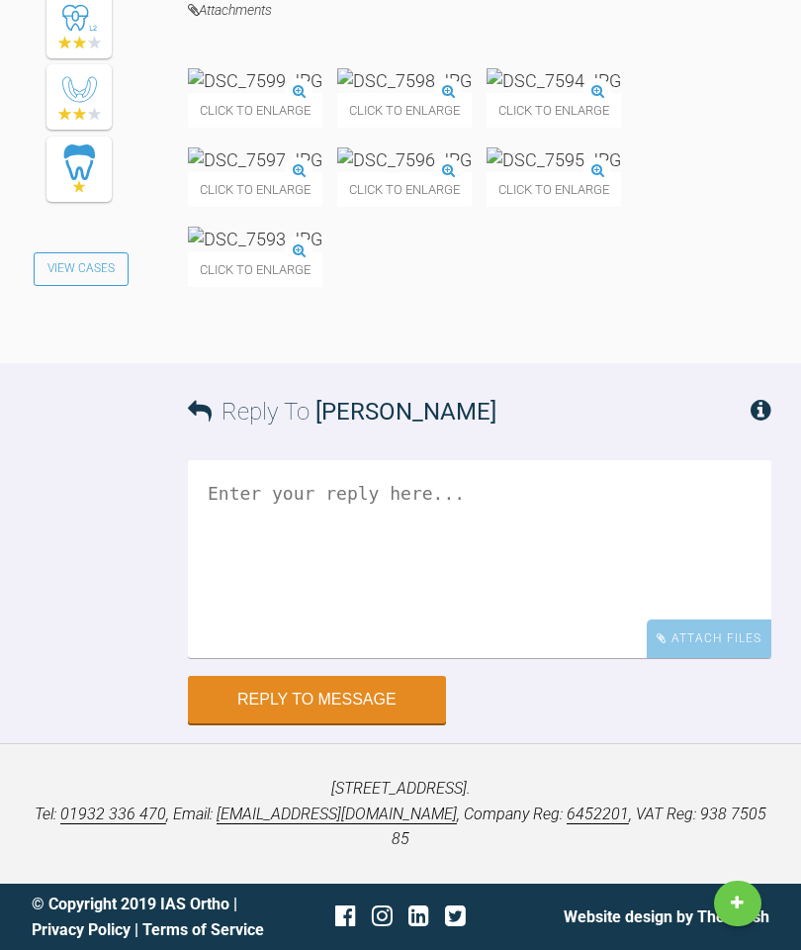
click at [434, 658] on textarea at bounding box center [480, 559] width 584 height 198
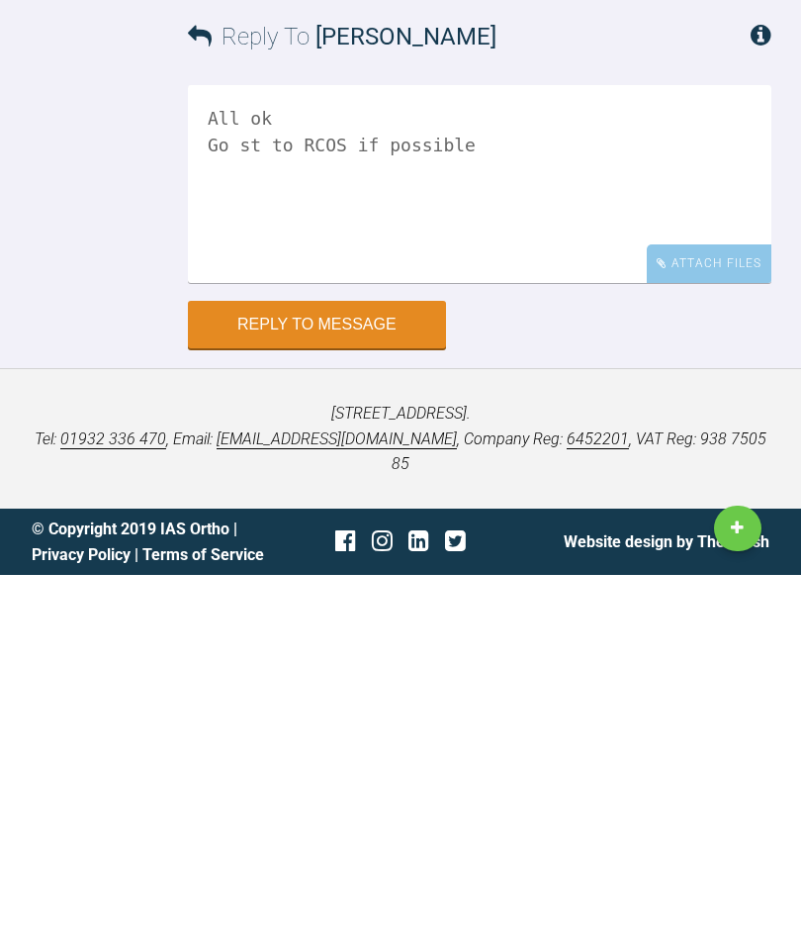
scroll to position [23561, 0]
type textarea "All ok Go st to RCOS if possible Upp19x15 s/s to help level upp arch"
click at [350, 676] on button "Reply to Message" at bounding box center [317, 699] width 258 height 47
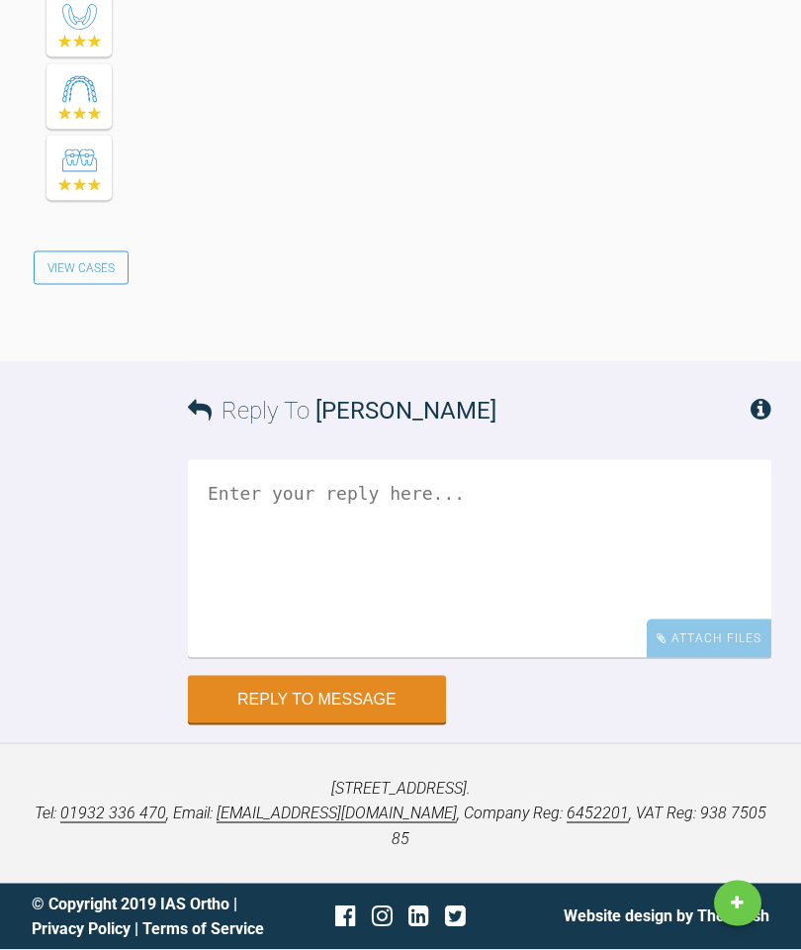
scroll to position [24376, 0]
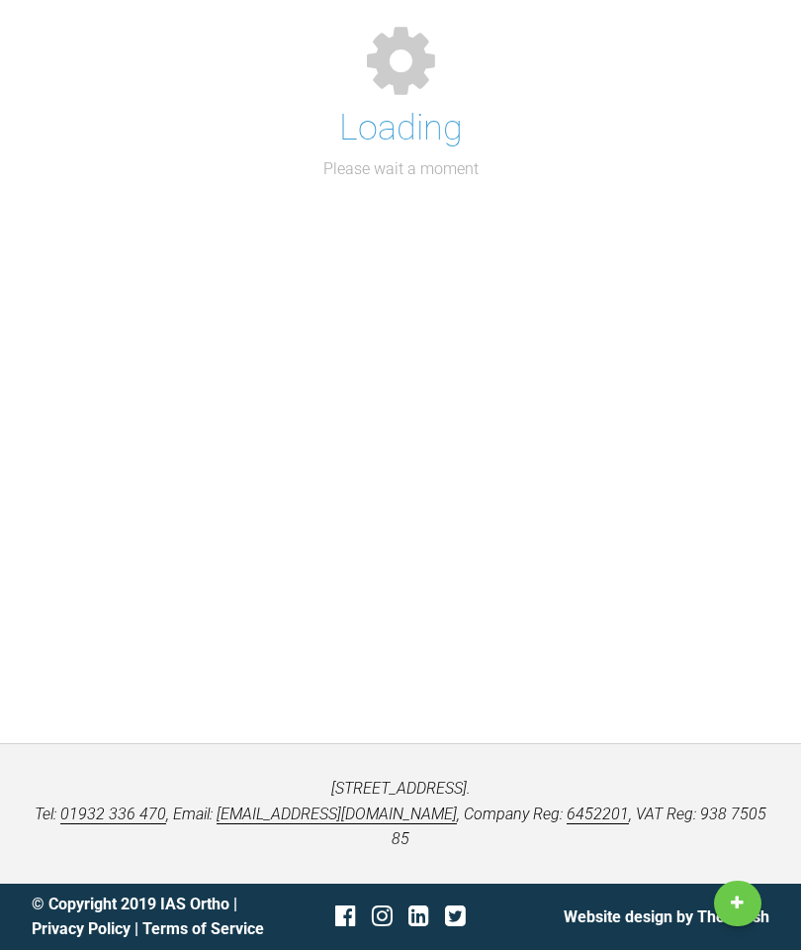
scroll to position [258, 0]
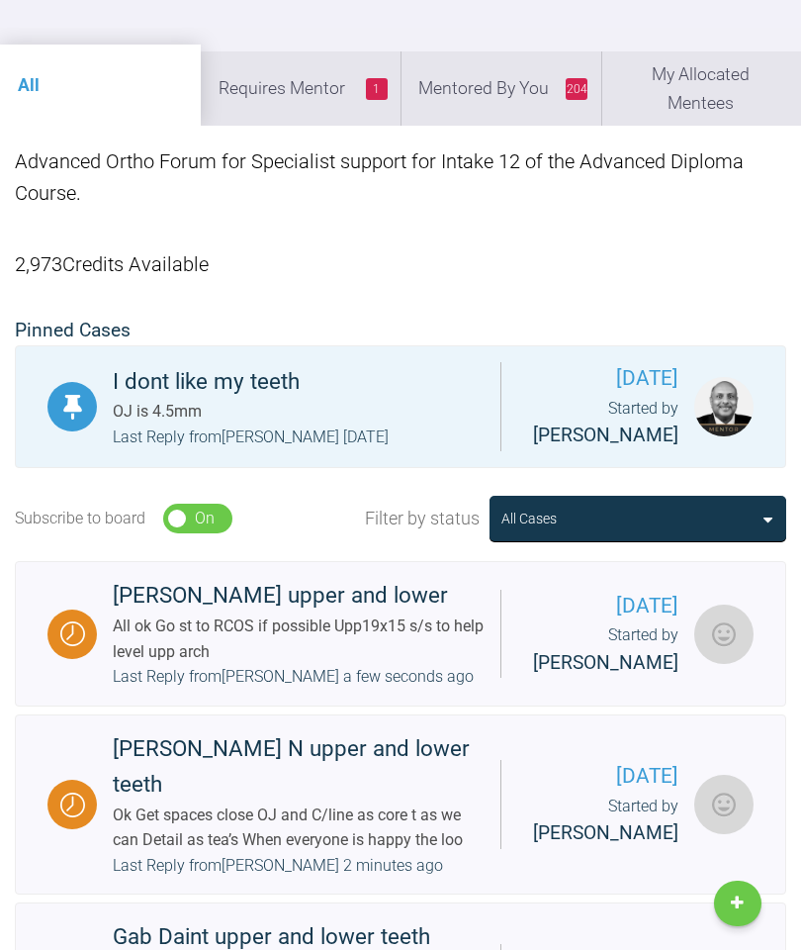
click at [508, 90] on li "204 Mentored By You" at bounding box center [501, 87] width 201 height 73
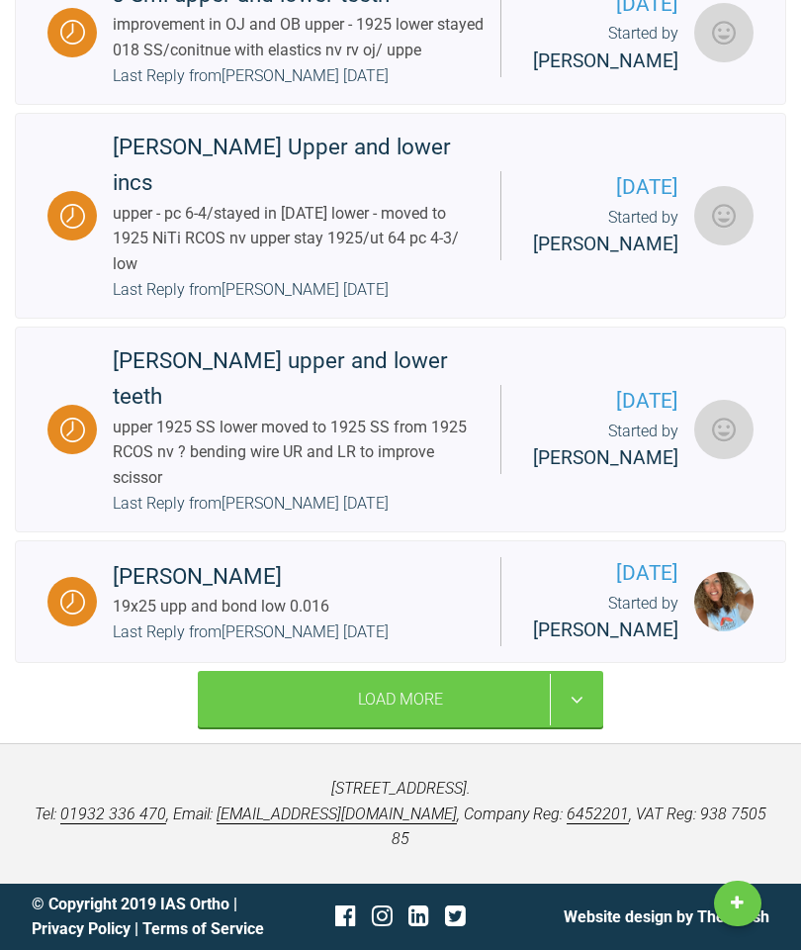
click at [387, 464] on div "upper 1925 SS lower moved to 1925 SS from 1925 RCOS nv ? bending wire UR and LR…" at bounding box center [299, 453] width 372 height 76
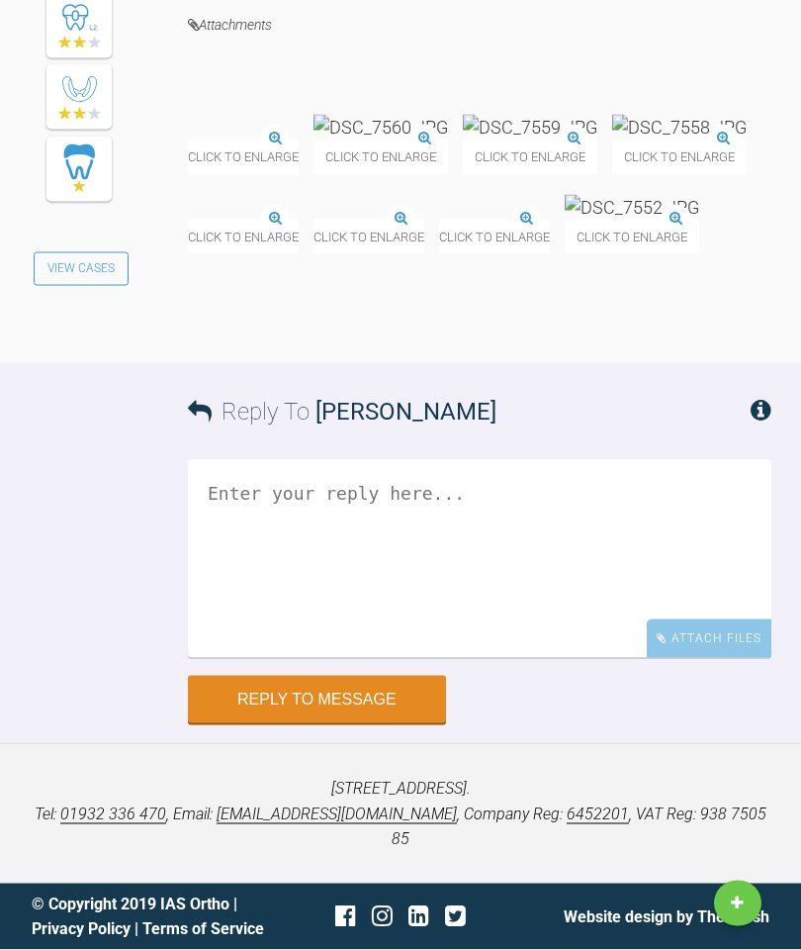
scroll to position [31180, 0]
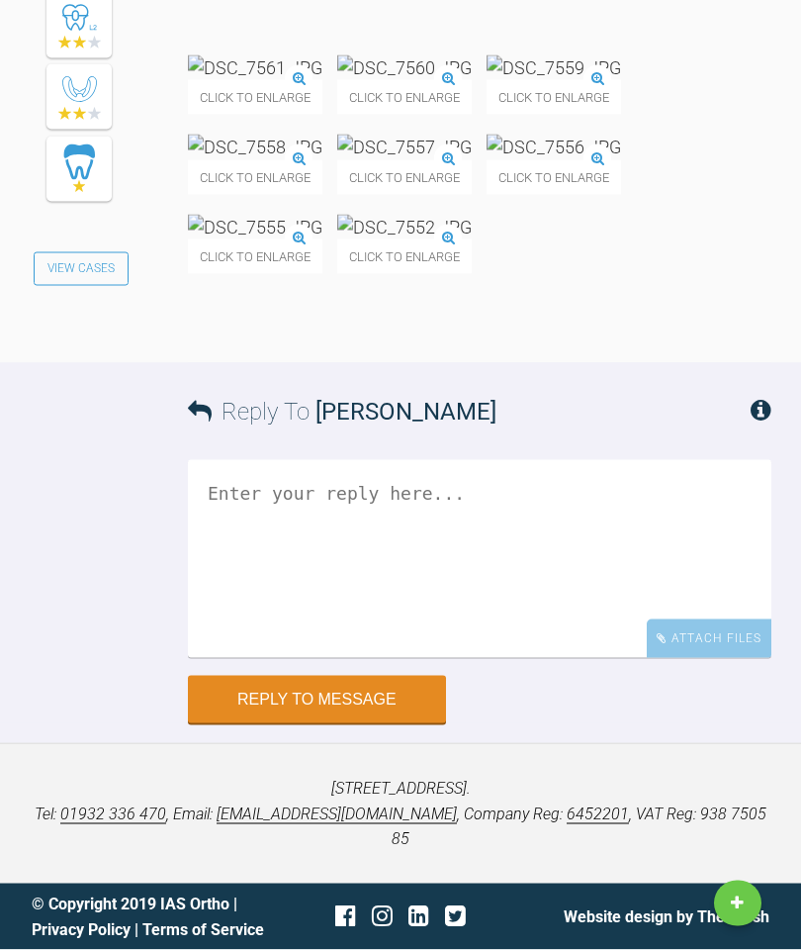
click at [464, 658] on textarea at bounding box center [480, 559] width 584 height 198
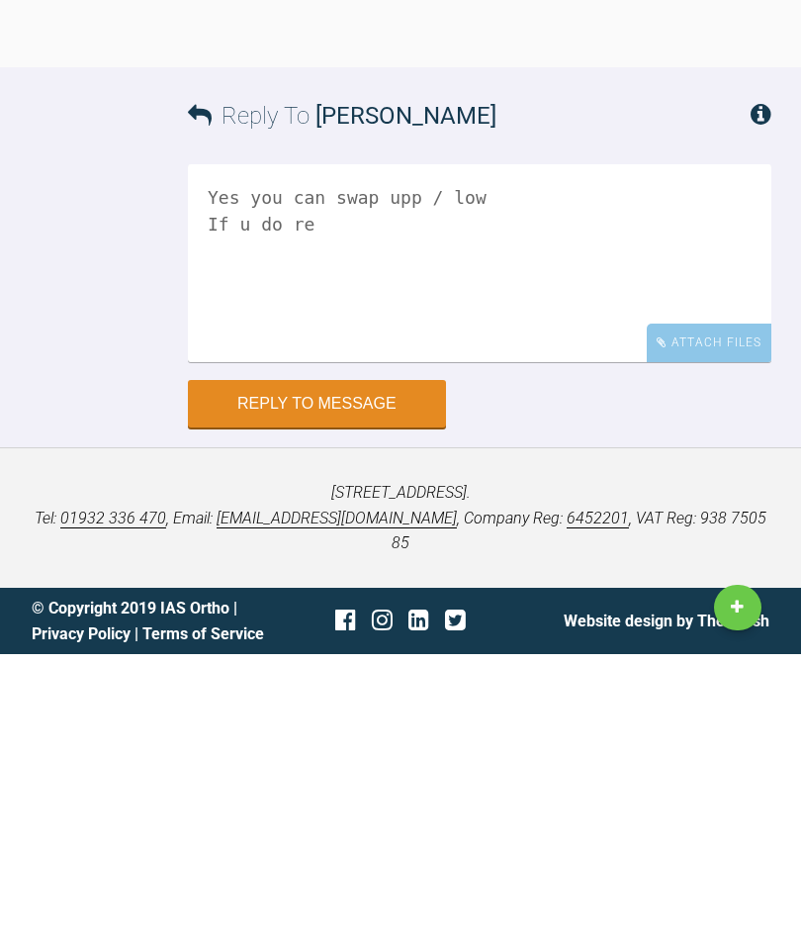
click at [44, 776] on p "[STREET_ADDRESS]. Tel: [PHONE_NUMBER] , Email: [EMAIL_ADDRESS][DOMAIN_NAME] , C…" at bounding box center [401, 814] width 738 height 76
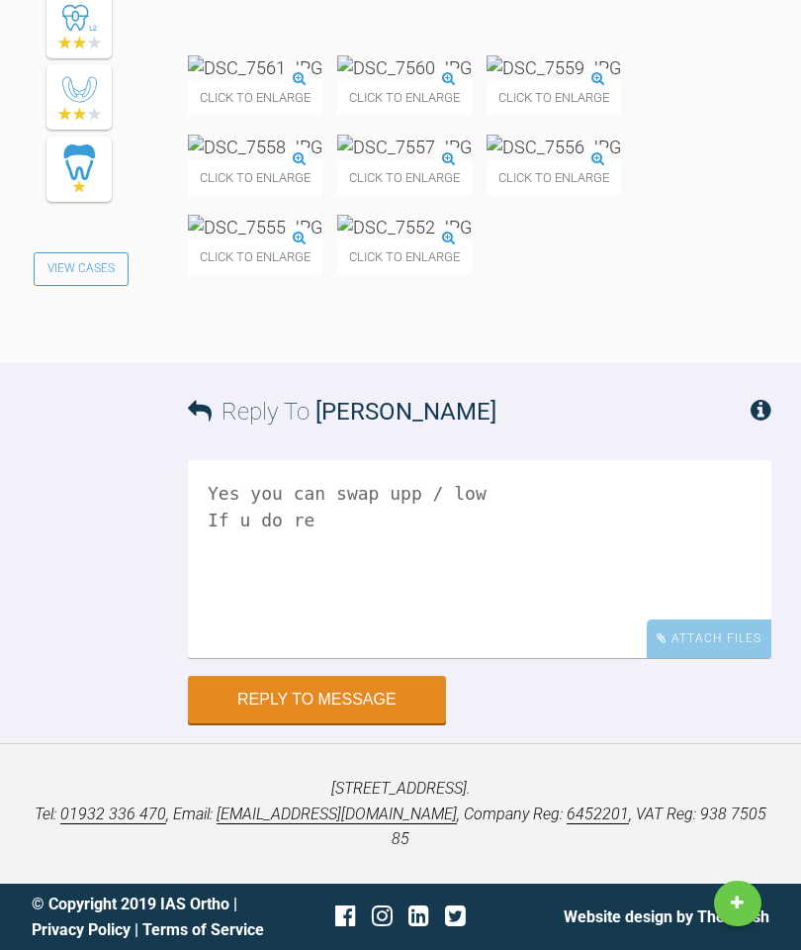
click at [353, 641] on textarea "Yes you can swap upp / low If u do re" at bounding box center [480, 559] width 584 height 198
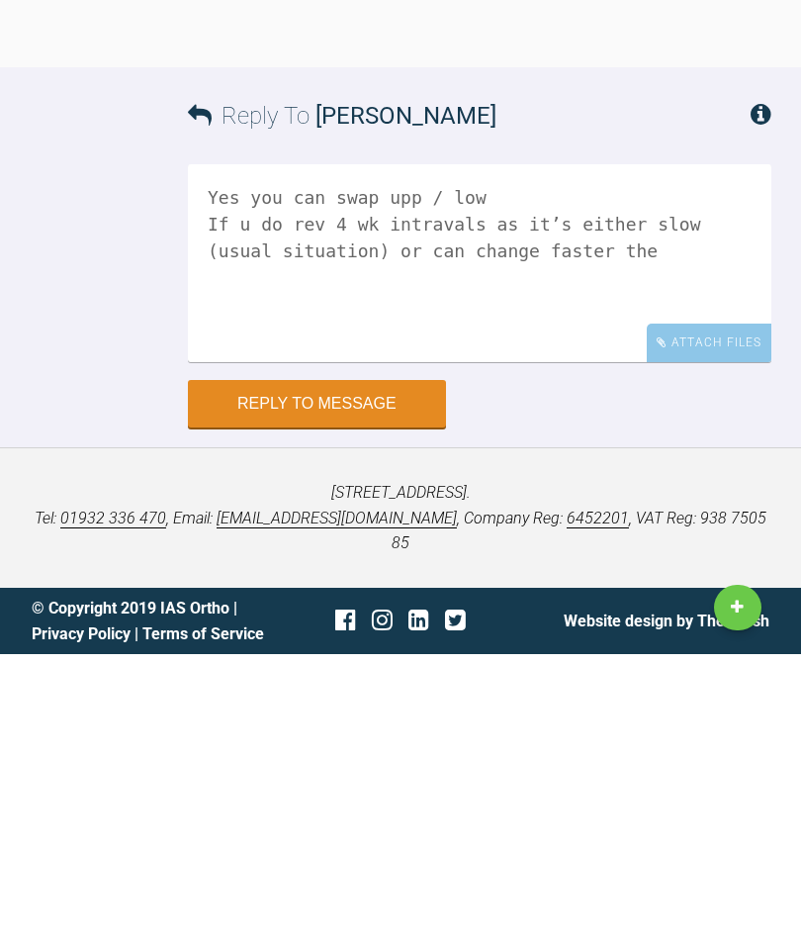
click at [44, 743] on div "[STREET_ADDRESS]. Tel: [PHONE_NUMBER] , Email: [EMAIL_ADDRESS][DOMAIN_NAME] , C…" at bounding box center [400, 813] width 801 height 140
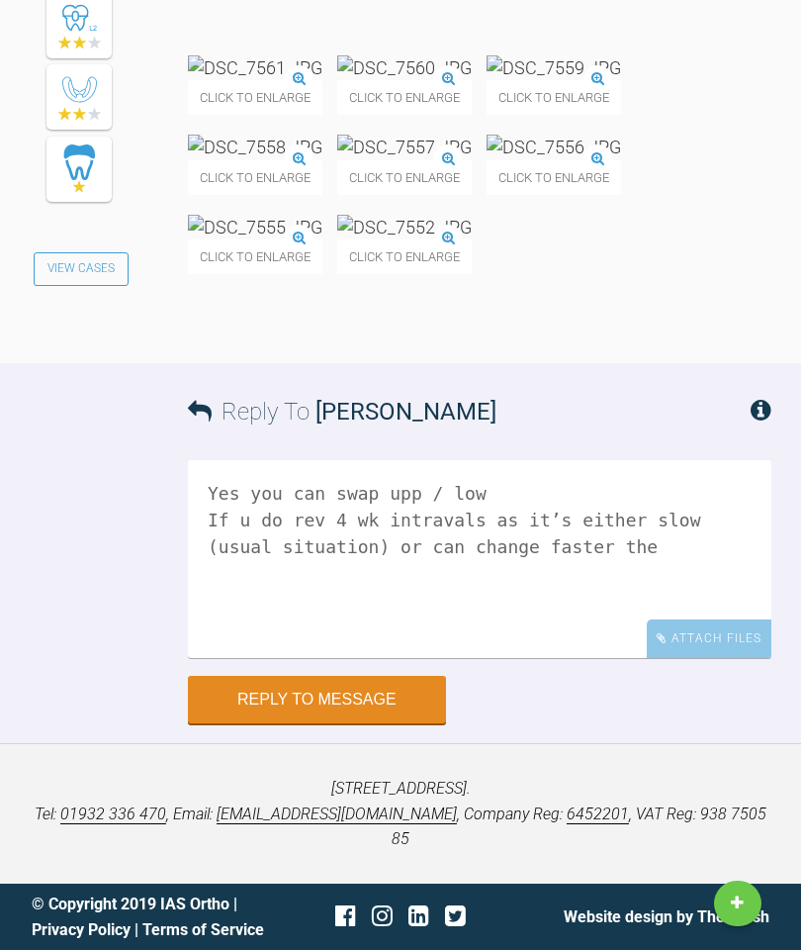
scroll to position [32048, 0]
click at [385, 574] on textarea "Yes you can swap upp / low If u do rev 4 wk intravals as it’s either slow (usua…" at bounding box center [480, 559] width 584 height 198
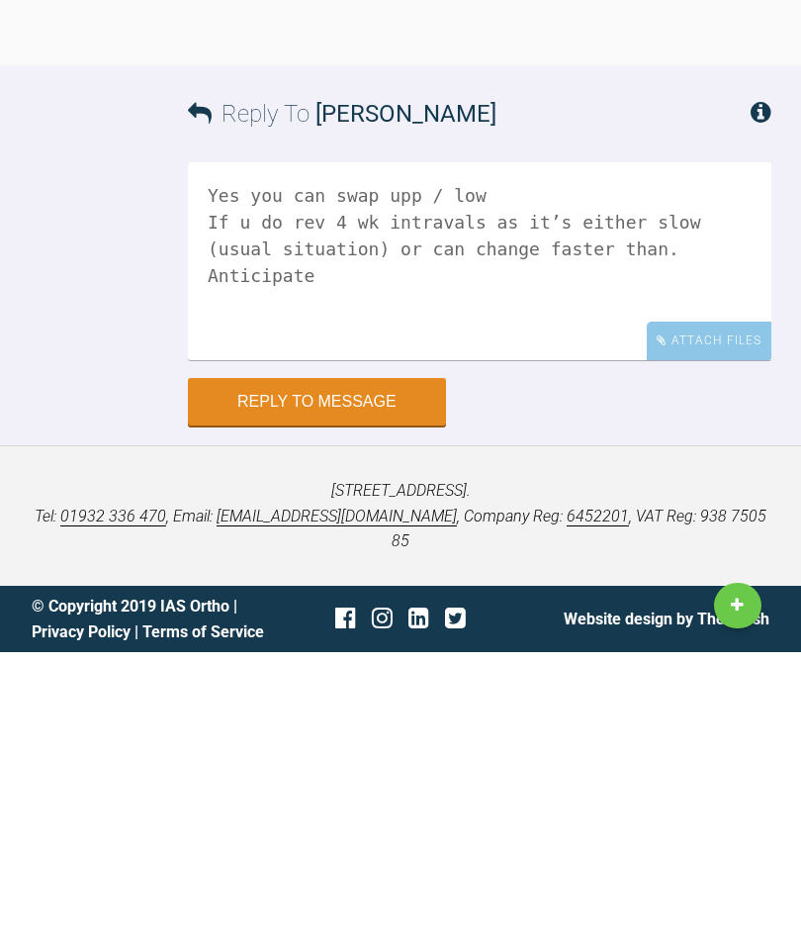
type textarea "Yes you can swap upp / low If u do rev 4 wk intravals as it’s either slow (usua…"
click at [36, 776] on p "[STREET_ADDRESS]. Tel: [PHONE_NUMBER] , Email: [EMAIL_ADDRESS][DOMAIN_NAME] , C…" at bounding box center [401, 814] width 738 height 76
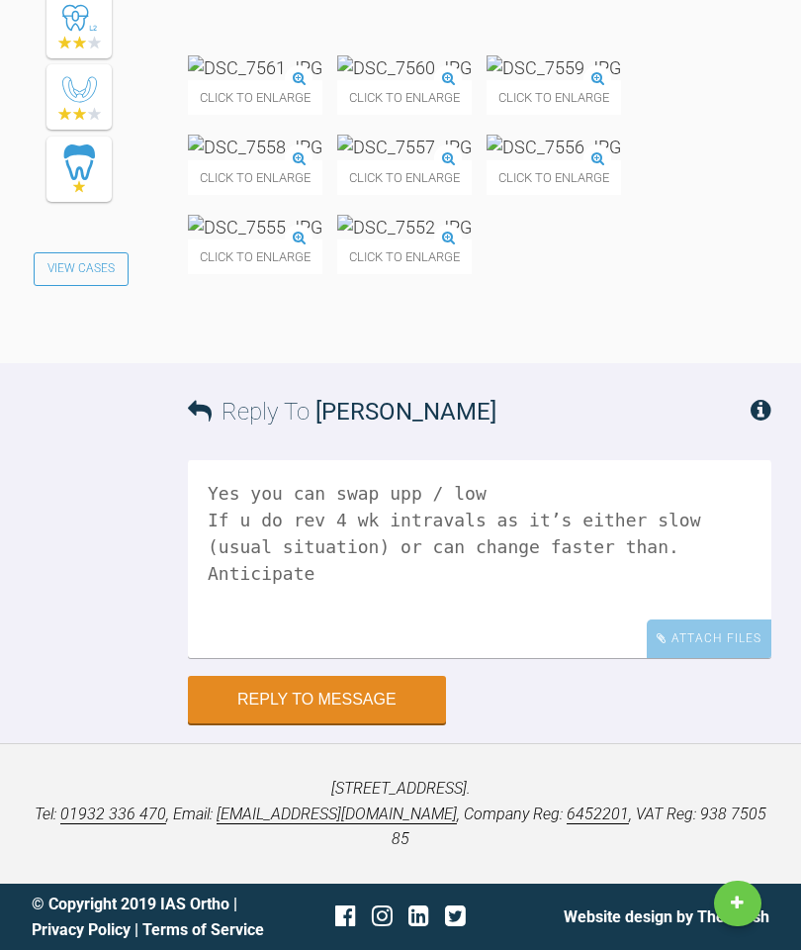
click at [360, 723] on button "Reply to Message" at bounding box center [317, 699] width 258 height 47
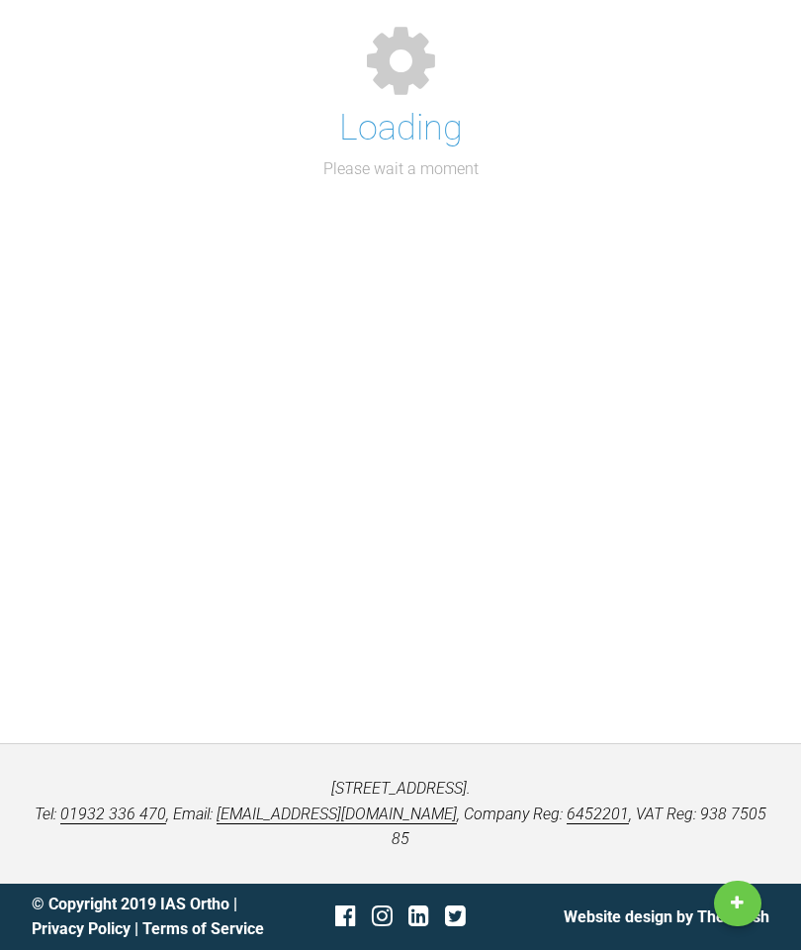
scroll to position [258, 0]
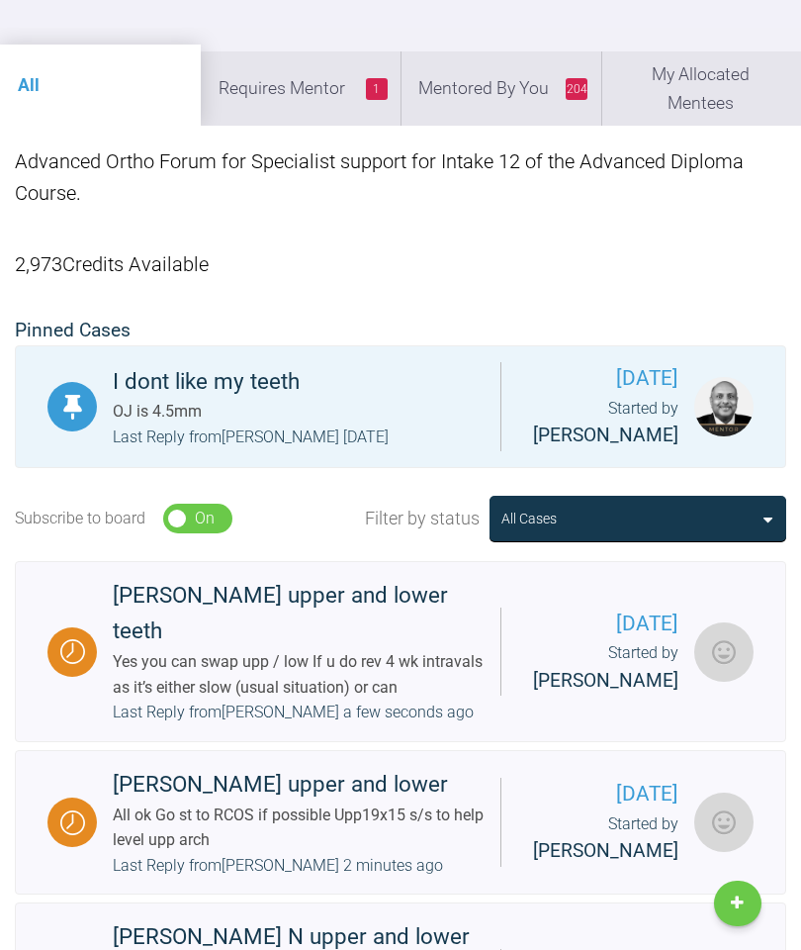
click at [521, 99] on li "204 Mentored By You" at bounding box center [501, 87] width 201 height 73
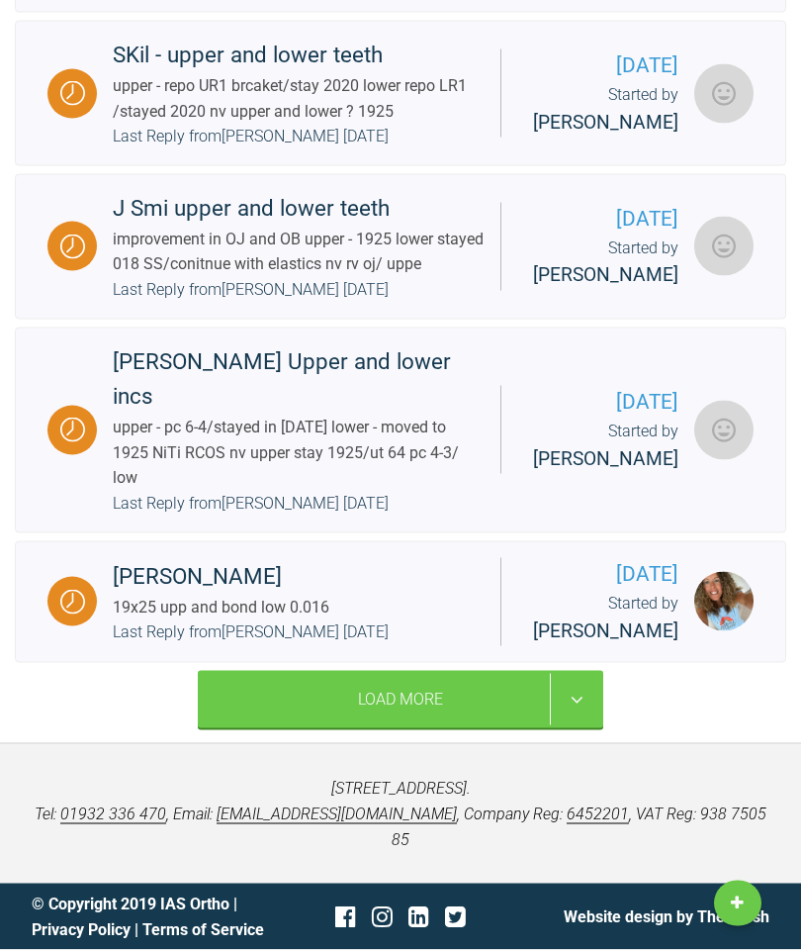
scroll to position [4446, 0]
click at [366, 516] on div "Last Reply from [PERSON_NAME] [DATE]" at bounding box center [251, 504] width 276 height 26
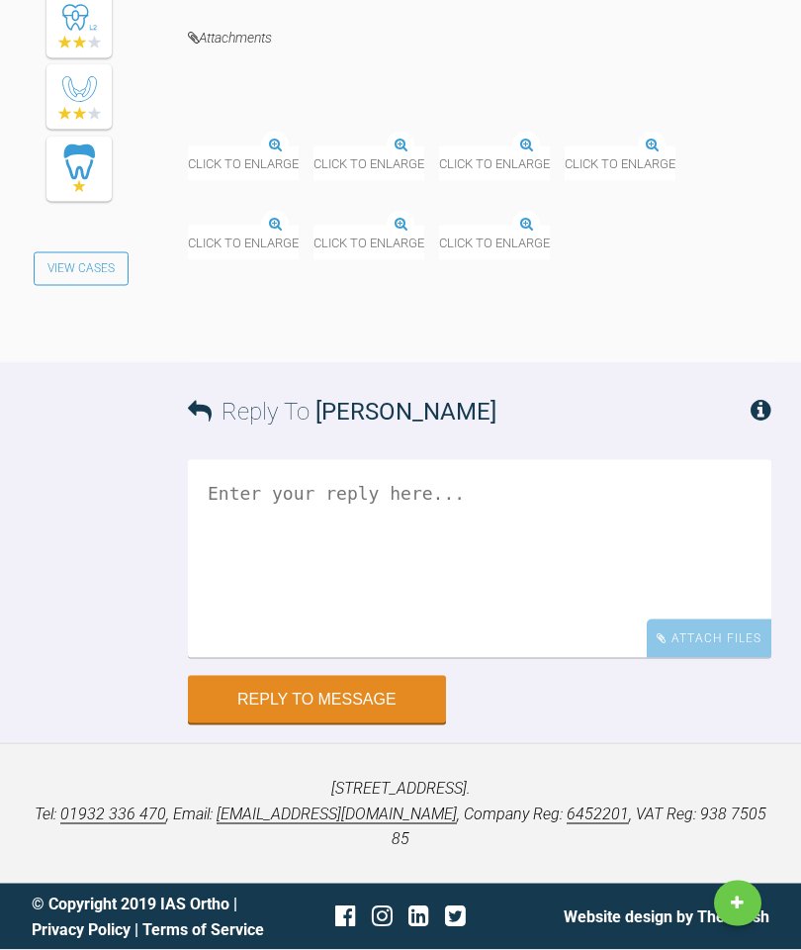
scroll to position [46005, 0]
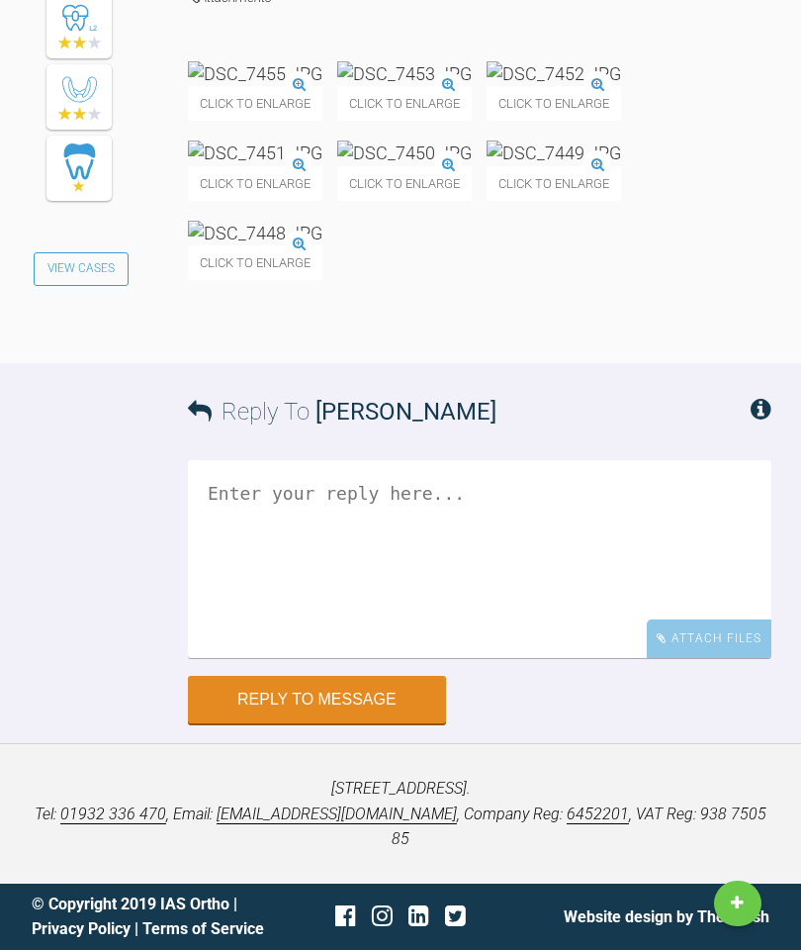
click at [462, 658] on textarea at bounding box center [480, 559] width 584 height 198
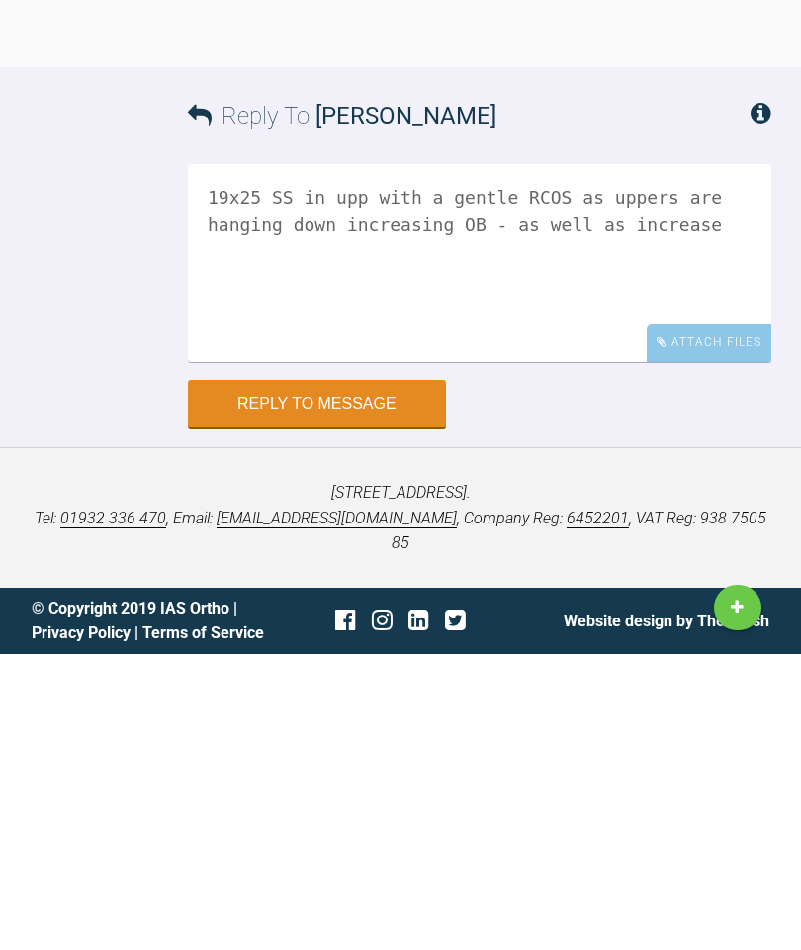
click at [421, 460] on textarea "19x25 SS in upp with a gentle RCOS as uppers are hanging down increasing OB - a…" at bounding box center [480, 559] width 584 height 198
click at [528, 460] on textarea "19x25 SS in upp with a gentle RCOS as uppers are hanging down increasing OB - a…" at bounding box center [480, 559] width 584 height 198
type textarea "19x25 SS in upp with a gentle RCOS as uppers are hanging down increasing OB - a…"
click at [340, 676] on button "Reply to Message" at bounding box center [317, 699] width 258 height 47
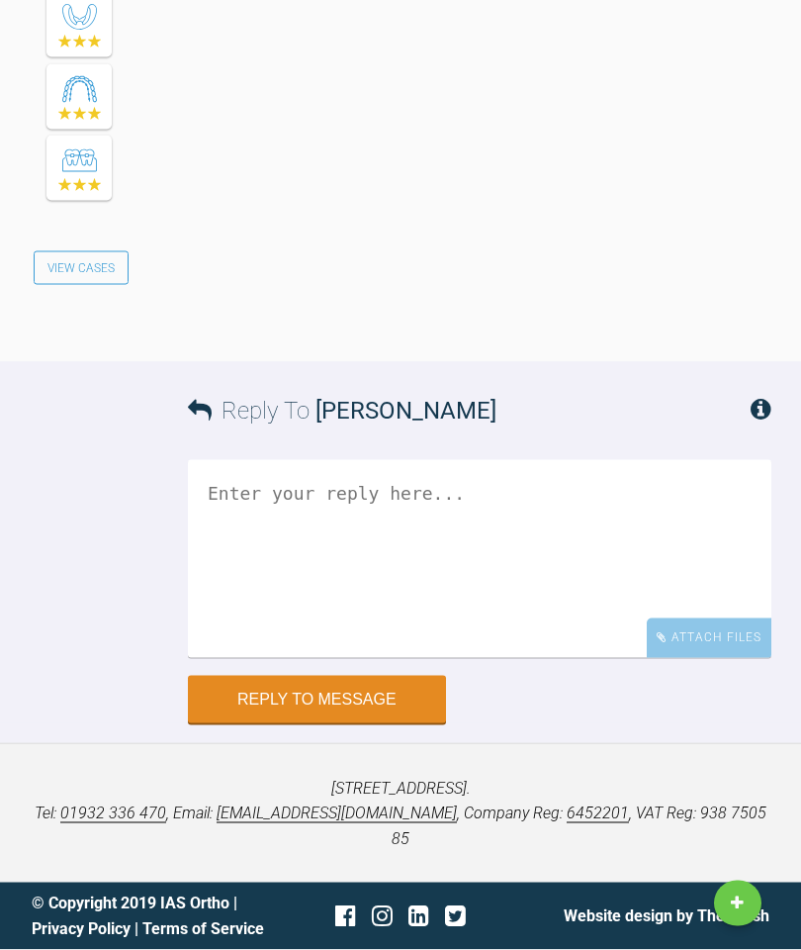
scroll to position [46507, 0]
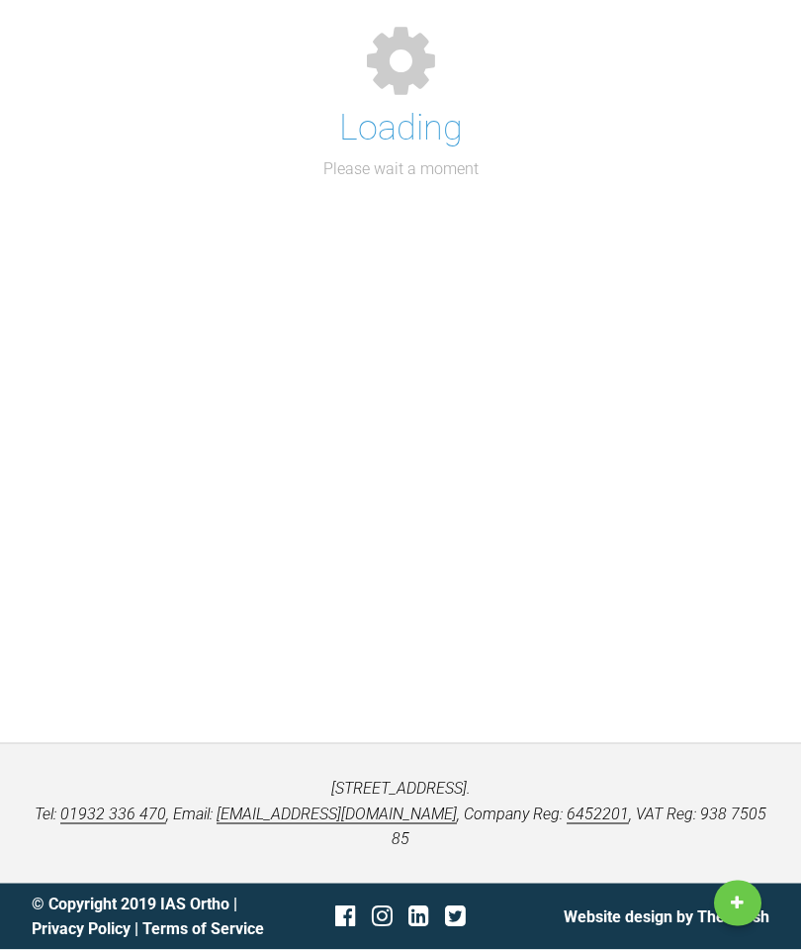
scroll to position [258, 0]
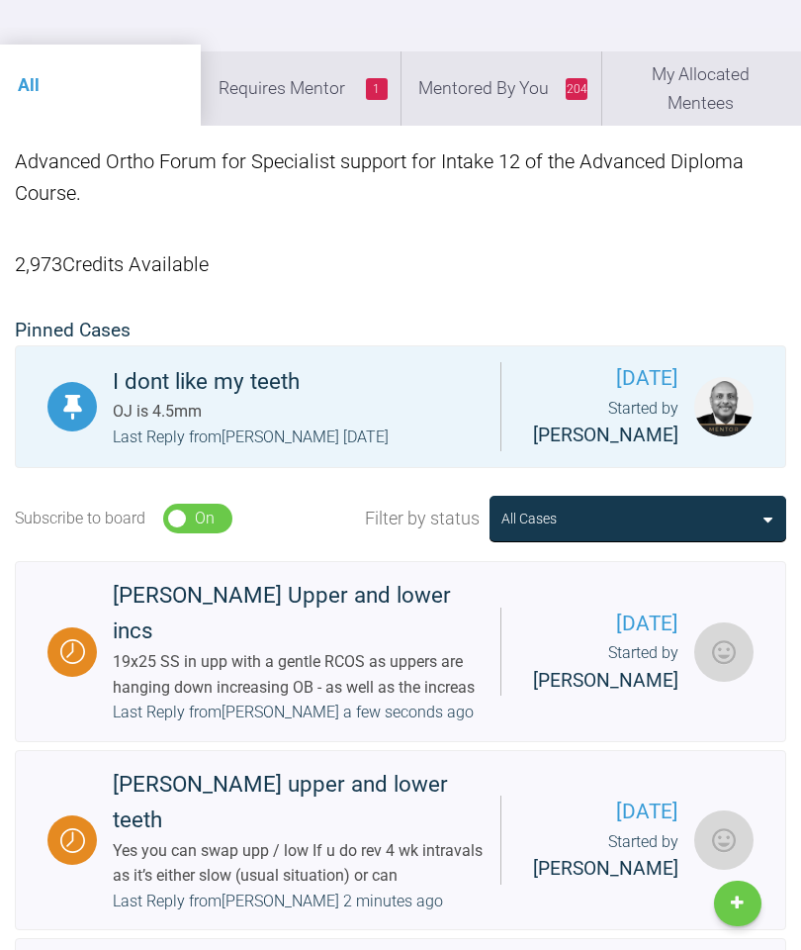
click at [514, 85] on li "204 Mentored By You" at bounding box center [501, 87] width 201 height 73
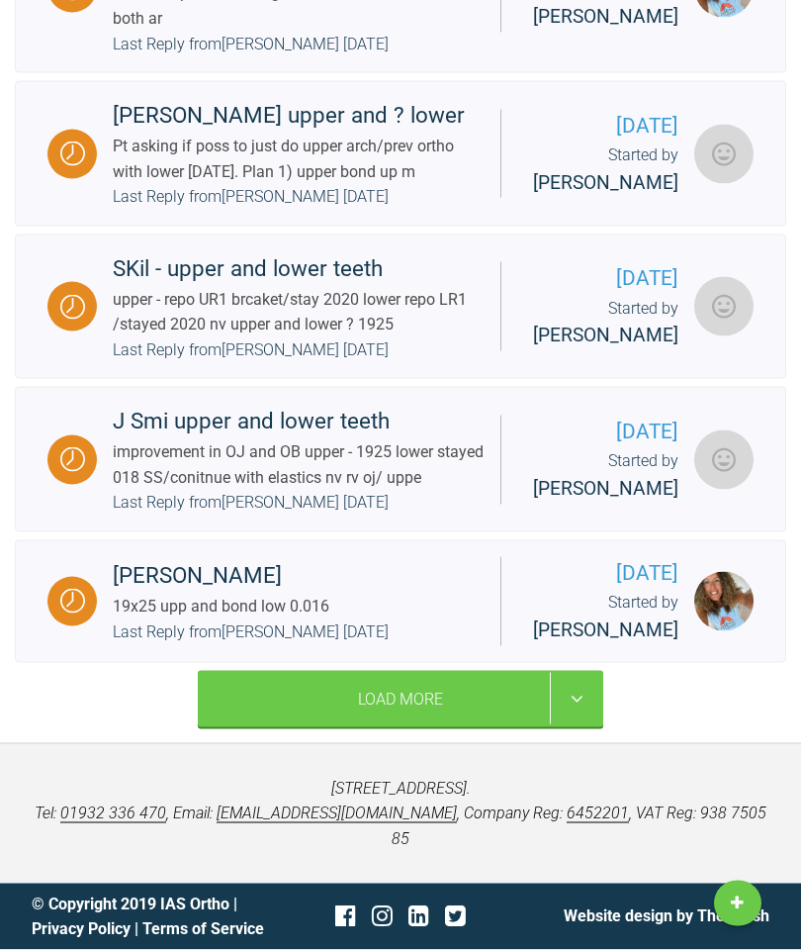
scroll to position [4495, 0]
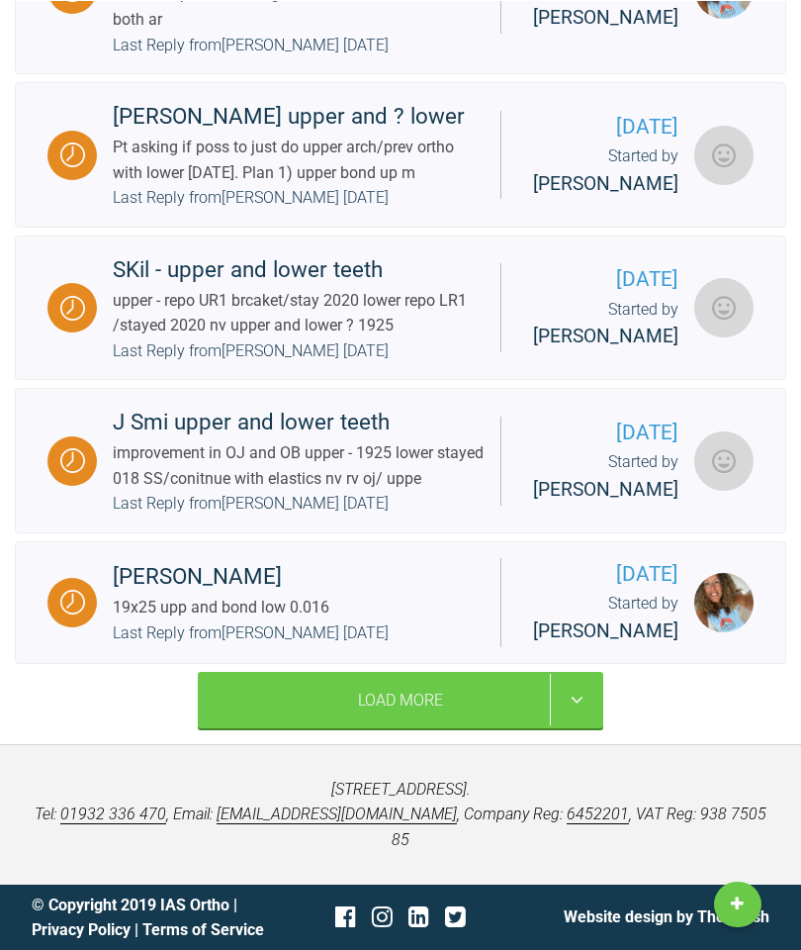
click at [350, 490] on div "improvement in OJ and OB upper - 1925 lower stayed 018 SS/conitnue with elastic…" at bounding box center [299, 464] width 372 height 50
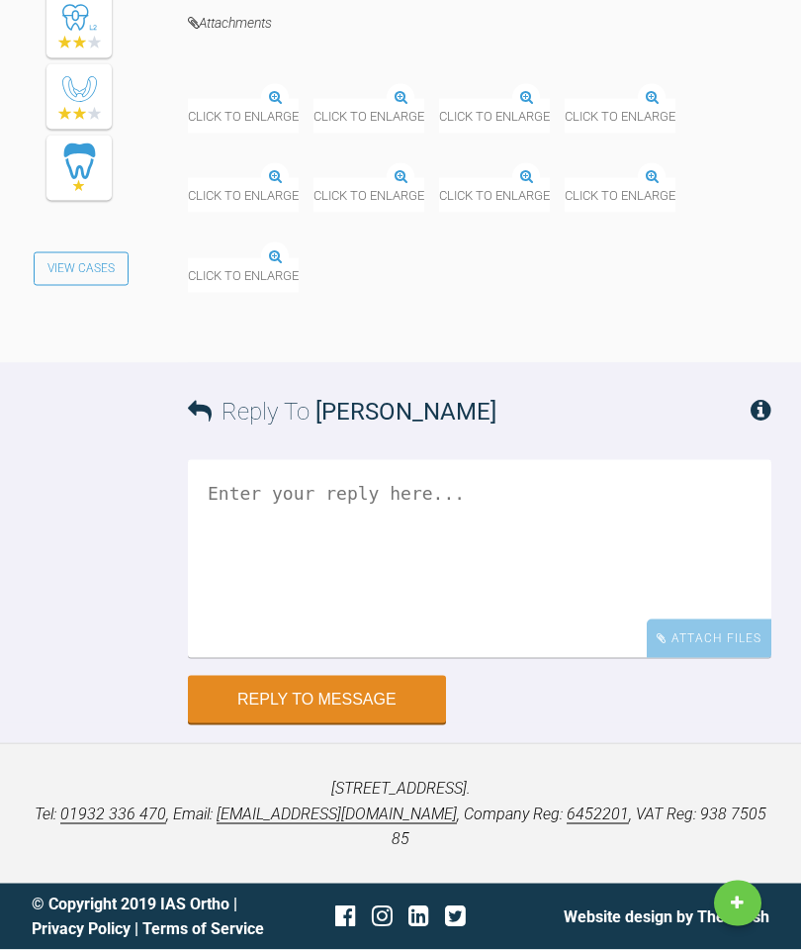
scroll to position [32112, 0]
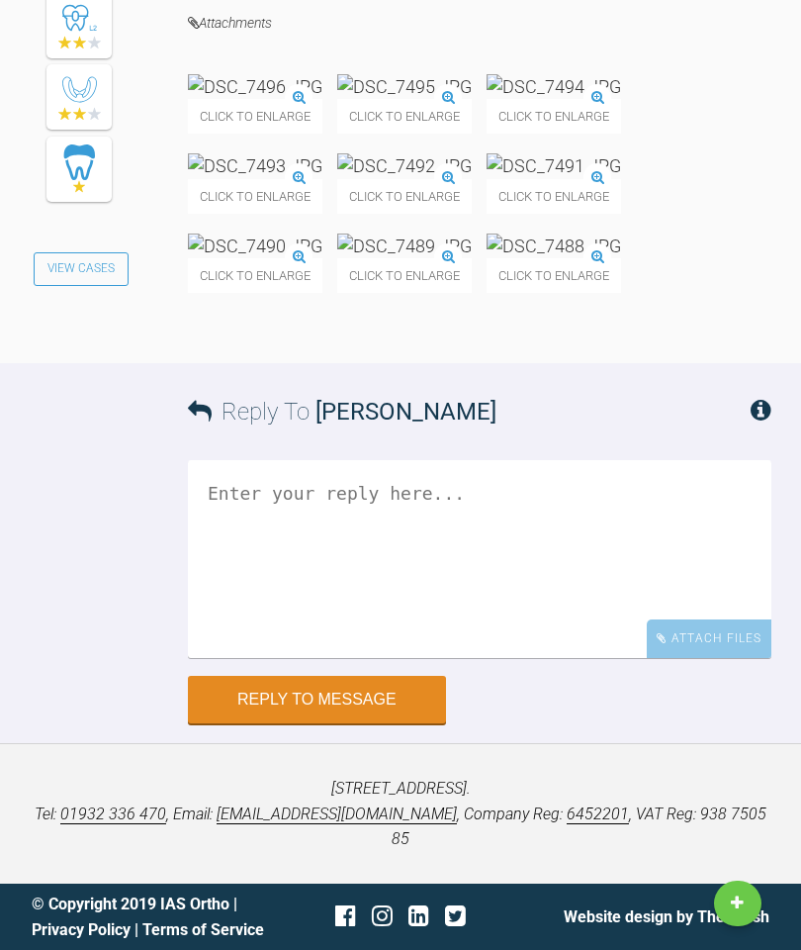
click at [471, 658] on textarea at bounding box center [480, 559] width 584 height 198
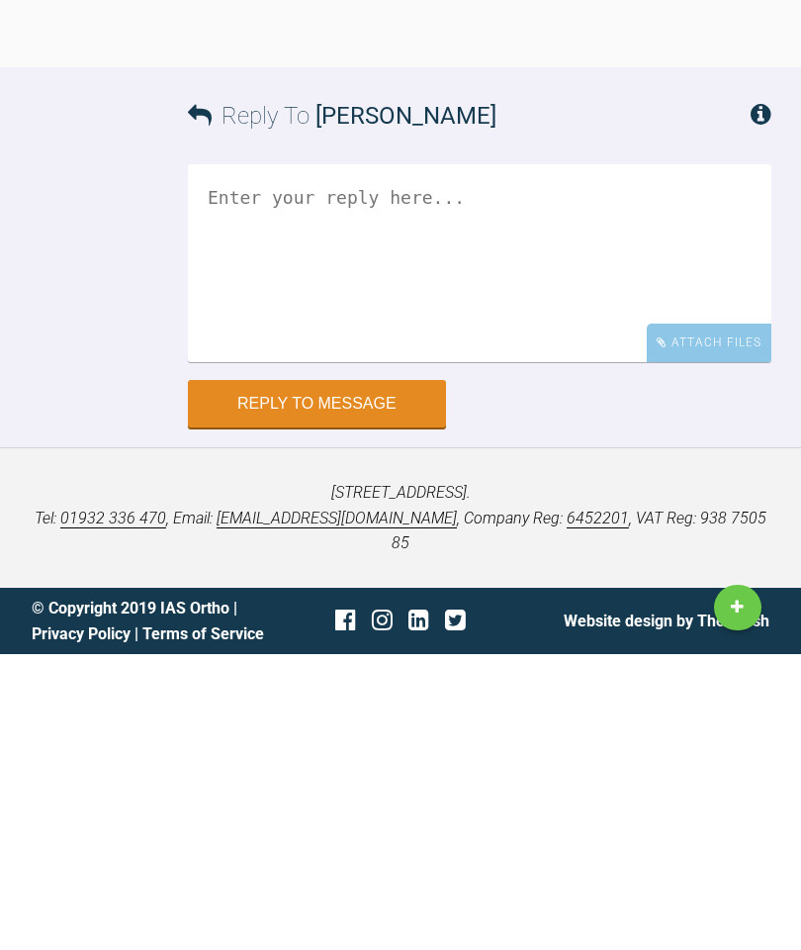
type textarea "C"
click at [466, 460] on textarea "Lacebac 1-6 to hold c/line the. When spaces c" at bounding box center [480, 559] width 584 height 198
click at [382, 460] on textarea "Lacebac 1-6 to hold c/line and PC 6-6 When spaces c" at bounding box center [480, 559] width 584 height 198
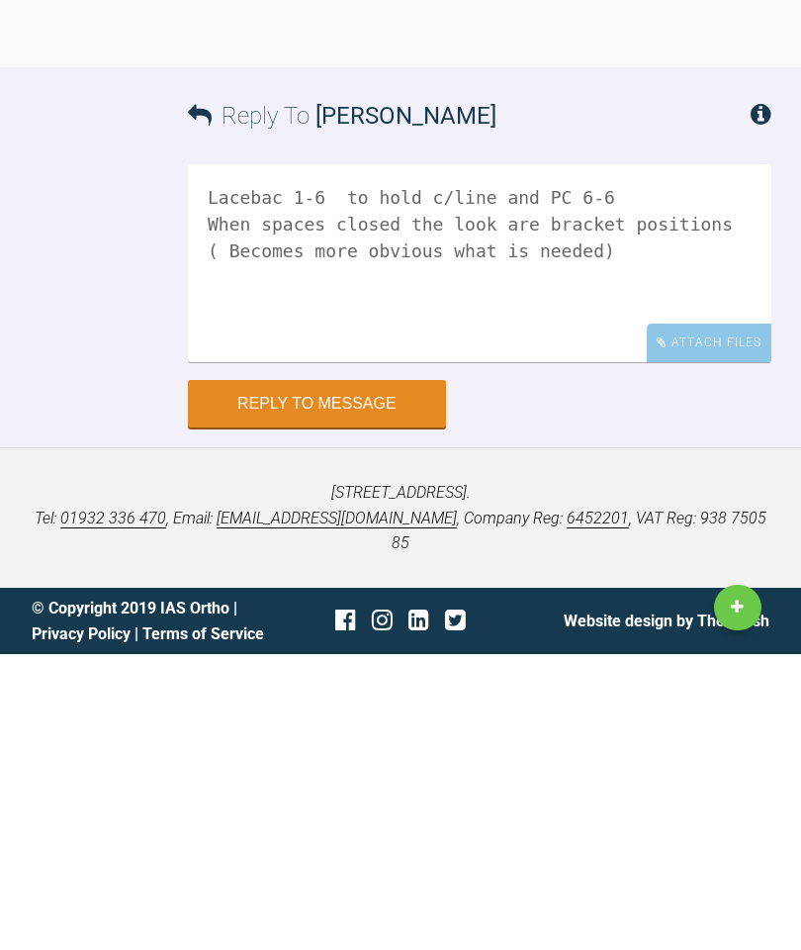
type textarea "Lacebac 1-6 to hold c/line and PC 6-6 When spaces closed the look are bracket p…"
click at [343, 676] on button "Reply to Message" at bounding box center [317, 699] width 258 height 47
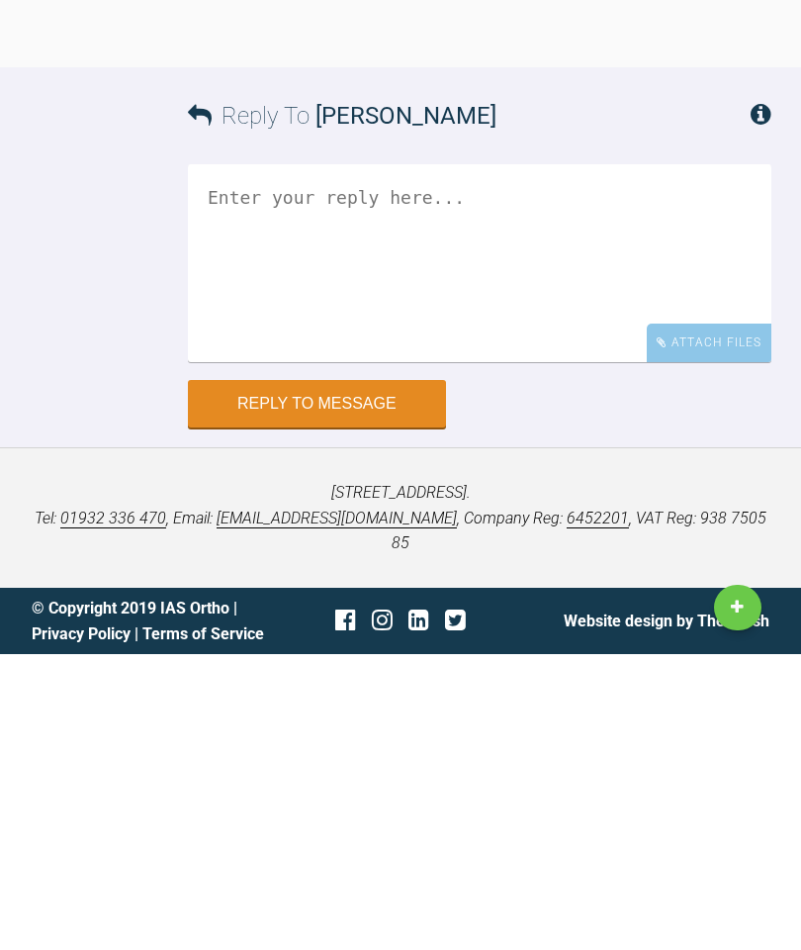
scroll to position [32520, 0]
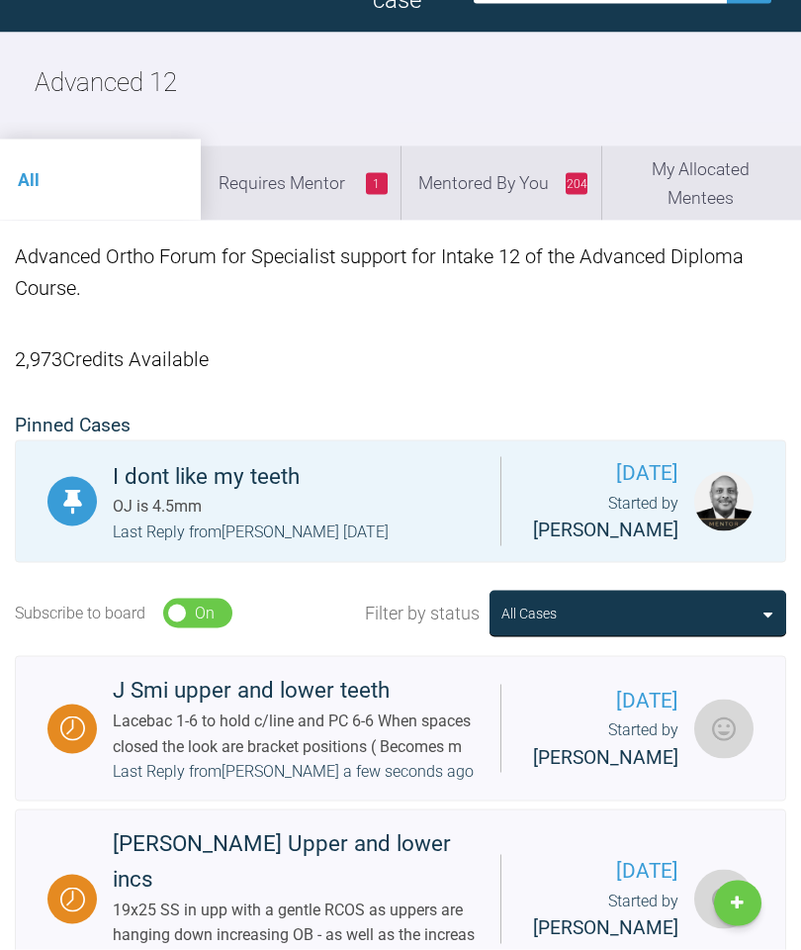
click at [527, 189] on li "204 Mentored By You" at bounding box center [501, 182] width 201 height 73
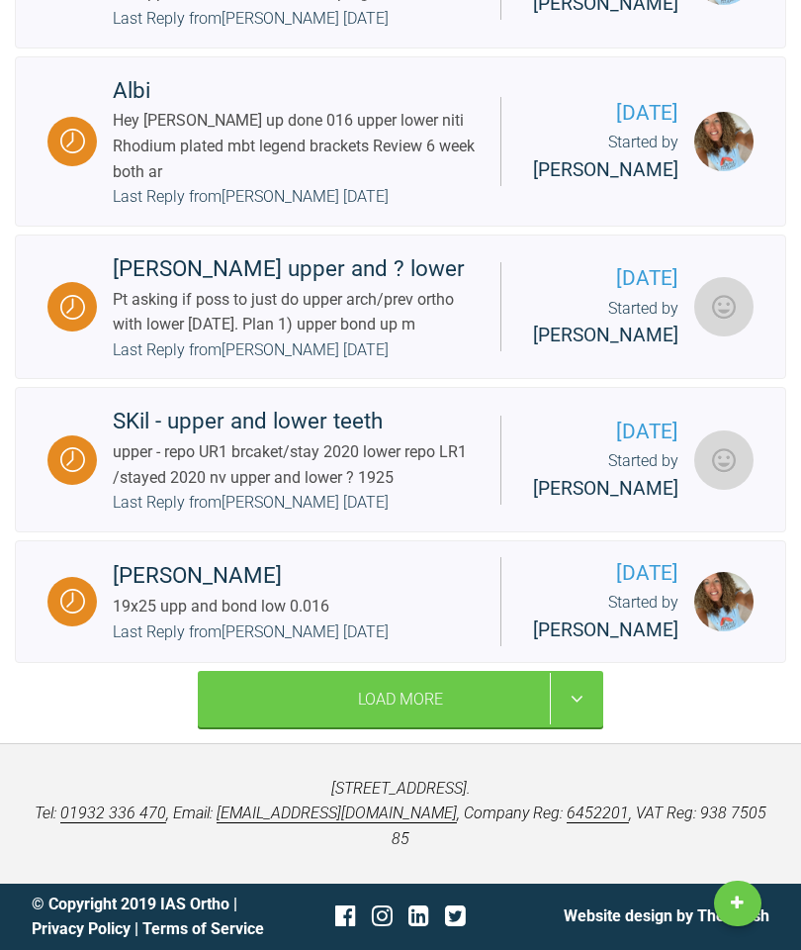
scroll to position [4367, 0]
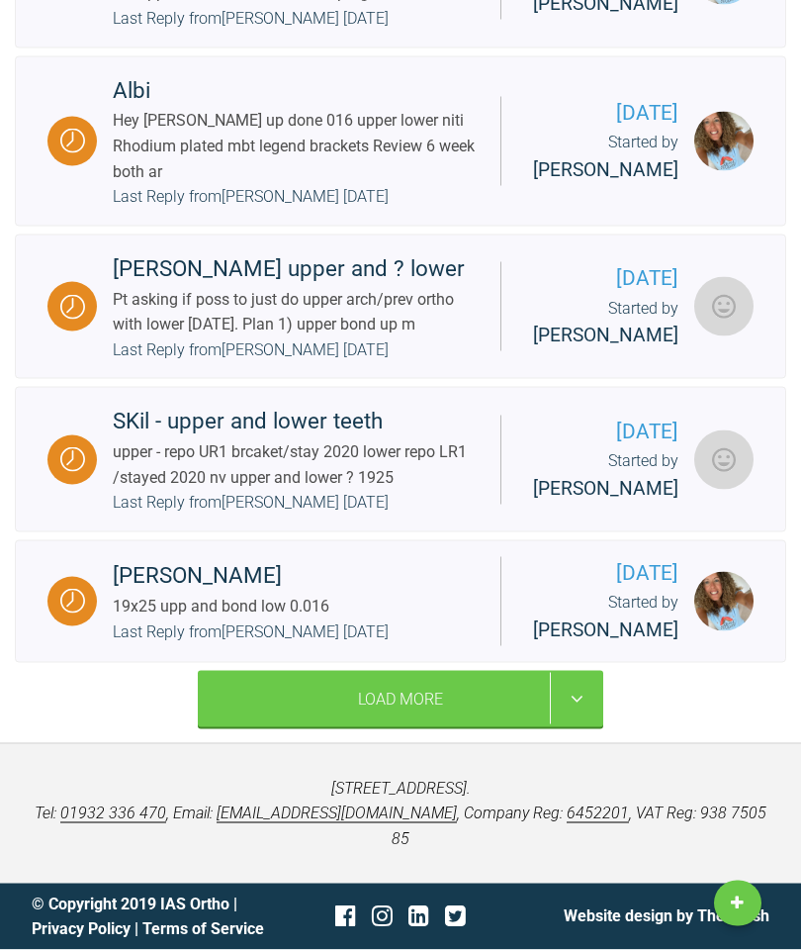
click at [320, 490] on div "upper - repo UR1 brcaket/stay 2020 lower repo LR1 /stayed 2020 nv upper and low…" at bounding box center [299, 464] width 372 height 50
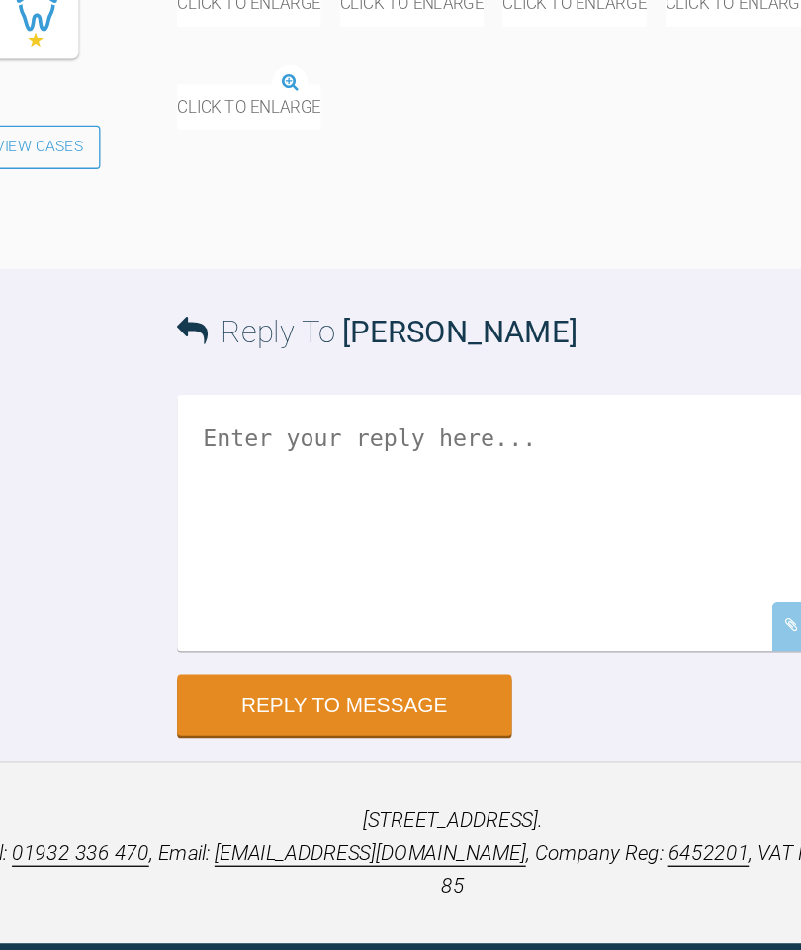
scroll to position [32063, 0]
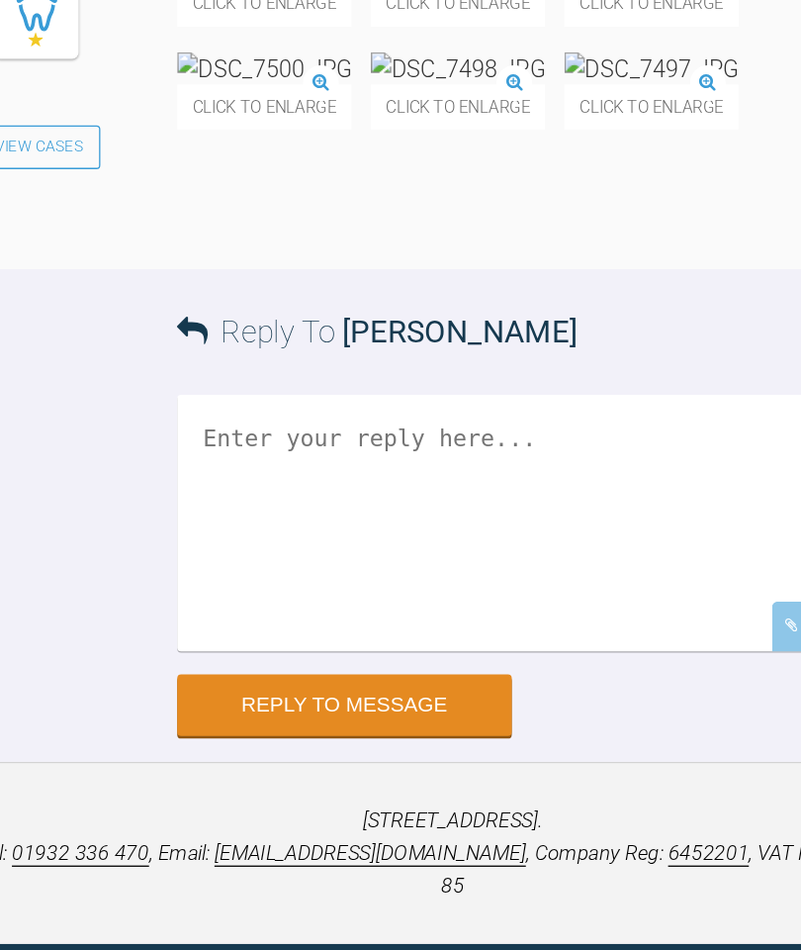
click at [332, 590] on textarea at bounding box center [480, 559] width 584 height 198
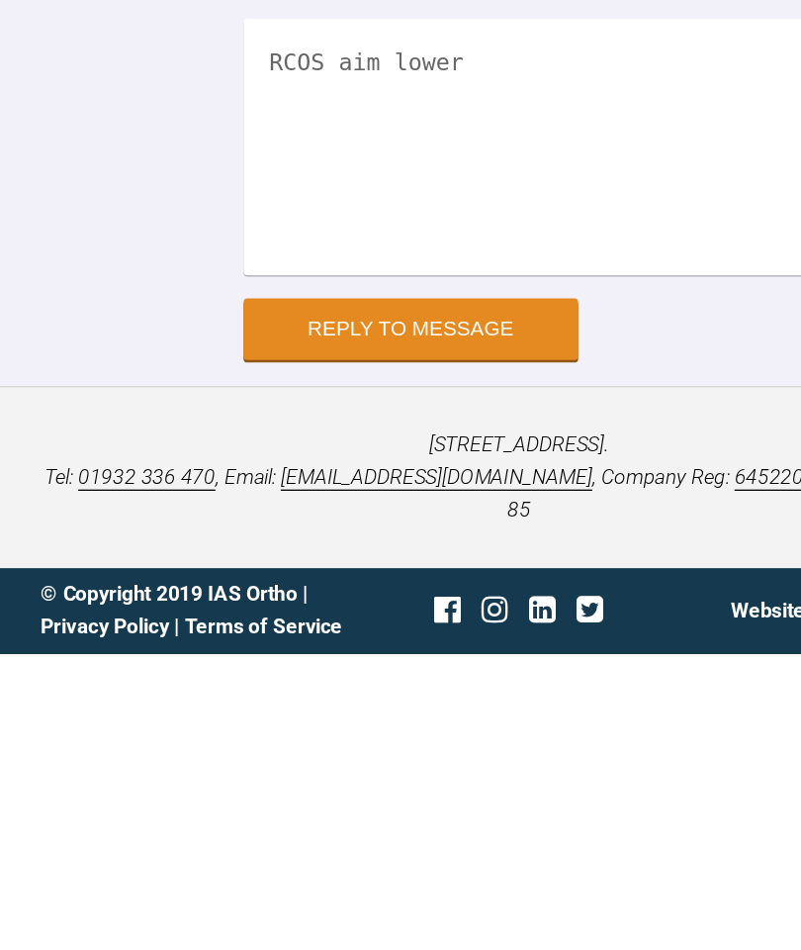
scroll to position [32100, 0]
click at [216, 460] on textarea "RCOS aim lower" at bounding box center [480, 559] width 584 height 198
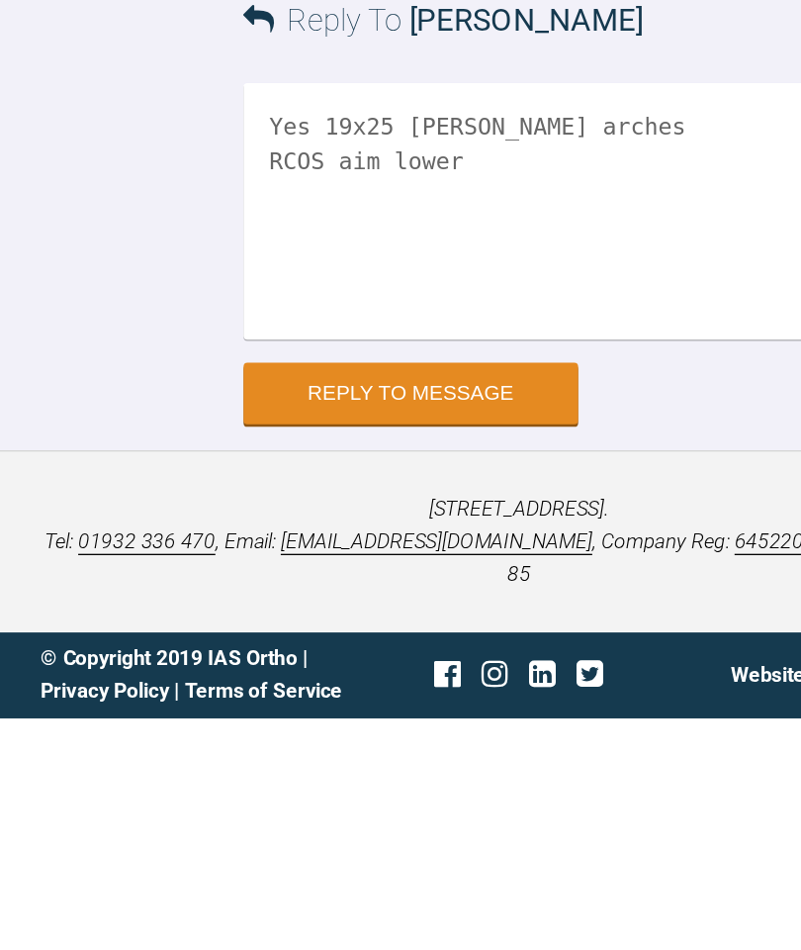
scroll to position [32047, 0]
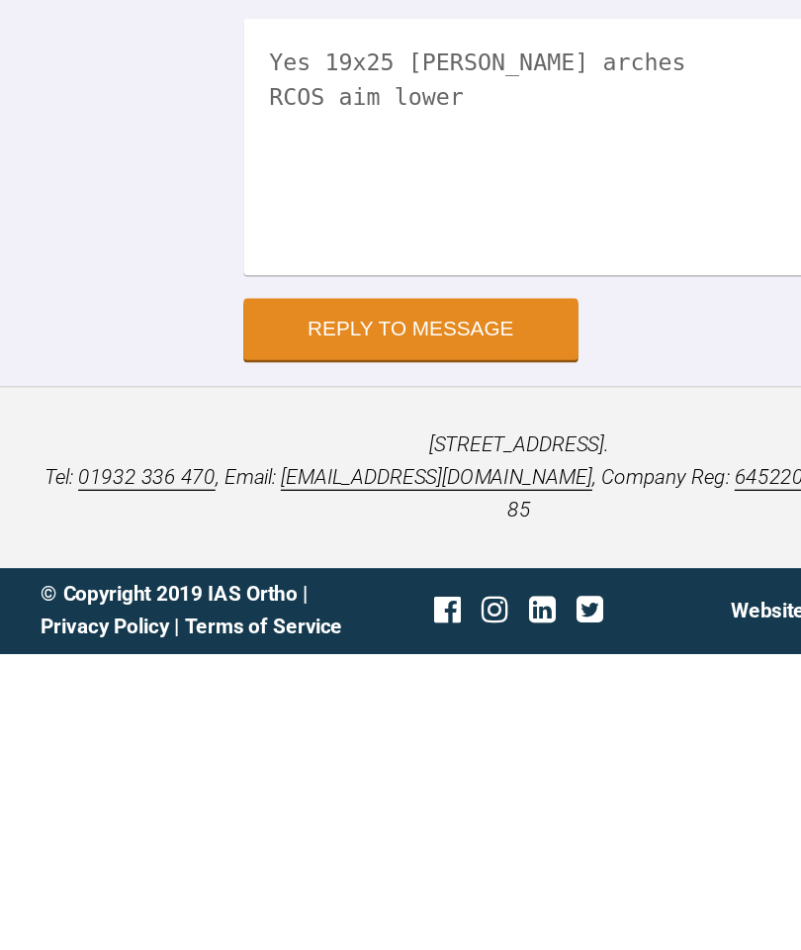
click at [376, 460] on textarea "Yes 19x25 [PERSON_NAME] arches RCOS aim lower" at bounding box center [480, 559] width 584 height 198
click at [436, 460] on textarea "Yes 19x25 [PERSON_NAME] arches RCOS aim lower" at bounding box center [480, 559] width 584 height 198
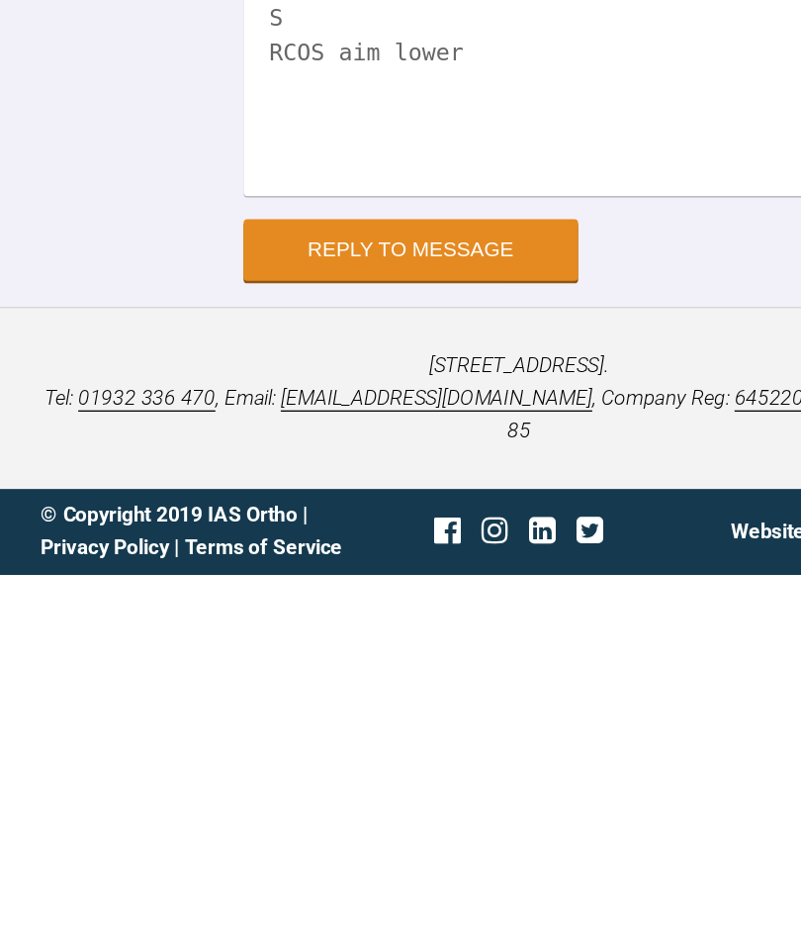
scroll to position [32177, 0]
click at [382, 460] on textarea "Yes 19x25 [PERSON_NAME] arches s S/s in upp(again uppers hanging down a bit) RC…" at bounding box center [480, 559] width 584 height 198
click at [298, 460] on textarea "Yes 19x25 [PERSON_NAME] arches s S/s in upp(again uppers hanging down a bit) RC…" at bounding box center [480, 559] width 584 height 198
click at [355, 460] on textarea "Yes 19x25 [PERSON_NAME] arches s S/s in upp(again uppers hanging down a bit) RC…" at bounding box center [480, 559] width 584 height 198
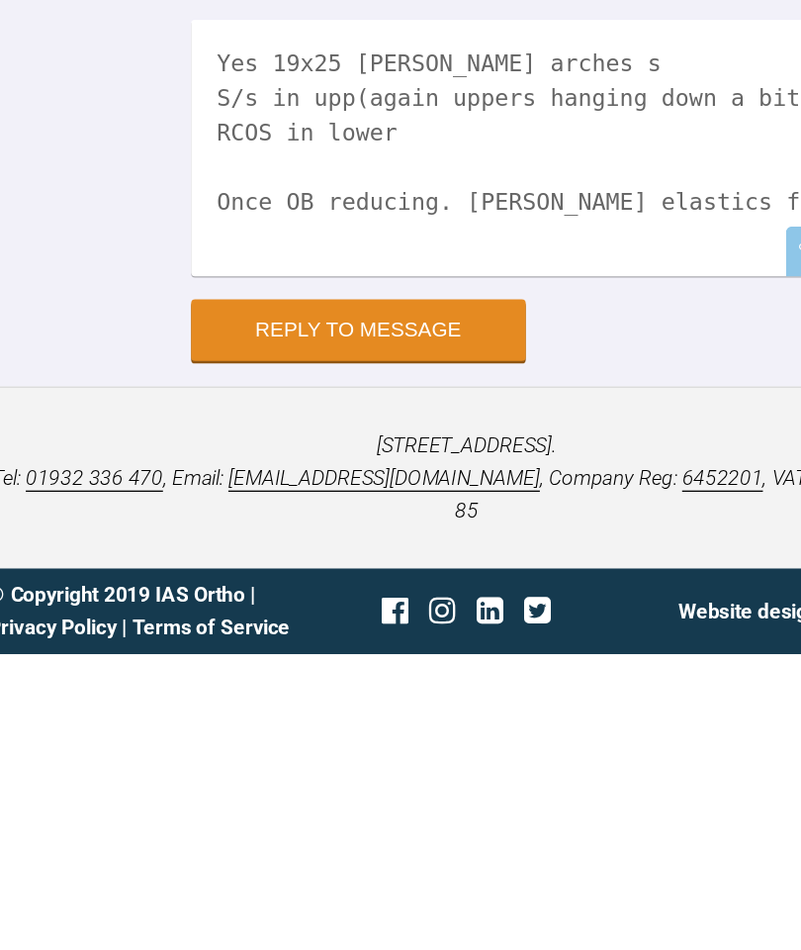
scroll to position [8, 0]
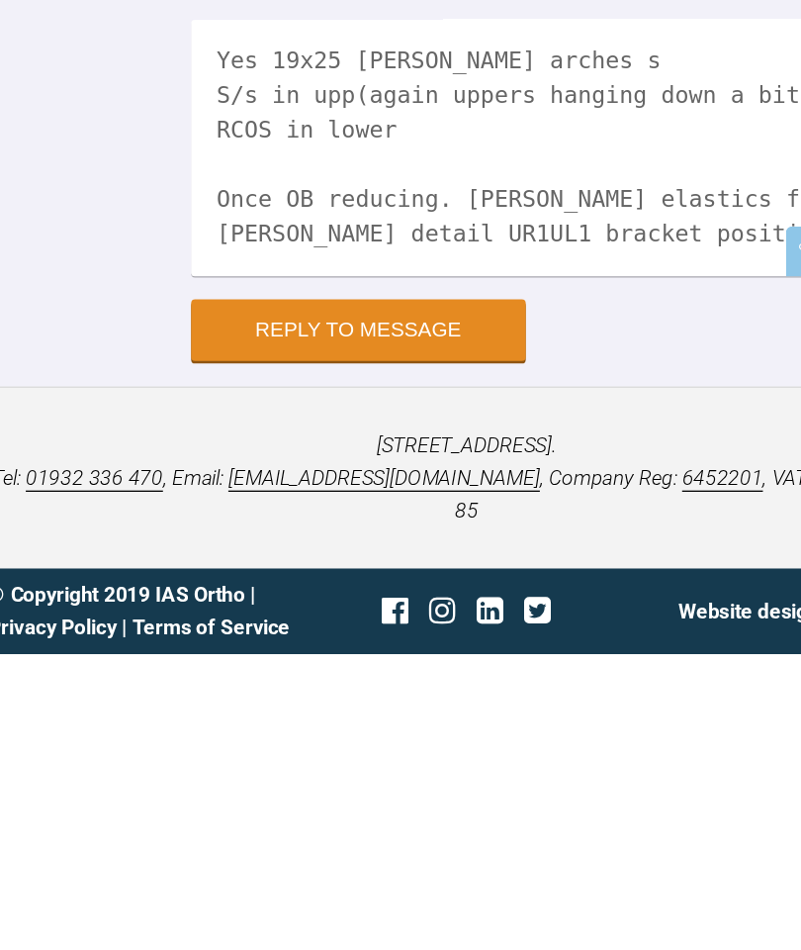
click at [224, 460] on textarea "Yes 19x25 [PERSON_NAME] arches s S/s in upp(again uppers hanging down a bit) RC…" at bounding box center [480, 559] width 584 height 198
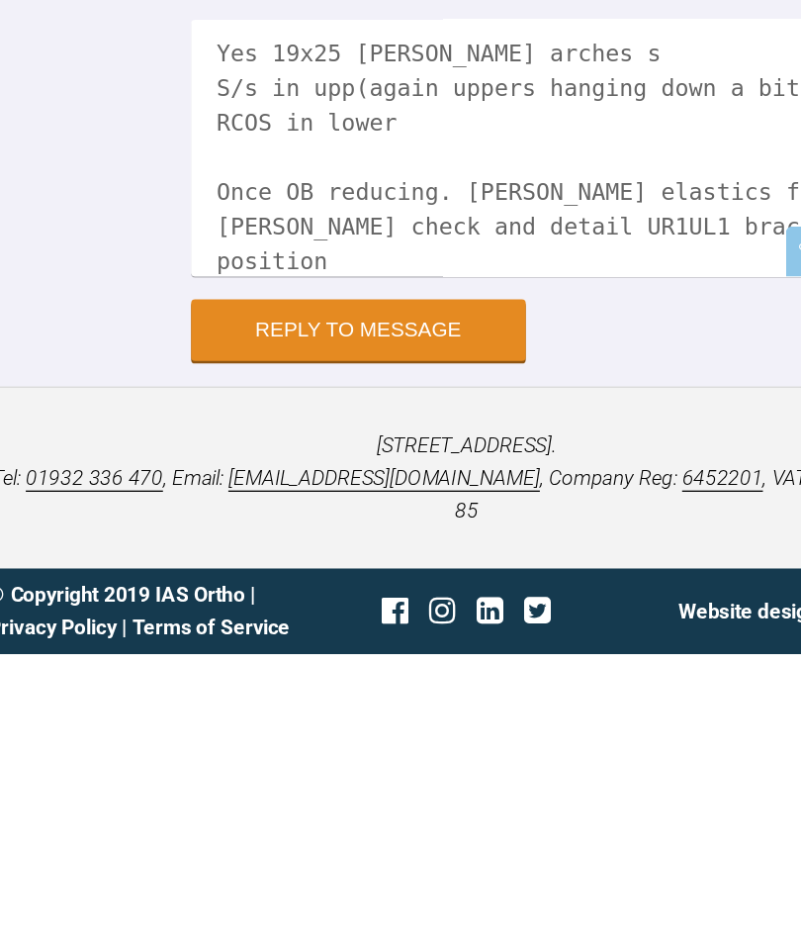
type textarea "Yes 19x25 [PERSON_NAME] arches s S/s in upp(again uppers hanging down a bit) RC…"
click at [316, 676] on button "Reply to Message" at bounding box center [317, 699] width 258 height 47
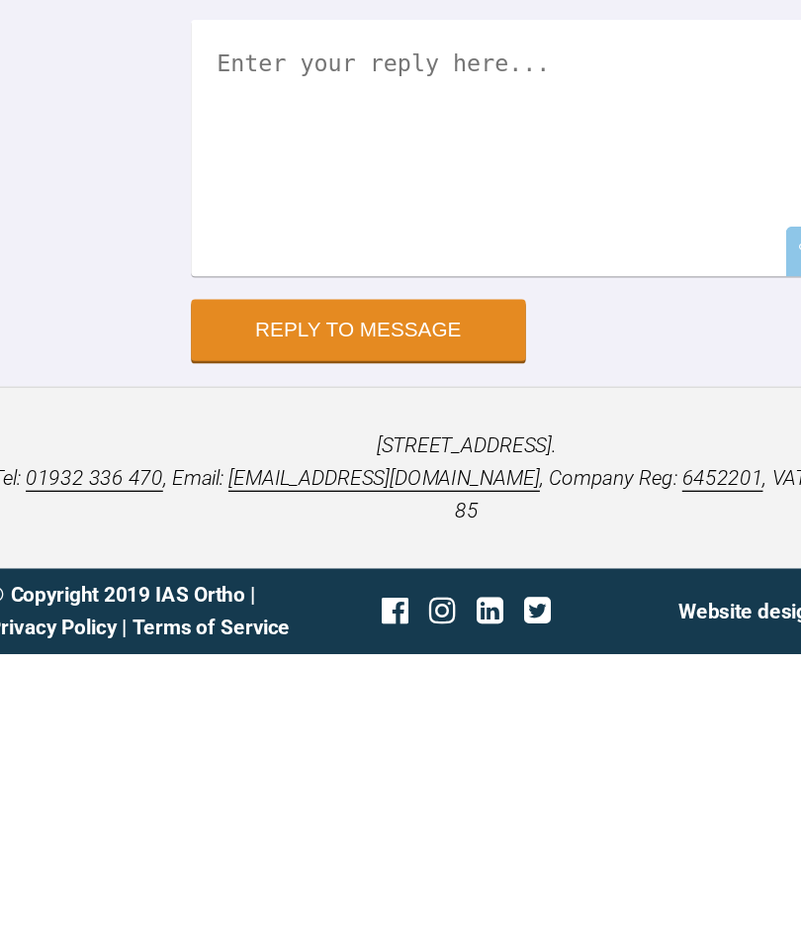
scroll to position [0, 0]
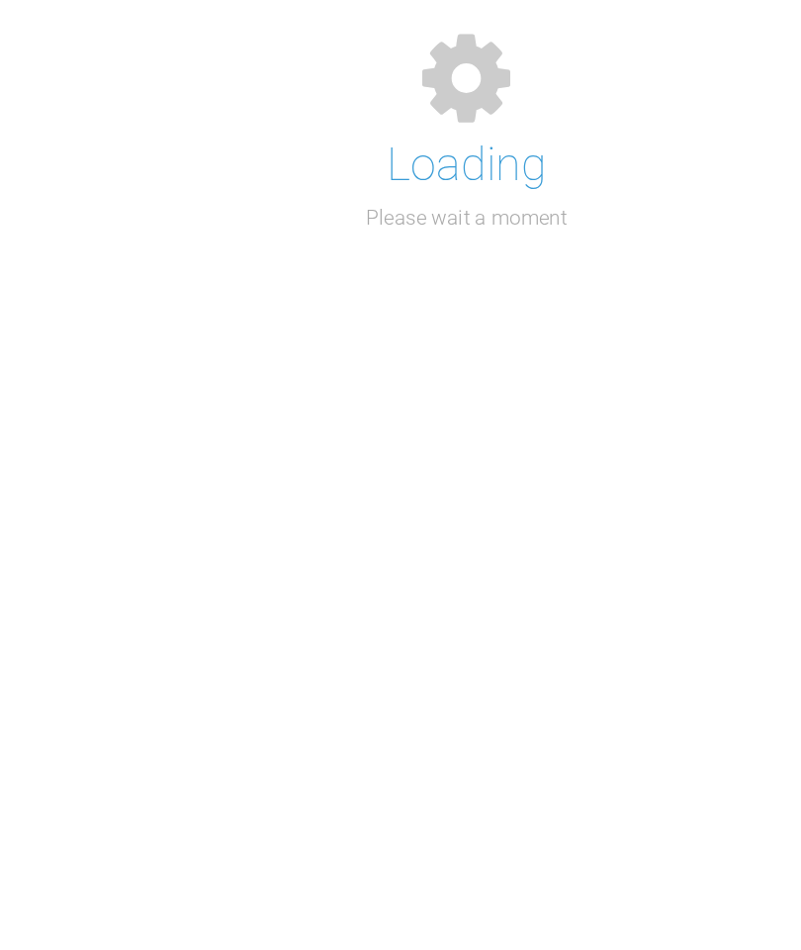
scroll to position [258, 0]
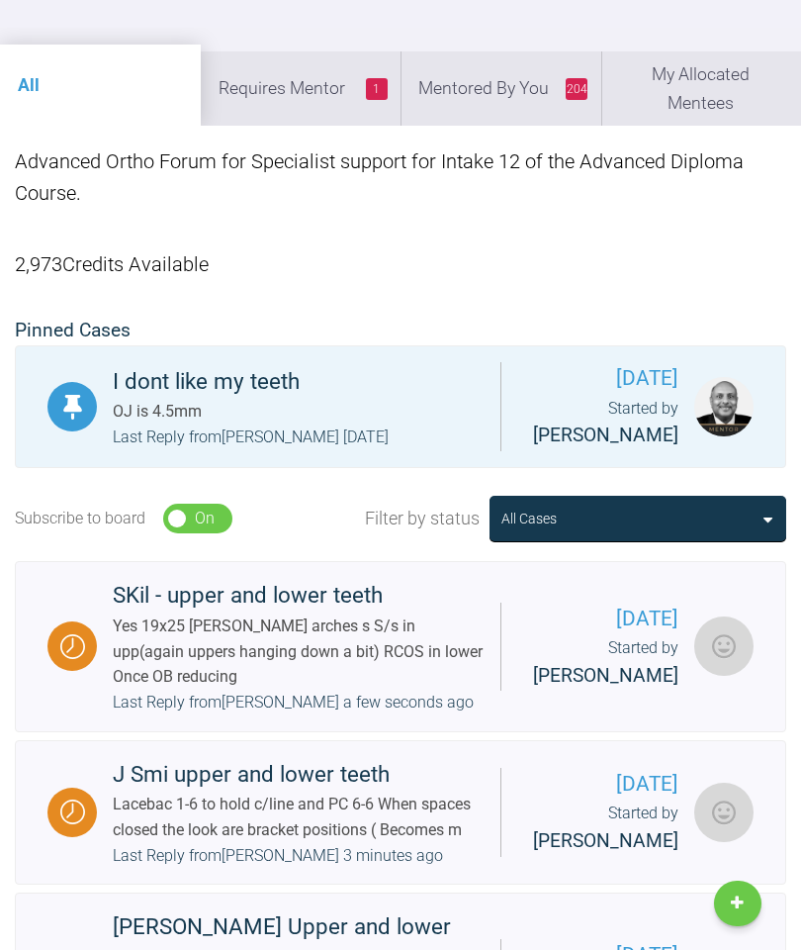
click at [529, 86] on li "204 Mentored By You" at bounding box center [501, 87] width 201 height 73
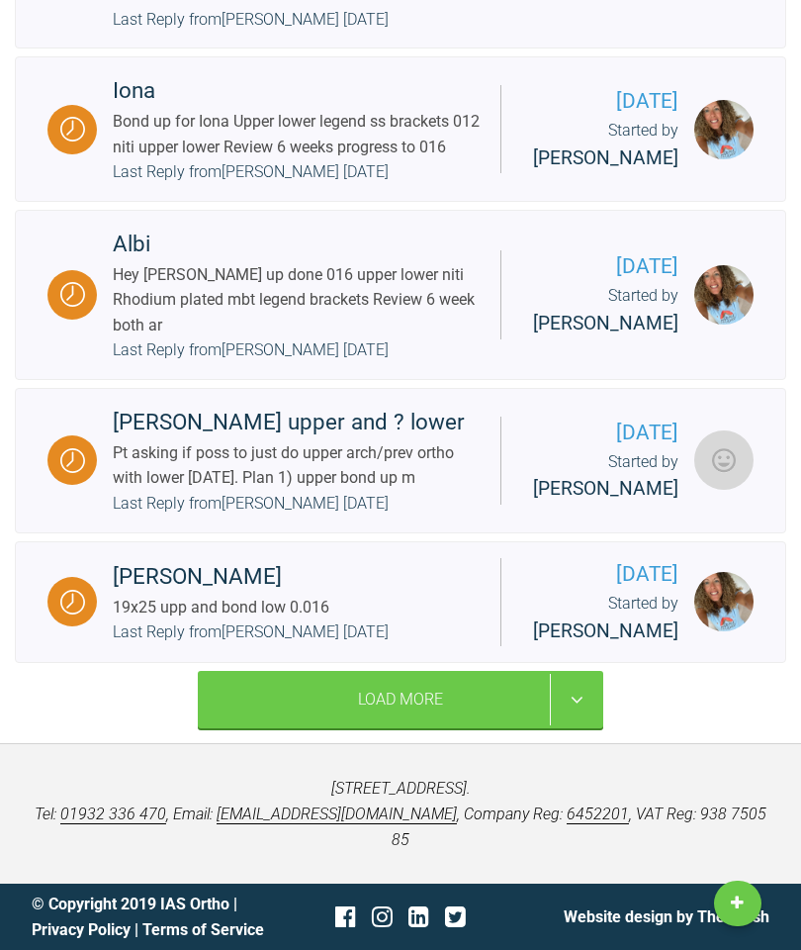
scroll to position [4200, 0]
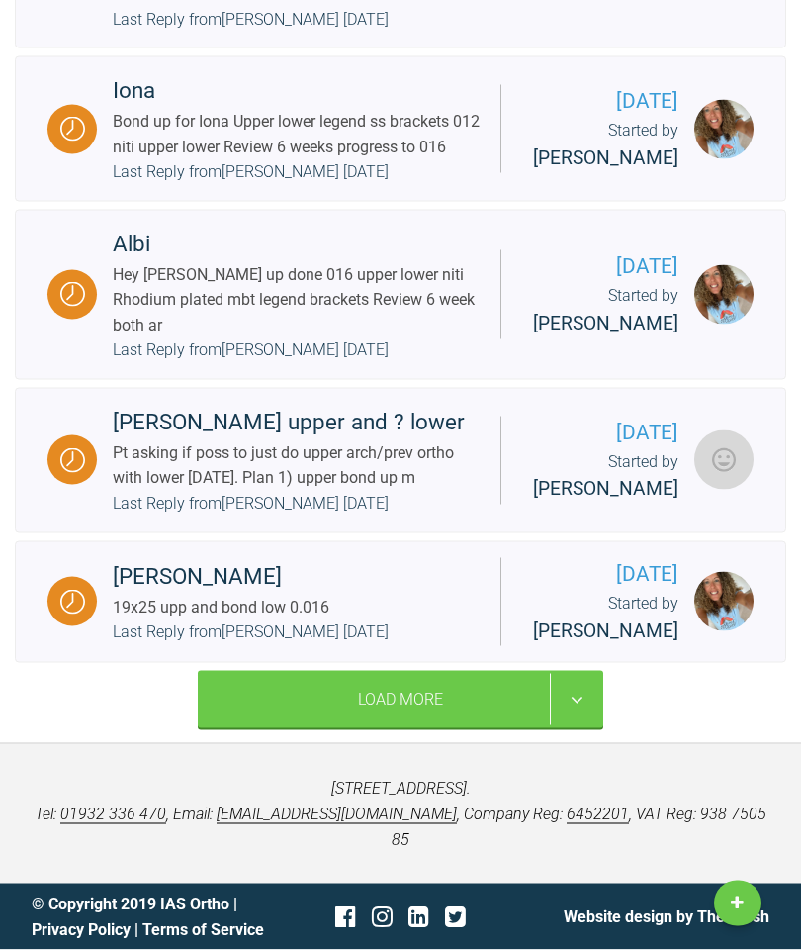
click at [340, 491] on div "Pt asking if poss to just do upper arch/prev ortho with lower [DATE]. Plan 1) u…" at bounding box center [299, 465] width 372 height 50
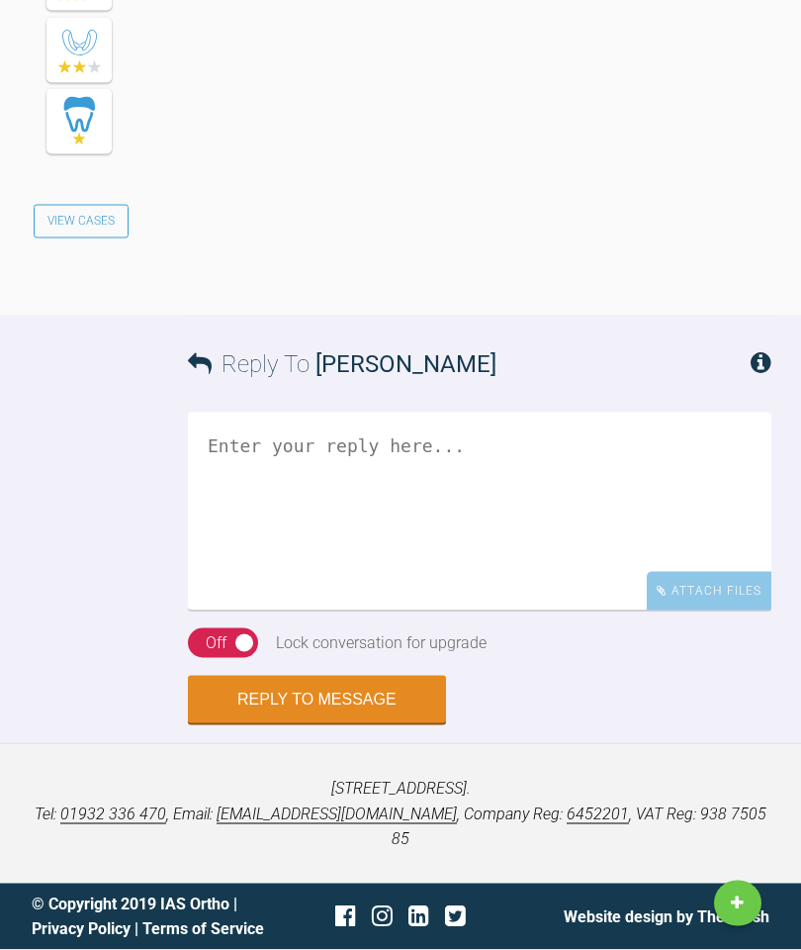
scroll to position [3667, 0]
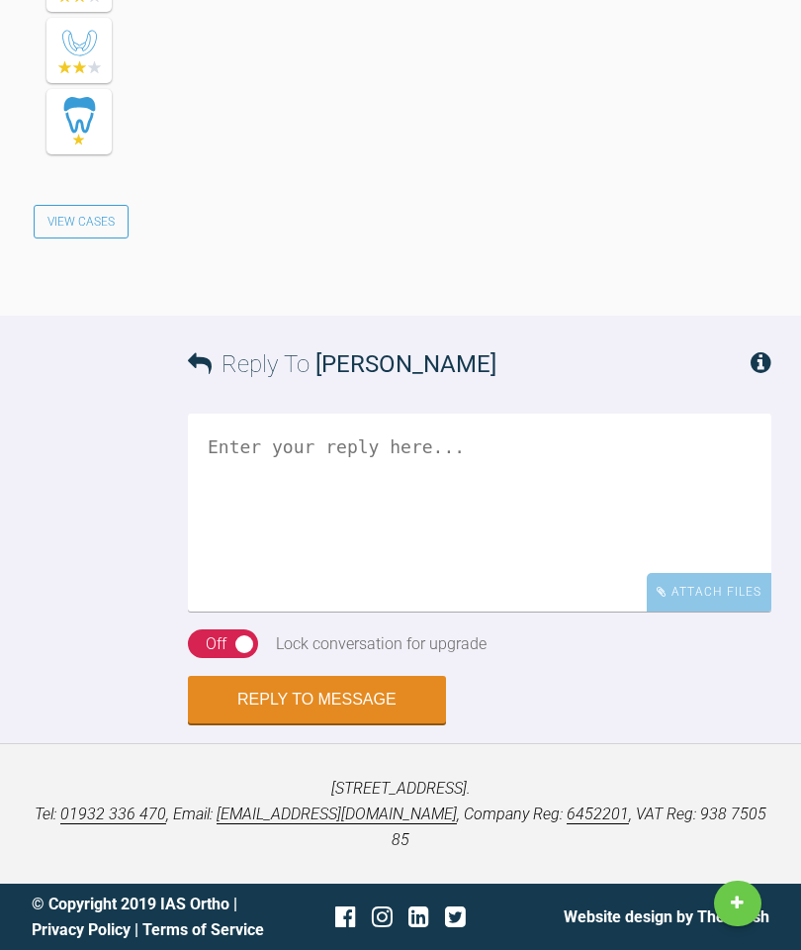
click at [456, 413] on div "Reply To [PERSON_NAME]" at bounding box center [480, 364] width 584 height 97
click at [463, 611] on textarea at bounding box center [480, 513] width 584 height 198
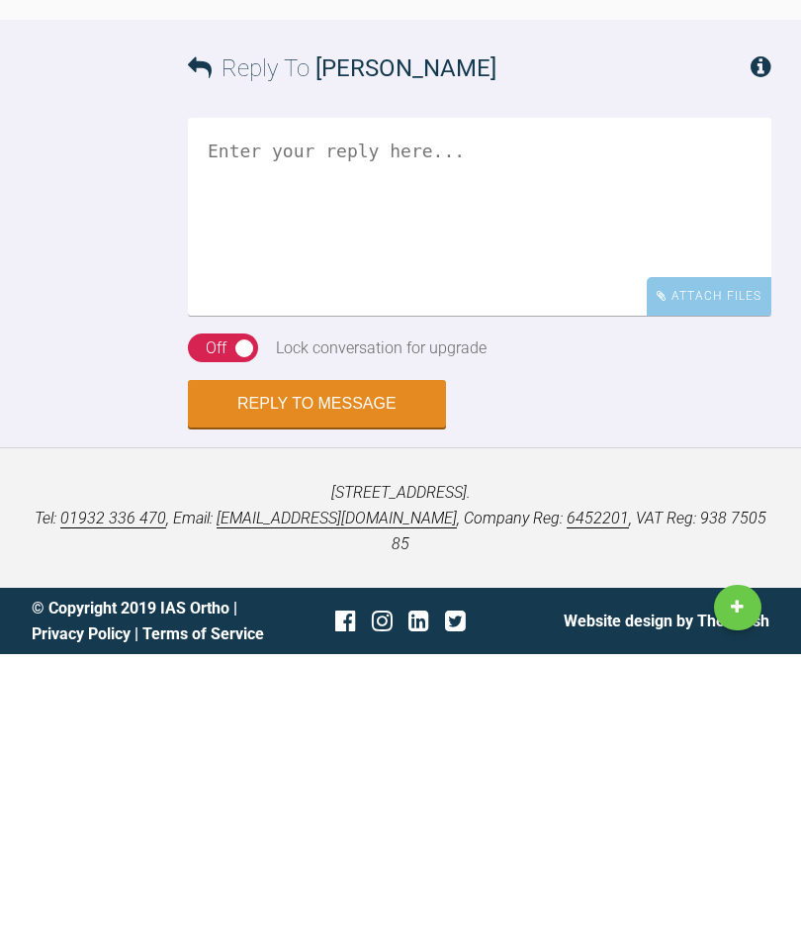
click at [221, 466] on div "Reply To [PERSON_NAME] Attach Files Drag and drop files here! On Off Lock conve…" at bounding box center [400, 520] width 801 height 408
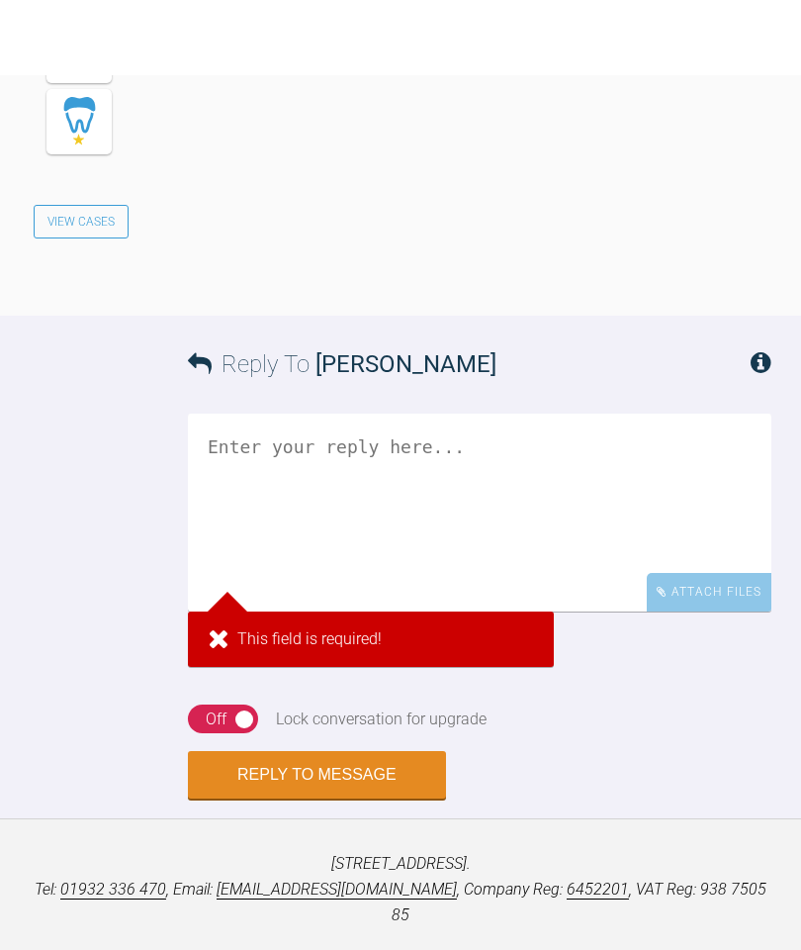
scroll to position [3966, 0]
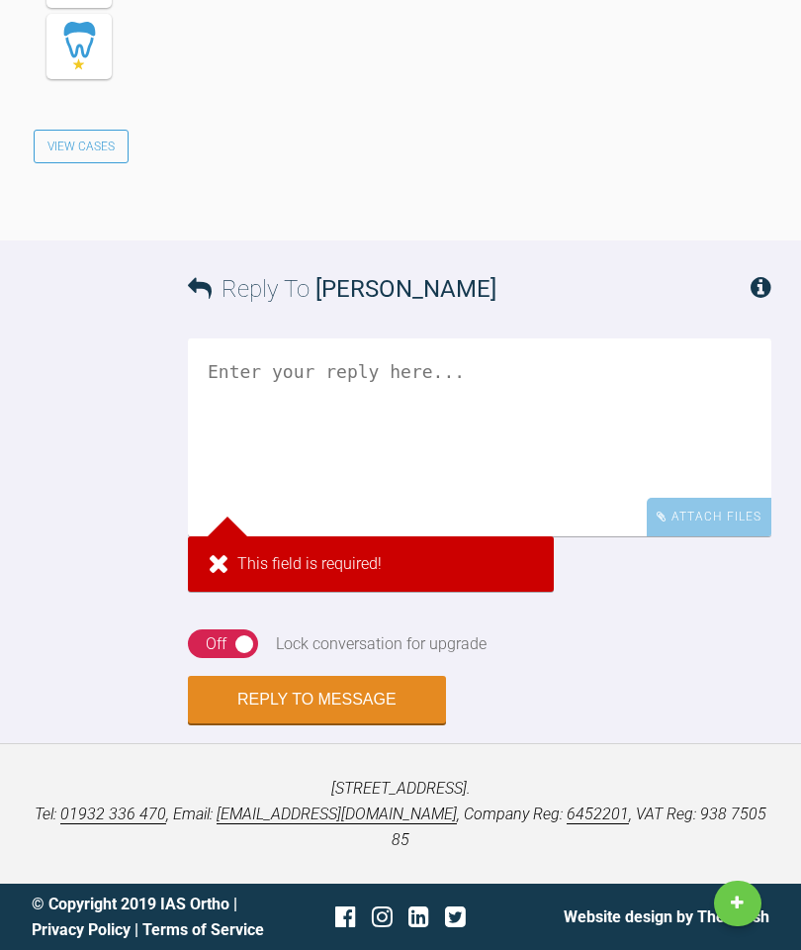
click at [288, 536] on textarea at bounding box center [480, 437] width 584 height 198
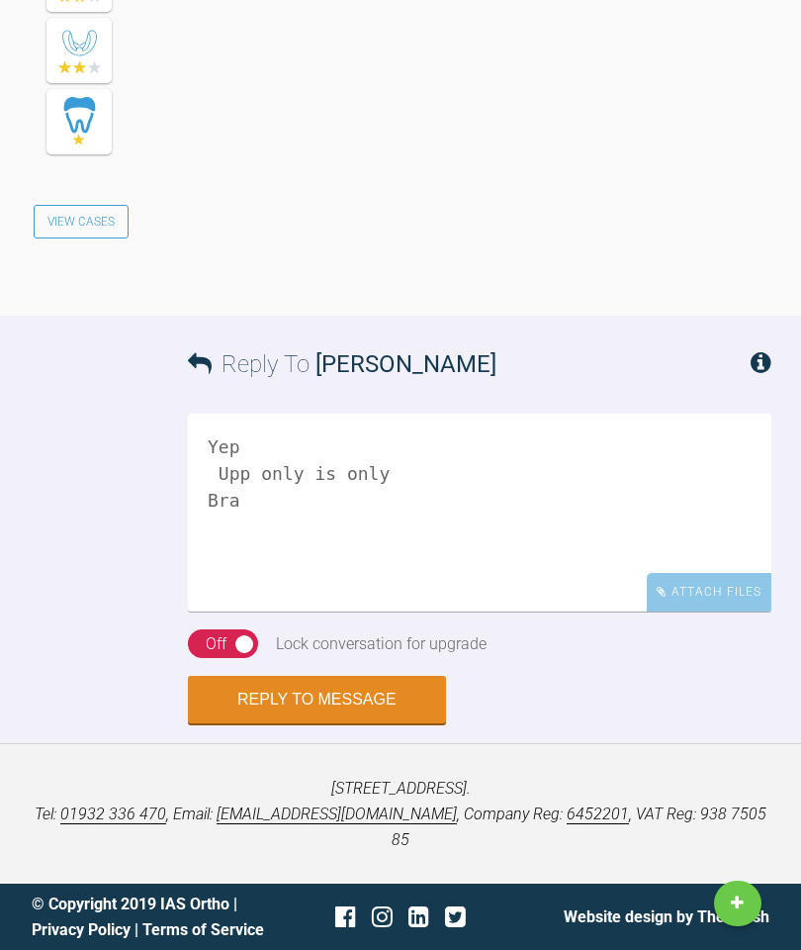
click at [0, 650] on div "Reply To [PERSON_NAME] Yep Upp only is only Br Attach Files Drag and drop files…" at bounding box center [400, 520] width 801 height 408
click at [597, 852] on p "[STREET_ADDRESS]. Tel: [PHONE_NUMBER] , Email: [EMAIL_ADDRESS][DOMAIN_NAME] , C…" at bounding box center [401, 814] width 738 height 76
click at [292, 611] on textarea "Yep Upp only is only Bra" at bounding box center [480, 513] width 584 height 198
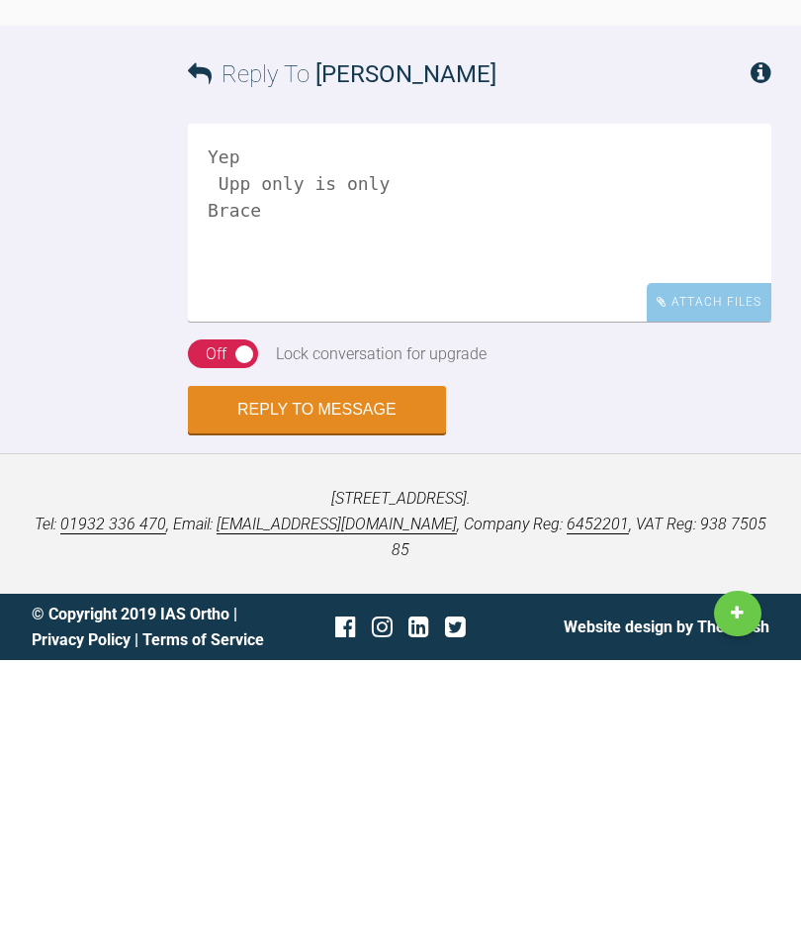
click at [52, 776] on p "[STREET_ADDRESS]. Tel: [PHONE_NUMBER] , Email: [EMAIL_ADDRESS][DOMAIN_NAME] , C…" at bounding box center [401, 814] width 738 height 76
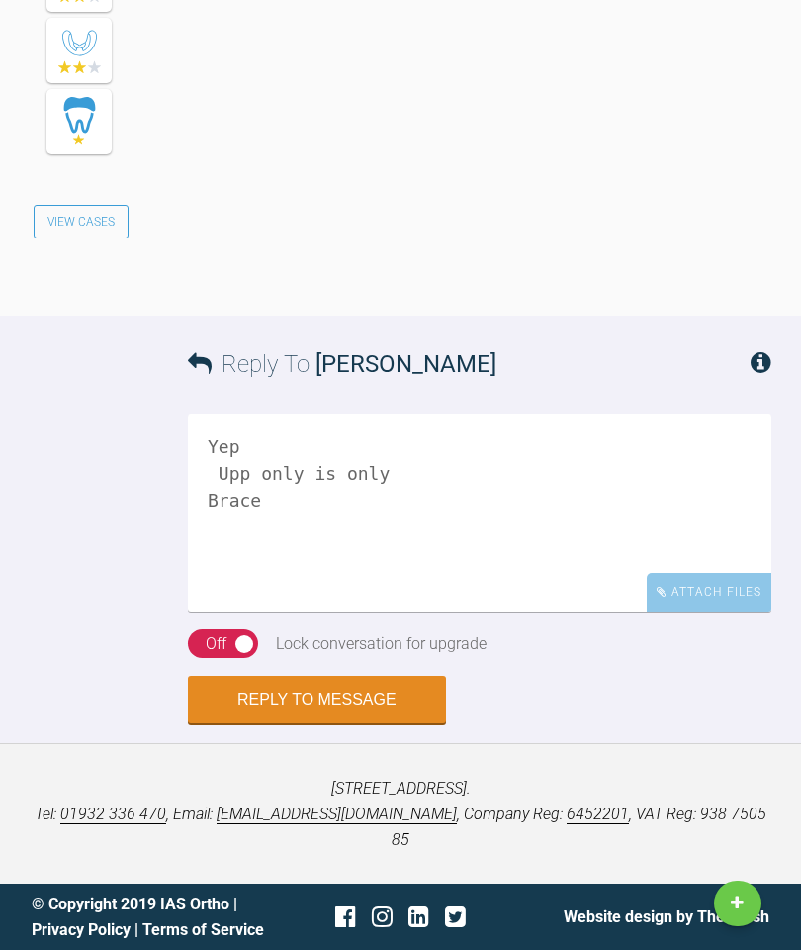
click at [300, 607] on textarea "Yep Upp only is only Brace" at bounding box center [480, 513] width 584 height 198
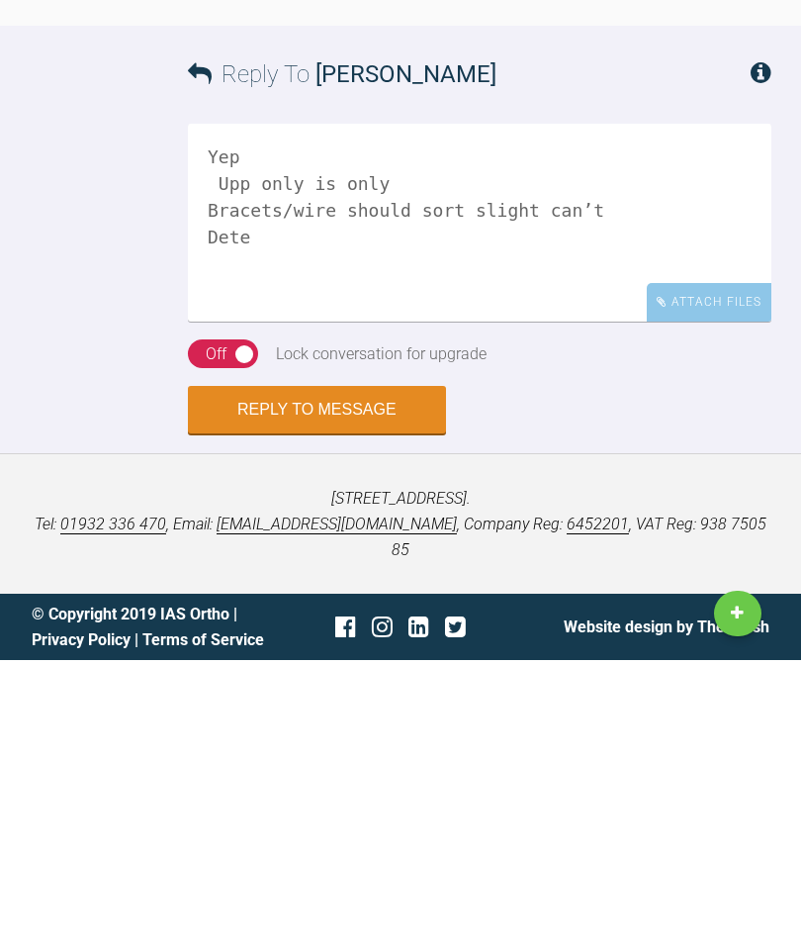
type textarea "Yep Upp only is only Bracets/wire should sort slight can’t Dete"
click at [52, 776] on p "[STREET_ADDRESS]. Tel: [PHONE_NUMBER] , Email: [EMAIL_ADDRESS][DOMAIN_NAME] , C…" at bounding box center [401, 814] width 738 height 76
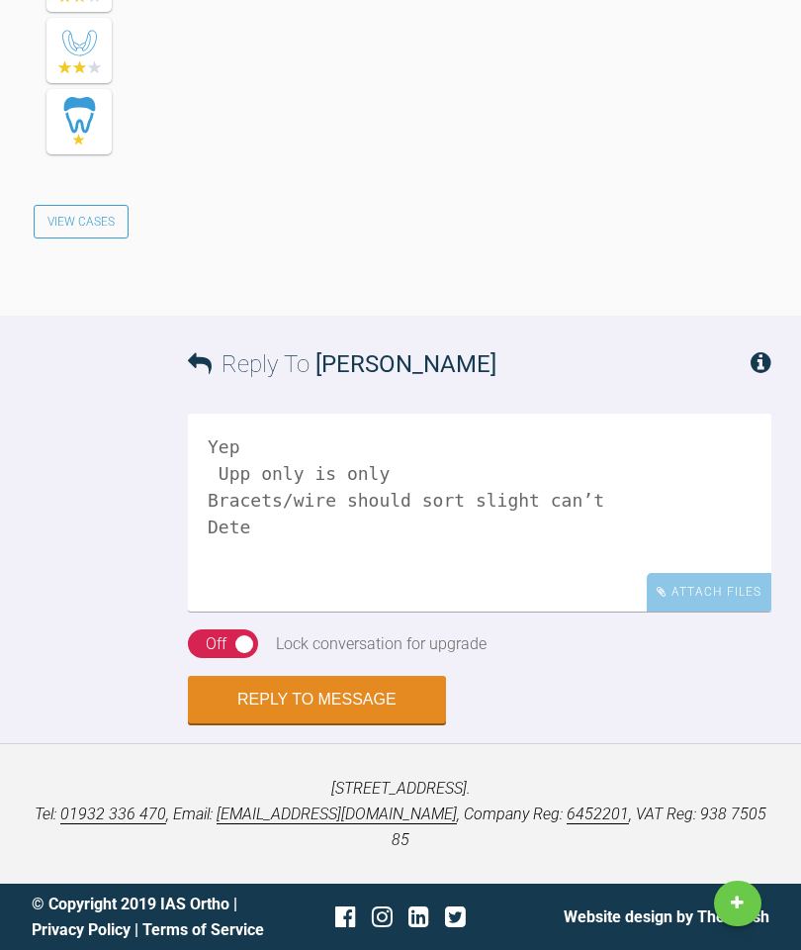
click at [264, 723] on button "Reply to Message" at bounding box center [317, 699] width 258 height 47
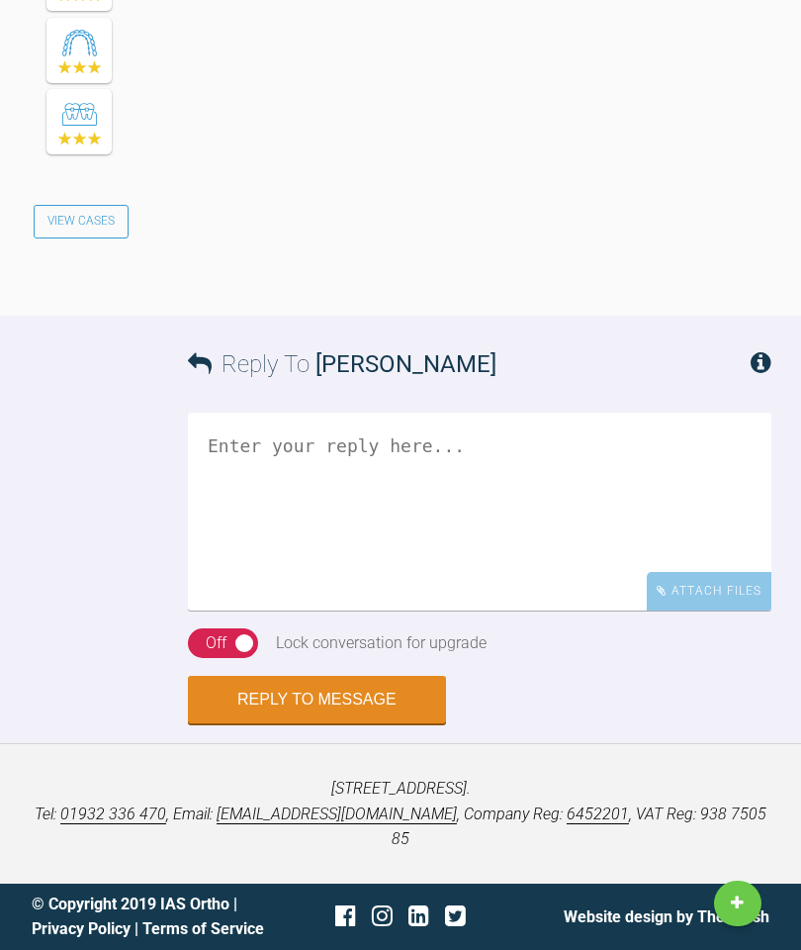
click at [382, 610] on textarea at bounding box center [480, 512] width 584 height 198
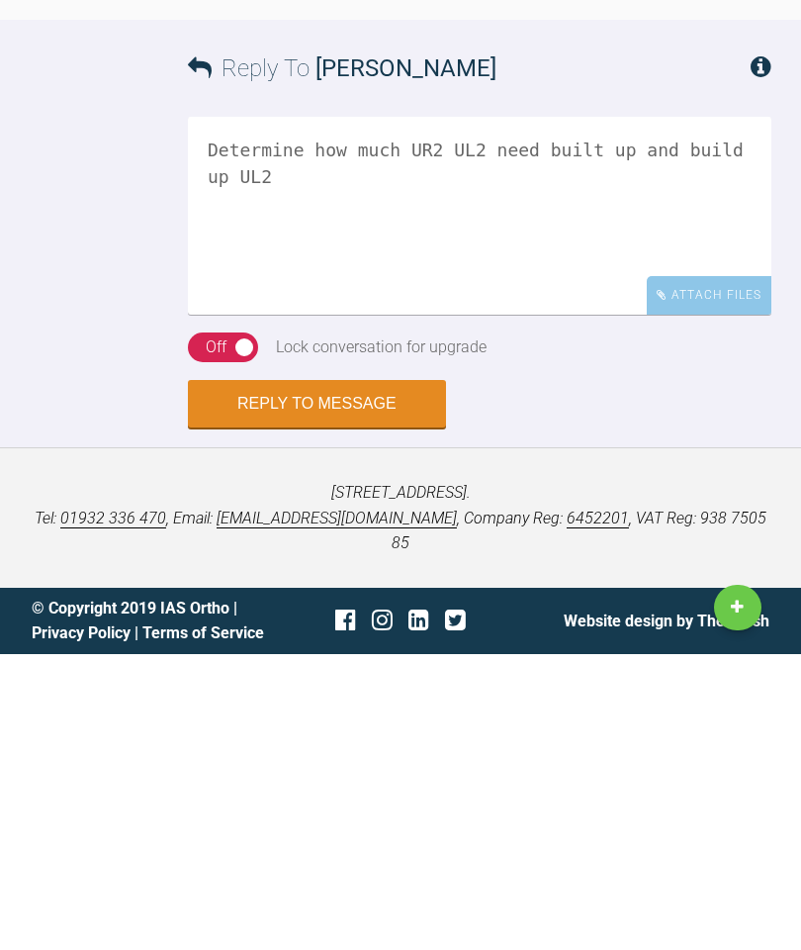
scroll to position [4980, 0]
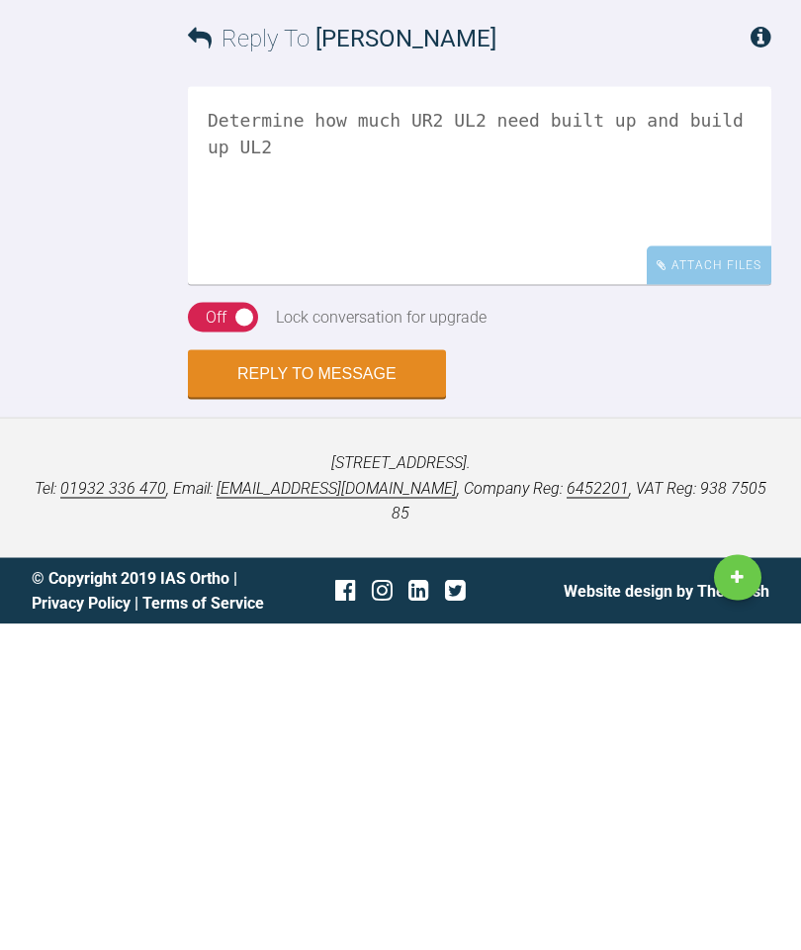
click at [655, 413] on textarea "Determine how much UR2 UL2 need built up and build up UL2" at bounding box center [480, 512] width 584 height 198
click at [666, 413] on textarea "Determine how much UR2 UL2 need built up and build up UL2" at bounding box center [480, 512] width 584 height 198
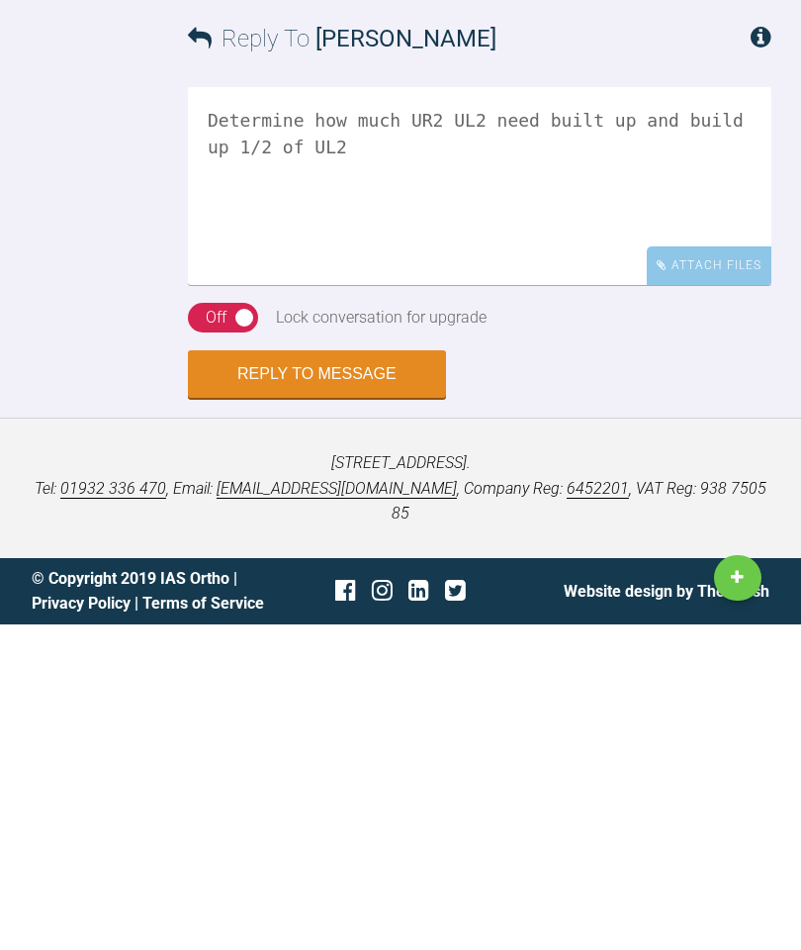
click at [764, 413] on textarea "Determine how much UR2 UL2 need built up and build up 1/2 of UL2" at bounding box center [480, 512] width 584 height 198
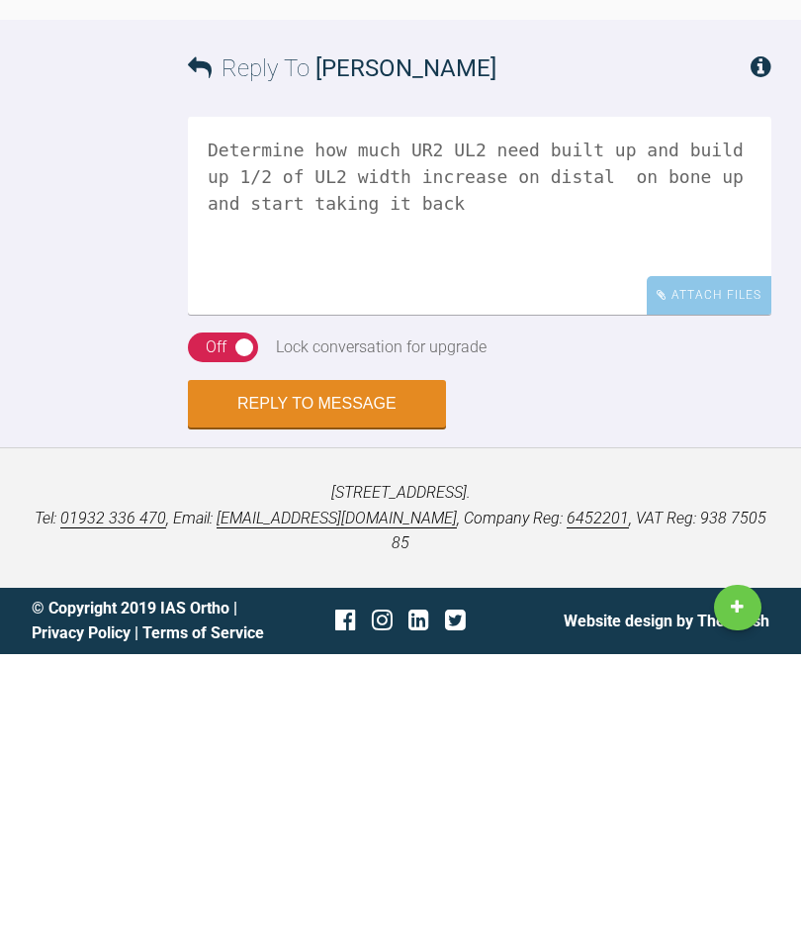
scroll to position [4740, 0]
click at [482, 447] on textarea "Determine how much UR2 UL2 need built up and build up 1/2 of UL2 width increase…" at bounding box center [480, 512] width 584 height 198
click at [696, 462] on textarea "Determine how much UR2 UL2 need built up and build up 1/2 of UL2 width increase…" at bounding box center [480, 512] width 584 height 198
type textarea "Determine how much UR2 UL2 need built up and build up 1/2 of UL2 width increase…"
click at [208, 630] on div "Off" at bounding box center [216, 643] width 21 height 26
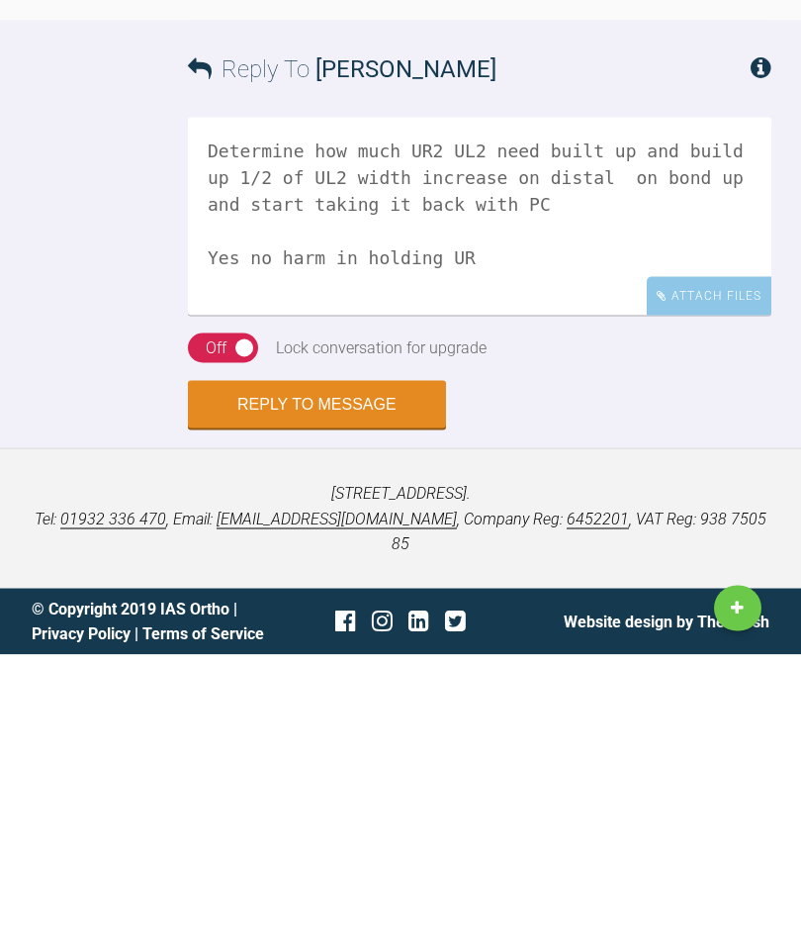
scroll to position [4901, 0]
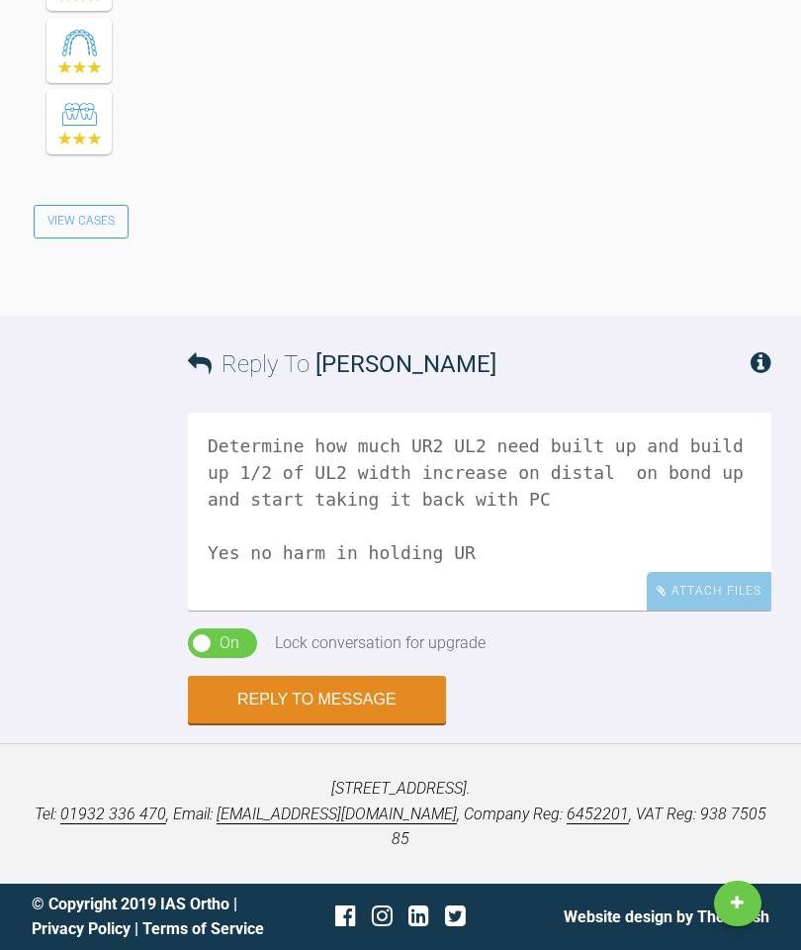
click at [358, 723] on button "Reply to Message" at bounding box center [317, 699] width 258 height 47
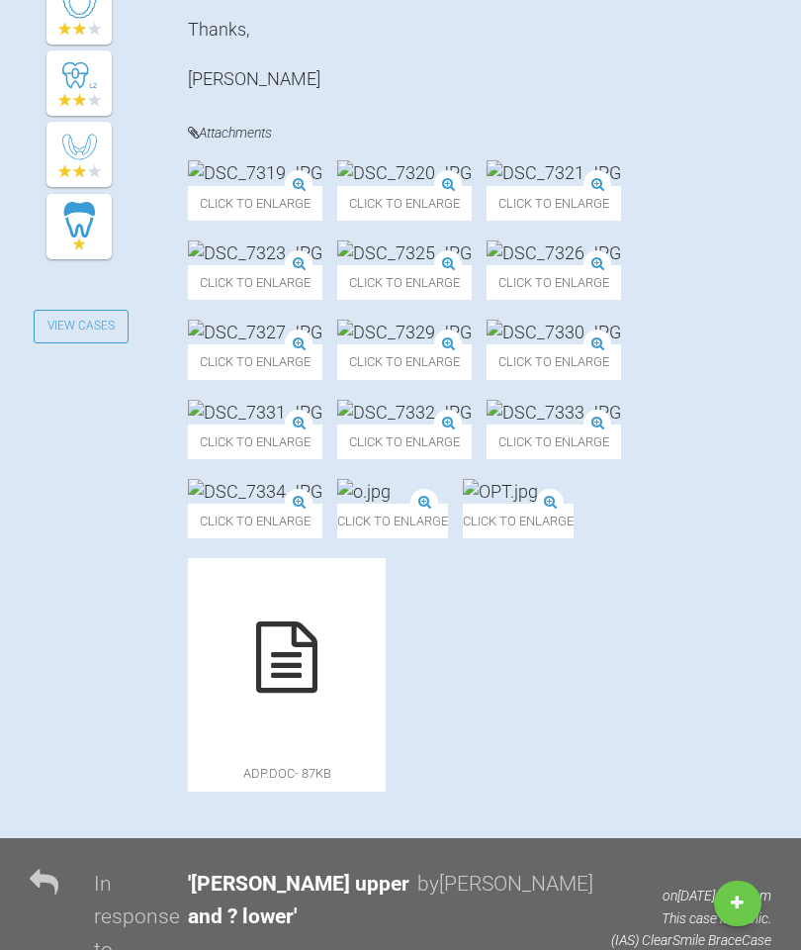
scroll to position [0, 0]
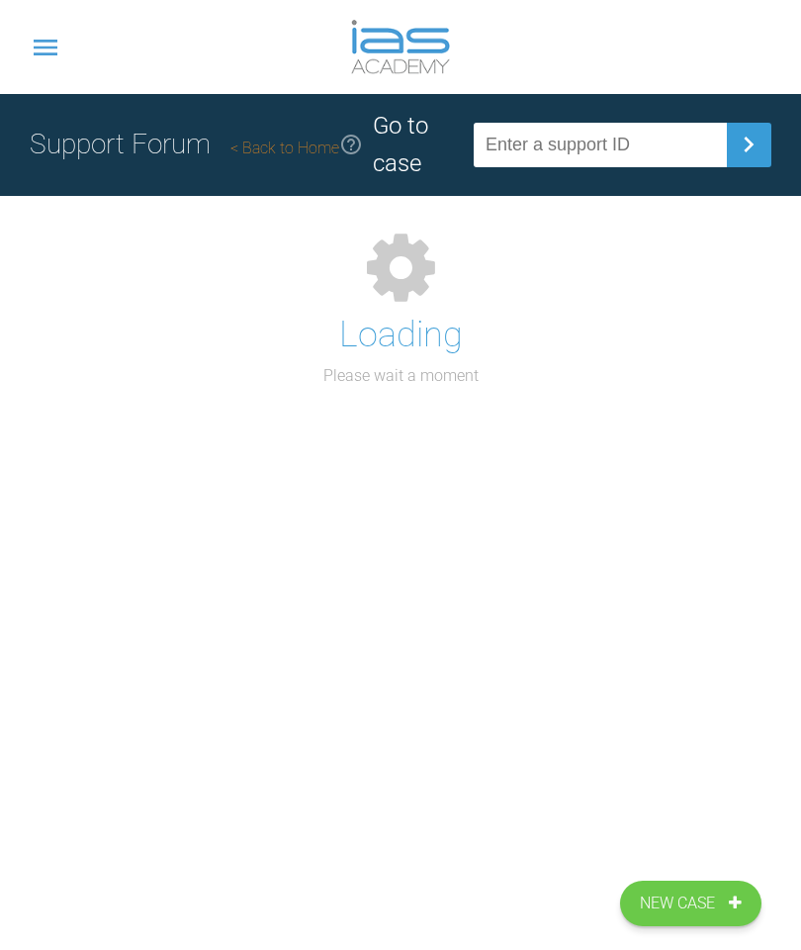
scroll to position [258, 0]
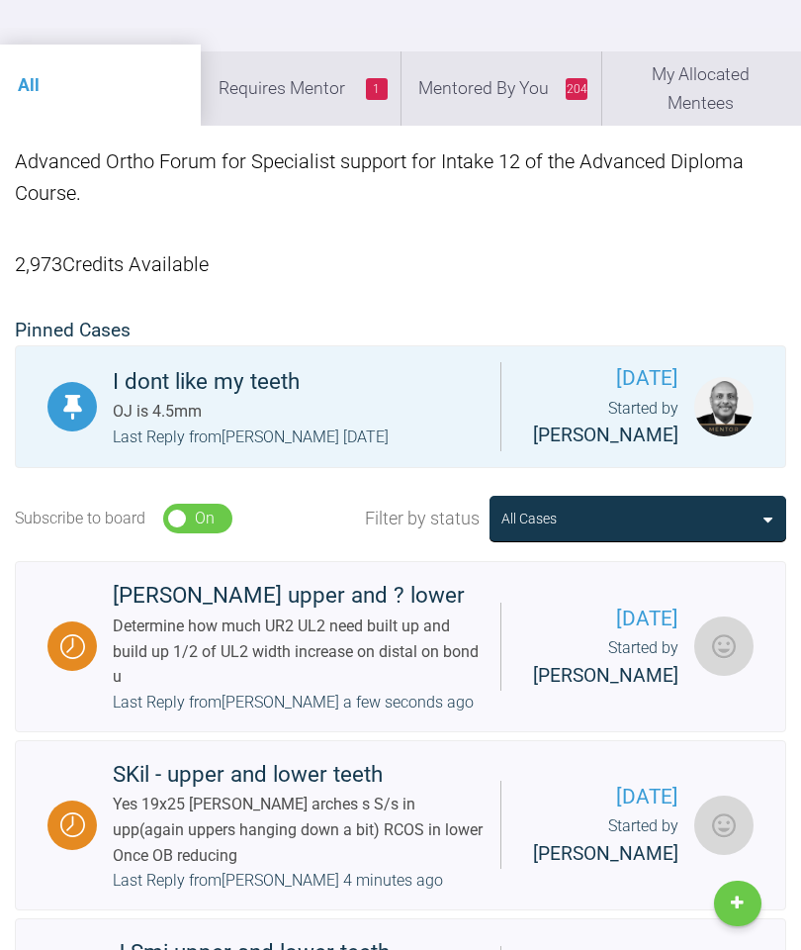
click at [500, 85] on li "204 Mentored By You" at bounding box center [501, 87] width 201 height 73
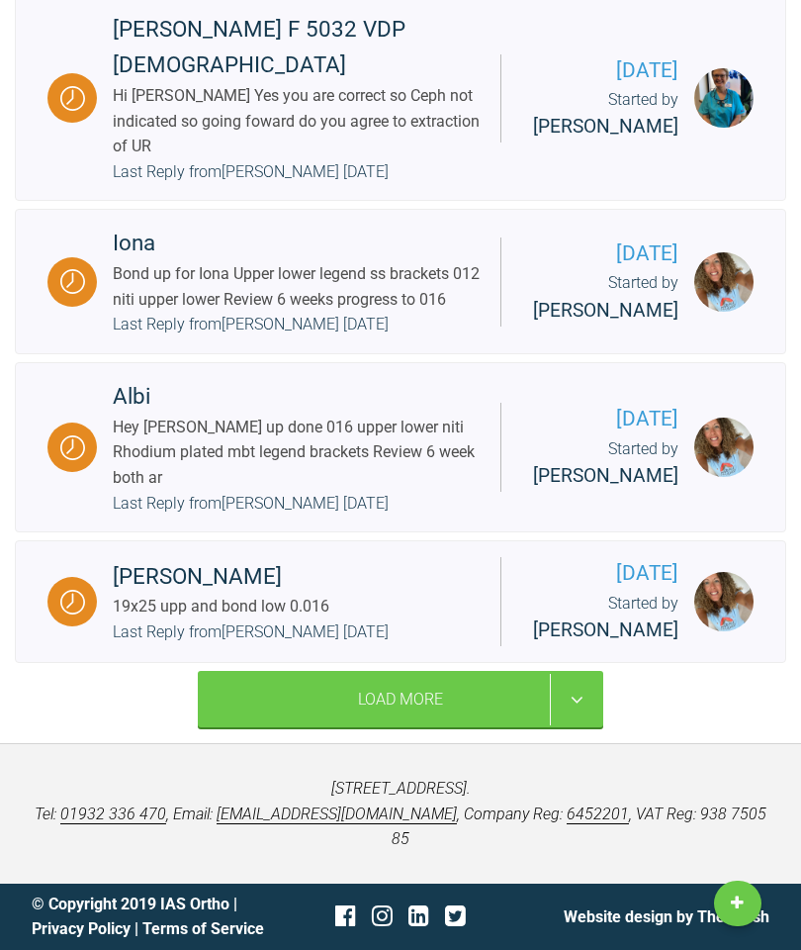
scroll to position [4574, 0]
click at [387, 415] on div "Hey [PERSON_NAME] up done 016 upper lower niti Rhodium plated mbt legend bracke…" at bounding box center [299, 453] width 372 height 76
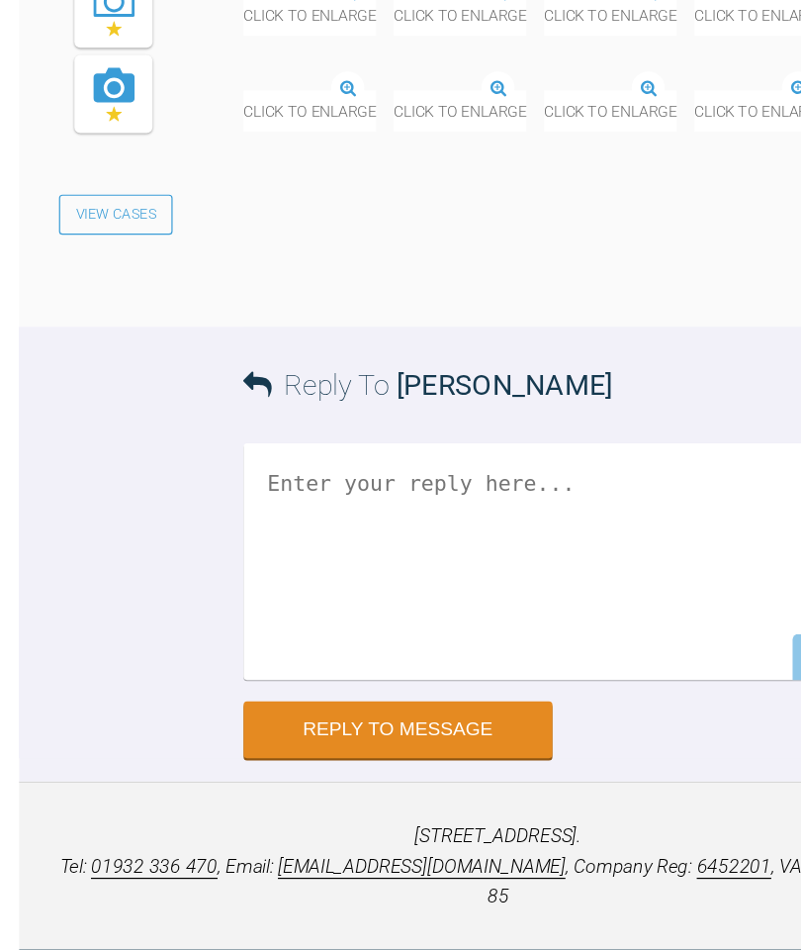
scroll to position [6589, 0]
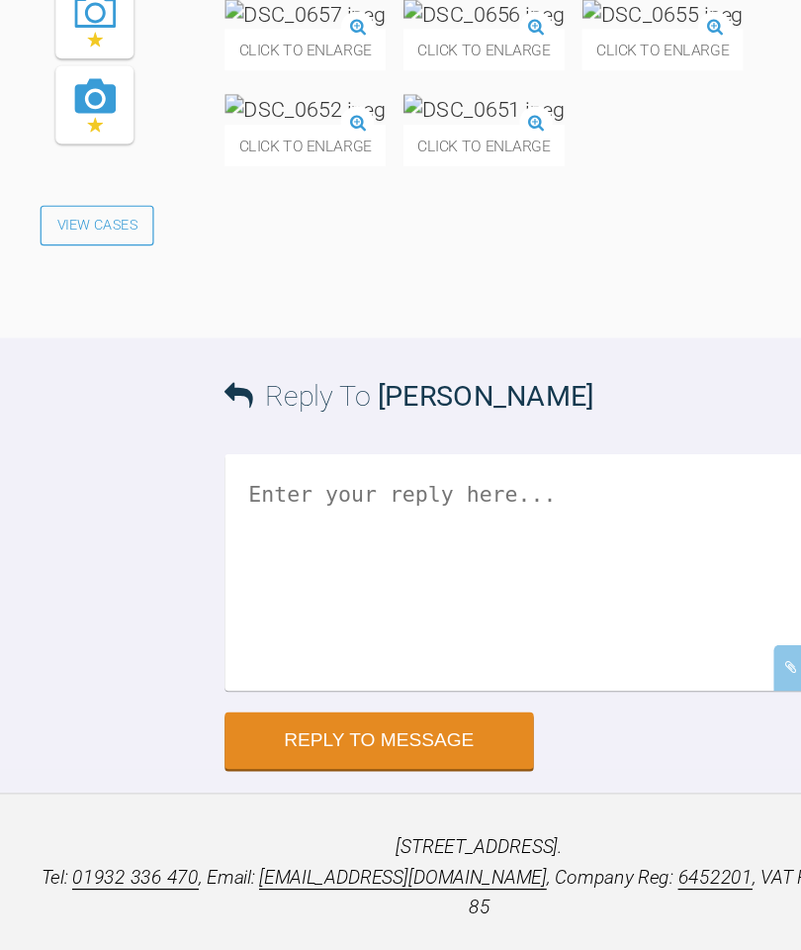
click at [345, 572] on textarea at bounding box center [480, 559] width 584 height 198
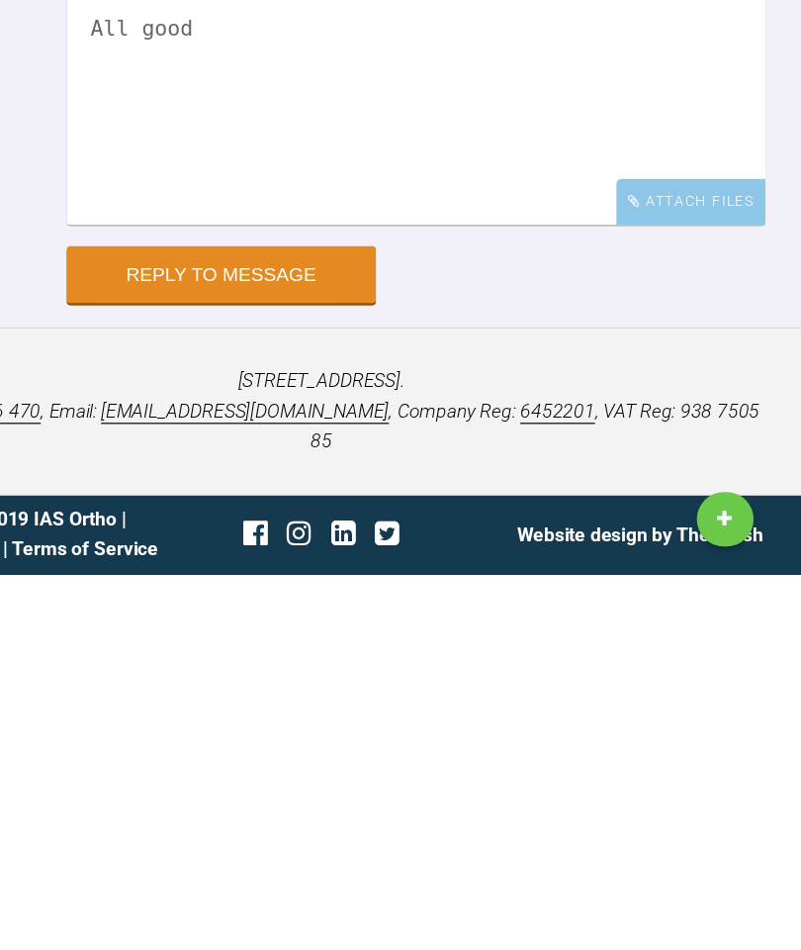
scroll to position [6697, 0]
type textarea "All good"
click at [188, 676] on button "Reply to Message" at bounding box center [317, 699] width 258 height 47
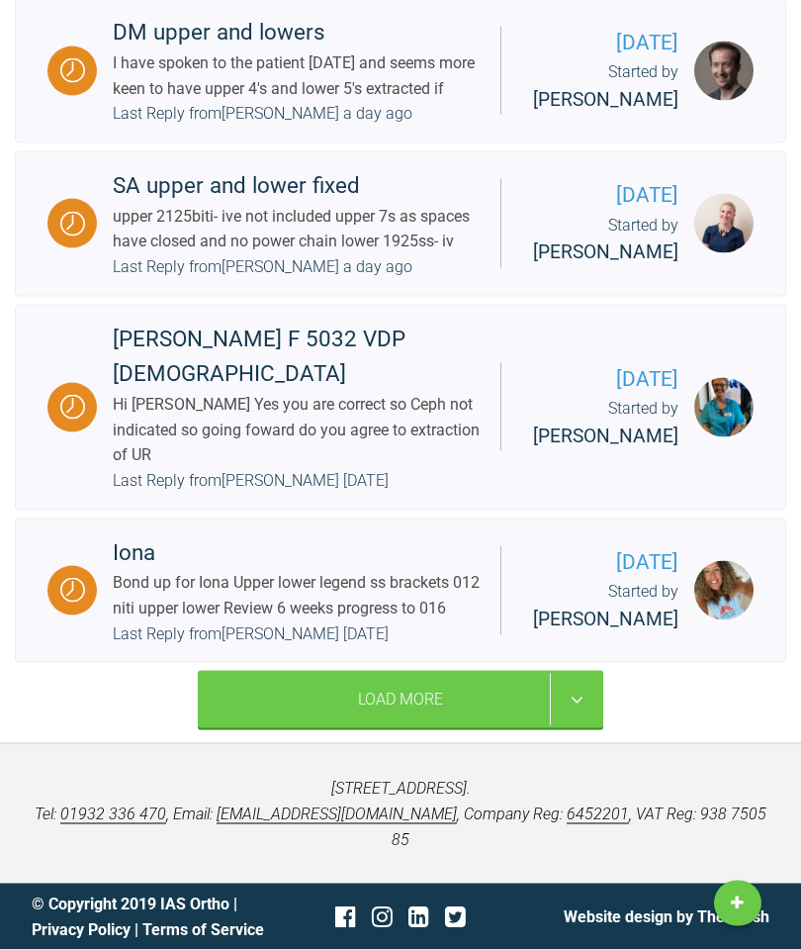
scroll to position [4384, 0]
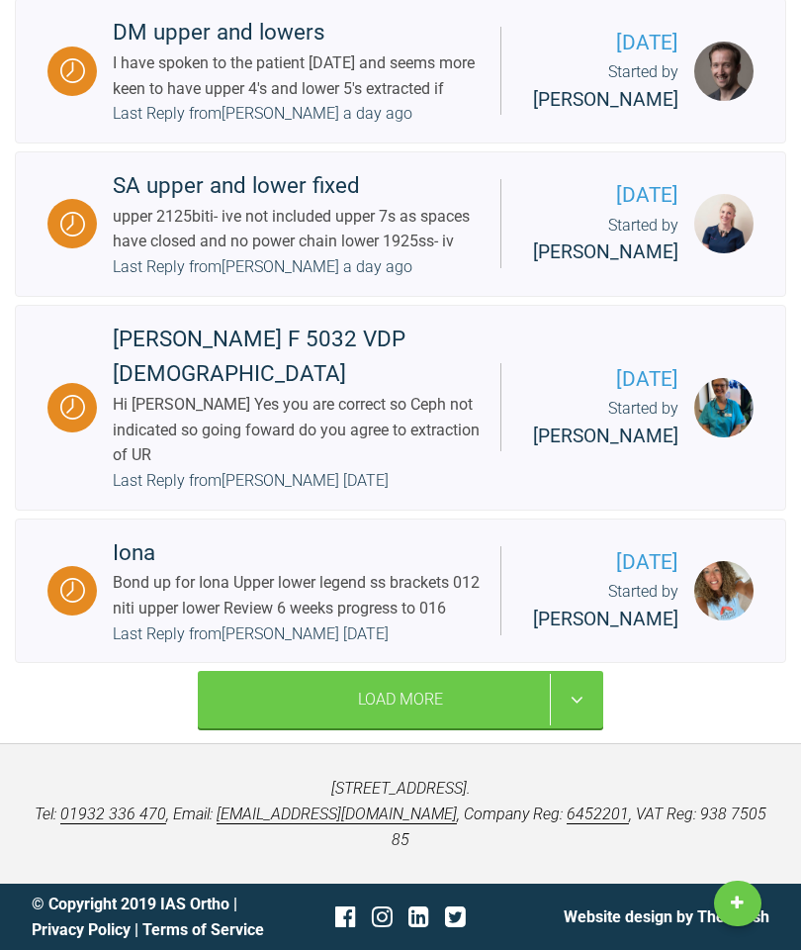
click at [450, 728] on div "Load More" at bounding box center [401, 699] width 406 height 57
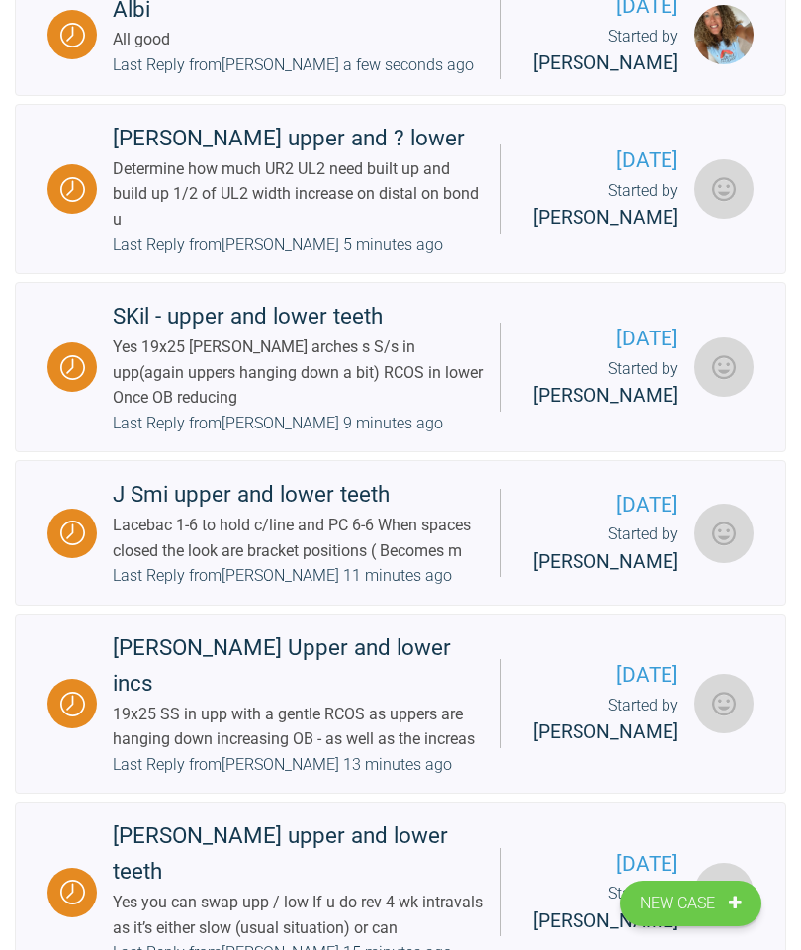
scroll to position [0, 0]
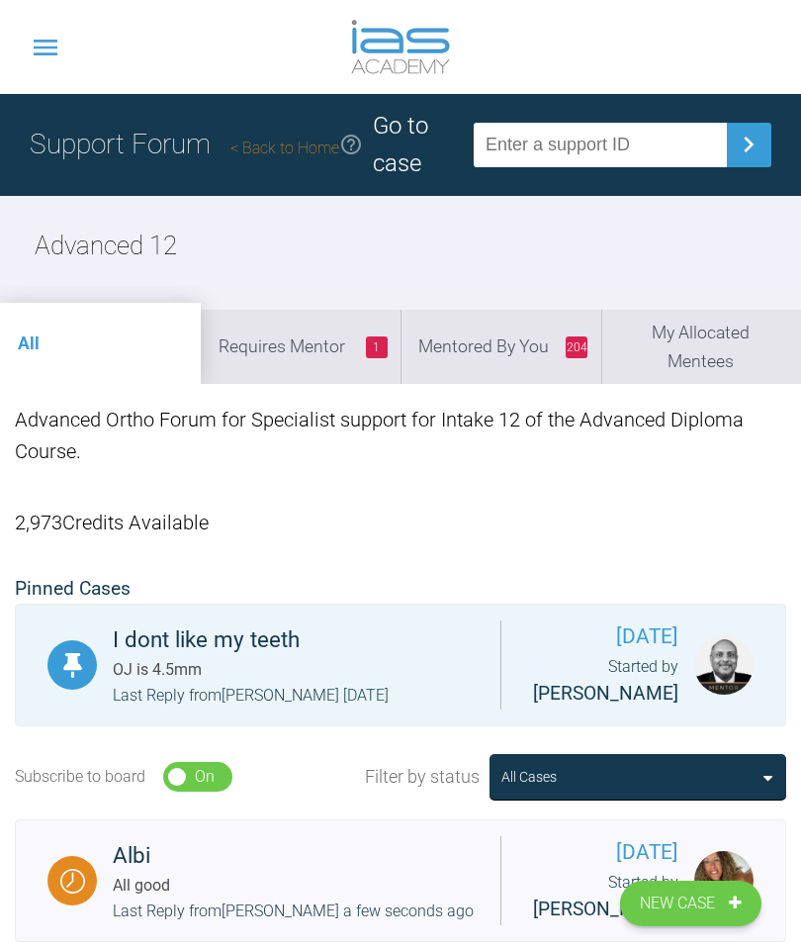
click at [516, 354] on li "204 Mentored By You" at bounding box center [501, 346] width 201 height 73
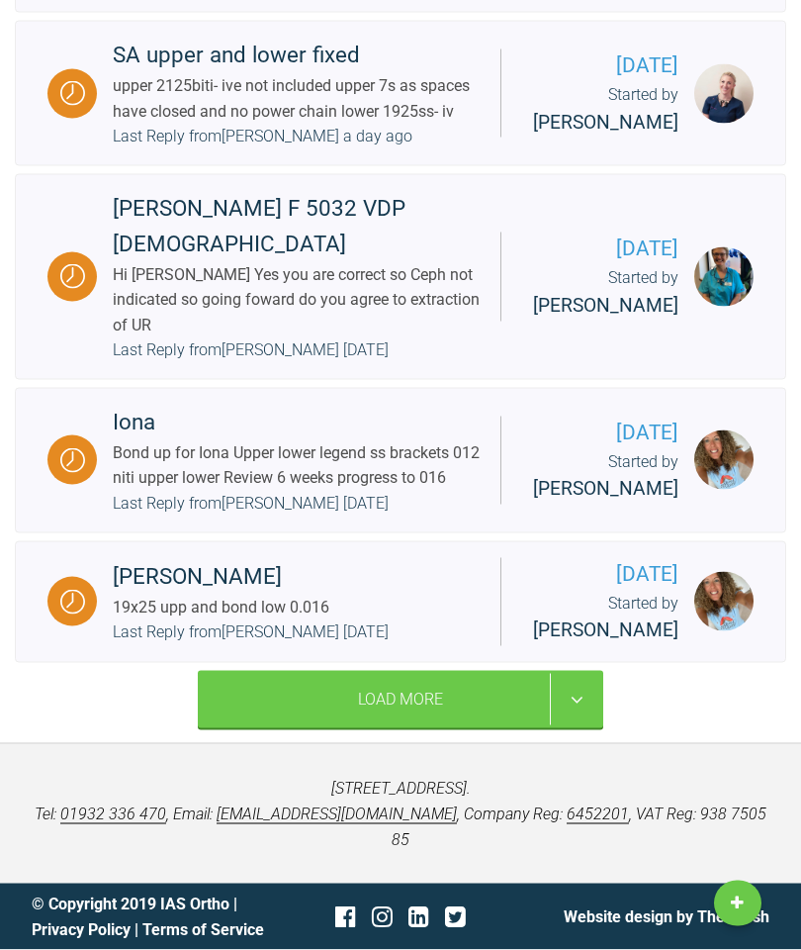
scroll to position [4462, 0]
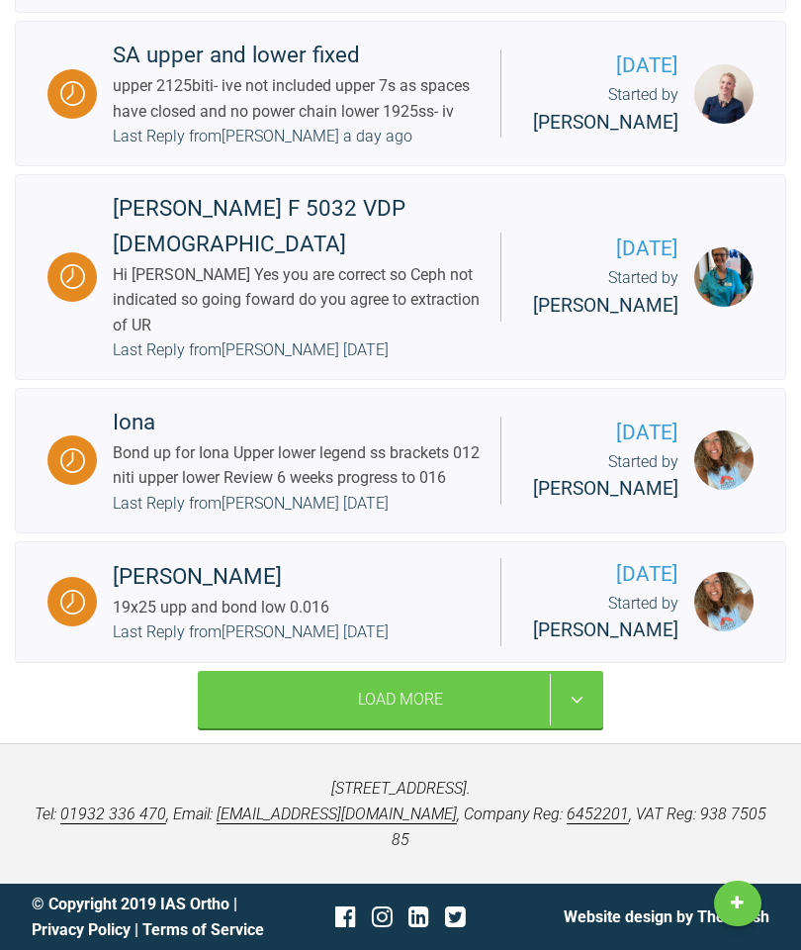
click at [347, 458] on div "Bond up for Iona Upper lower legend ss brackets 012 niti upper lower Review 6 w…" at bounding box center [299, 465] width 372 height 50
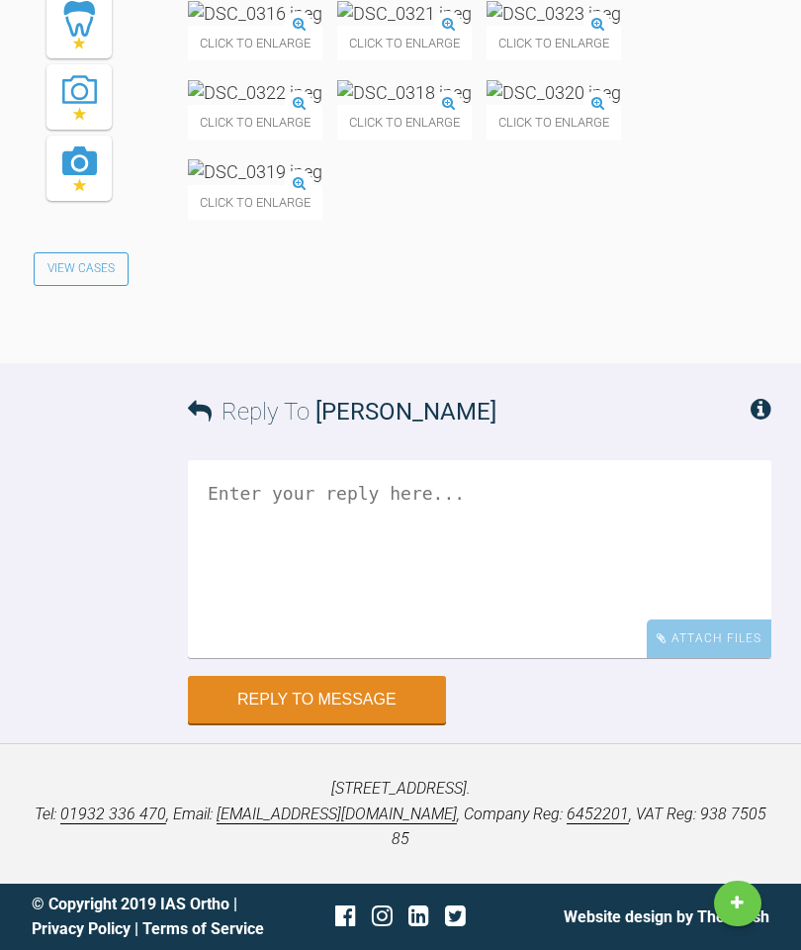
scroll to position [7105, 0]
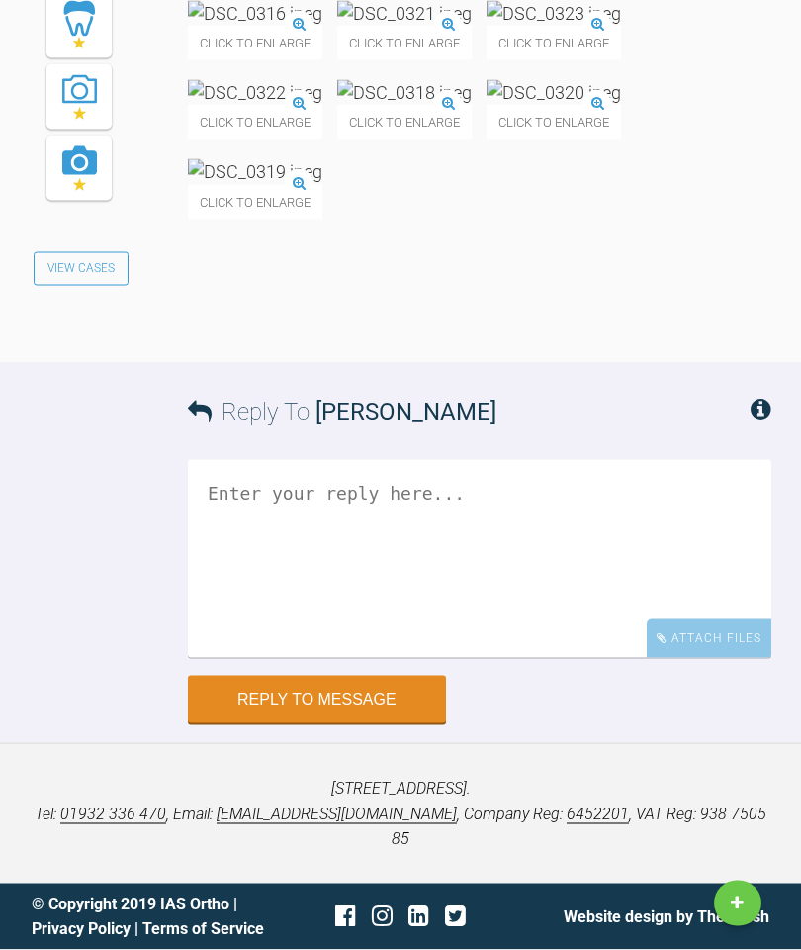
click at [375, 658] on textarea at bounding box center [480, 559] width 584 height 198
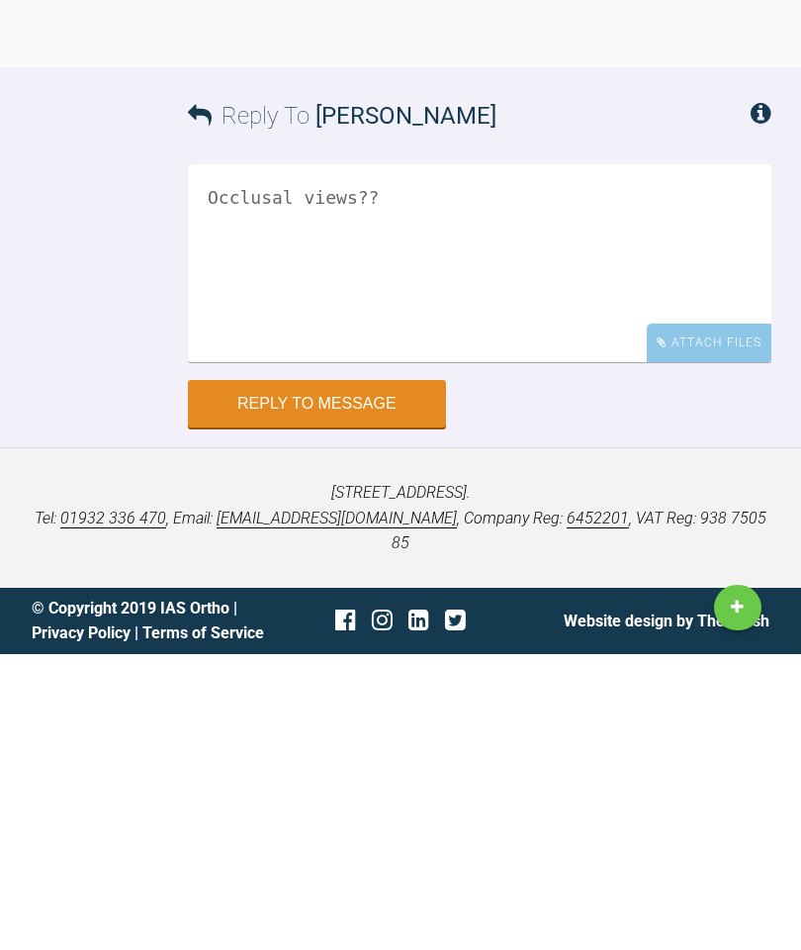
type textarea "Occlusal views??"
click at [367, 676] on button "Reply to Message" at bounding box center [317, 699] width 258 height 47
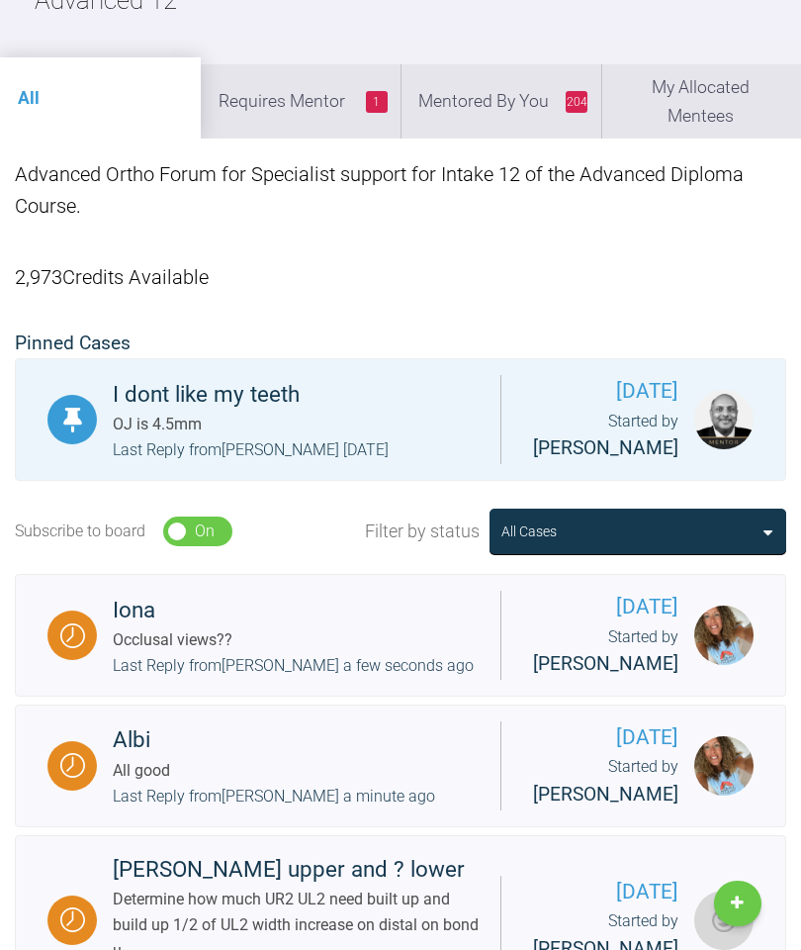
scroll to position [244, 0]
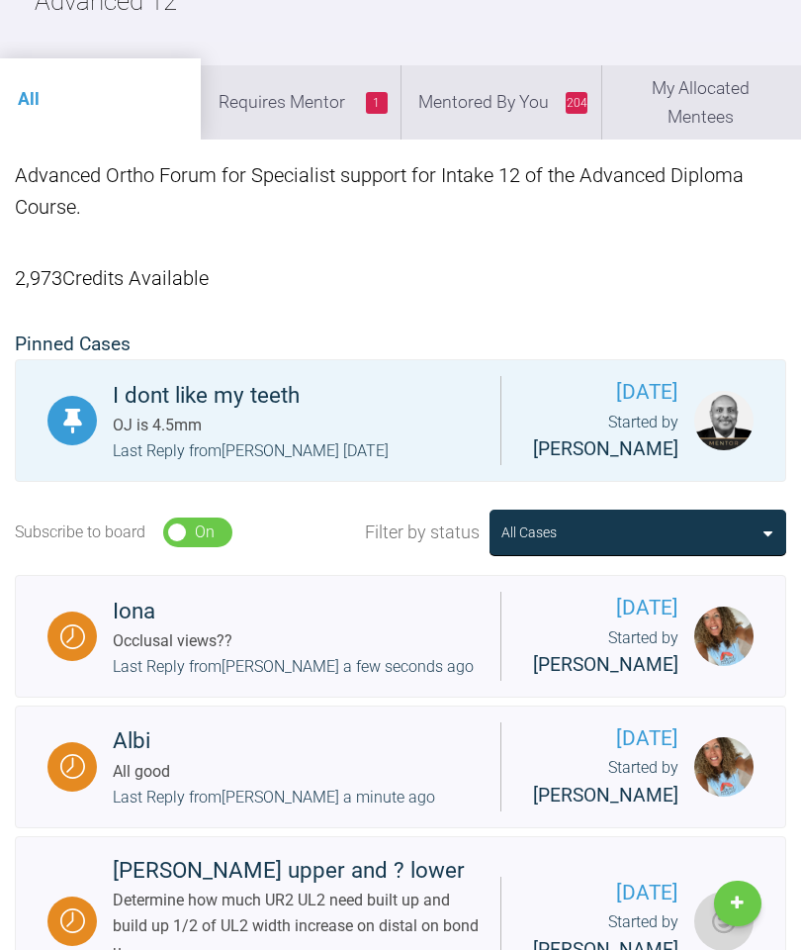
click at [497, 117] on li "204 Mentored By You" at bounding box center [501, 101] width 201 height 73
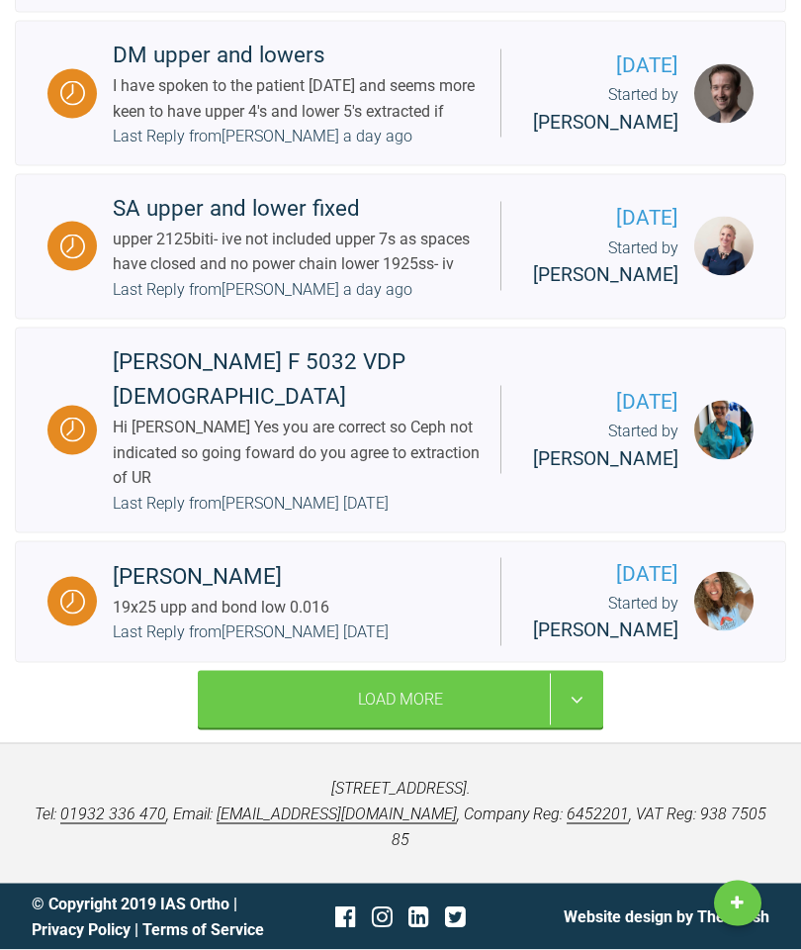
scroll to position [4446, 0]
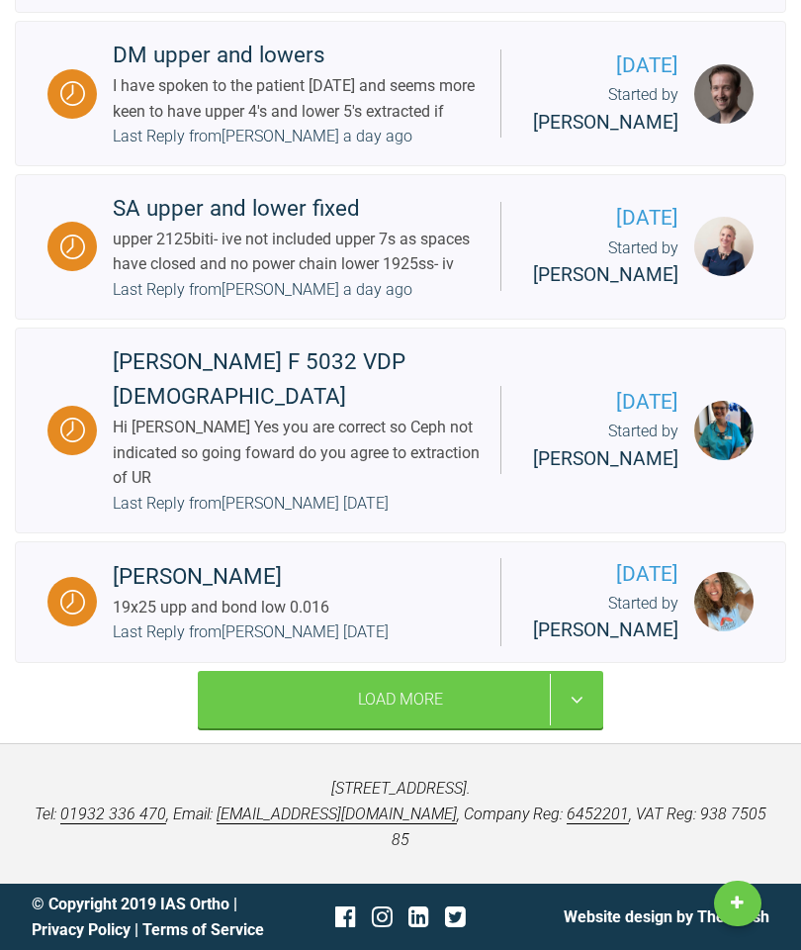
click at [320, 415] on div "Hi [PERSON_NAME] Yes you are correct so Ceph not indicated so going foward do y…" at bounding box center [299, 453] width 372 height 76
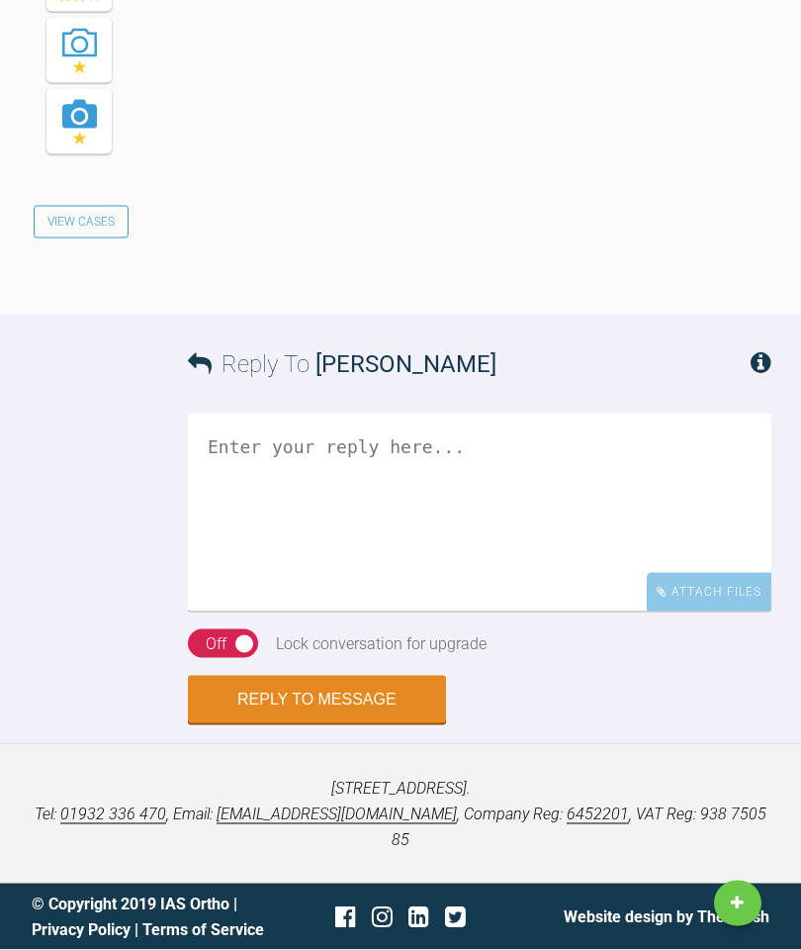
scroll to position [4721, 0]
click at [359, 611] on textarea at bounding box center [480, 513] width 584 height 198
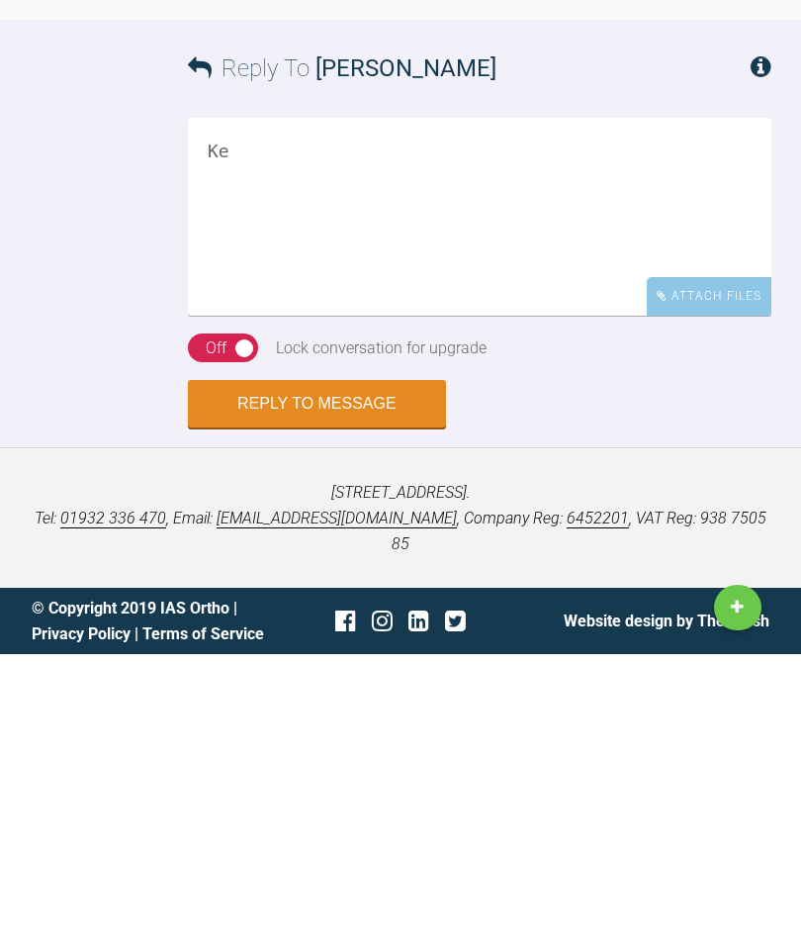
type textarea "K"
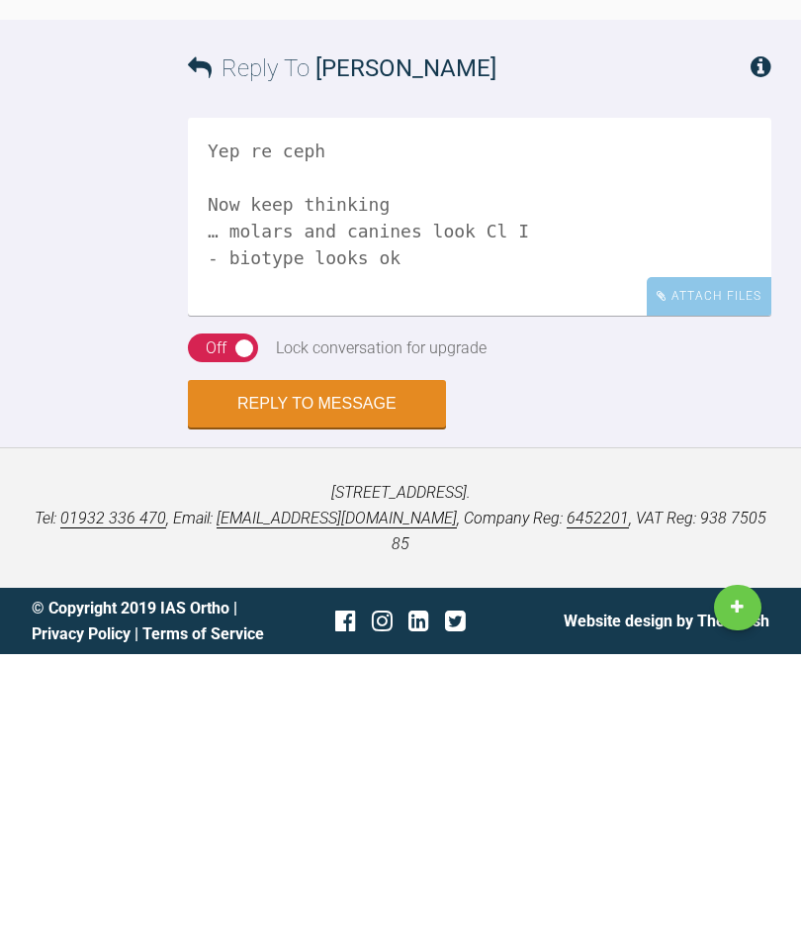
scroll to position [7, 0]
click at [417, 414] on textarea "Yep re ceph Now keep thinking … molars and canines look Cl I - biotype looks ok" at bounding box center [480, 513] width 584 height 198
type textarea "Yep re ceph Now keep thinking : hint … molars and canines look Cl I - biotype l…"
click at [231, 629] on div "On Off" at bounding box center [223, 644] width 70 height 30
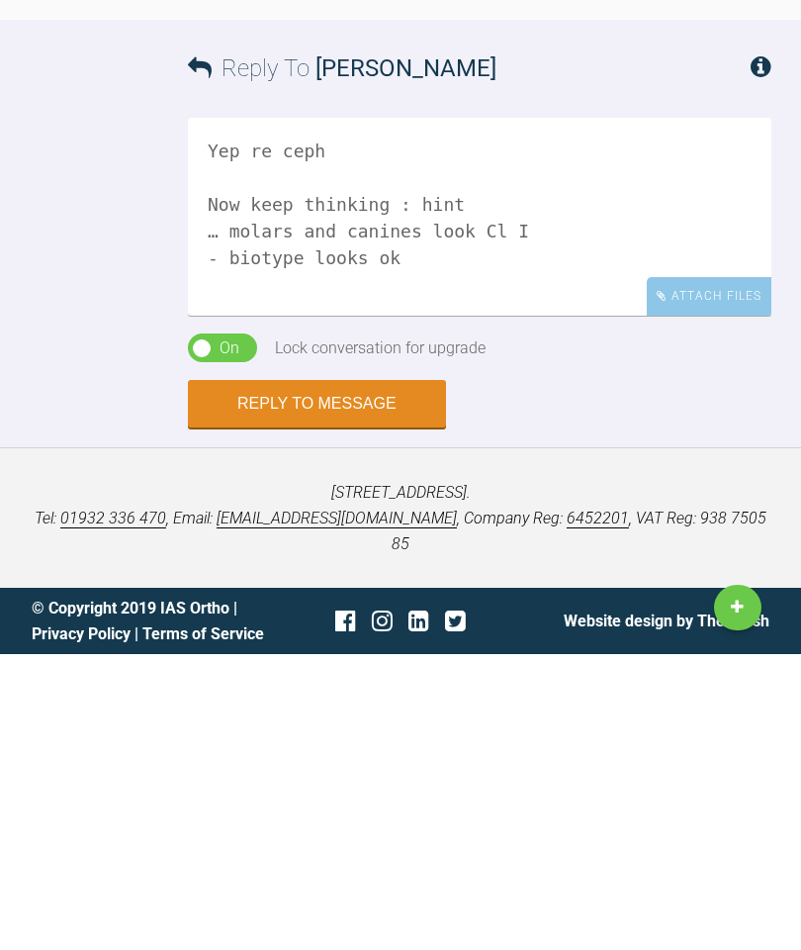
scroll to position [5284, 0]
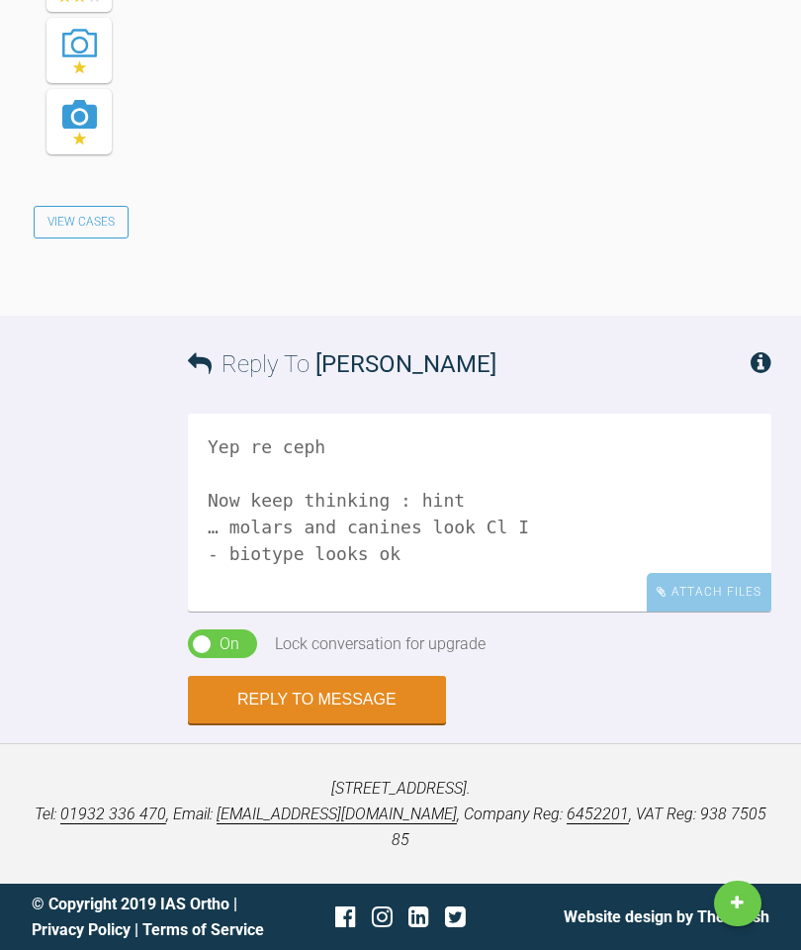
click at [341, 723] on button "Reply to Message" at bounding box center [317, 699] width 258 height 47
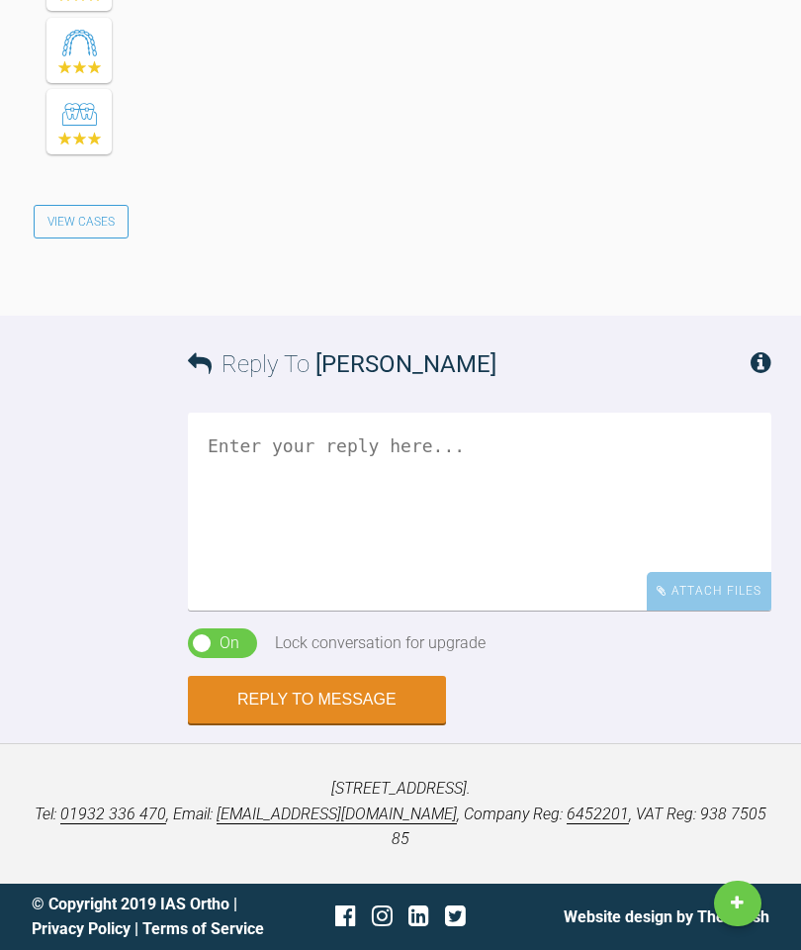
scroll to position [5748, 0]
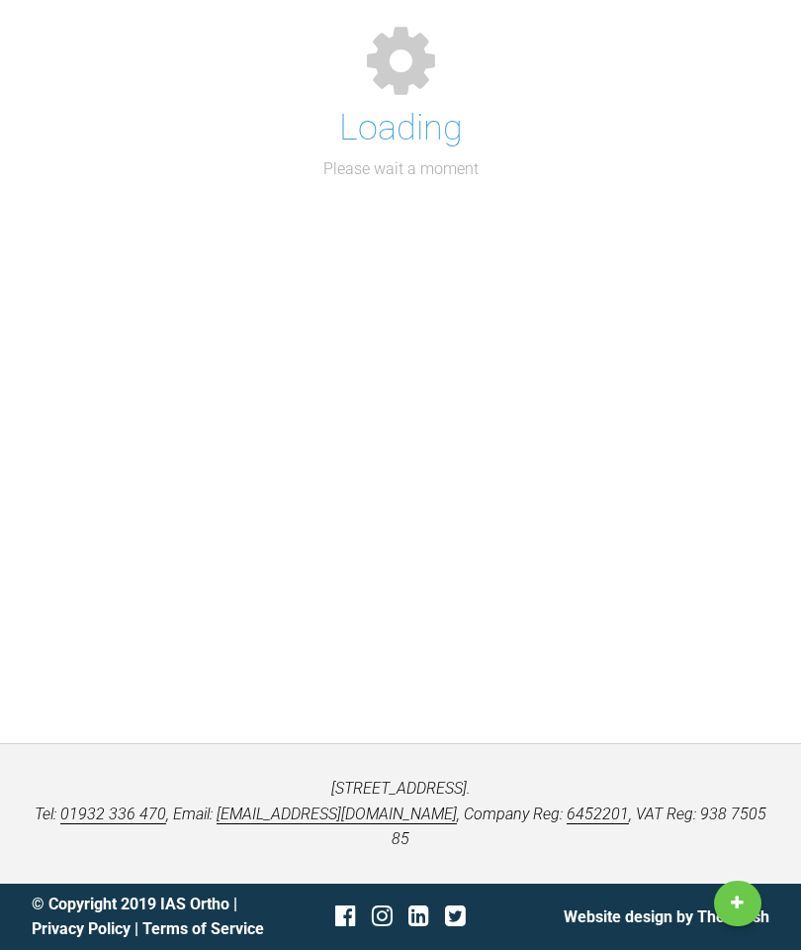
scroll to position [258, 0]
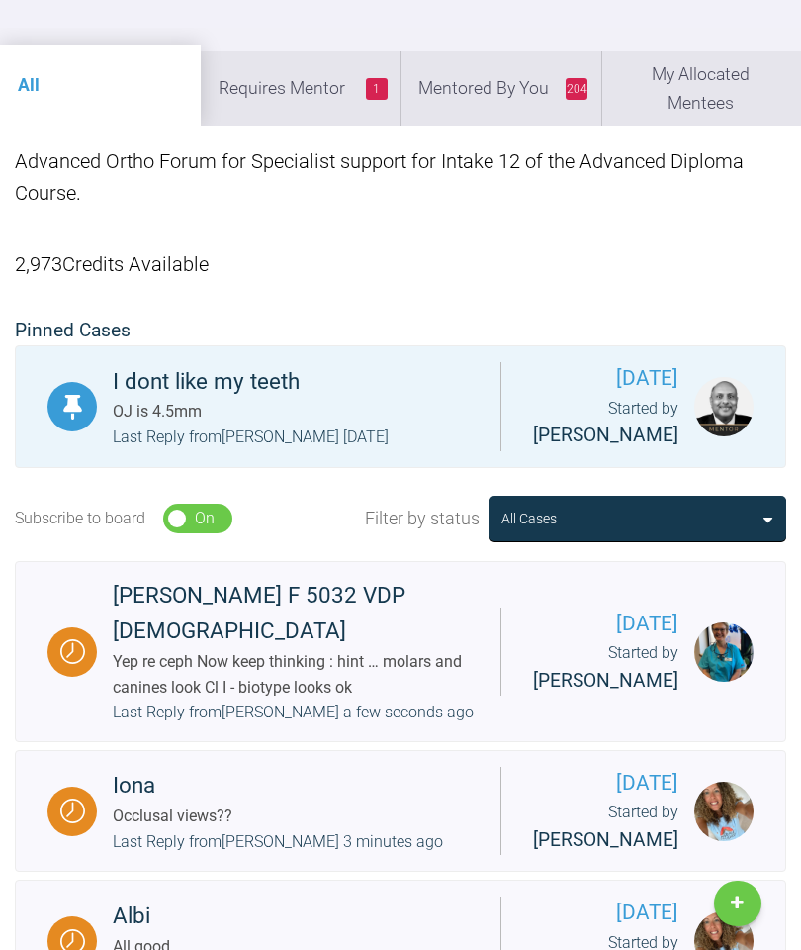
click at [496, 109] on li "204 Mentored By You" at bounding box center [501, 87] width 201 height 73
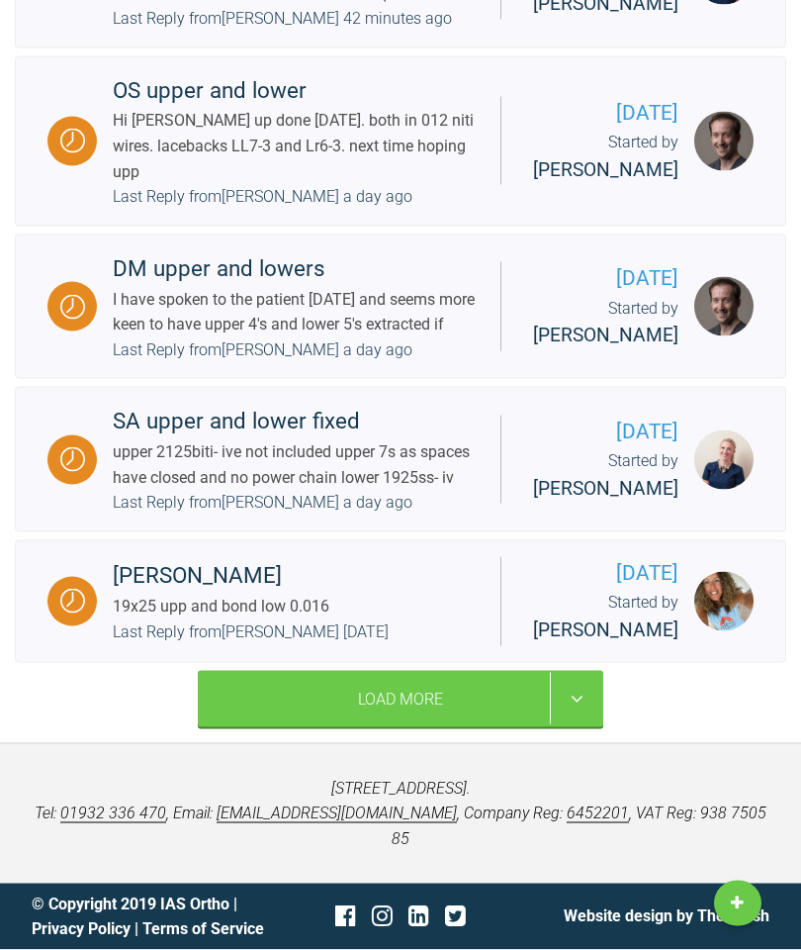
scroll to position [4429, 0]
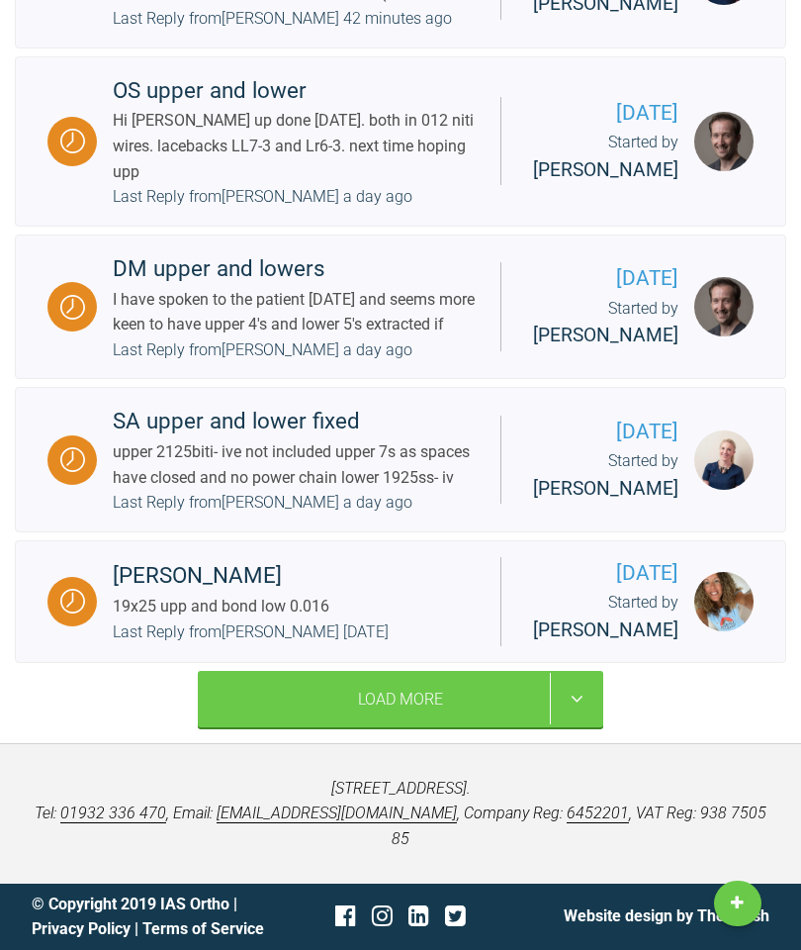
click at [323, 490] on div "Last Reply from [PERSON_NAME] a day ago" at bounding box center [263, 503] width 300 height 26
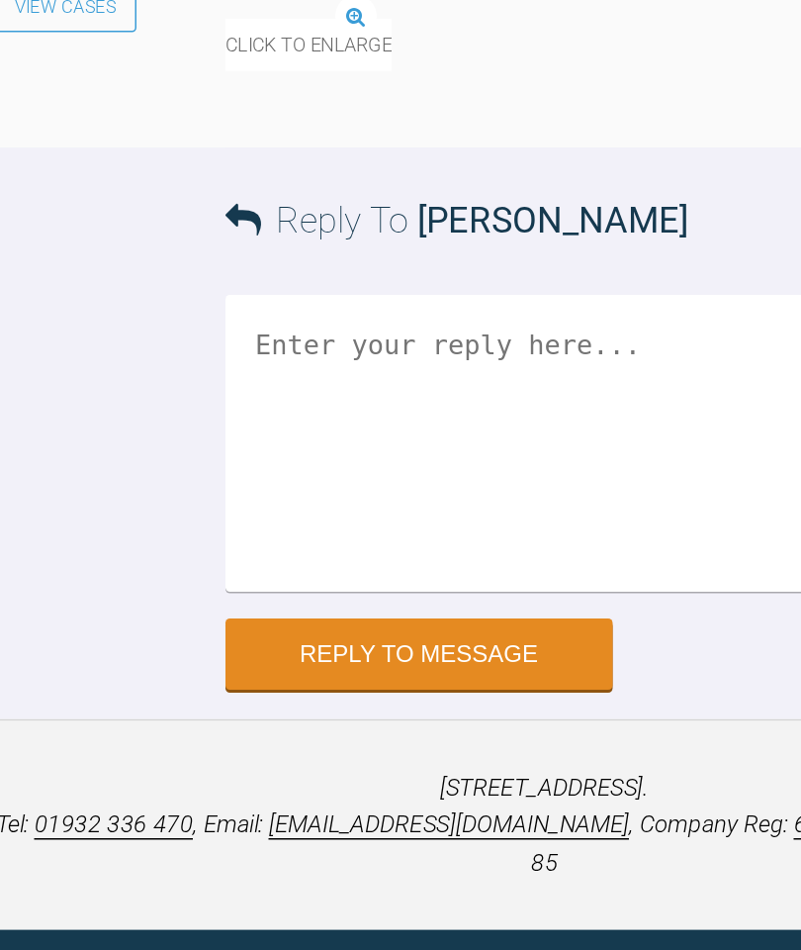
scroll to position [31776, 0]
click at [305, 460] on textarea at bounding box center [480, 559] width 584 height 198
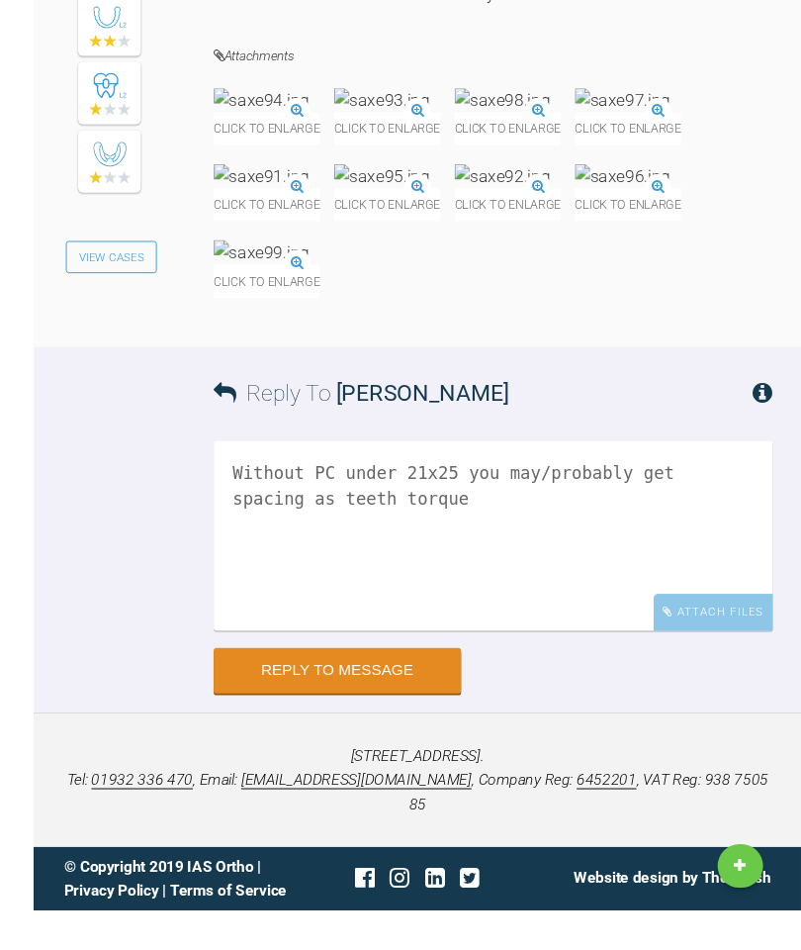
scroll to position [30770, 0]
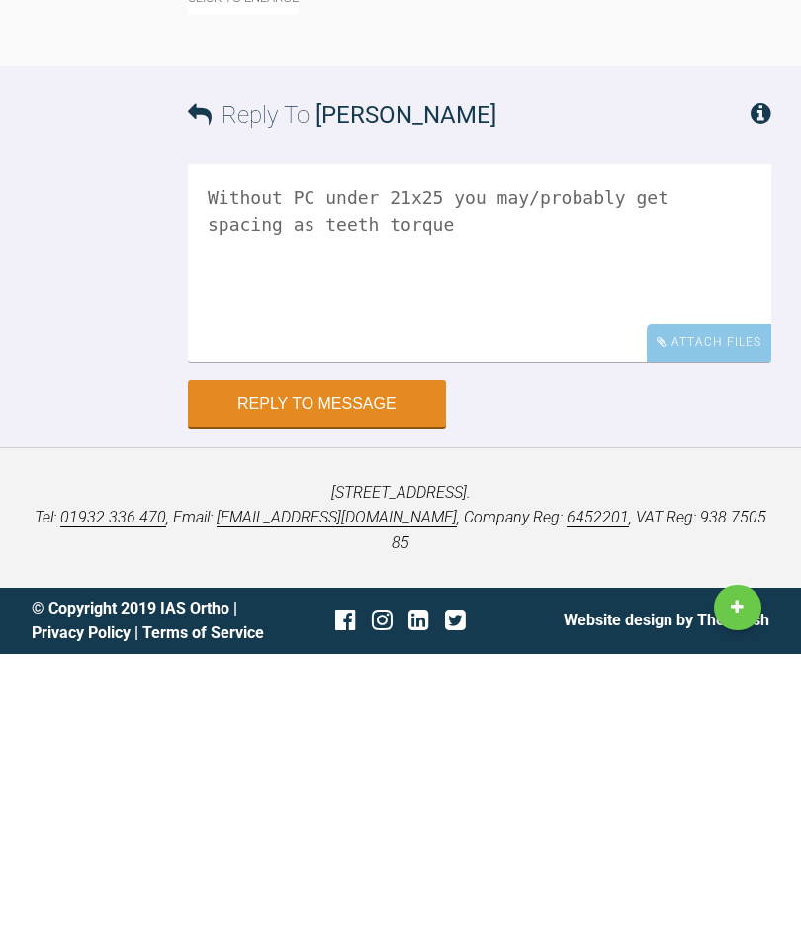
click at [627, 743] on div "[STREET_ADDRESS]. Tel: [PHONE_NUMBER] , Email: [EMAIL_ADDRESS][DOMAIN_NAME] , C…" at bounding box center [400, 813] width 801 height 140
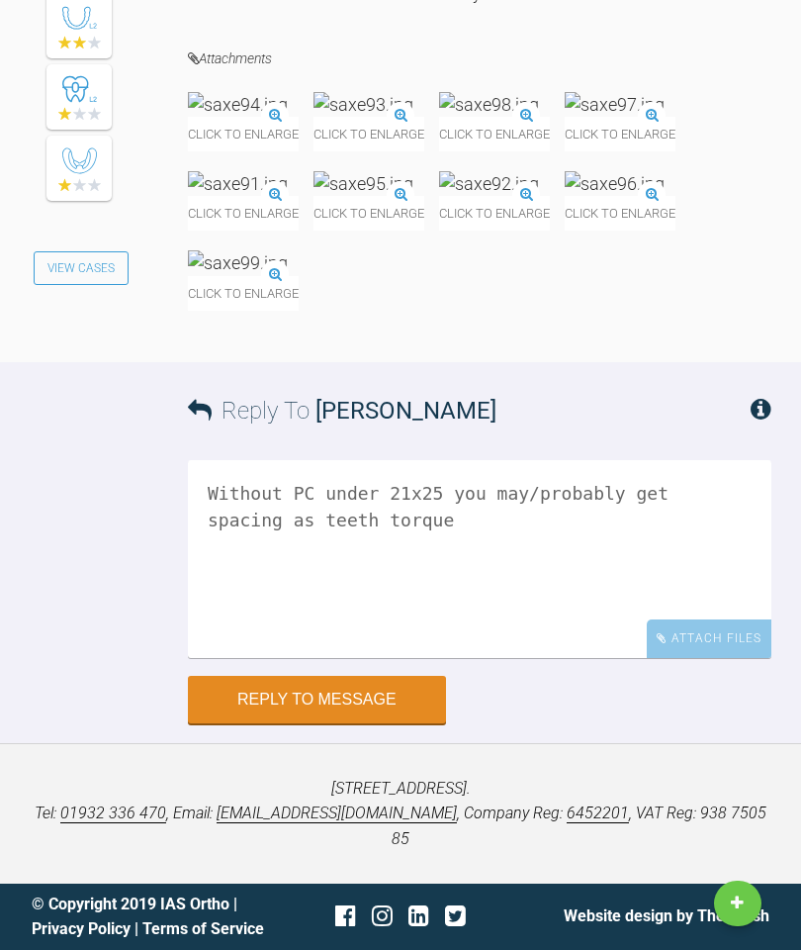
click at [337, 635] on textarea "Without PC under 21x25 you may/probably get spacing as teeth torque" at bounding box center [480, 559] width 584 height 198
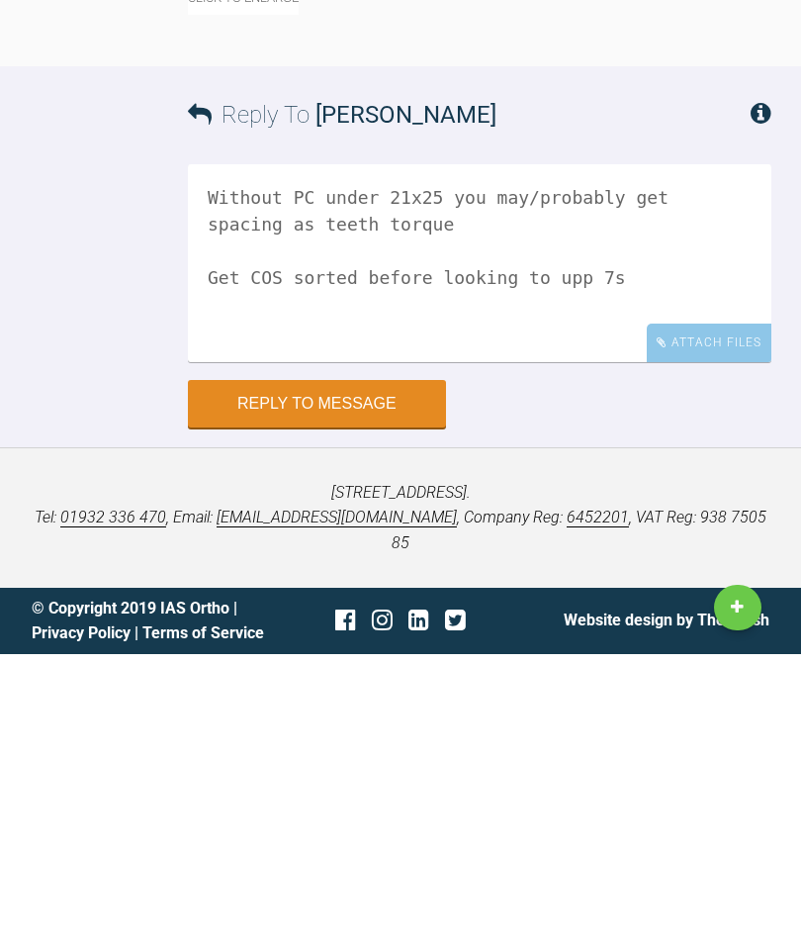
click at [492, 460] on textarea "Without PC under 21x25 you may/probably get spacing as teeth torque Get COS sor…" at bounding box center [480, 559] width 584 height 198
type textarea "Without PC under 21x25 you may/probably get spacing as teeth torque Get COS sor…"
click at [240, 676] on button "Reply to Message" at bounding box center [317, 699] width 258 height 47
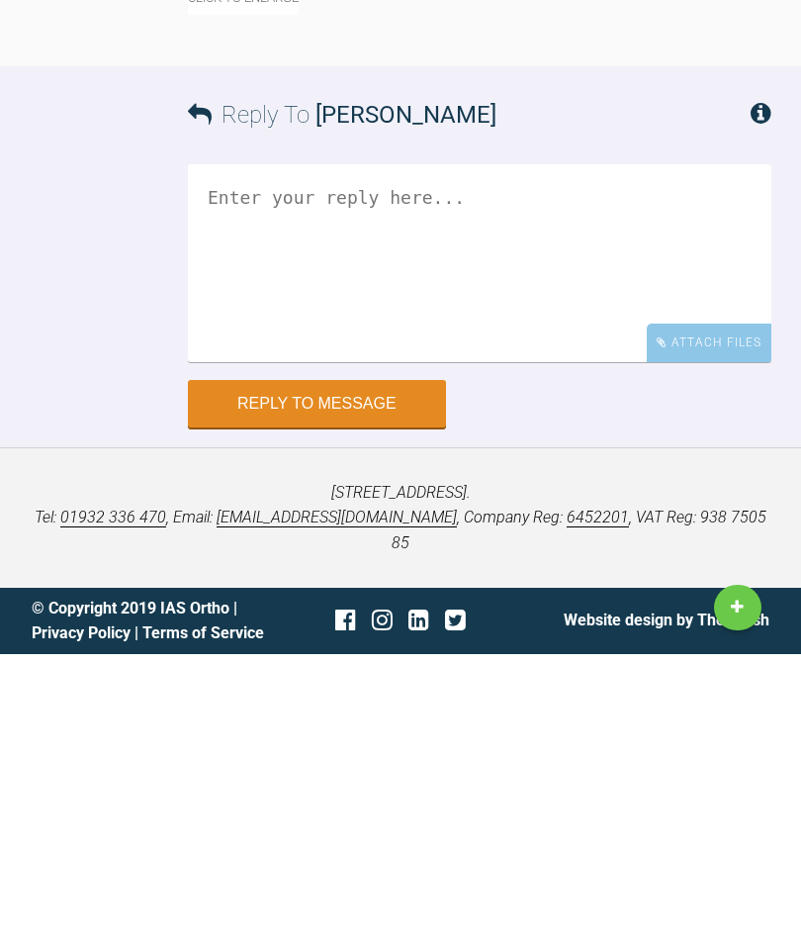
scroll to position [31776, 0]
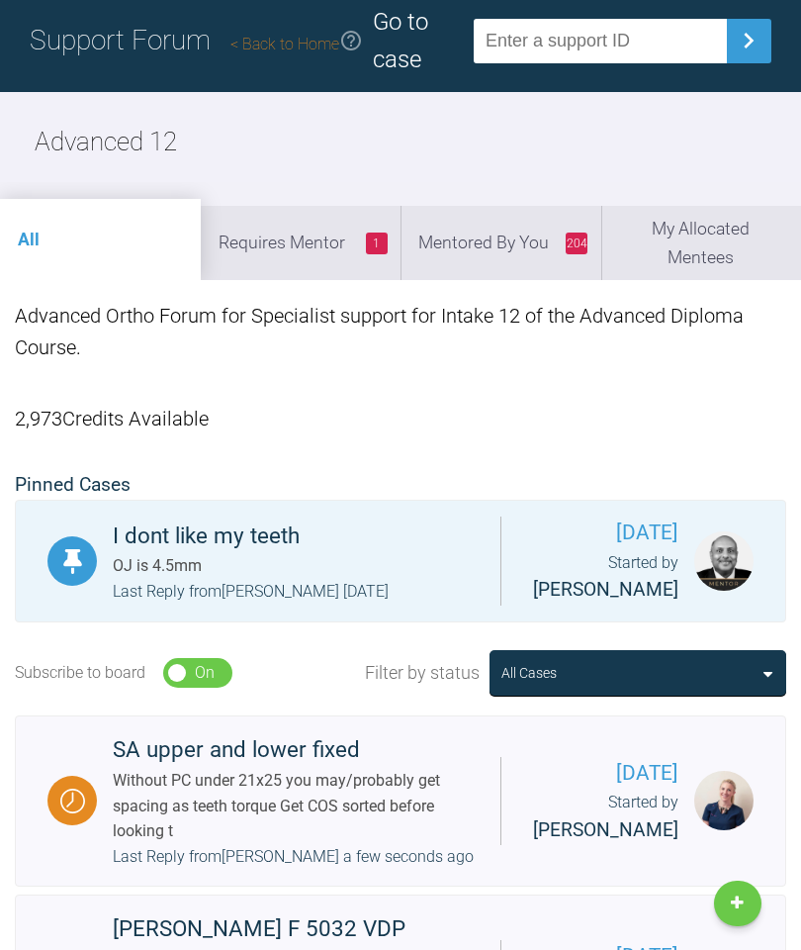
scroll to position [99, 0]
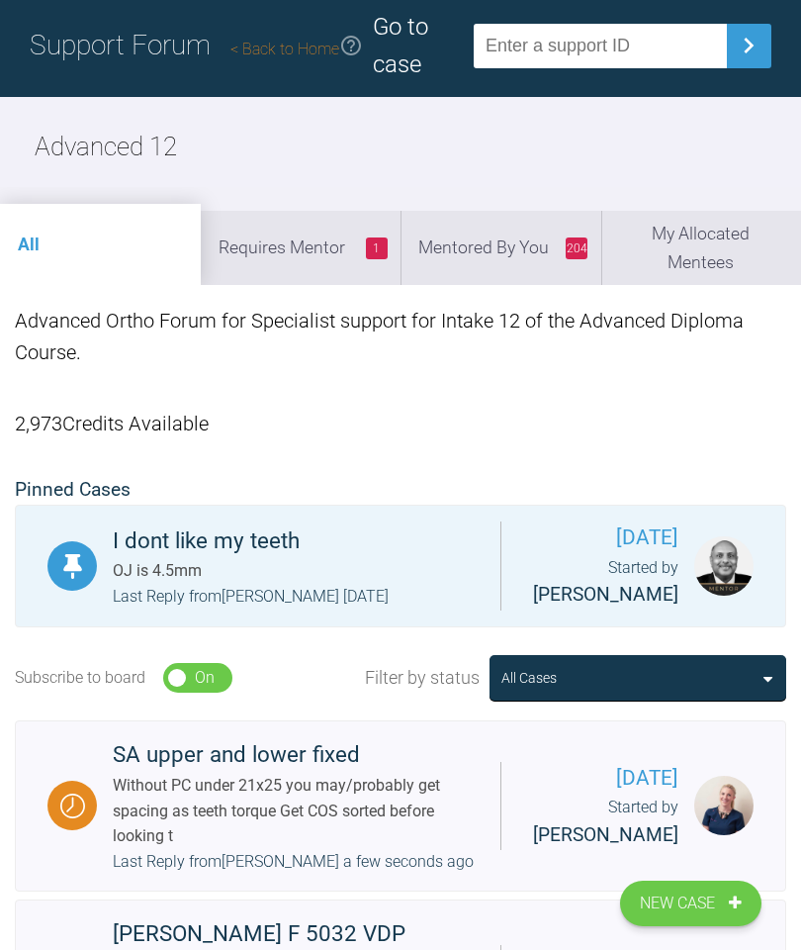
click at [504, 261] on li "204 Mentored By You" at bounding box center [501, 247] width 201 height 73
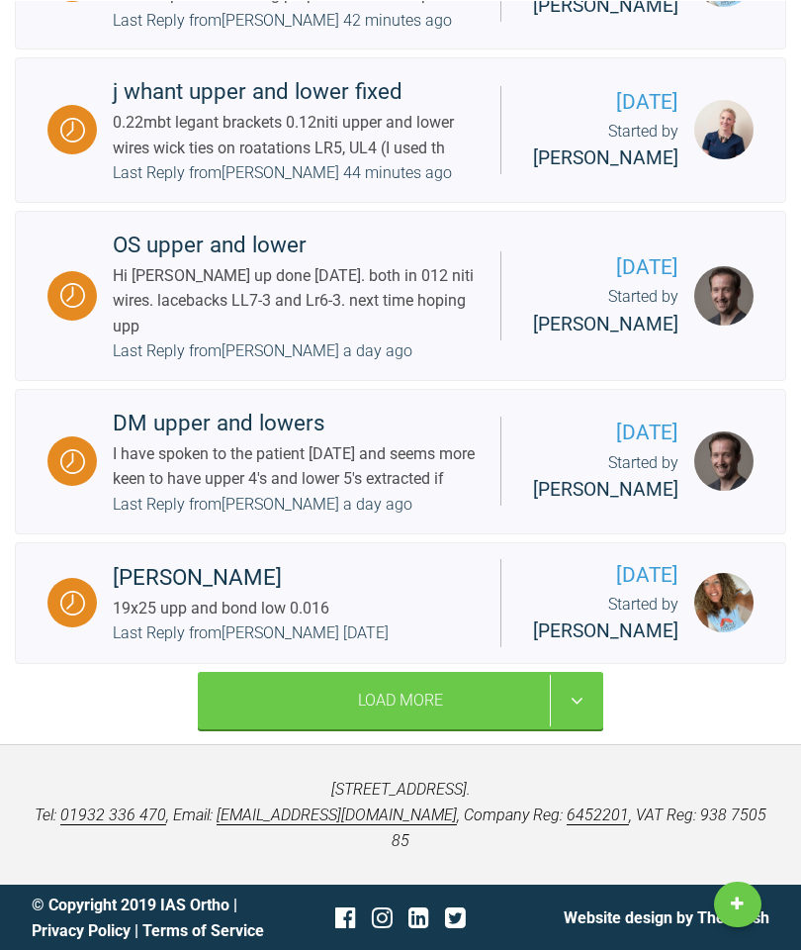
click at [366, 516] on div "Last Reply from [PERSON_NAME] a day ago" at bounding box center [263, 504] width 300 height 26
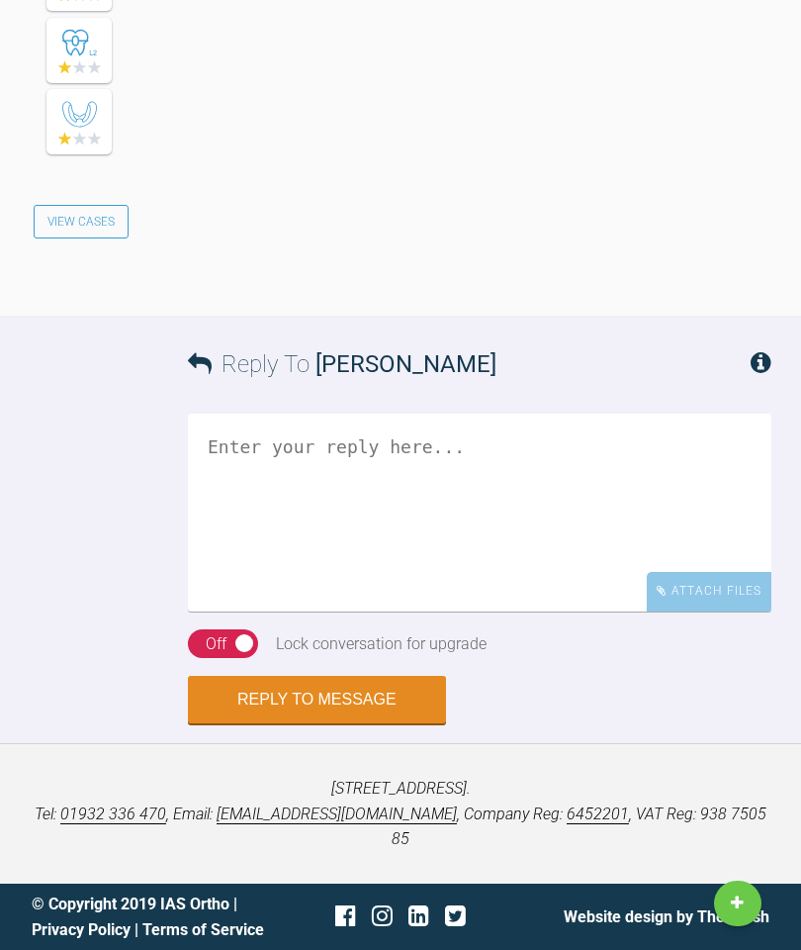
scroll to position [7365, 0]
click at [353, 571] on textarea at bounding box center [480, 512] width 584 height 198
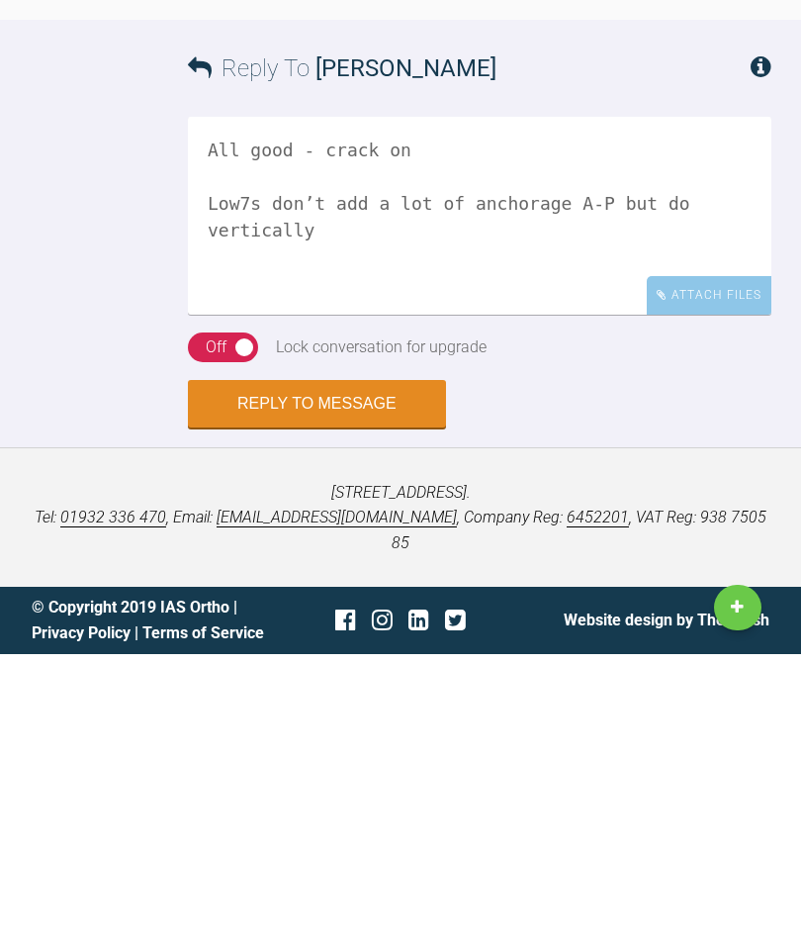
scroll to position [7448, 0]
type textarea "All good - crack on Low7s don’t add a lot of anchorage A-P but do vertically"
click at [221, 630] on div "Off" at bounding box center [216, 643] width 21 height 26
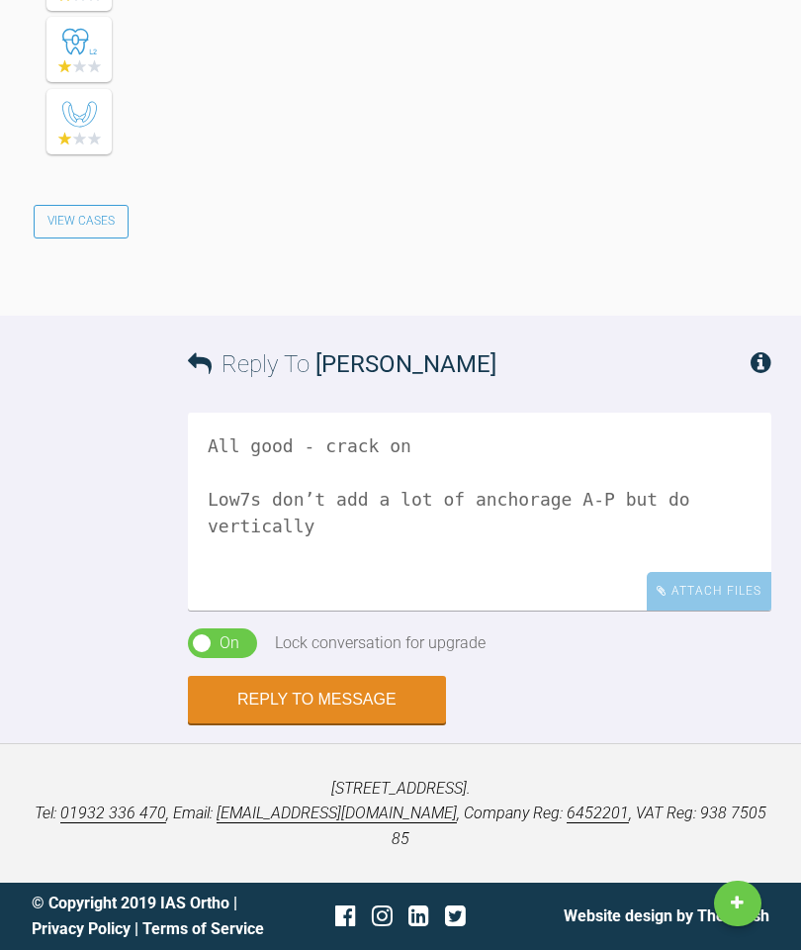
click at [327, 723] on button "Reply to Message" at bounding box center [317, 699] width 258 height 47
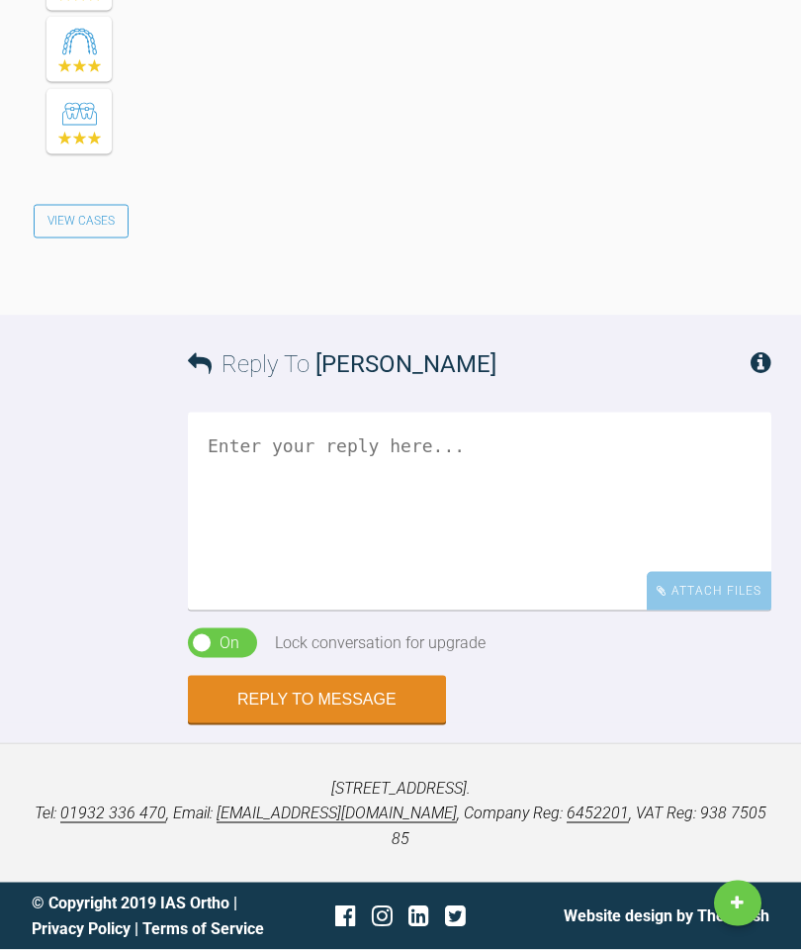
scroll to position [8305, 0]
click at [343, 553] on textarea at bounding box center [480, 512] width 584 height 198
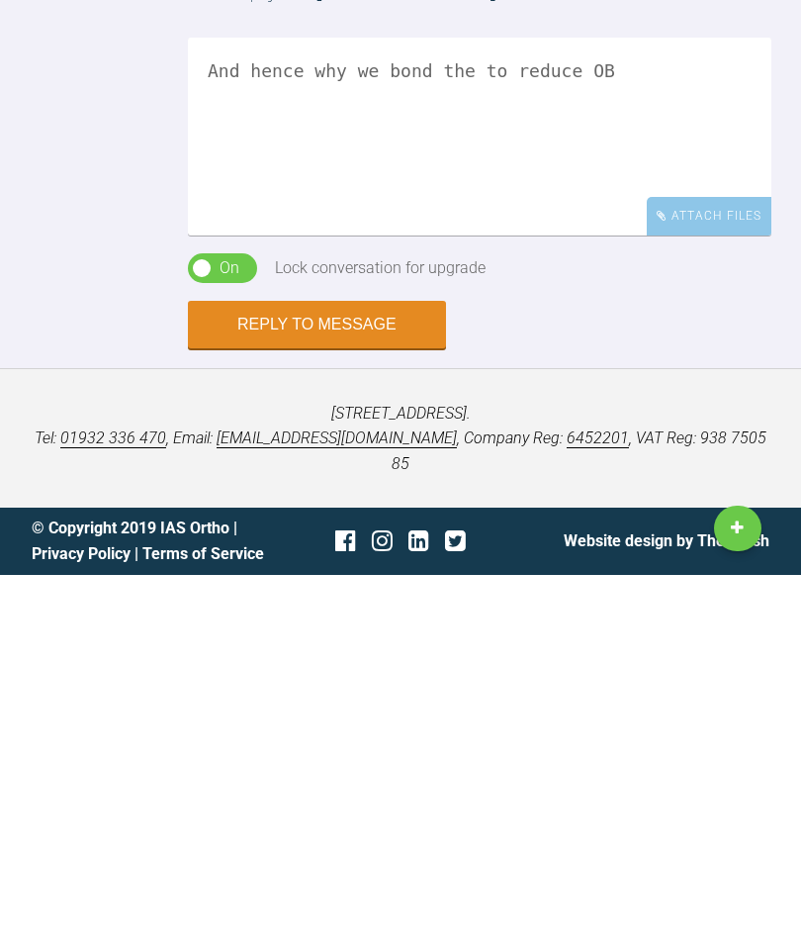
scroll to position [8357, 0]
type textarea "And hence why we bond the to reduce OB"
click at [214, 628] on div "On Off" at bounding box center [222, 643] width 69 height 30
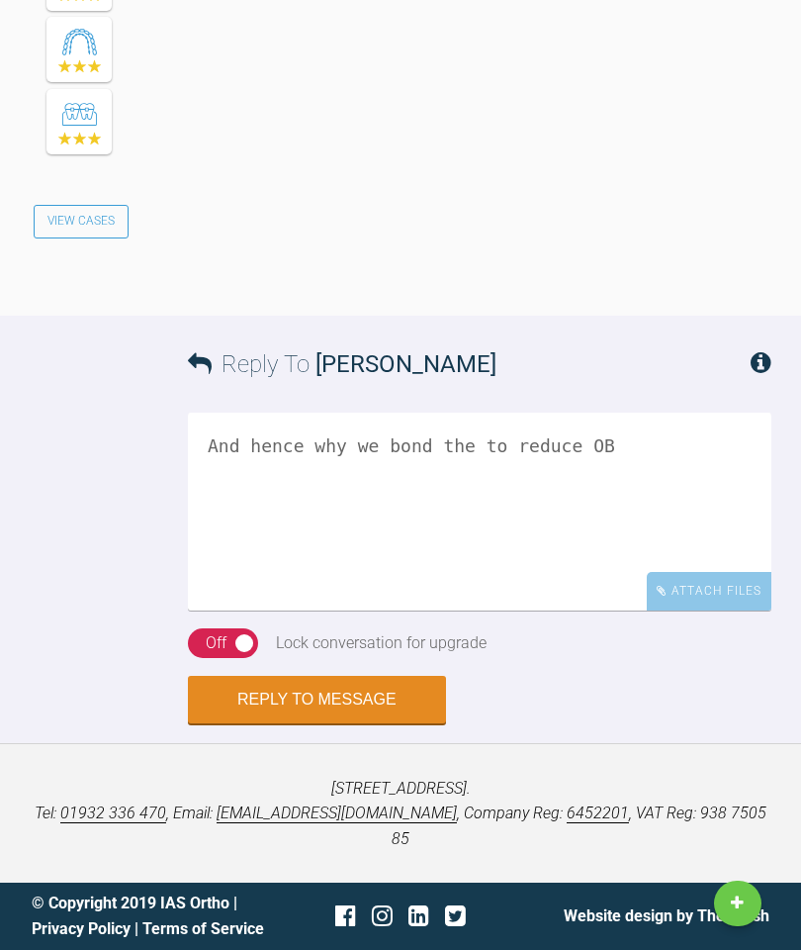
click at [228, 658] on div "On Off" at bounding box center [223, 643] width 70 height 30
click at [339, 723] on button "Reply to Message" at bounding box center [317, 699] width 258 height 47
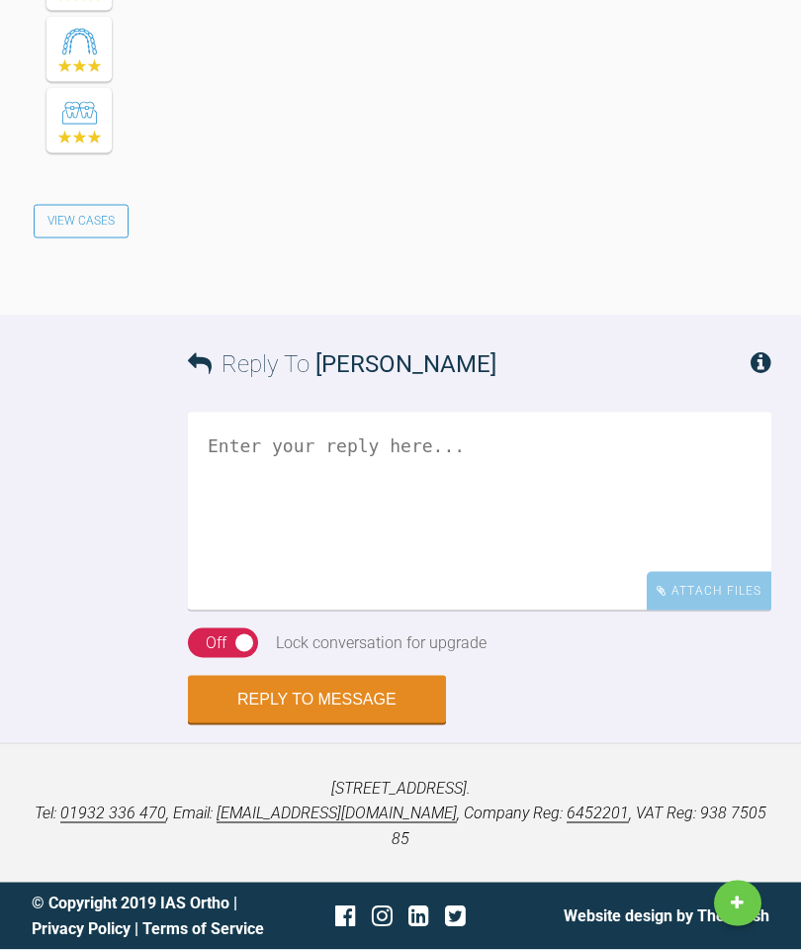
scroll to position [9147, 0]
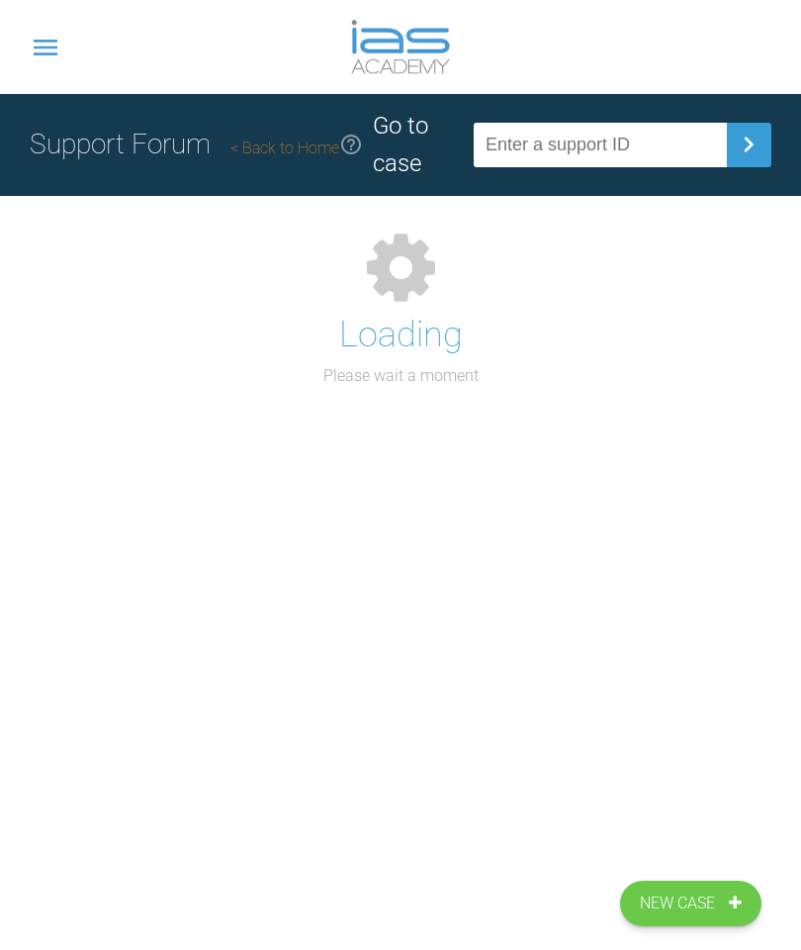
click at [301, 152] on link "Back to Home" at bounding box center [285, 148] width 109 height 19
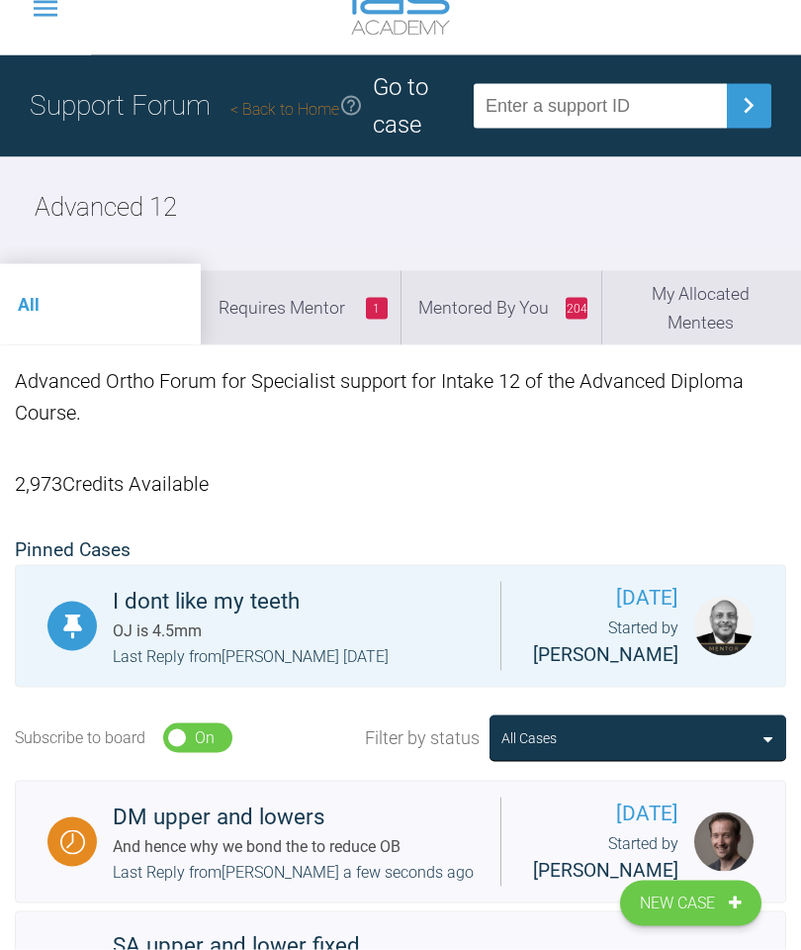
scroll to position [56, 0]
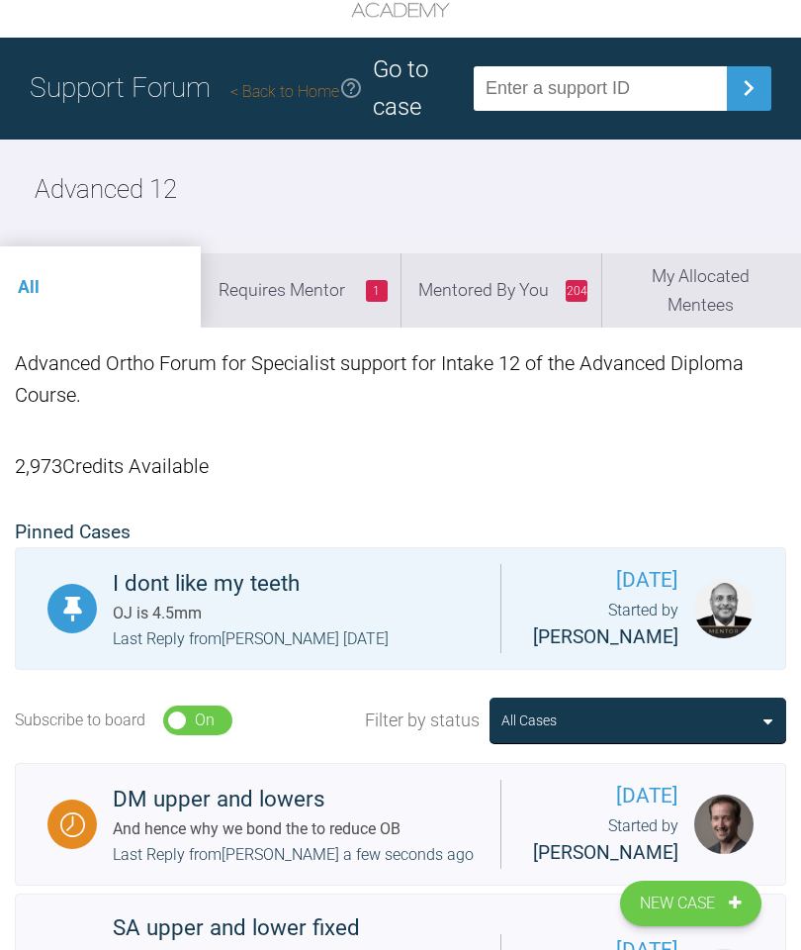
click at [519, 280] on li "204 Mentored By You" at bounding box center [501, 289] width 201 height 73
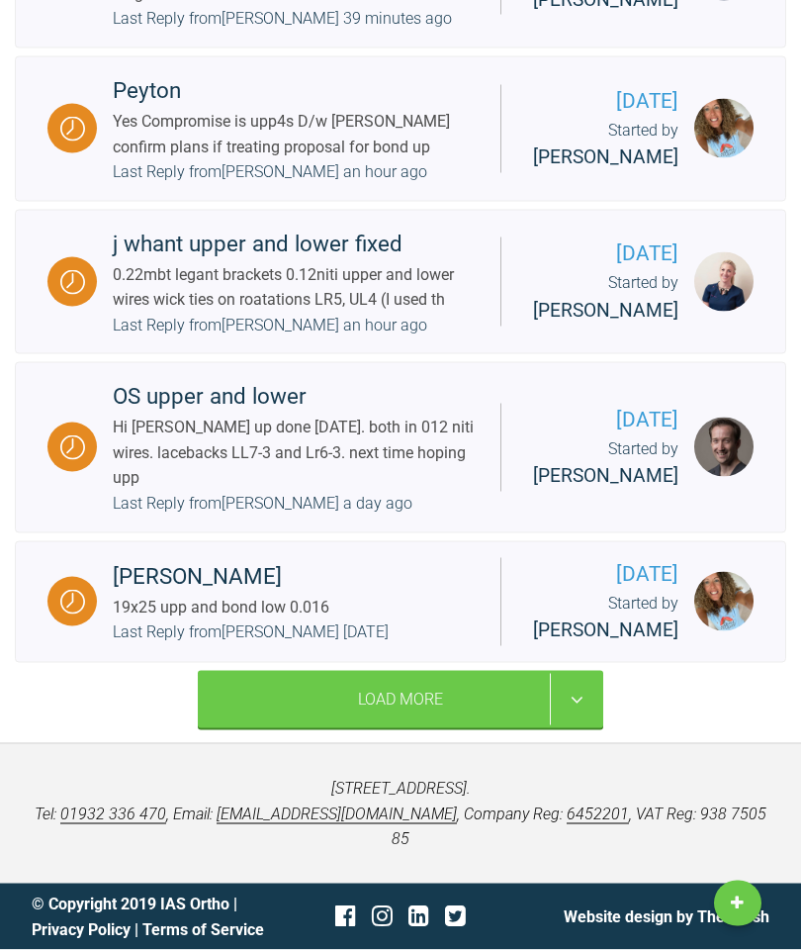
scroll to position [4135, 0]
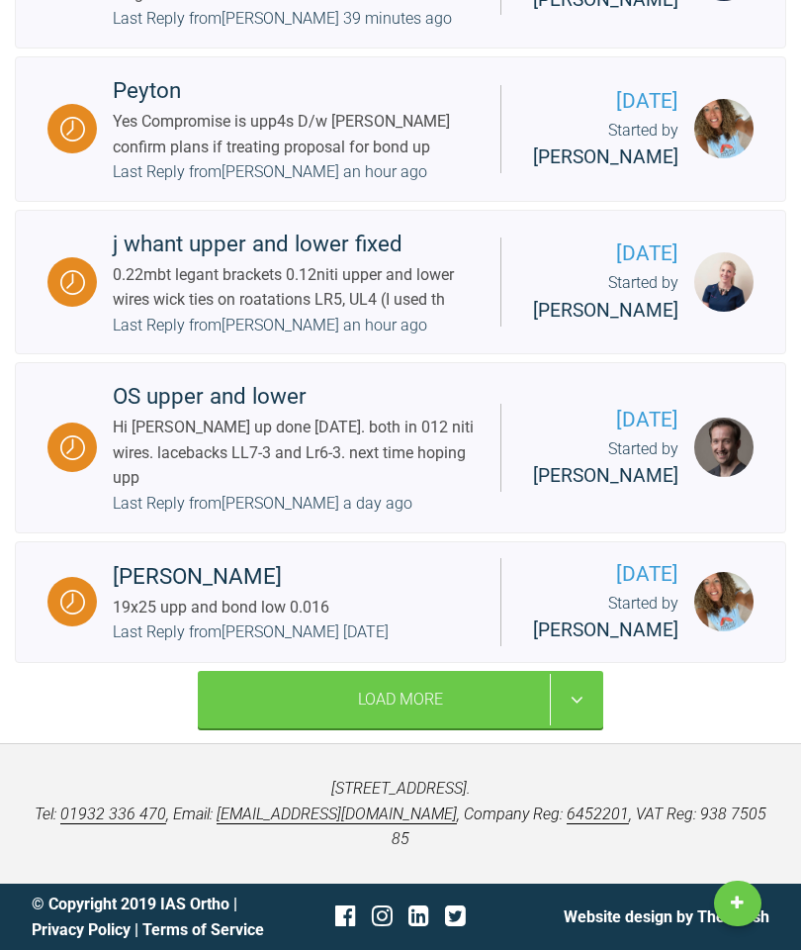
click at [417, 491] on div "Hi [PERSON_NAME] up done [DATE]. both in 012 niti wires. lacebacks LL7-3 and Lr…" at bounding box center [299, 453] width 372 height 76
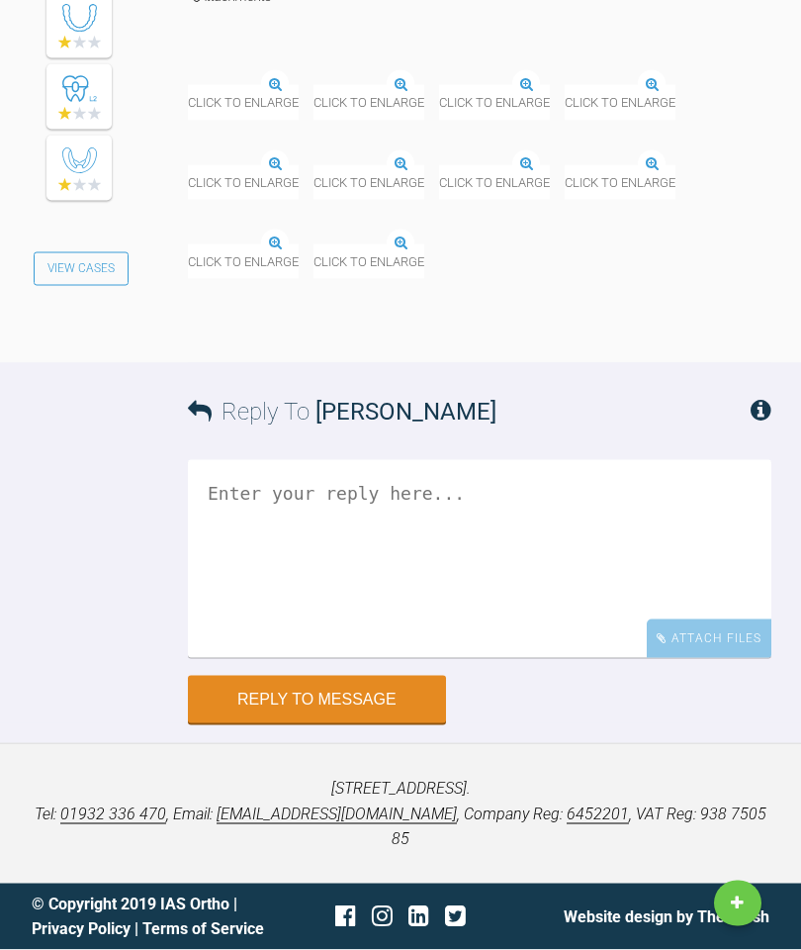
scroll to position [6773, 0]
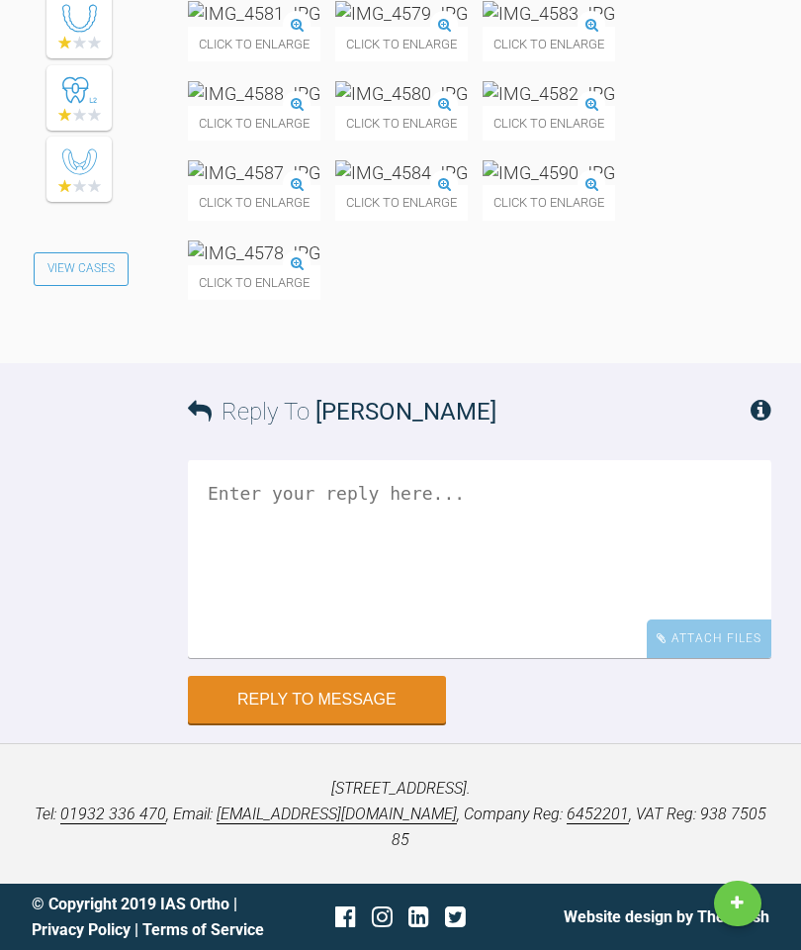
click at [466, 658] on textarea at bounding box center [480, 559] width 584 height 198
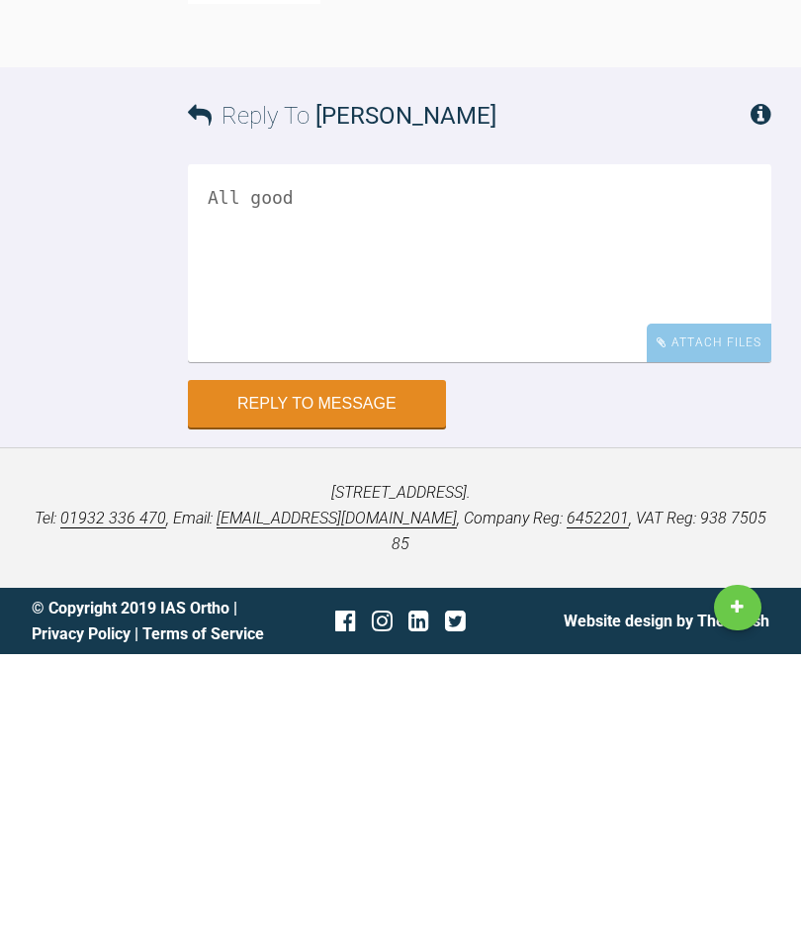
type textarea "All good"
click at [357, 676] on button "Reply to Message" at bounding box center [317, 699] width 258 height 47
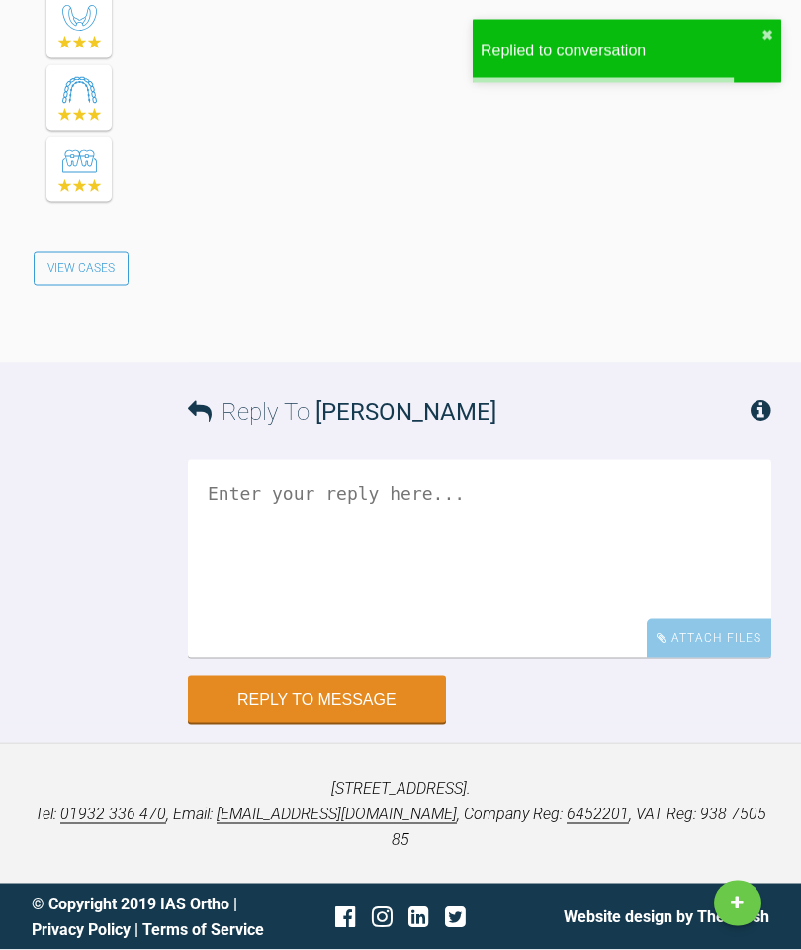
scroll to position [8470, 0]
